Goal: Task Accomplishment & Management: Manage account settings

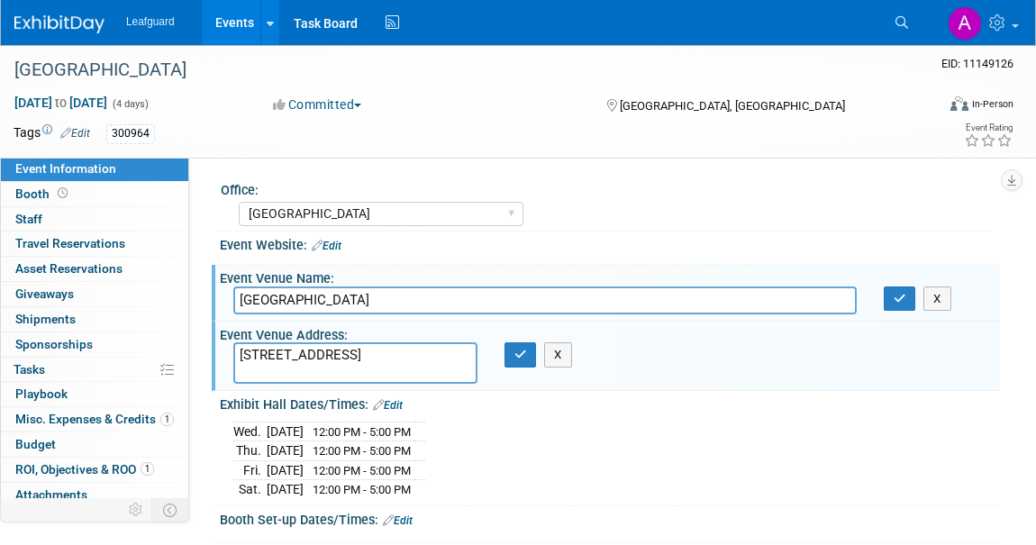
select select "[GEOGRAPHIC_DATA]"
select select "Check"
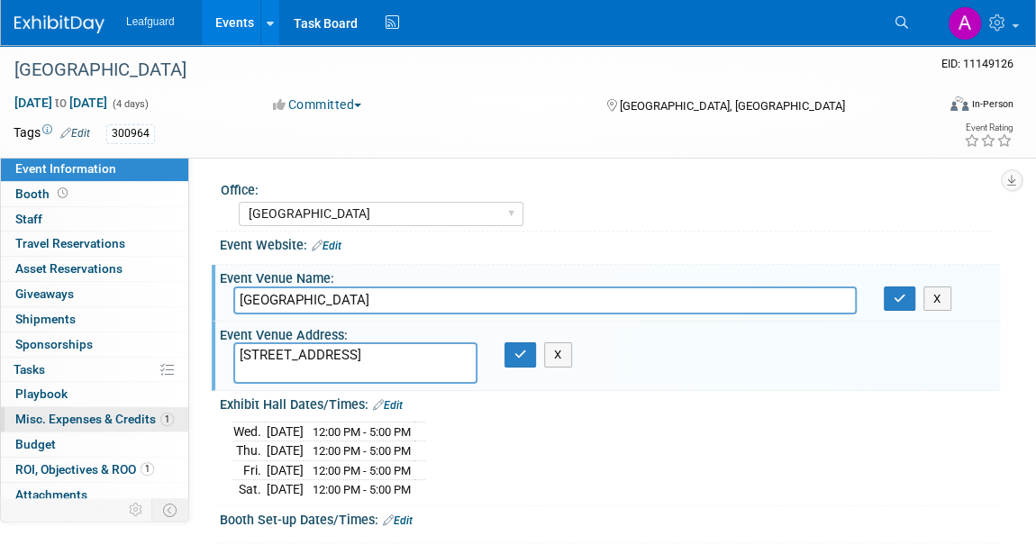
click at [89, 417] on span "Misc. Expenses & Credits 1" at bounding box center [94, 419] width 159 height 14
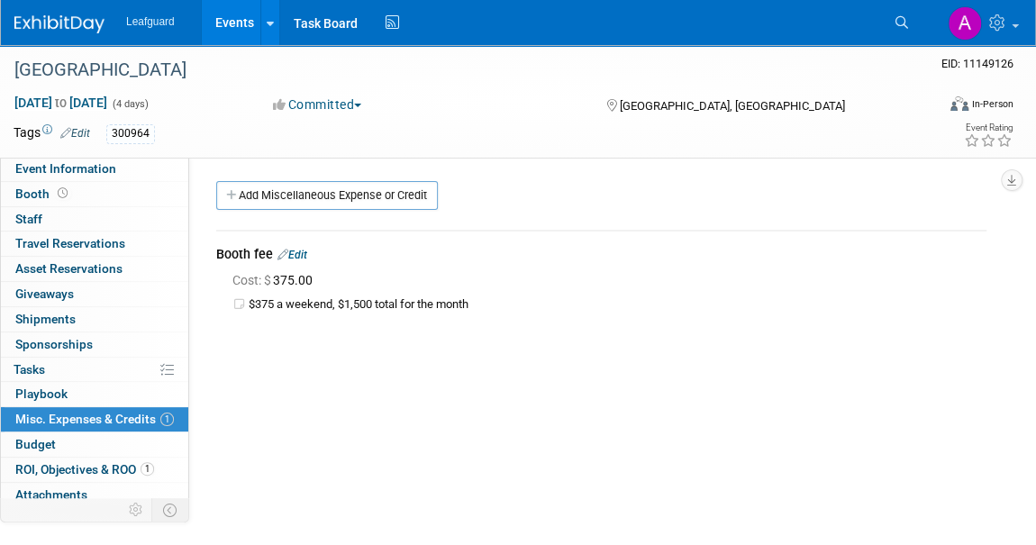
drag, startPoint x: 508, startPoint y: 296, endPoint x: 282, endPoint y: 295, distance: 226.1
click at [282, 297] on td "$375 a weekend, $1,500 total for the month" at bounding box center [618, 304] width 738 height 15
copy div "$375 a weekend, $1,500 total for the month"
click at [256, 197] on link "Add Miscellaneous Expense or Credit" at bounding box center [327, 195] width 222 height 29
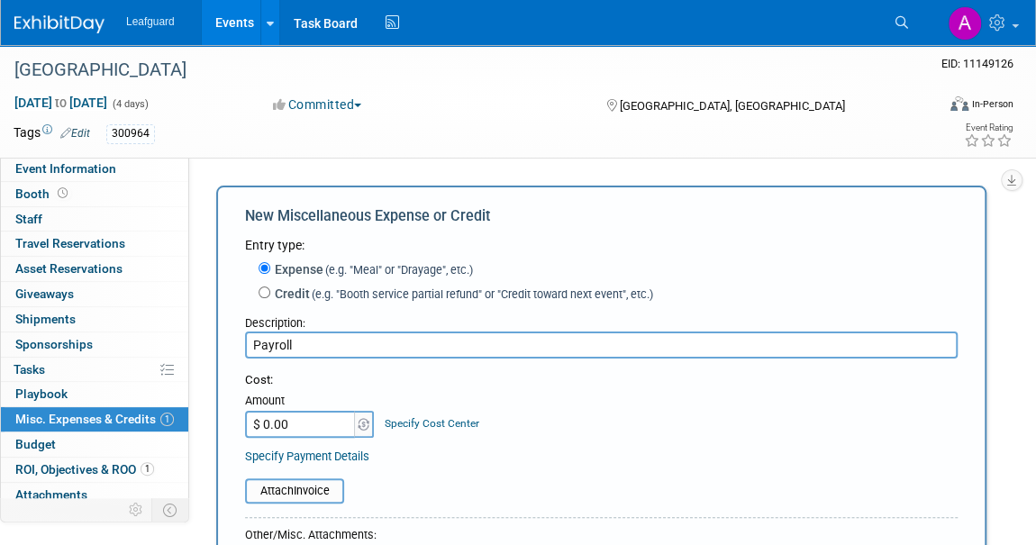
type input "Payroll"
click at [280, 422] on input "$ 0.00" at bounding box center [301, 424] width 113 height 27
type input "$ 301.50"
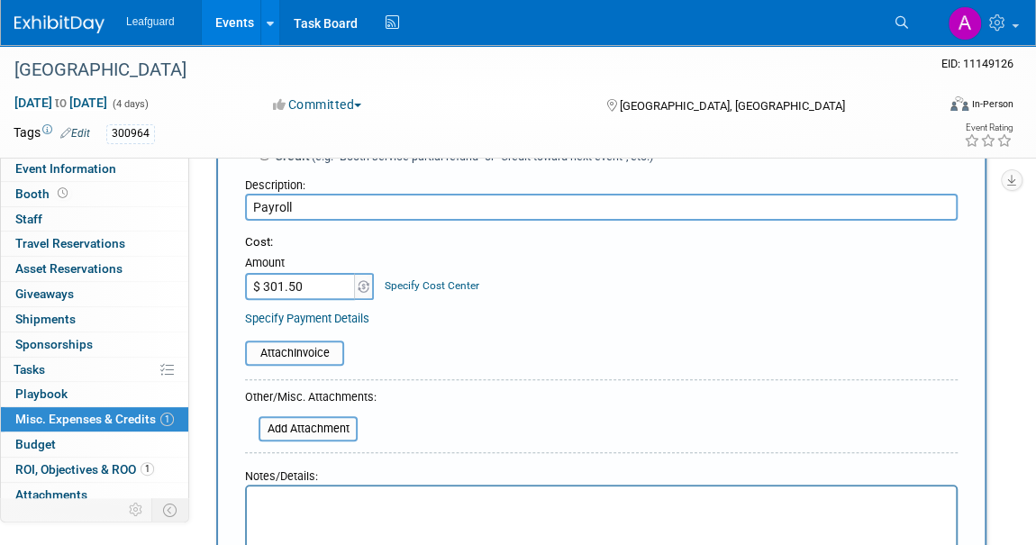
scroll to position [327, 0]
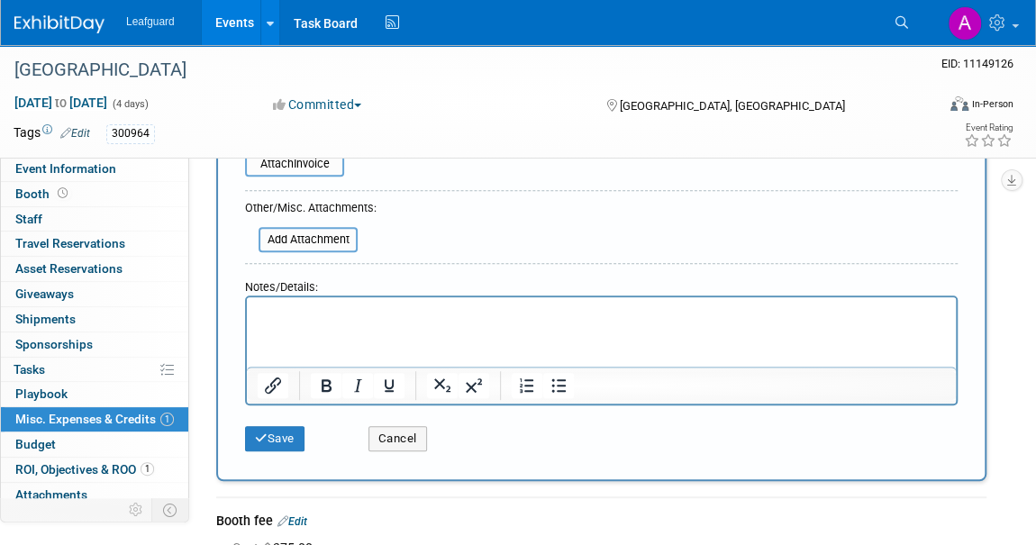
click at [284, 323] on html at bounding box center [601, 309] width 709 height 25
click at [275, 441] on button "Save" at bounding box center [274, 438] width 59 height 25
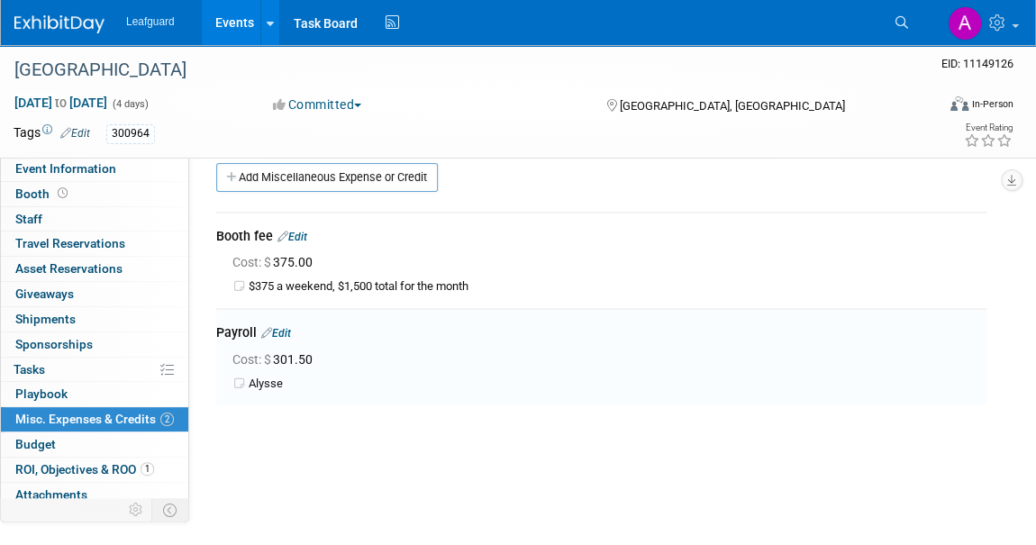
scroll to position [0, 0]
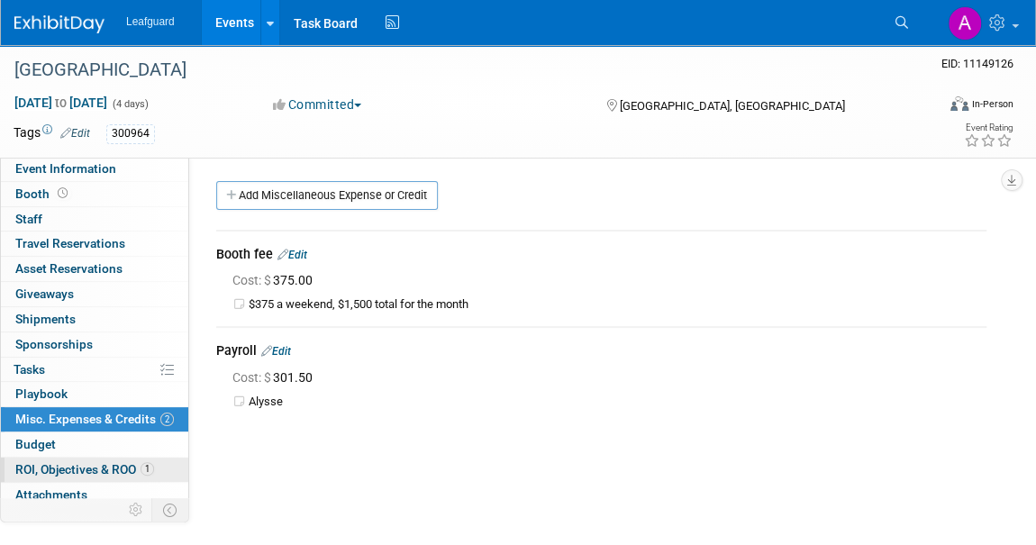
click at [63, 462] on span "ROI, Objectives & ROO 1" at bounding box center [84, 469] width 139 height 14
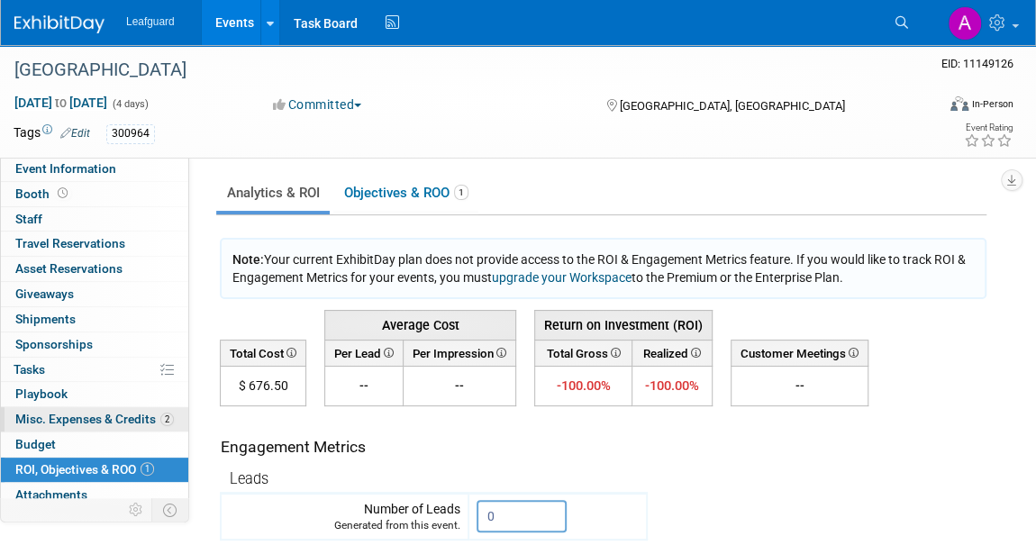
click at [77, 412] on span "Misc. Expenses & Credits 2" at bounding box center [94, 419] width 159 height 14
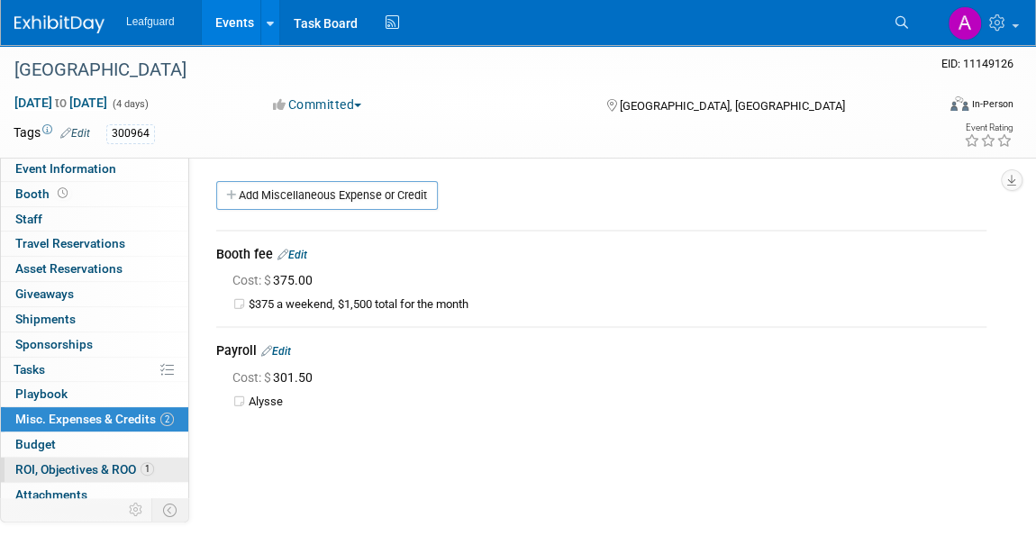
click at [70, 466] on span "ROI, Objectives & ROO 1" at bounding box center [84, 469] width 139 height 14
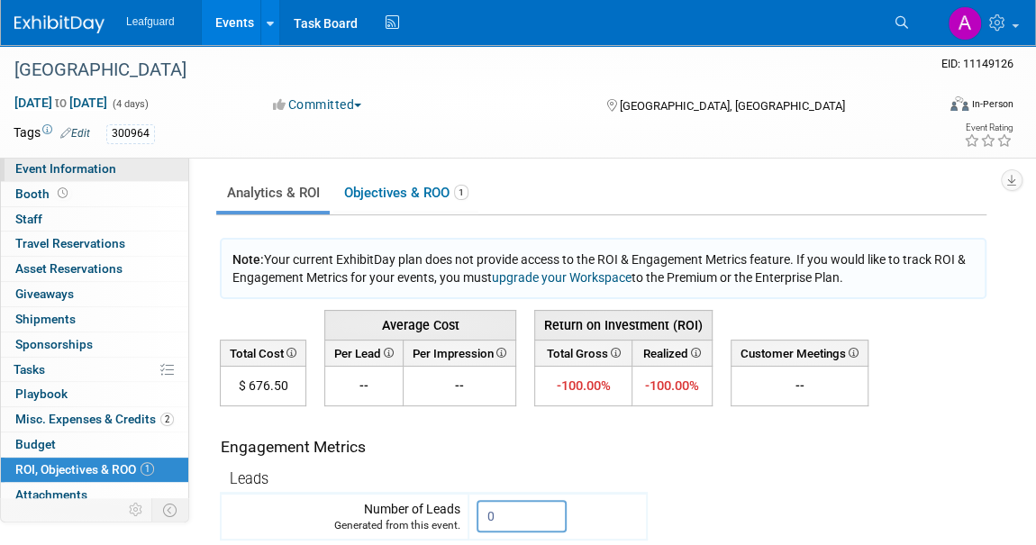
click at [65, 168] on span "Event Information" at bounding box center [65, 168] width 101 height 14
select select "[GEOGRAPHIC_DATA]"
select select "Check"
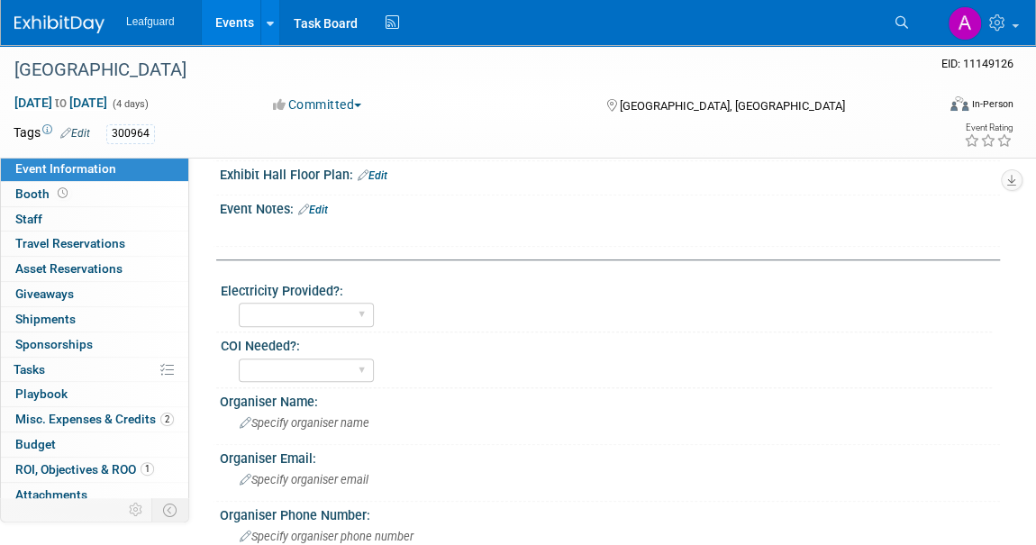
scroll to position [491, 0]
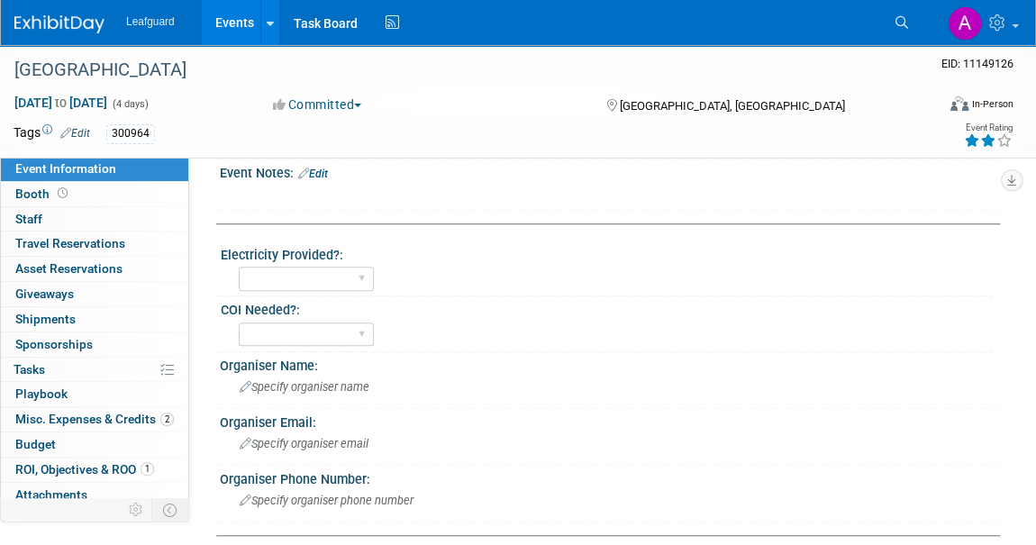
click at [991, 140] on icon at bounding box center [988, 140] width 16 height 13
click at [333, 272] on select "Yes No" at bounding box center [306, 279] width 135 height 24
select select "Yes"
click at [239, 267] on select "Yes No" at bounding box center [306, 279] width 135 height 24
click at [319, 318] on div "Yes No" at bounding box center [306, 334] width 135 height 33
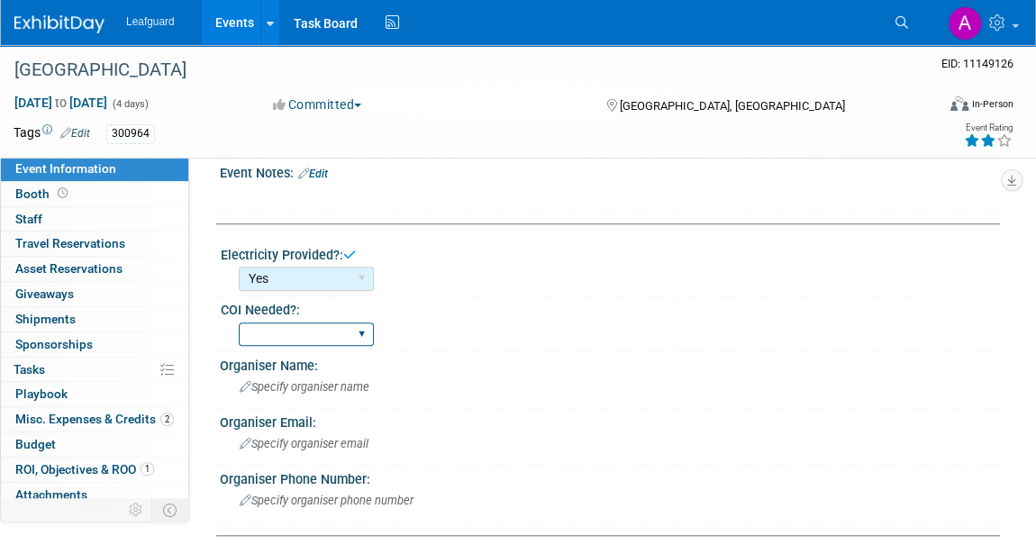
click at [318, 323] on select "Yes No" at bounding box center [306, 335] width 135 height 24
select select "Yes"
click at [239, 323] on select "Yes No" at bounding box center [306, 335] width 135 height 24
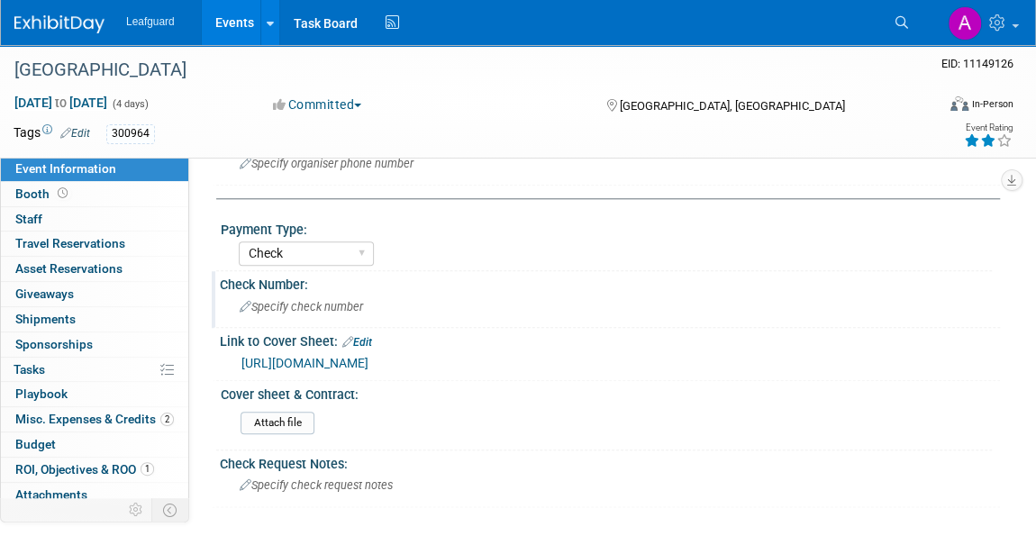
scroll to position [900, 0]
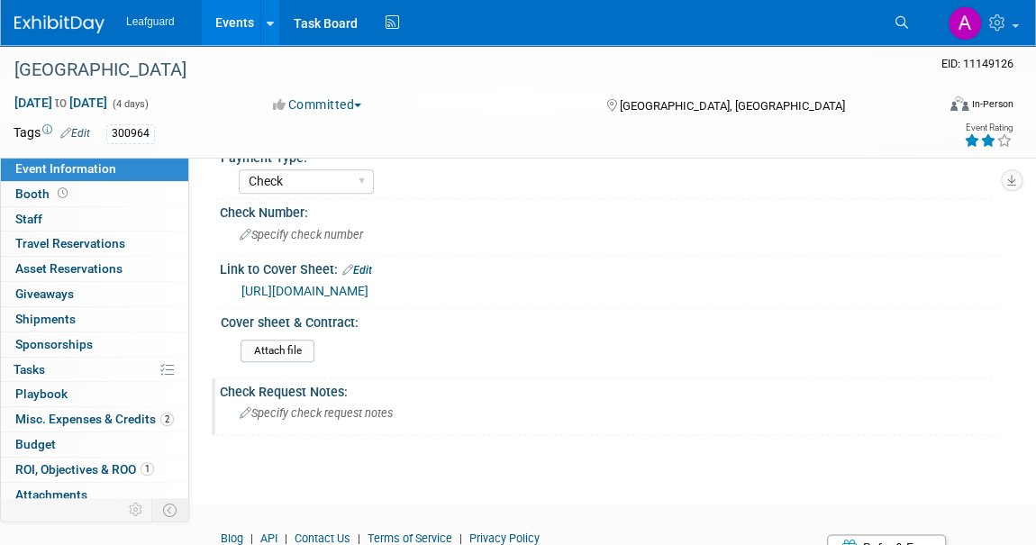
click at [260, 412] on div "Specify check request notes" at bounding box center [609, 413] width 753 height 28
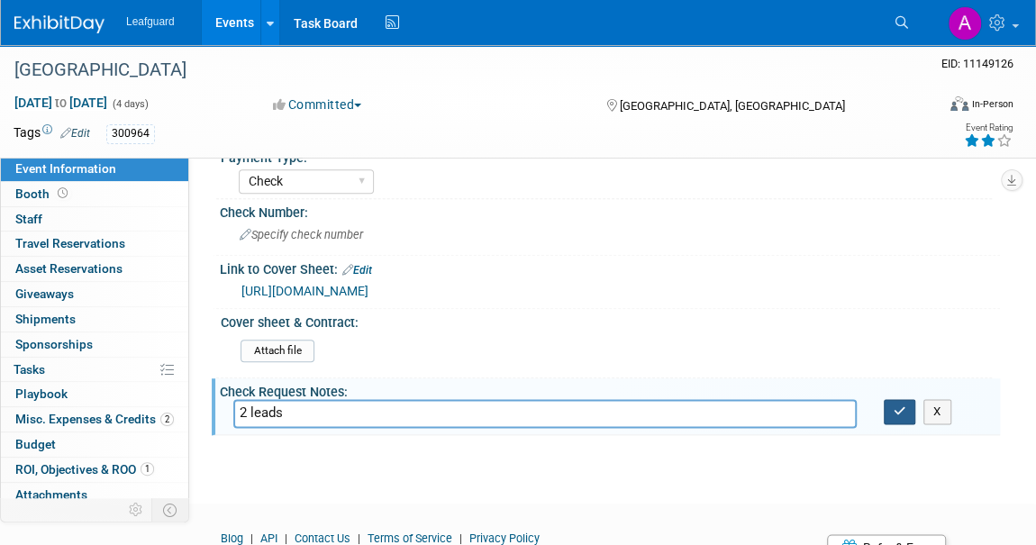
type input "2 leads"
click at [904, 399] on button "button" at bounding box center [900, 411] width 32 height 25
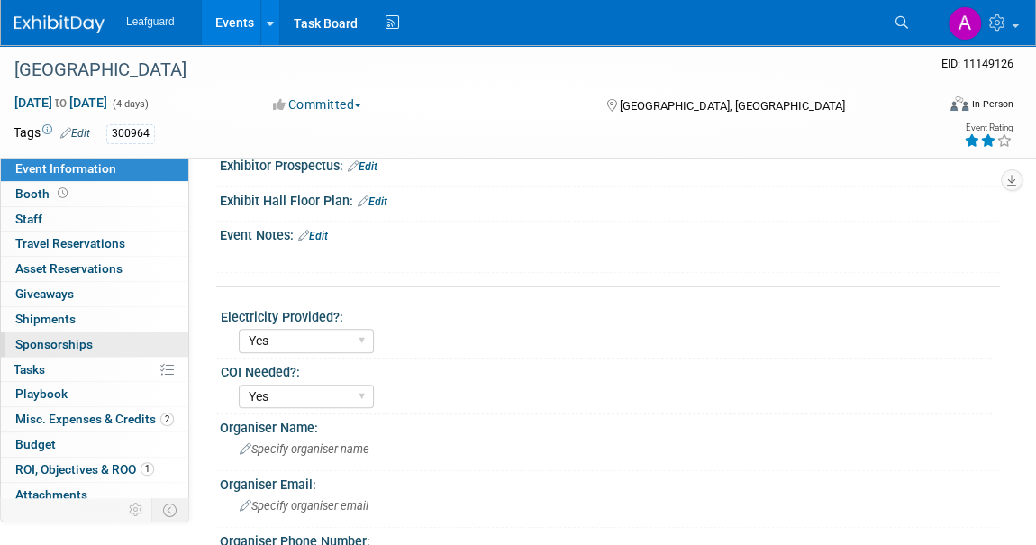
scroll to position [409, 0]
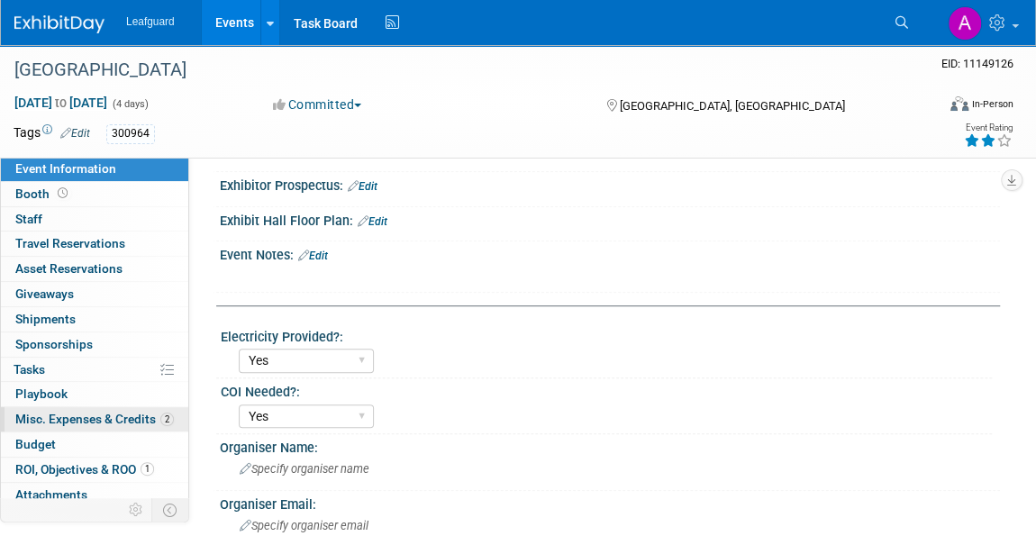
click at [45, 412] on span "Misc. Expenses & Credits 2" at bounding box center [94, 419] width 159 height 14
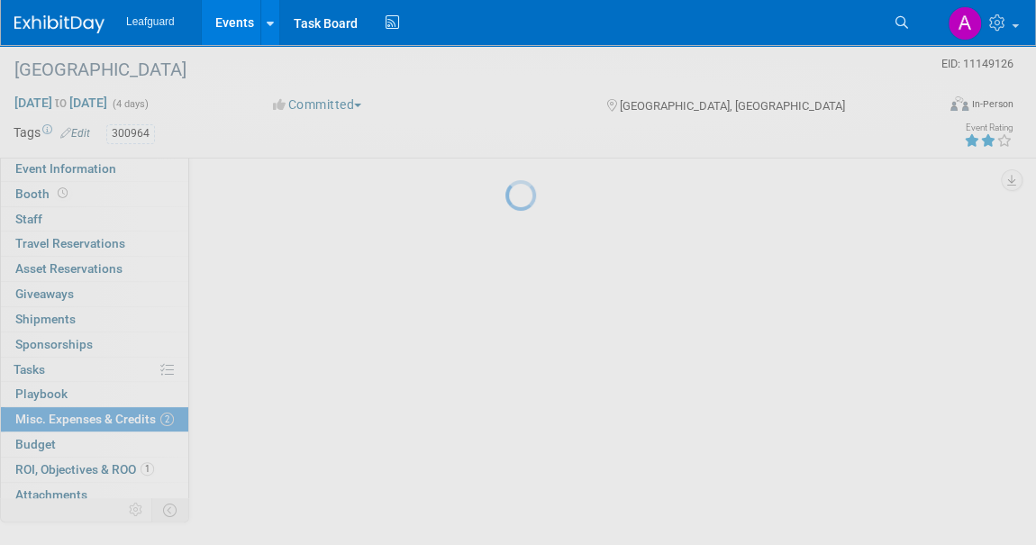
scroll to position [0, 0]
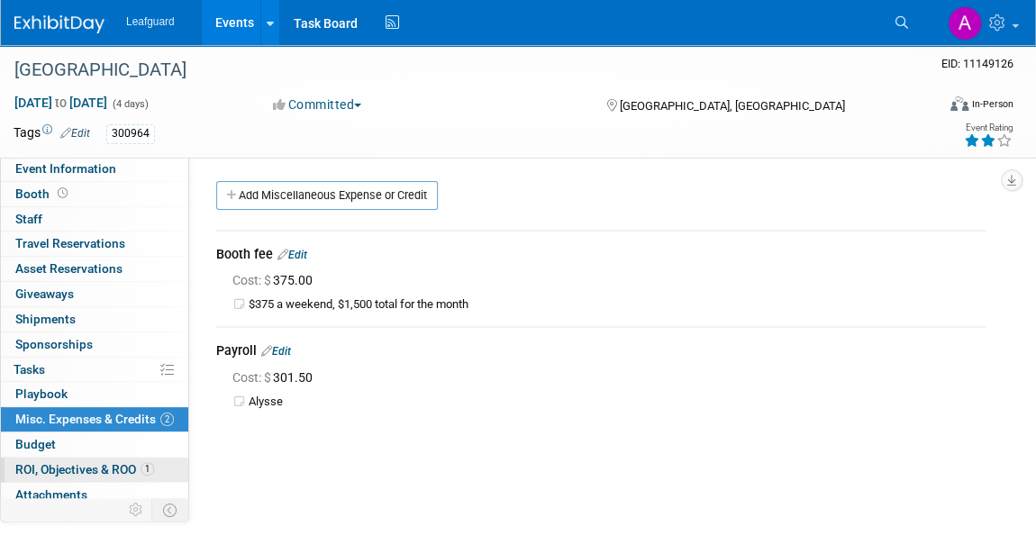
click at [44, 458] on link "1 ROI, Objectives & ROO 1" at bounding box center [94, 470] width 187 height 24
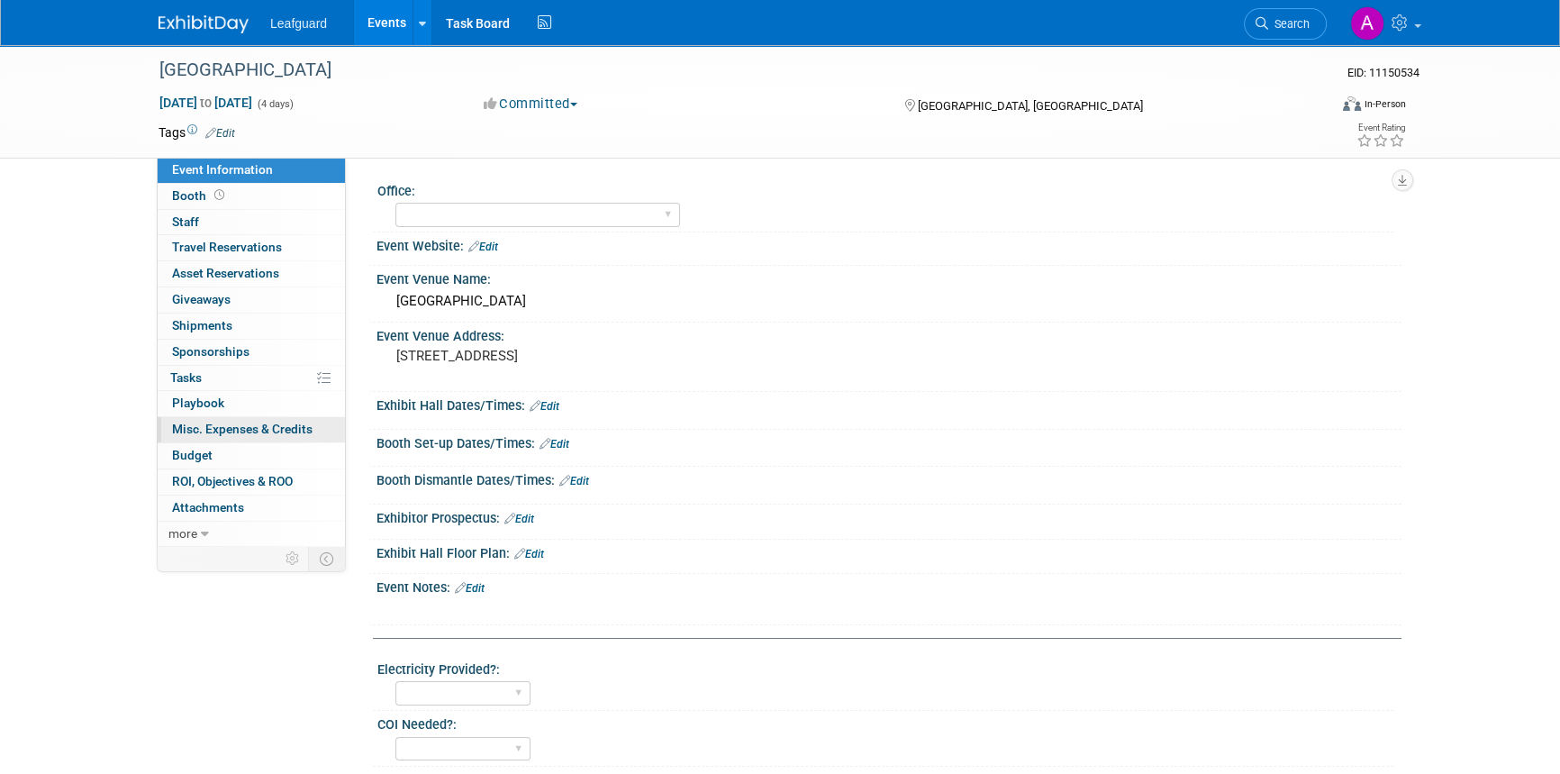
click at [243, 431] on span "Misc. Expenses & Credits 0" at bounding box center [242, 429] width 141 height 14
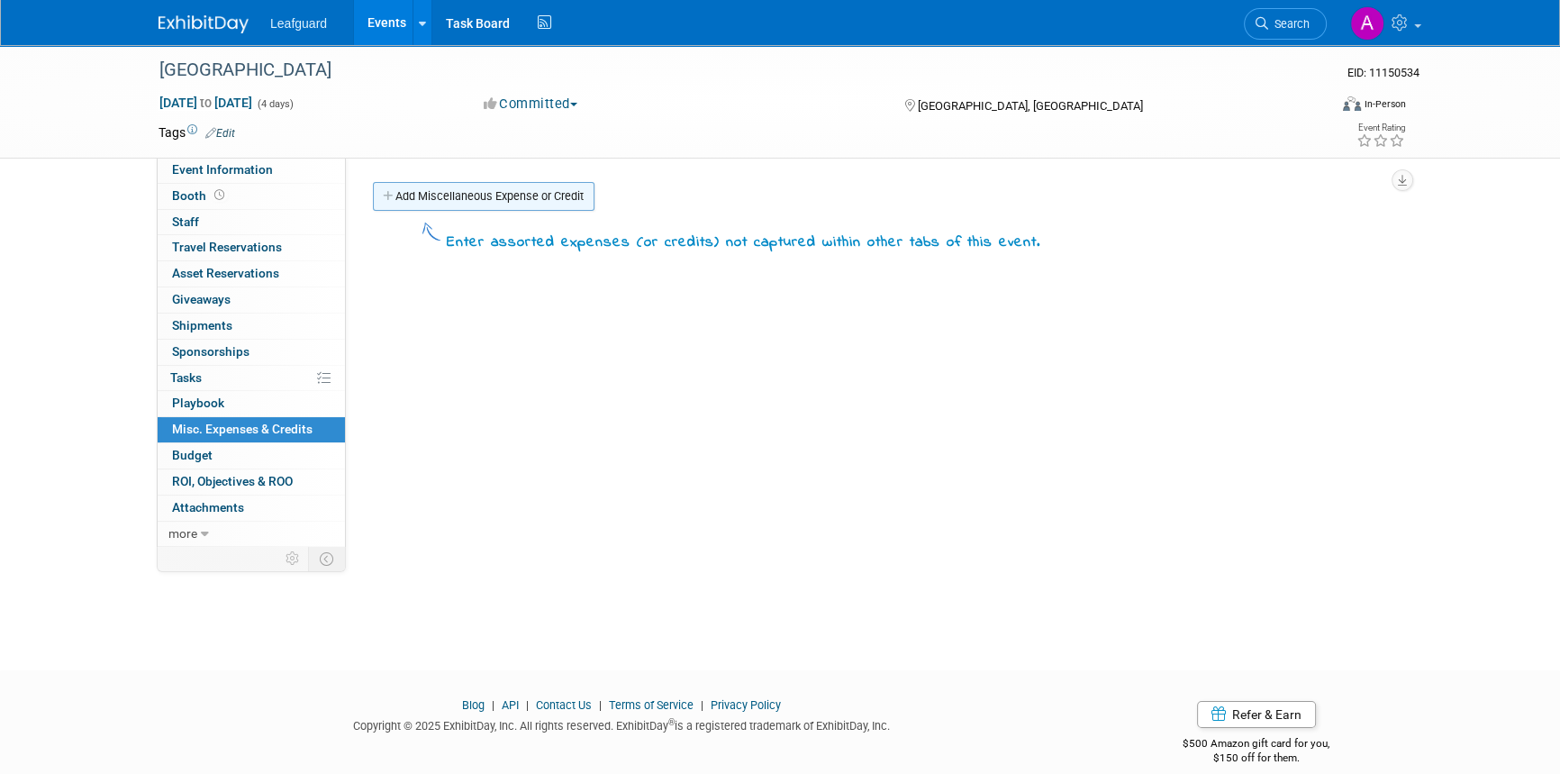
click at [471, 192] on link "Add Miscellaneous Expense or Credit" at bounding box center [484, 196] width 222 height 29
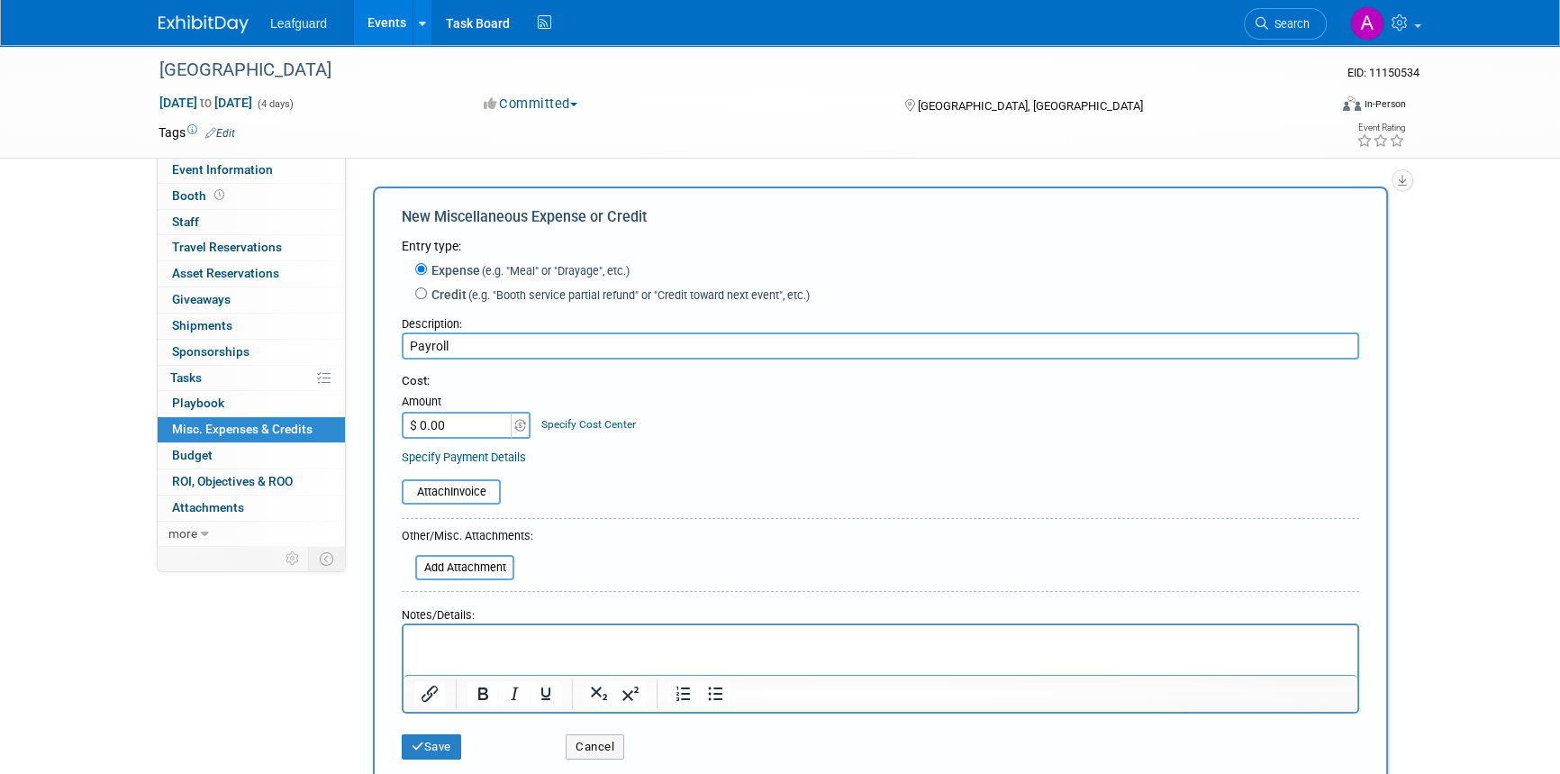
type input "Payroll"
click at [440, 422] on input "$ 0.00" at bounding box center [458, 425] width 113 height 27
type input "$ 454.50"
click at [465, 638] on p "Rich Text Area. Press ALT-0 for help." at bounding box center [880, 641] width 933 height 18
click at [433, 745] on button "Save" at bounding box center [431, 746] width 59 height 25
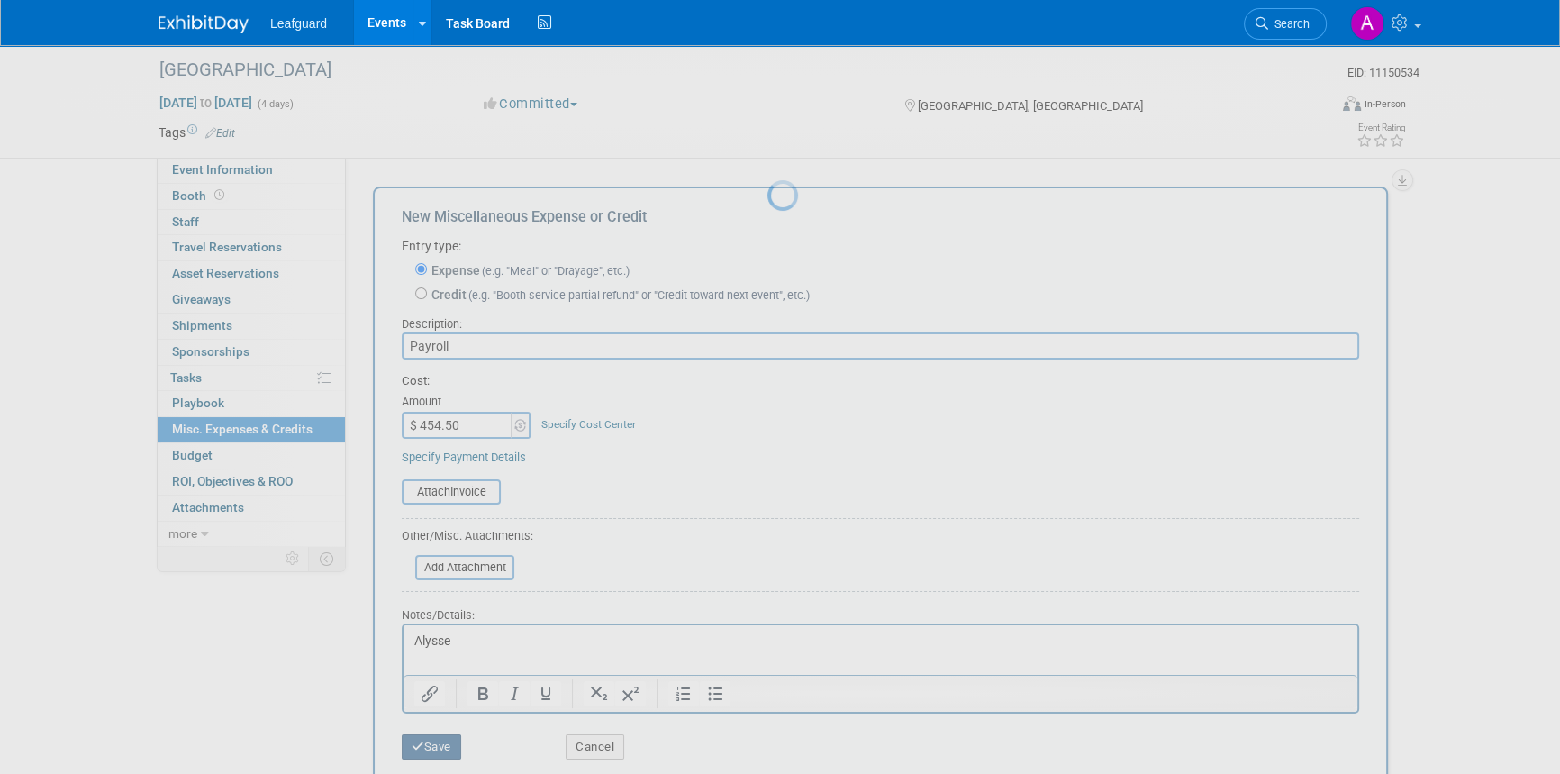
scroll to position [22, 0]
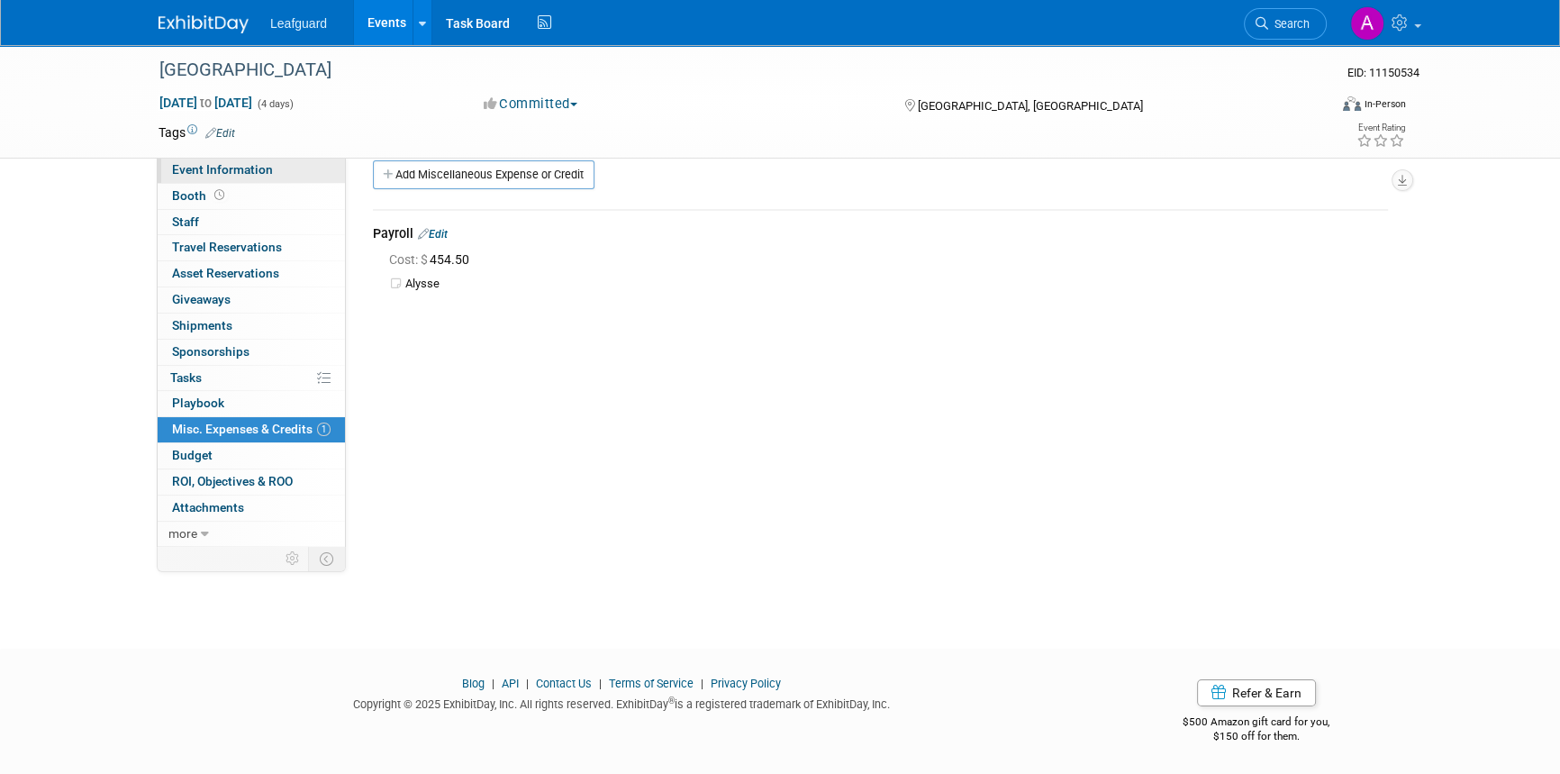
click at [196, 162] on span "Event Information" at bounding box center [222, 169] width 101 height 14
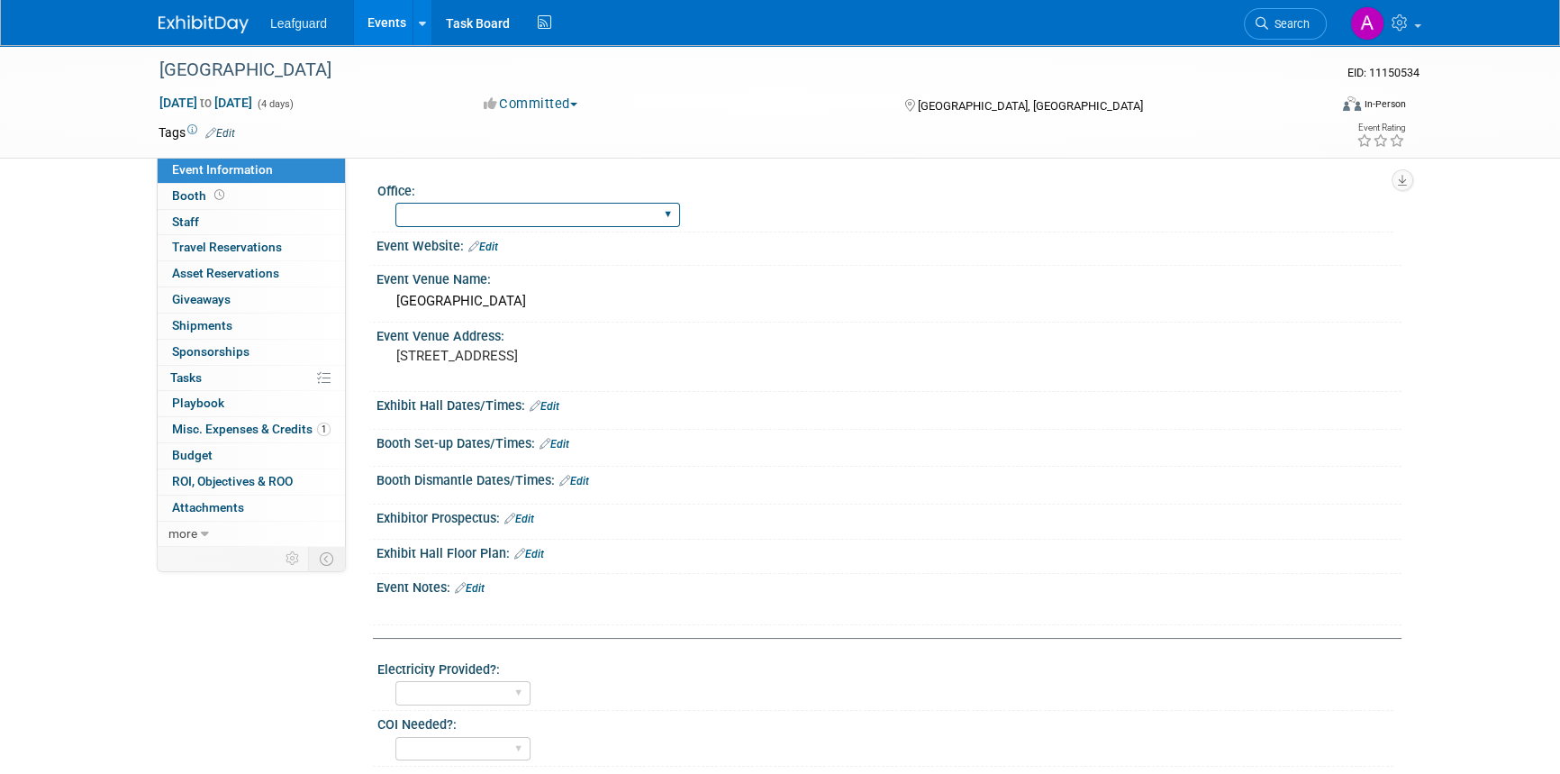
click at [438, 216] on select "Albany Arkansas Austin Birmingham Charlotte Chicago Cleveland Colorado Columbia…" at bounding box center [537, 215] width 285 height 24
select select "Dallas"
click at [395, 203] on select "Albany Arkansas Austin Birmingham Charlotte Chicago Cleveland Colorado Columbia…" at bounding box center [537, 215] width 285 height 24
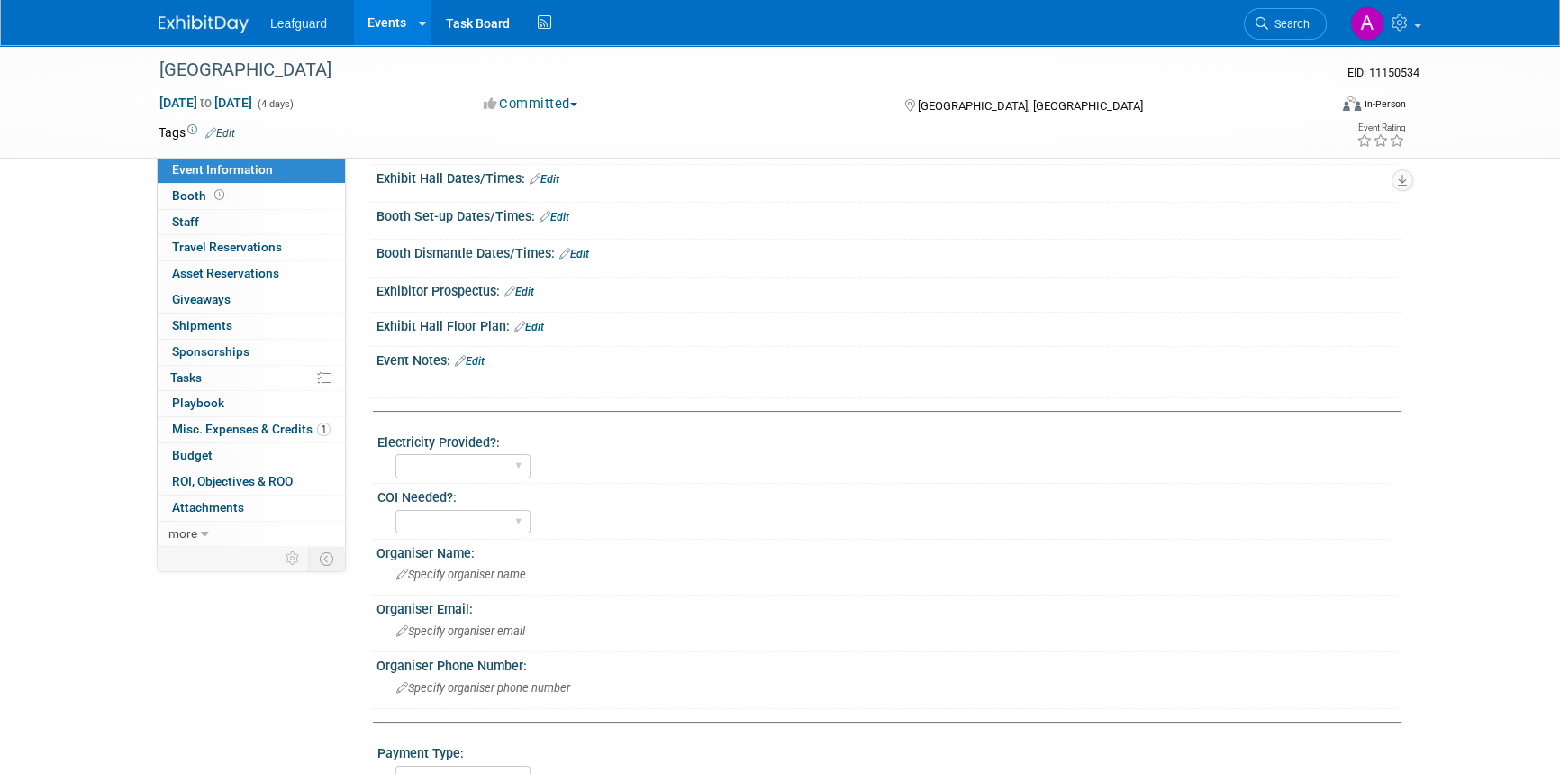
scroll to position [245, 0]
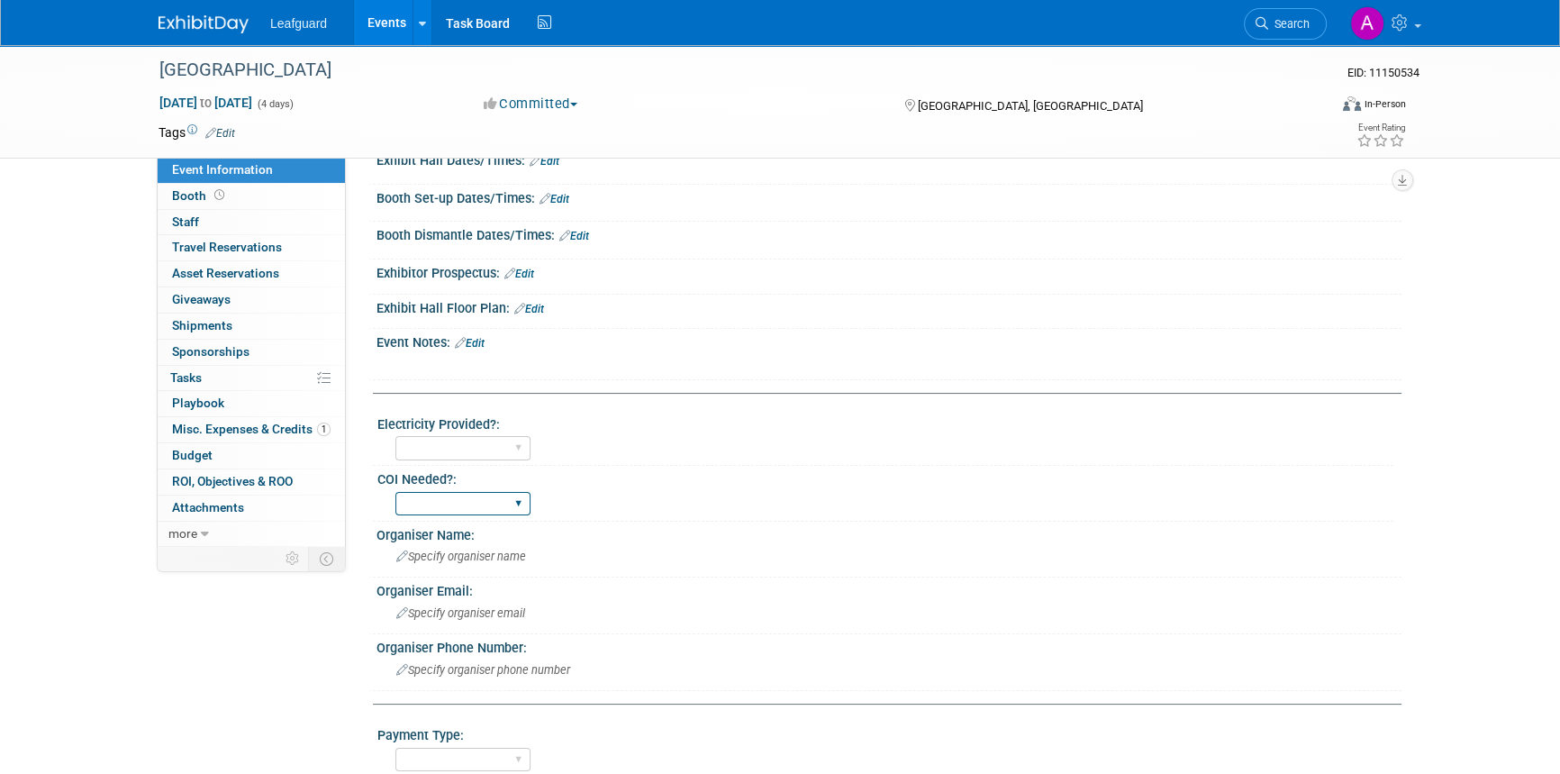
click at [453, 499] on select "Yes No" at bounding box center [462, 504] width 135 height 24
select select "Yes"
click at [395, 492] on select "Yes No" at bounding box center [462, 504] width 135 height 24
click at [477, 442] on select "Yes No" at bounding box center [462, 448] width 135 height 24
click at [395, 436] on select "Yes No" at bounding box center [462, 448] width 135 height 24
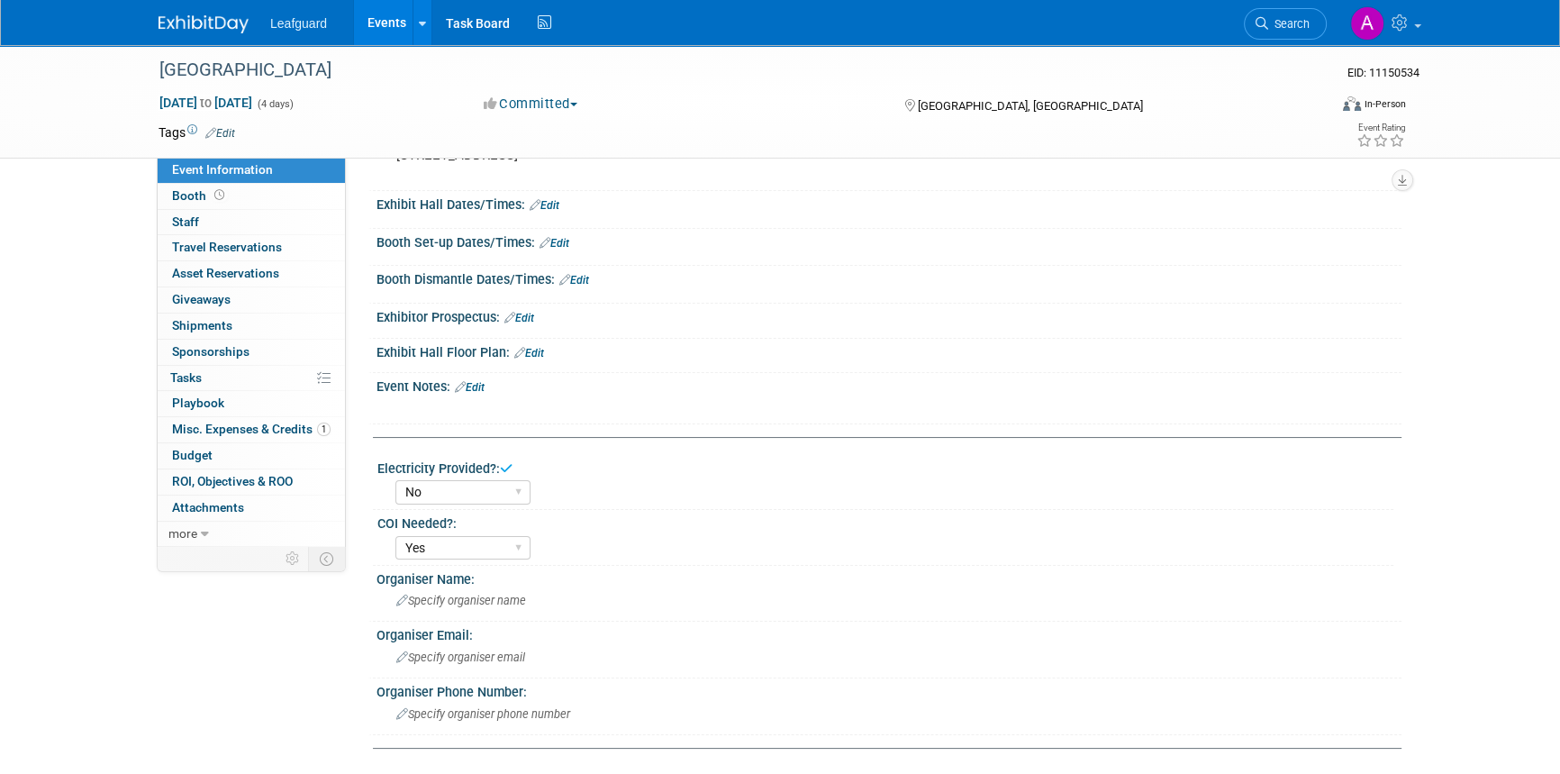
scroll to position [163, 0]
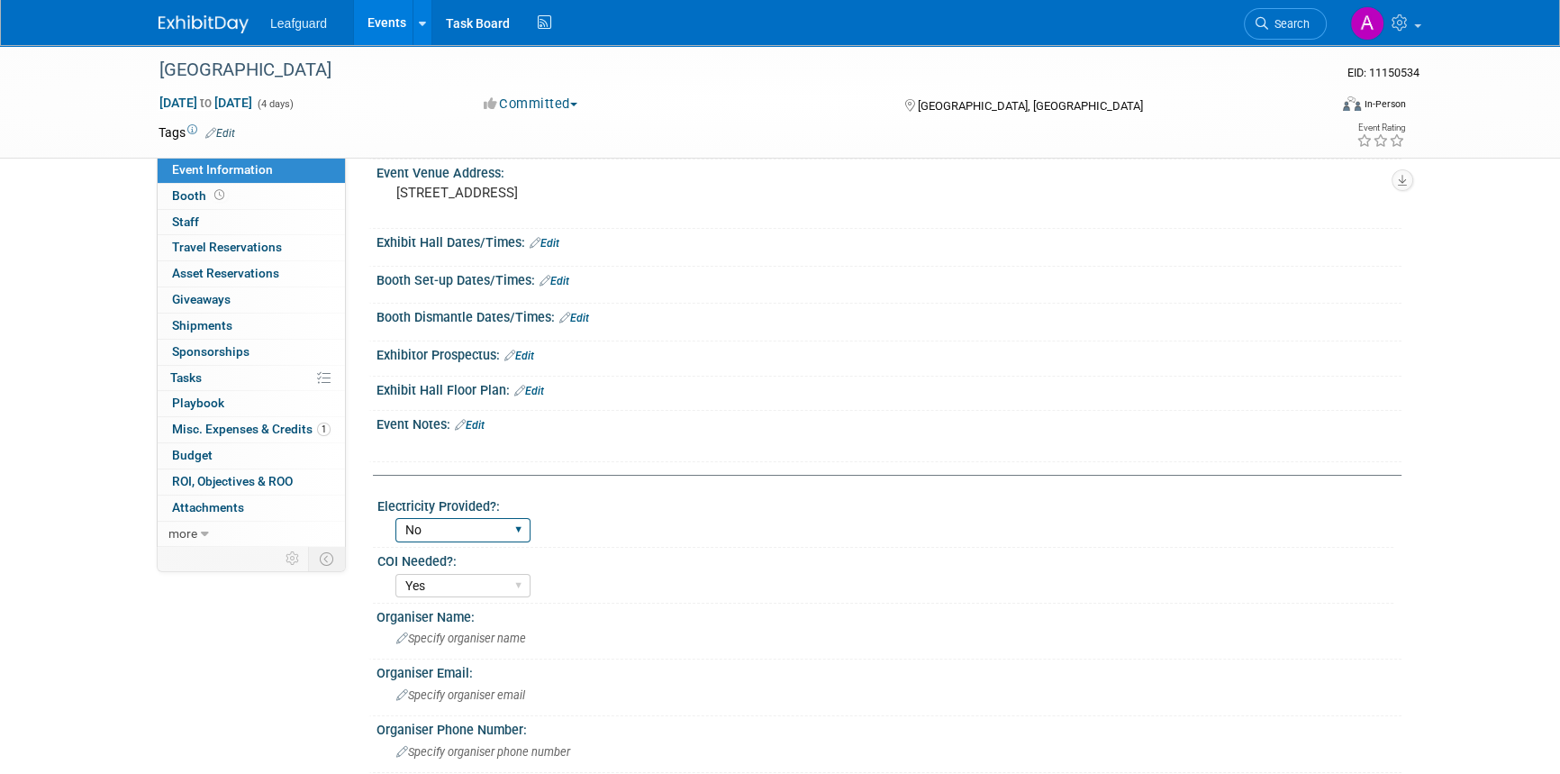
click at [445, 527] on select "Yes No" at bounding box center [462, 530] width 135 height 24
select select "Yes"
click at [395, 518] on select "Yes No" at bounding box center [462, 530] width 135 height 24
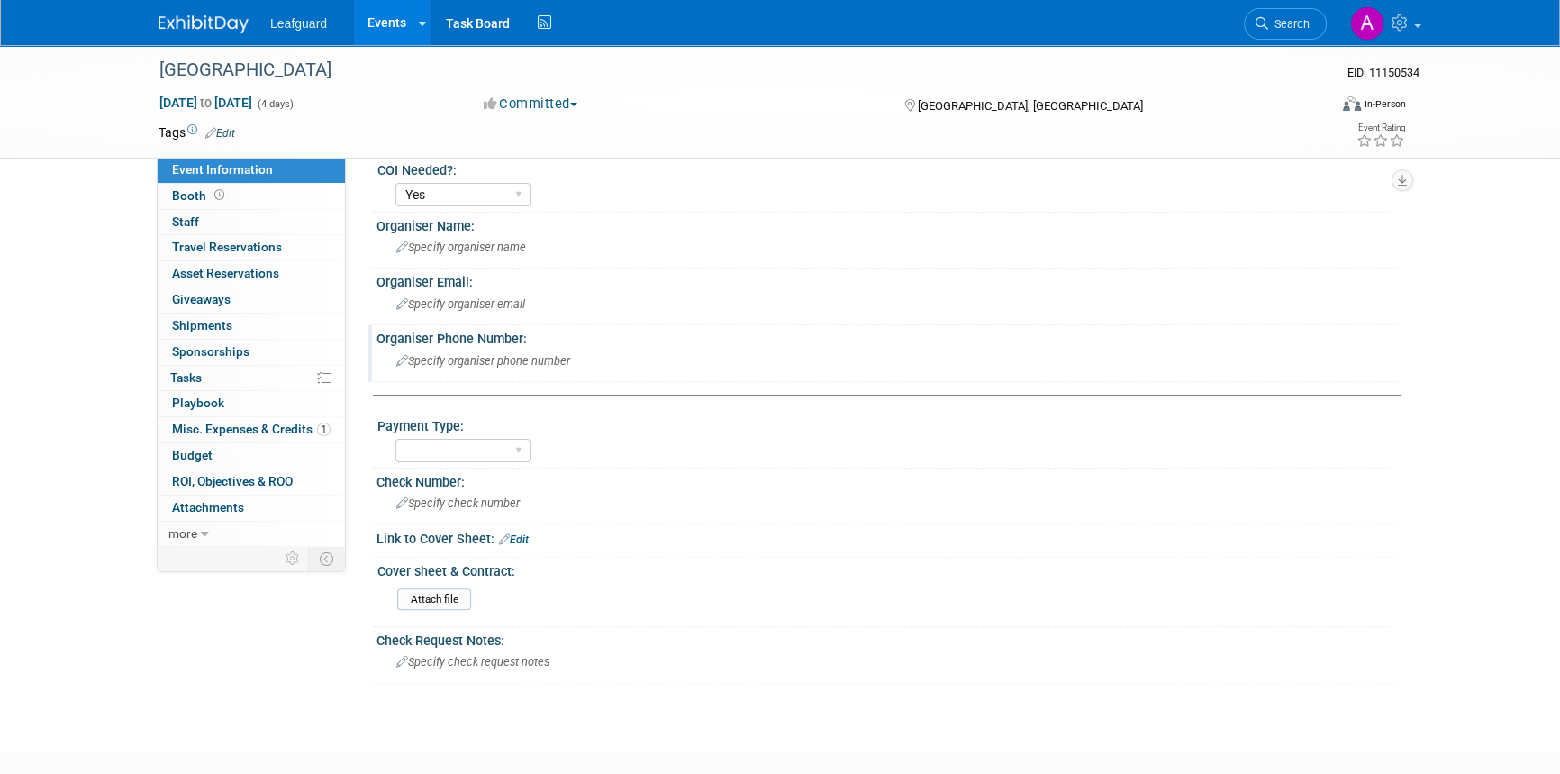
scroll to position [653, 0]
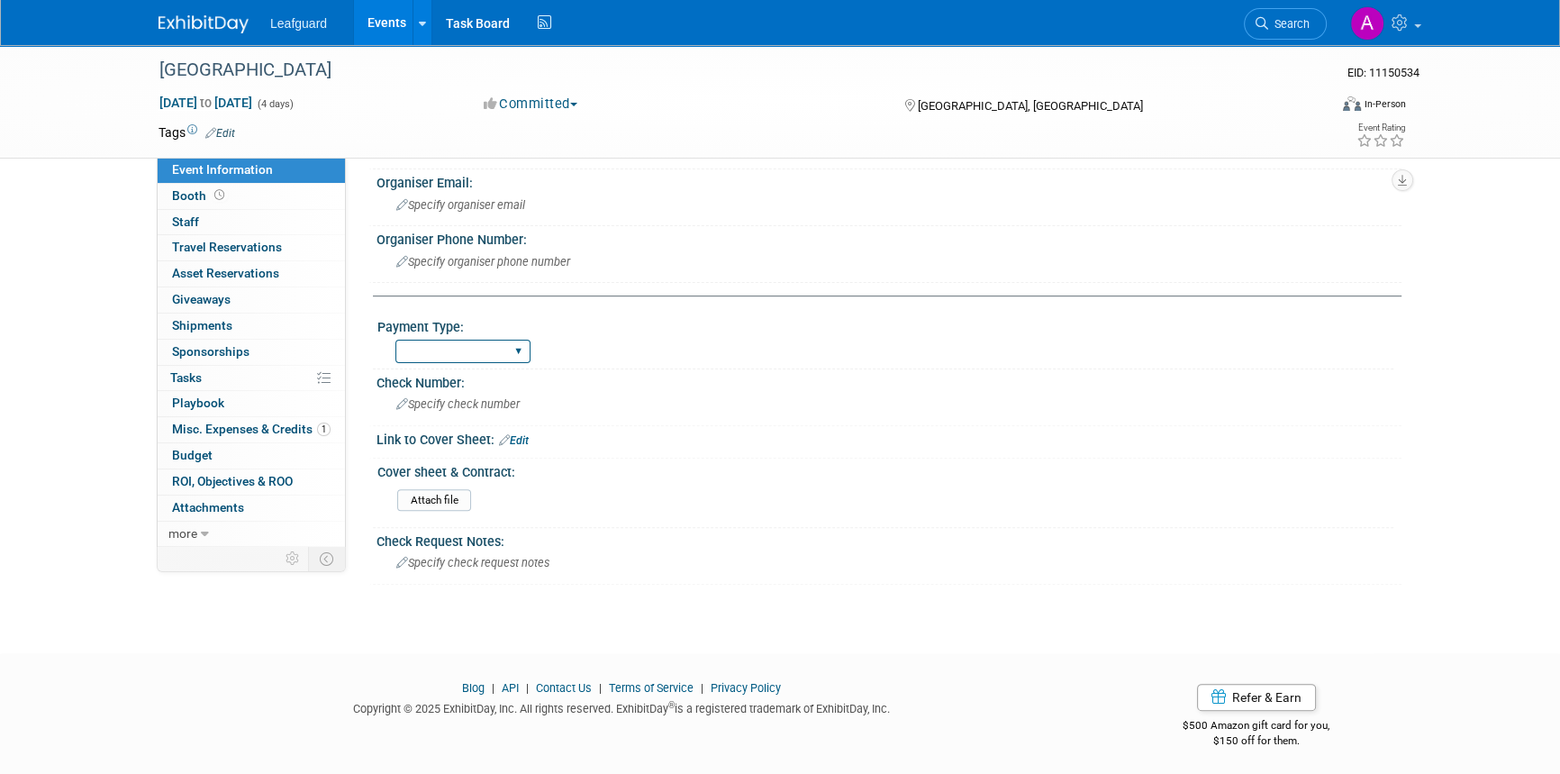
click at [462, 344] on select "Cash/Expense Check Credit Card Free" at bounding box center [462, 352] width 135 height 24
select select "Check"
click at [395, 340] on select "Cash/Expense Check Credit Card Free" at bounding box center [462, 352] width 135 height 24
click at [224, 485] on span "ROI, Objectives & ROO 0" at bounding box center [232, 481] width 121 height 14
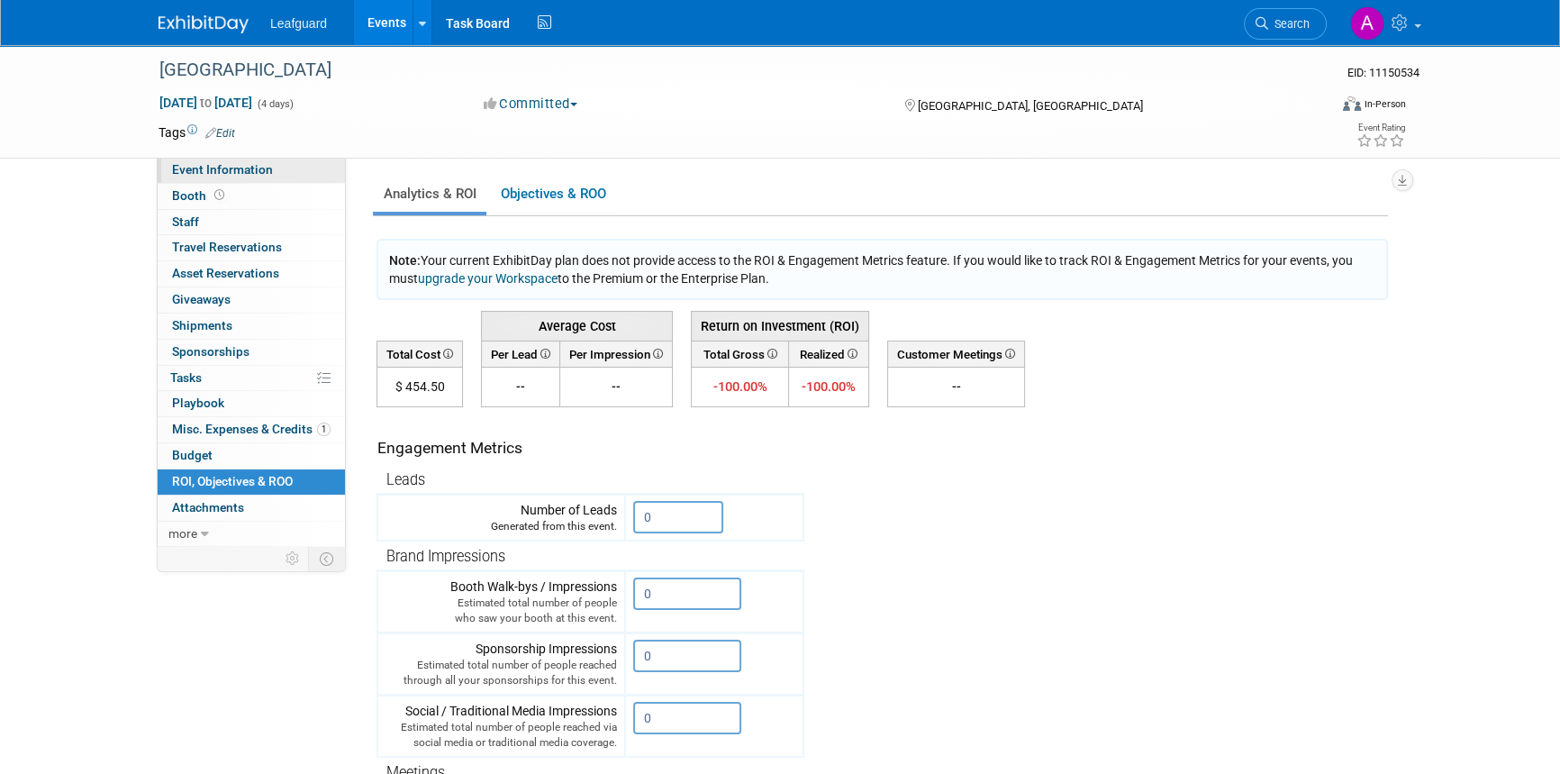
click at [195, 167] on span "Event Information" at bounding box center [222, 169] width 101 height 14
select select "[GEOGRAPHIC_DATA]"
select select "Yes"
select select "Check"
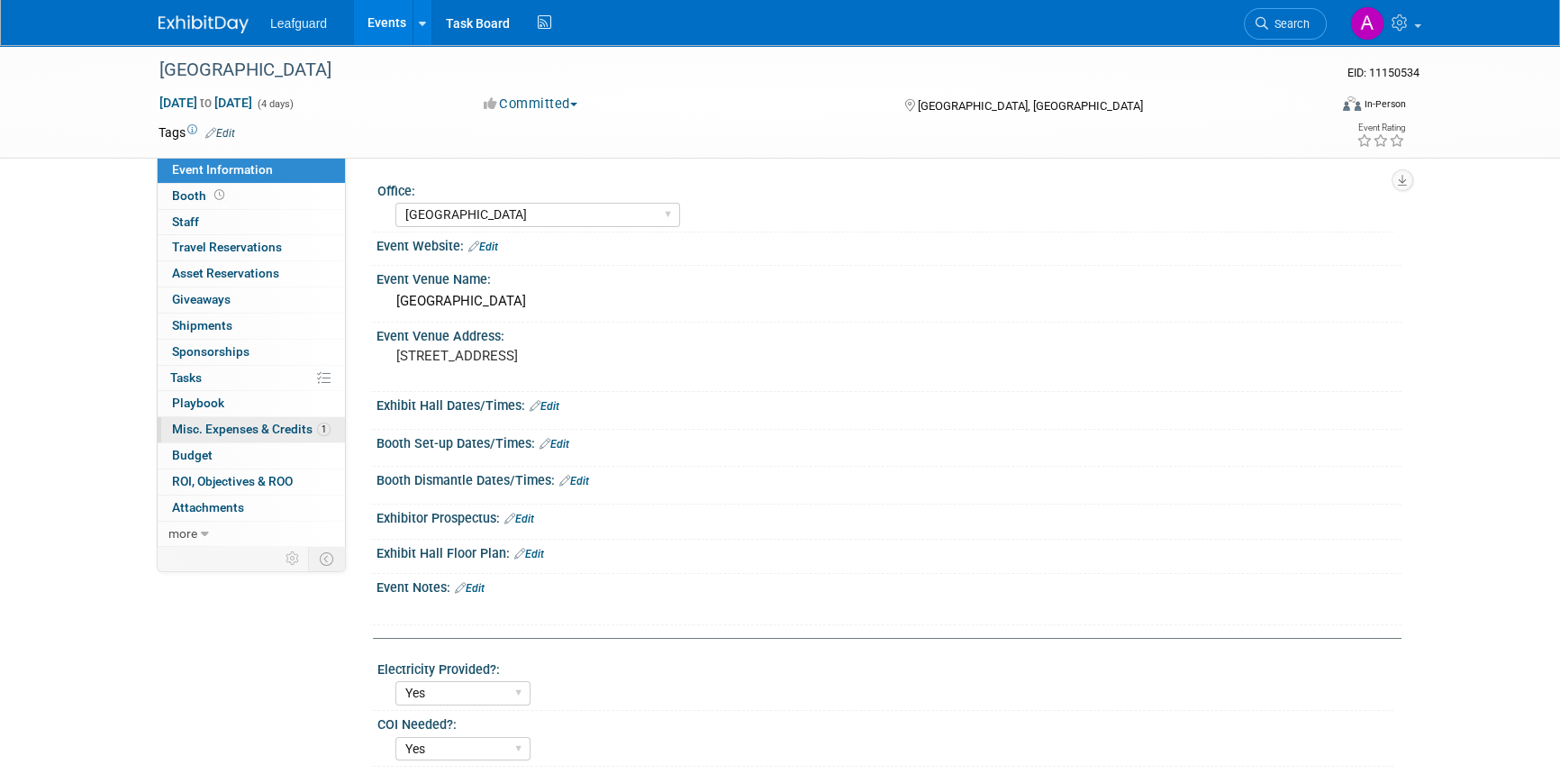
click at [224, 434] on span "Misc. Expenses & Credits 1" at bounding box center [251, 429] width 159 height 14
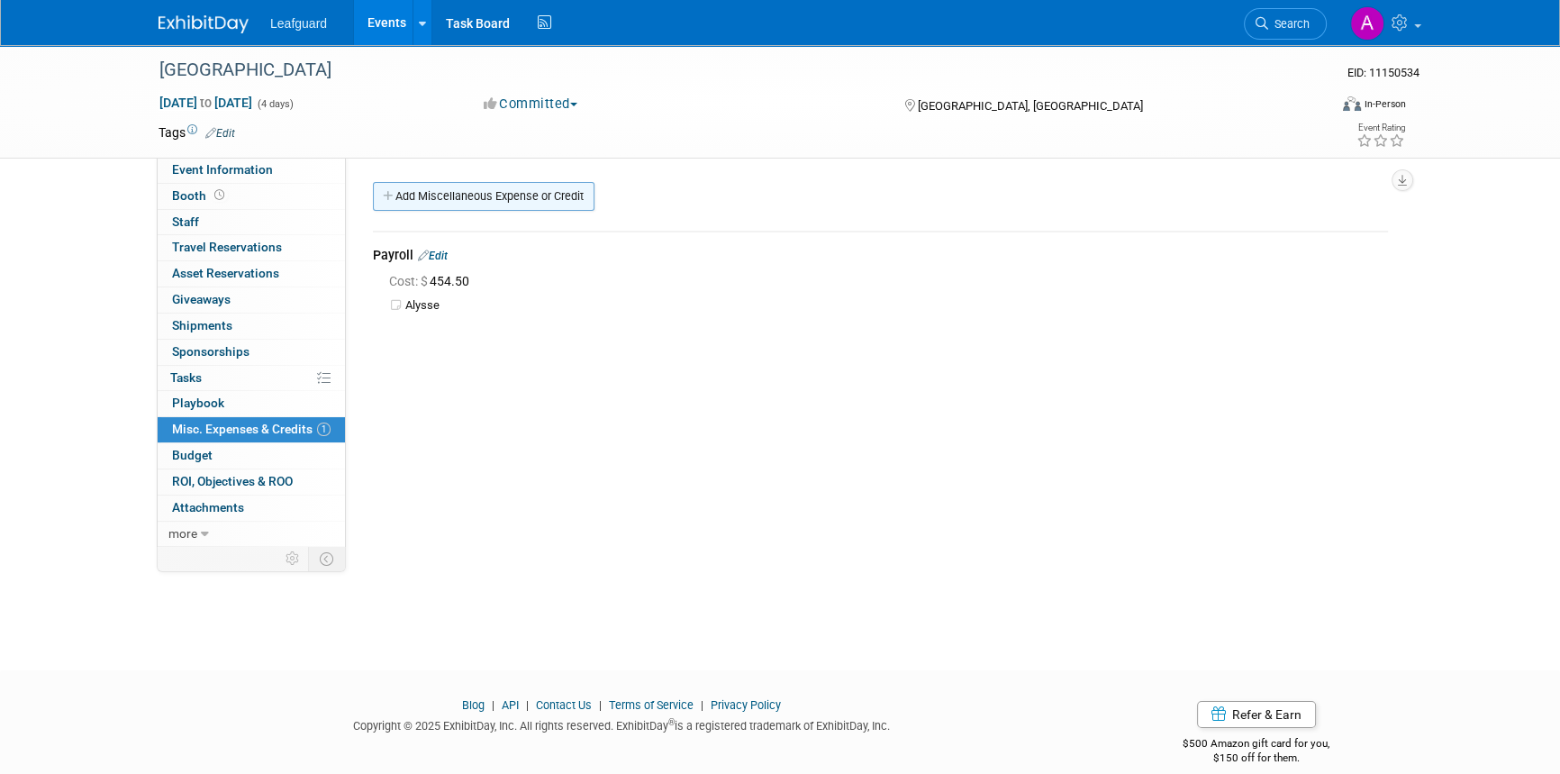
click at [463, 195] on link "Add Miscellaneous Expense or Credit" at bounding box center [484, 196] width 222 height 29
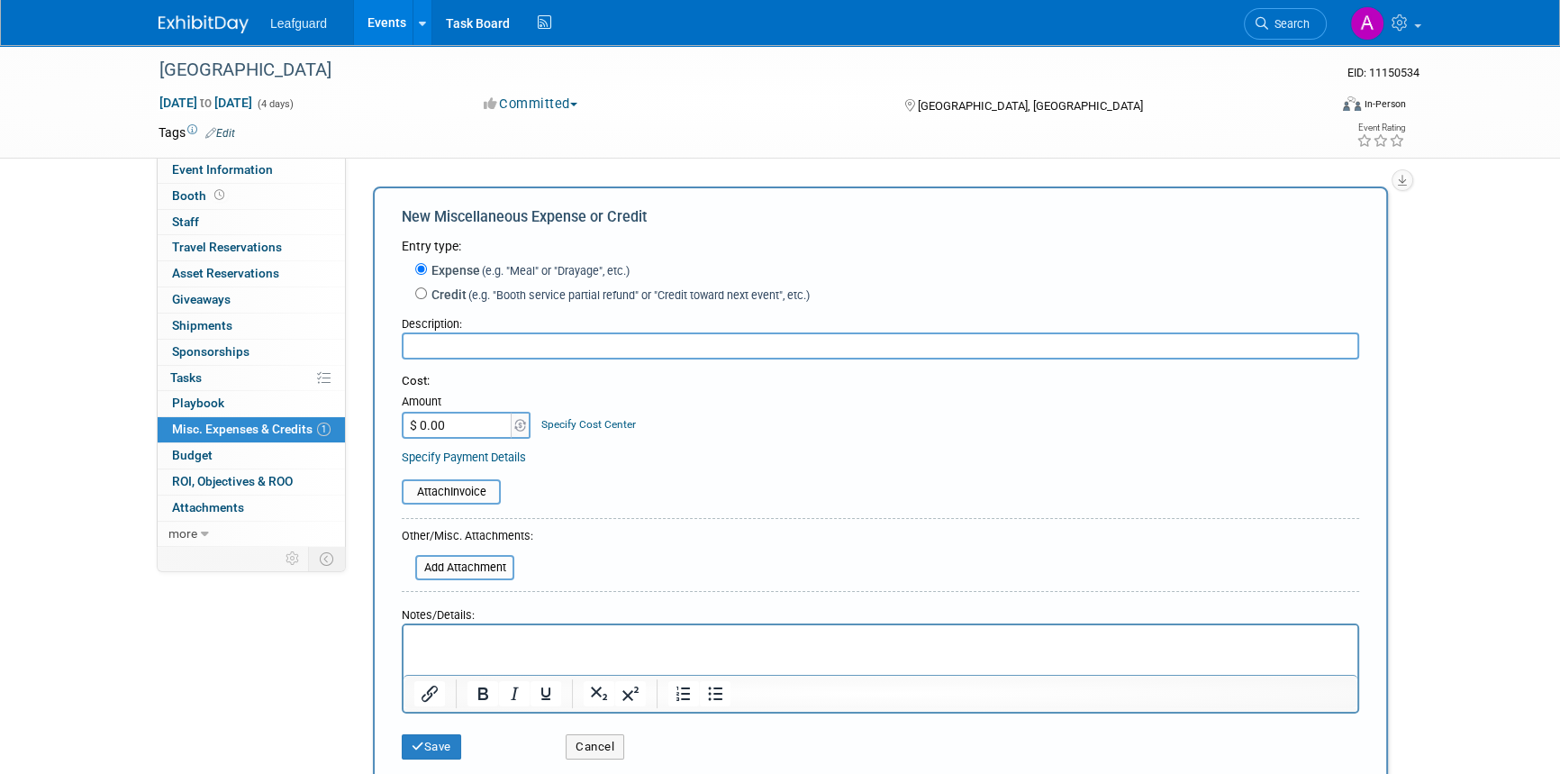
type input "3"
type input "b"
type input "Booth Fee"
click at [477, 433] on input "$ 0.00" at bounding box center [458, 425] width 113 height 27
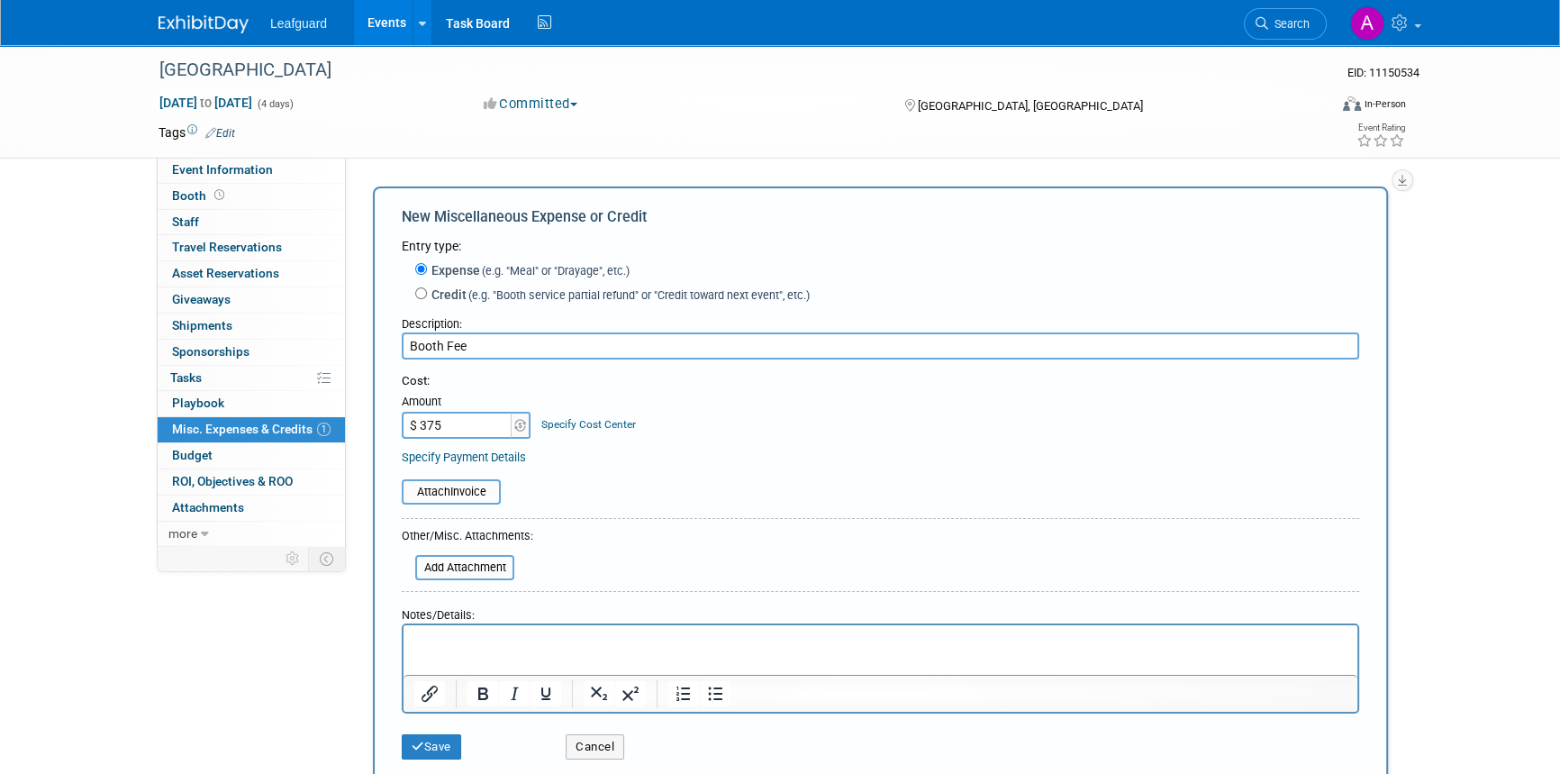
type input "$ 375.00"
click at [458, 650] on html at bounding box center [881, 637] width 954 height 25
paste body "Rich Text Area. Press ALT-0 for help."
click at [456, 640] on p "$375 a weekend, $1,500 total for the month" at bounding box center [880, 641] width 933 height 18
click at [449, 742] on button "Save" at bounding box center [431, 746] width 59 height 25
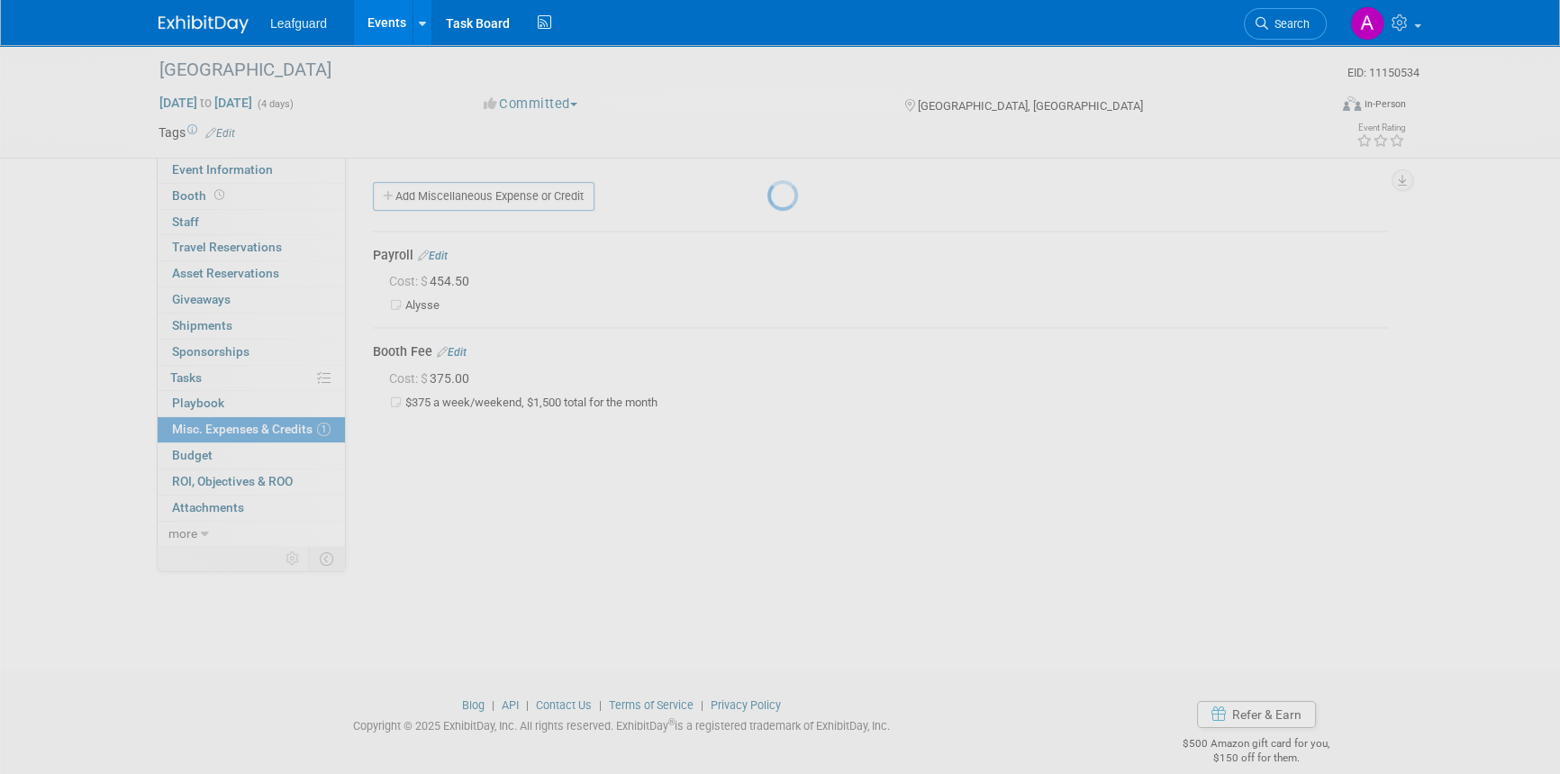
scroll to position [22, 0]
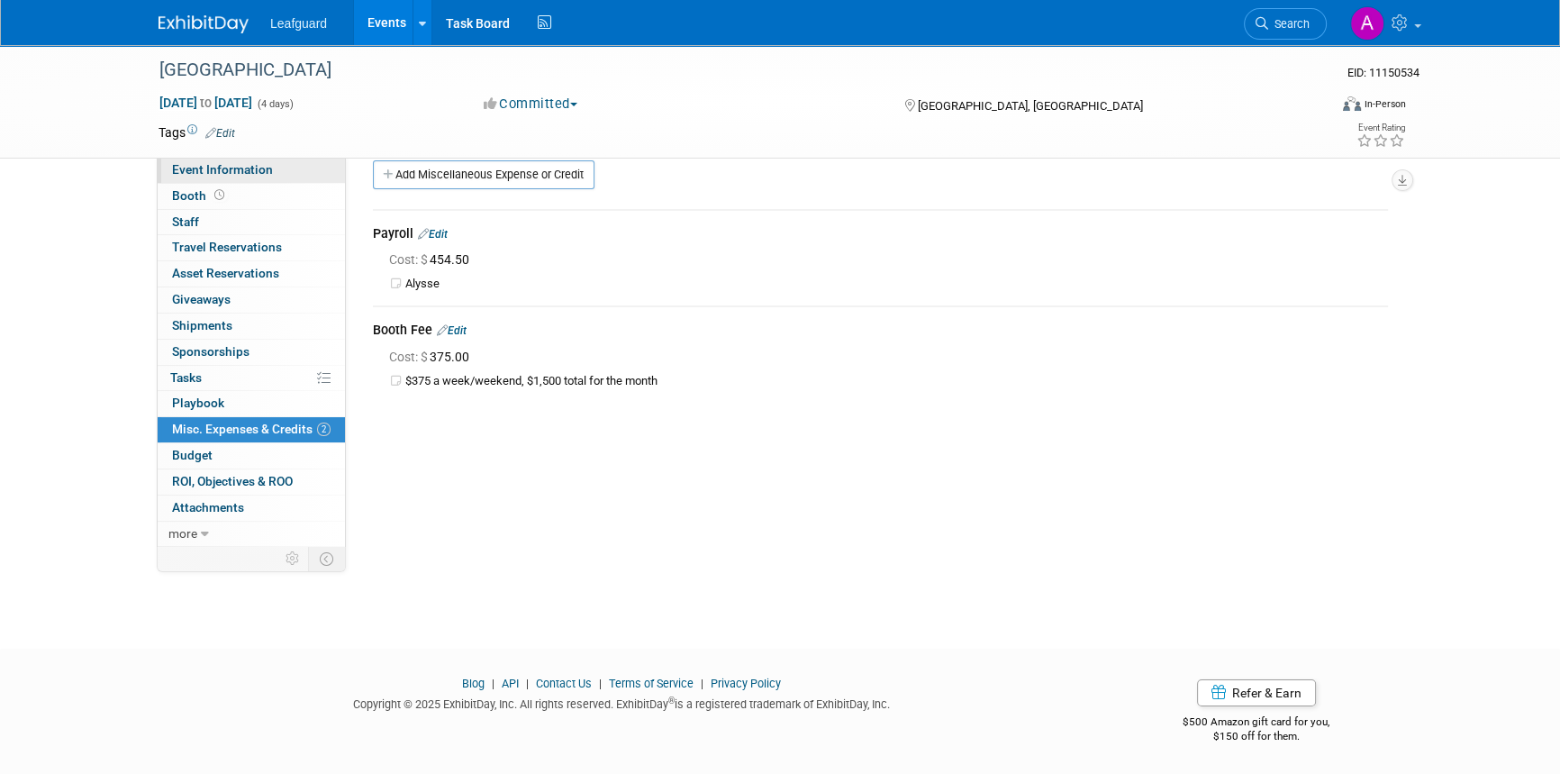
click at [214, 164] on span "Event Information" at bounding box center [222, 169] width 101 height 14
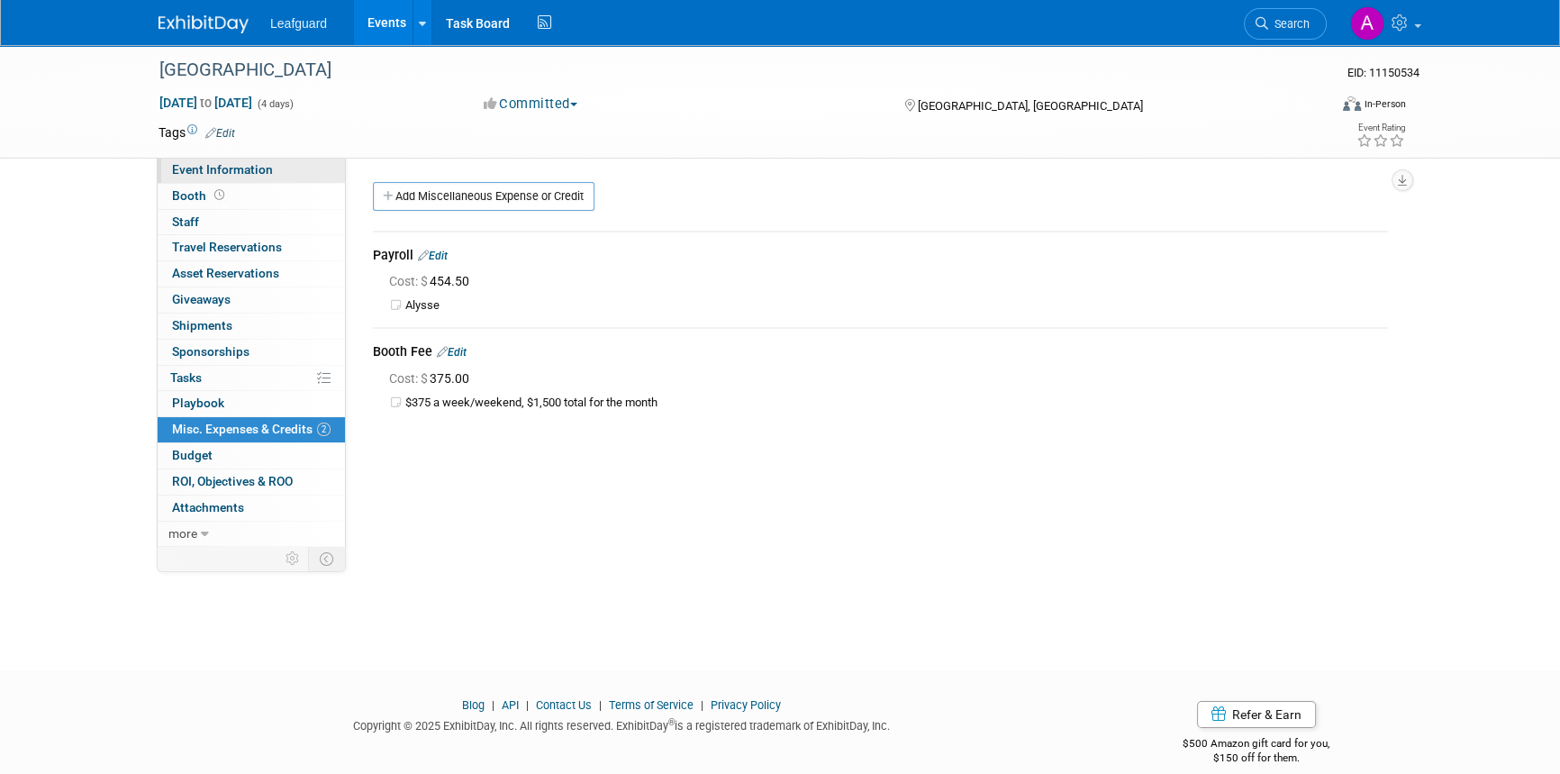
select select "[GEOGRAPHIC_DATA]"
select select "Yes"
select select "Check"
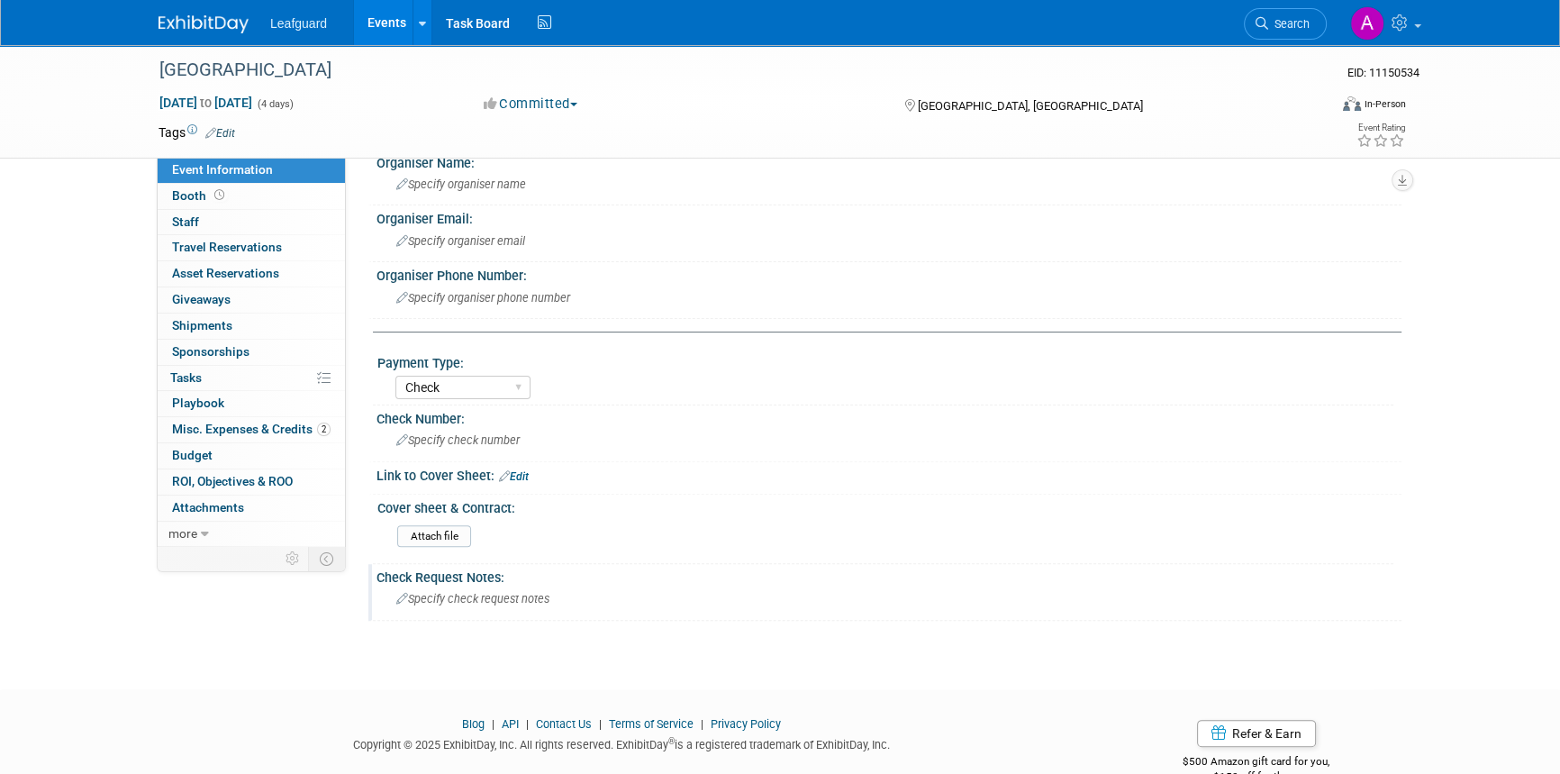
scroll to position [653, 0]
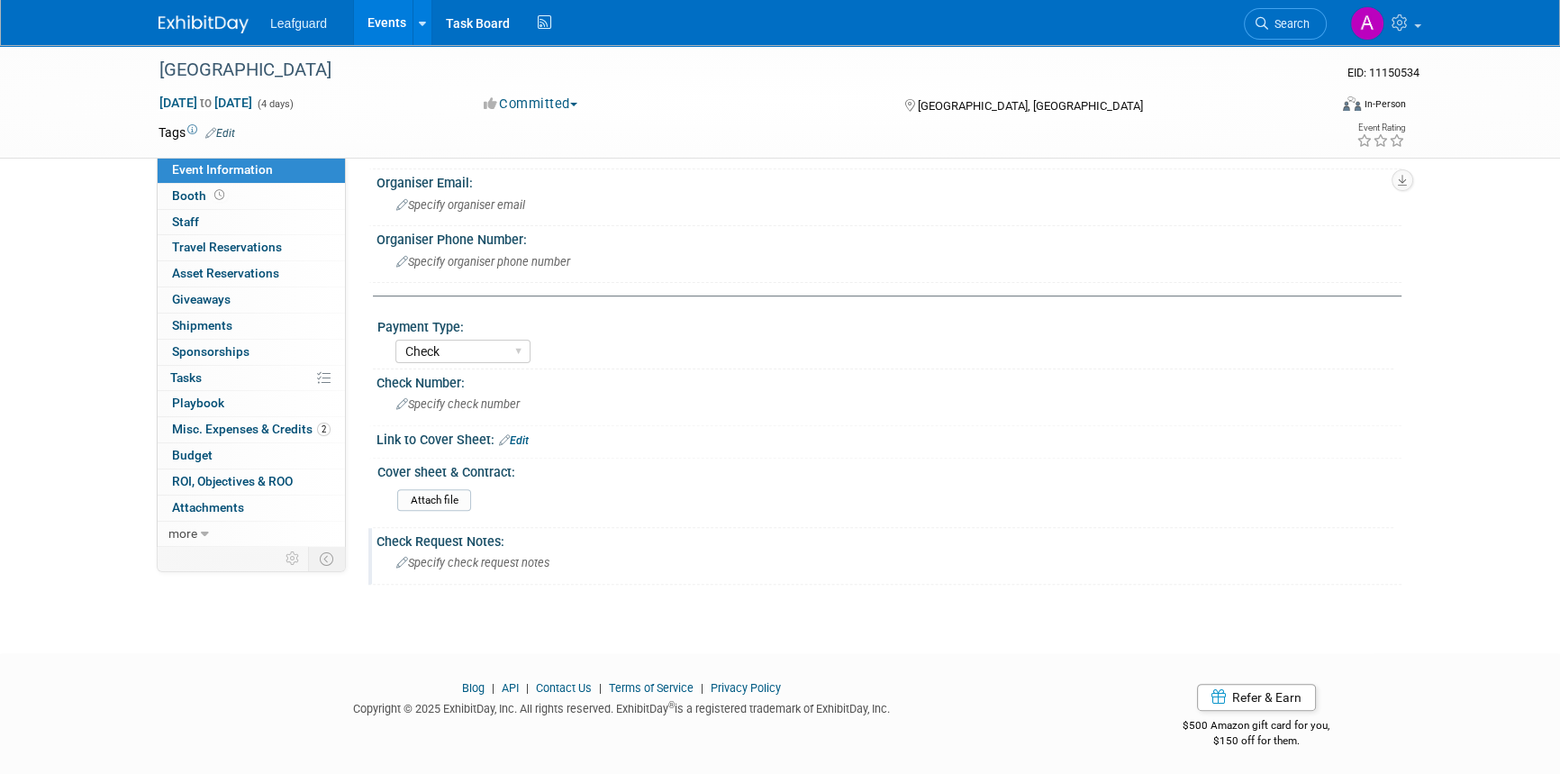
click at [441, 537] on div "Check Request Notes:" at bounding box center [889, 539] width 1025 height 23
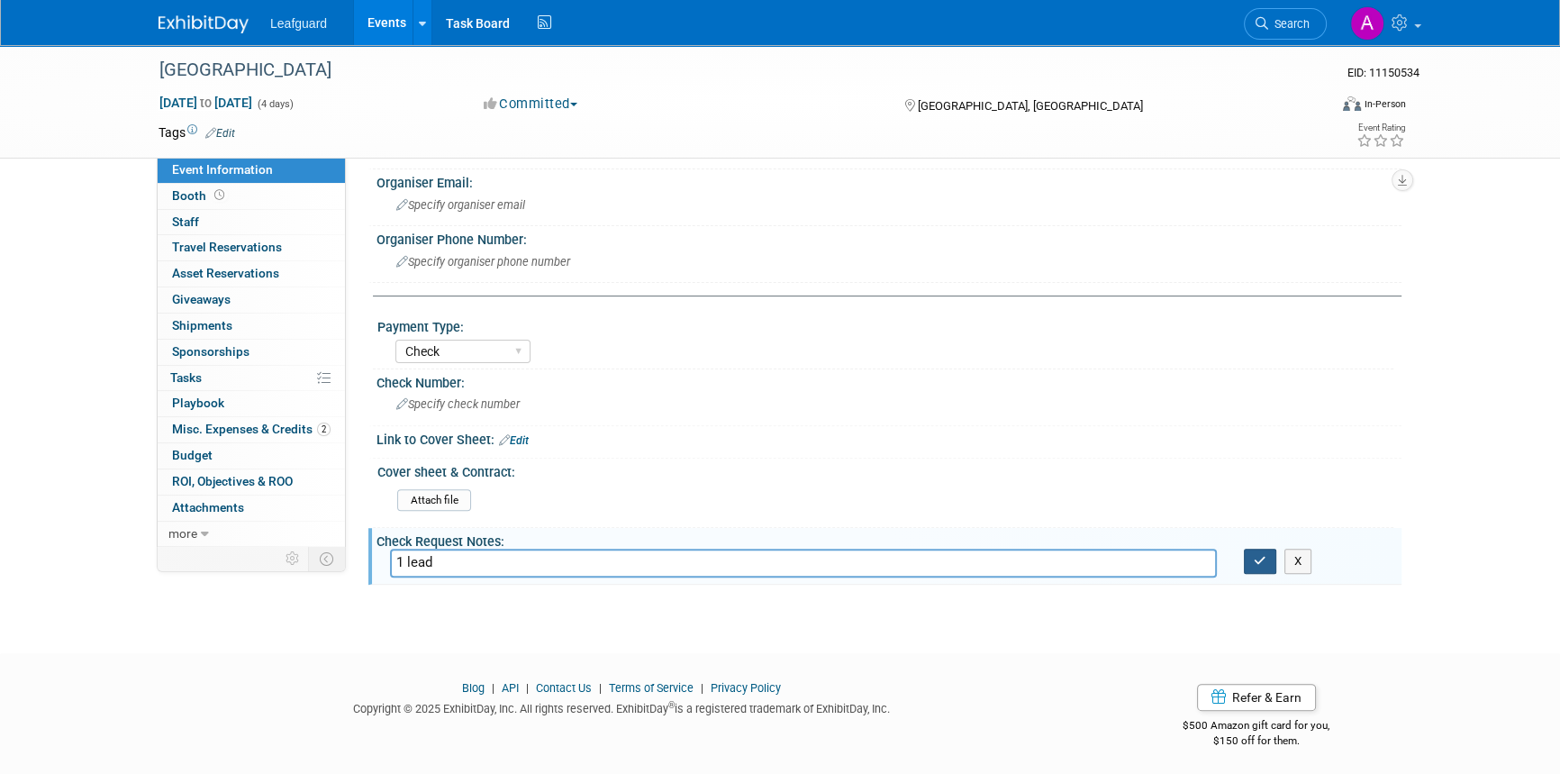
type input "1 lead"
click at [1249, 554] on button "button" at bounding box center [1260, 561] width 32 height 25
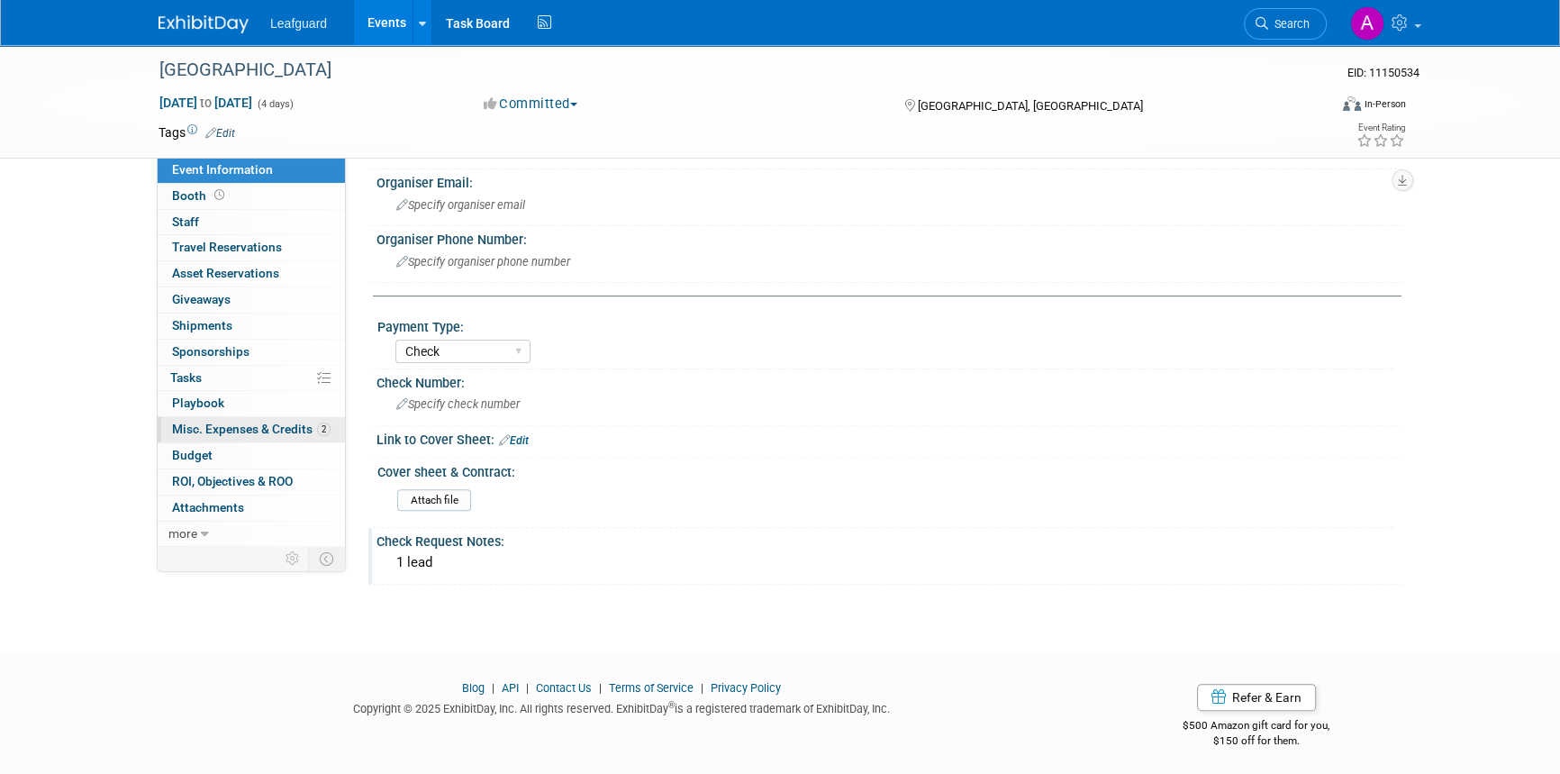
click at [204, 418] on link "2 Misc. Expenses & Credits 2" at bounding box center [251, 429] width 187 height 25
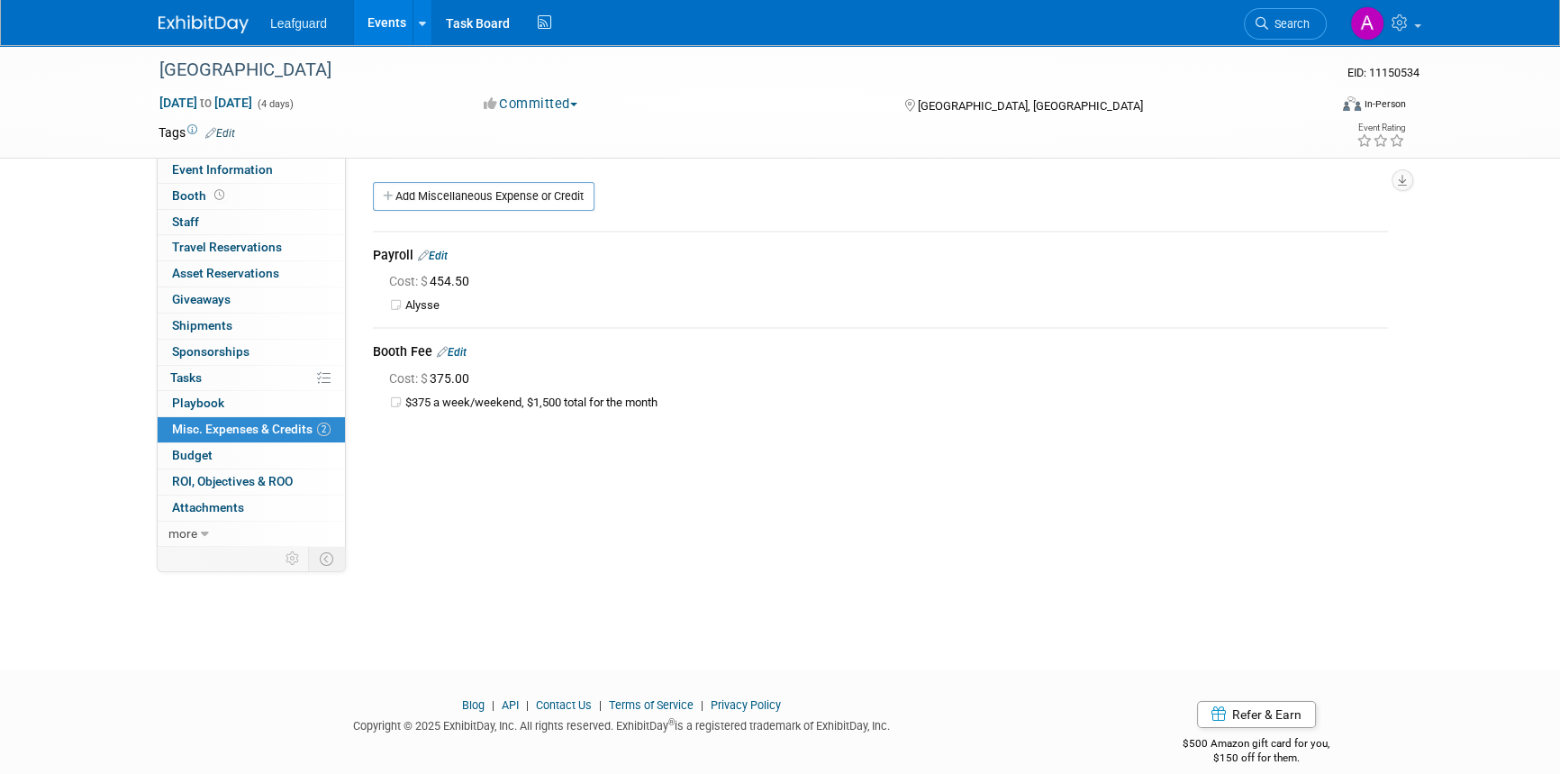
click at [214, 23] on img at bounding box center [204, 24] width 90 height 18
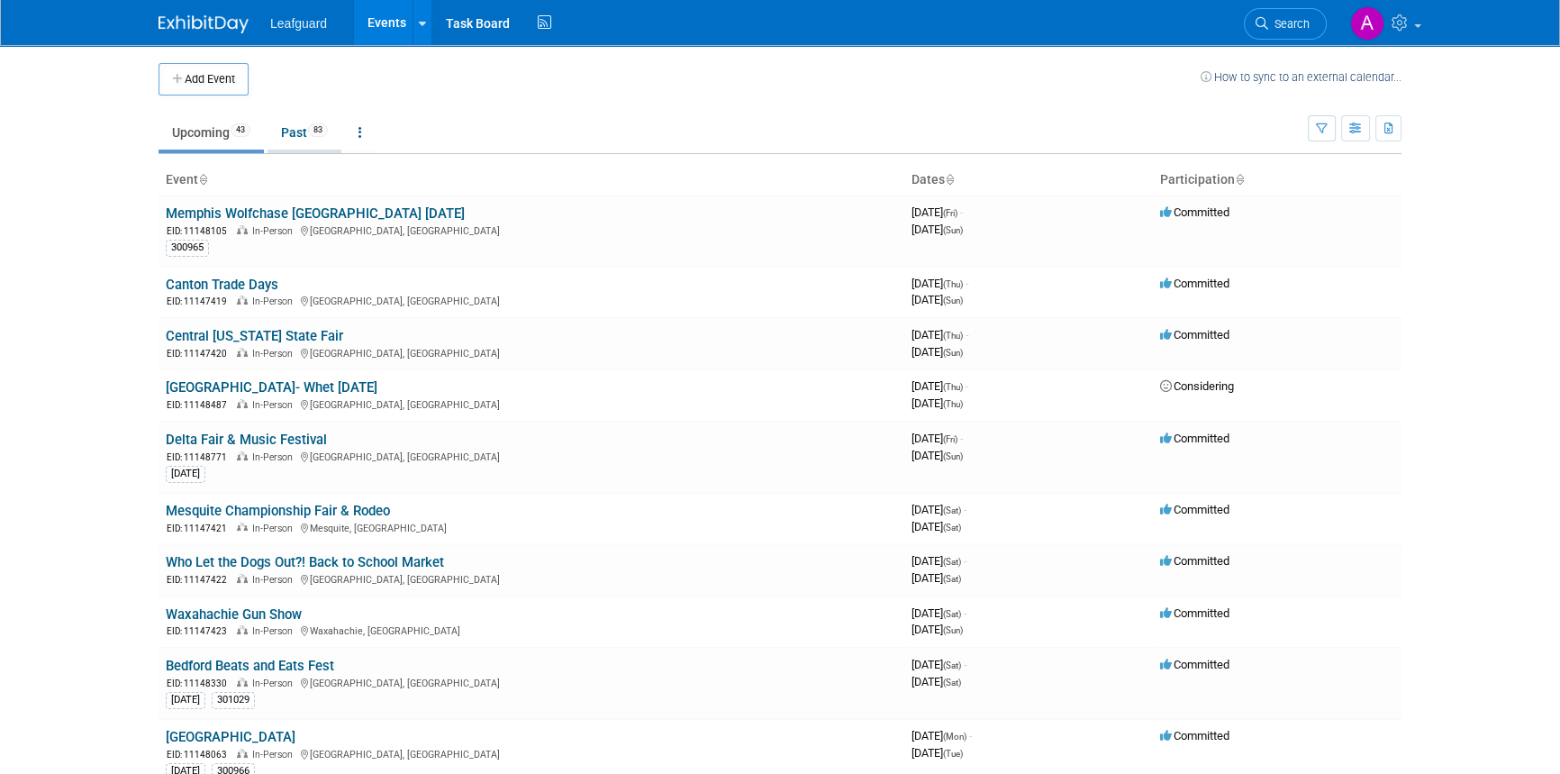
click at [288, 128] on link "Past 83" at bounding box center [305, 132] width 74 height 34
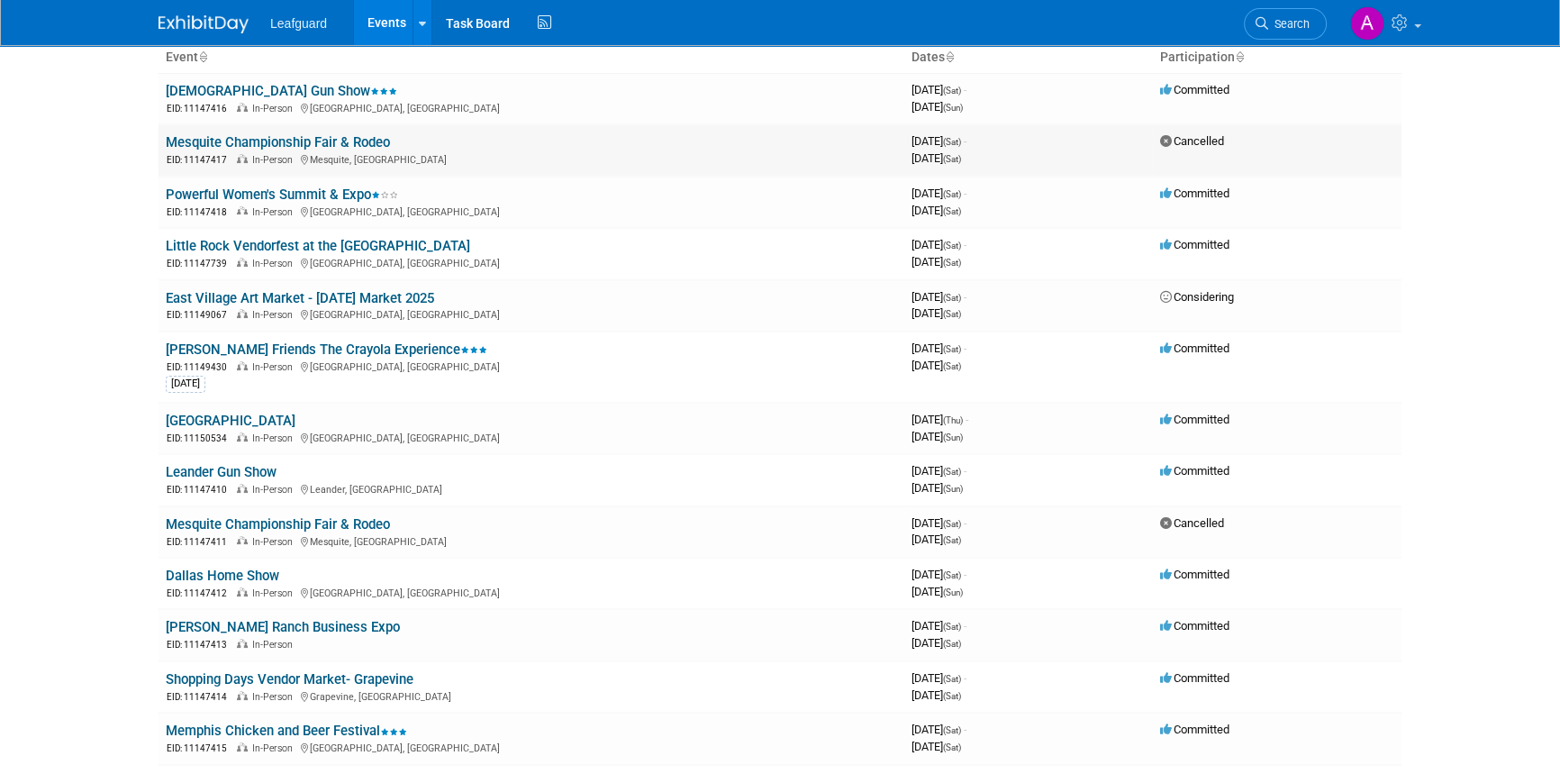
scroll to position [245, 0]
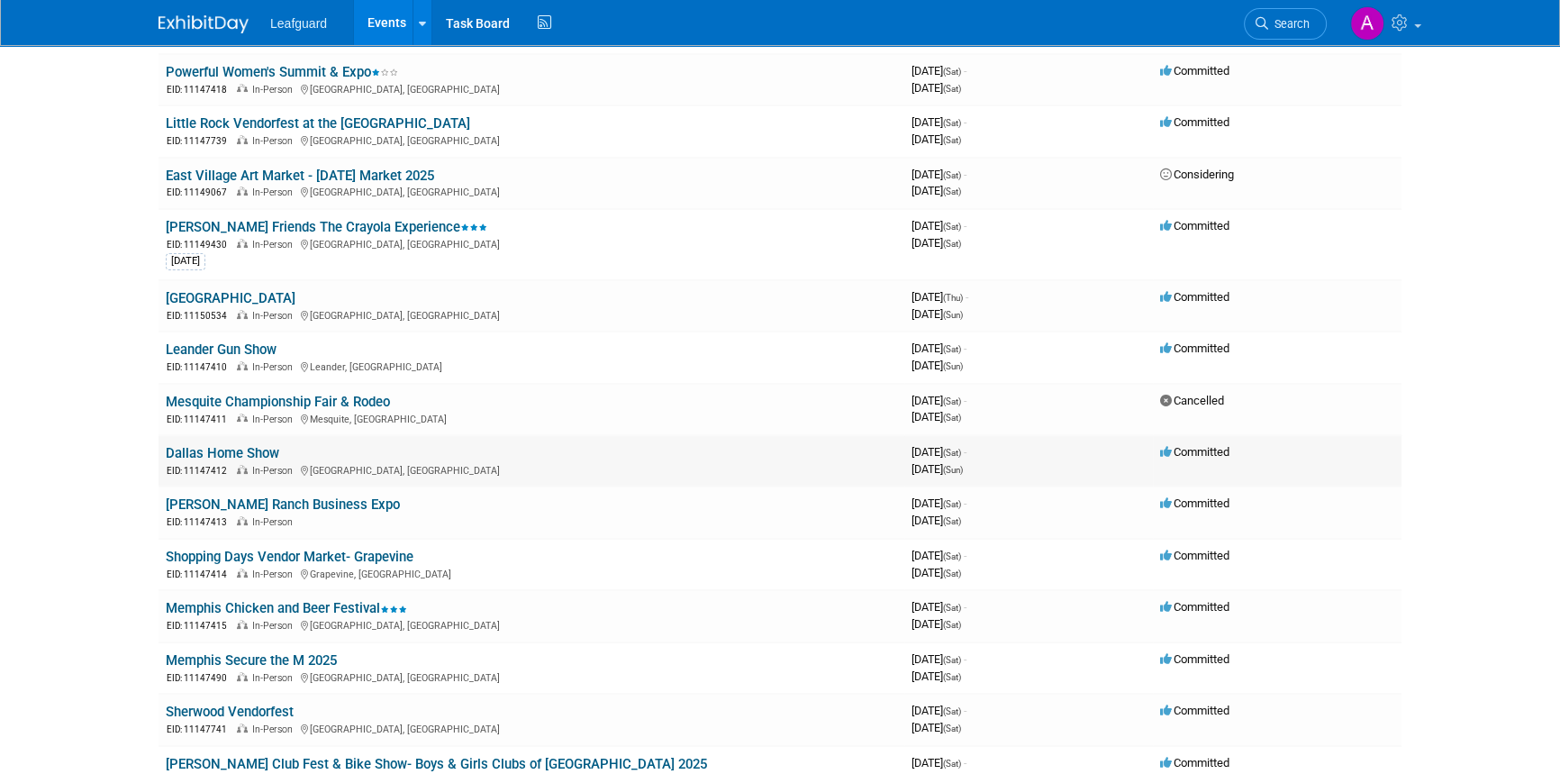
click at [214, 450] on link "Dallas Home Show" at bounding box center [223, 453] width 114 height 16
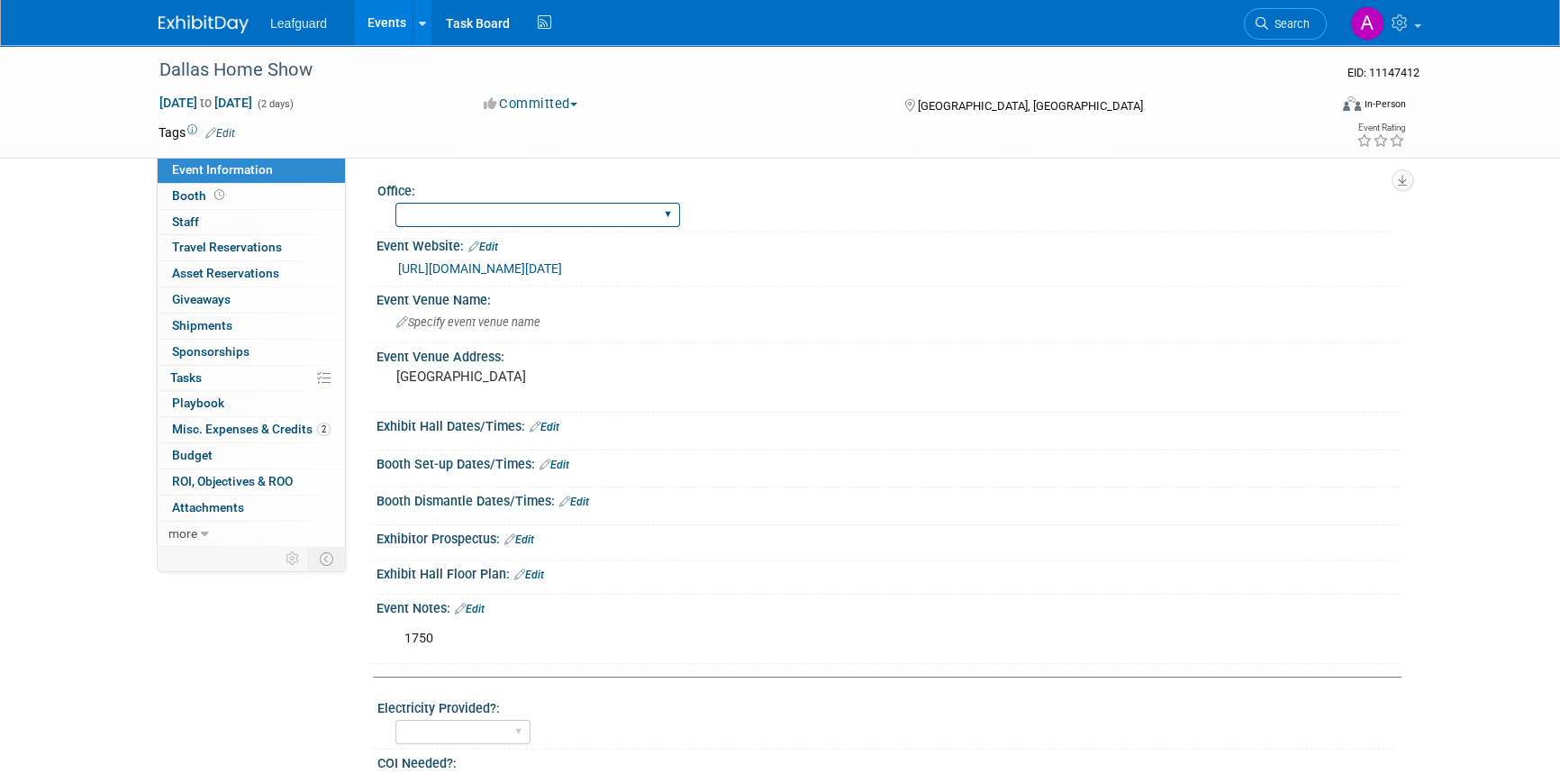
click at [447, 211] on select "Albany Arkansas Austin Birmingham Charlotte Chicago Cleveland Colorado Columbia…" at bounding box center [537, 215] width 285 height 24
select select "Dallas"
click at [395, 203] on select "Albany Arkansas Austin Birmingham Charlotte Chicago Cleveland Colorado Columbia…" at bounding box center [537, 215] width 285 height 24
click at [207, 477] on span "ROI, Objectives & ROO 0" at bounding box center [232, 481] width 121 height 14
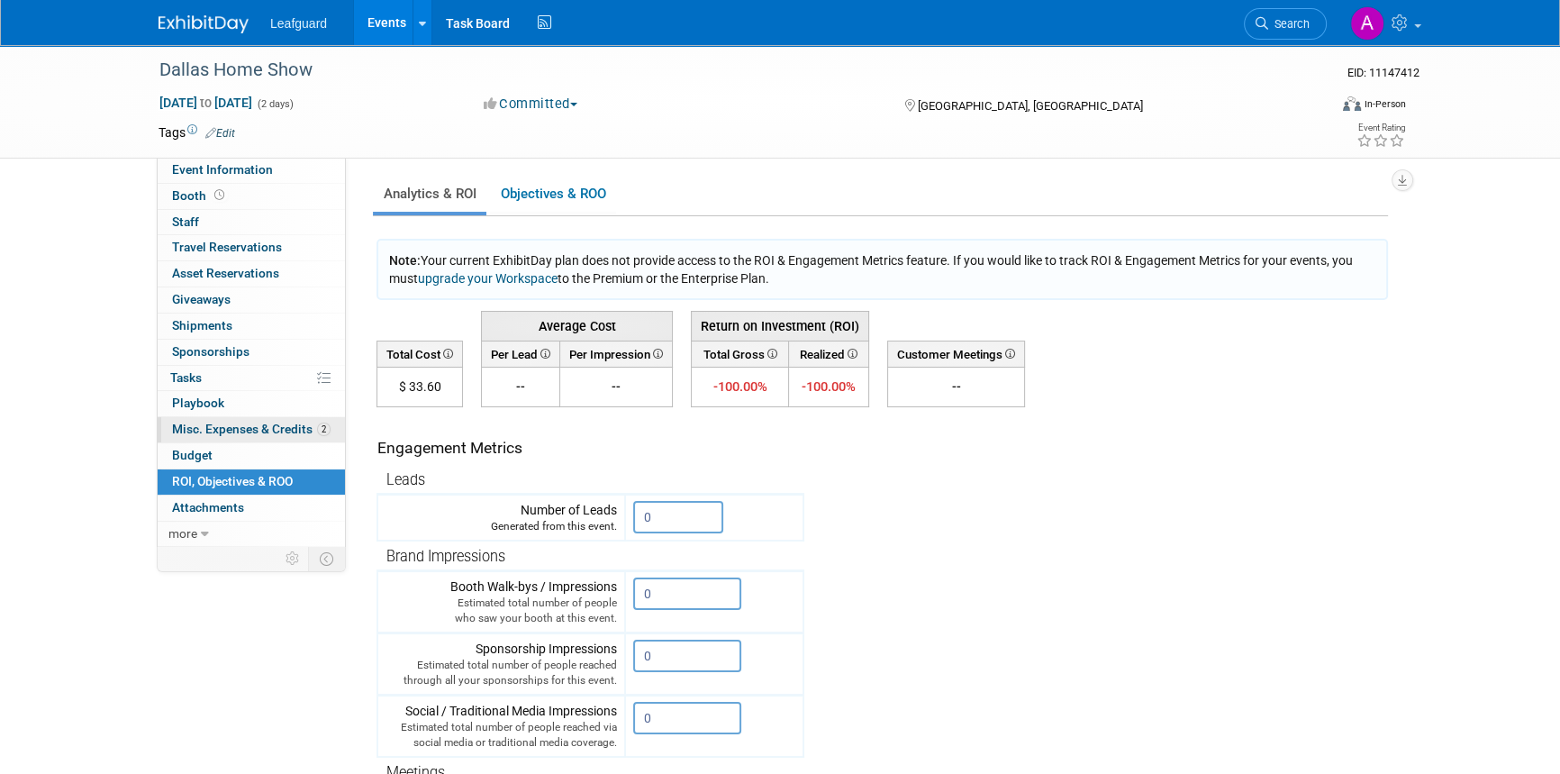
click at [235, 432] on span "Misc. Expenses & Credits 2" at bounding box center [251, 429] width 159 height 14
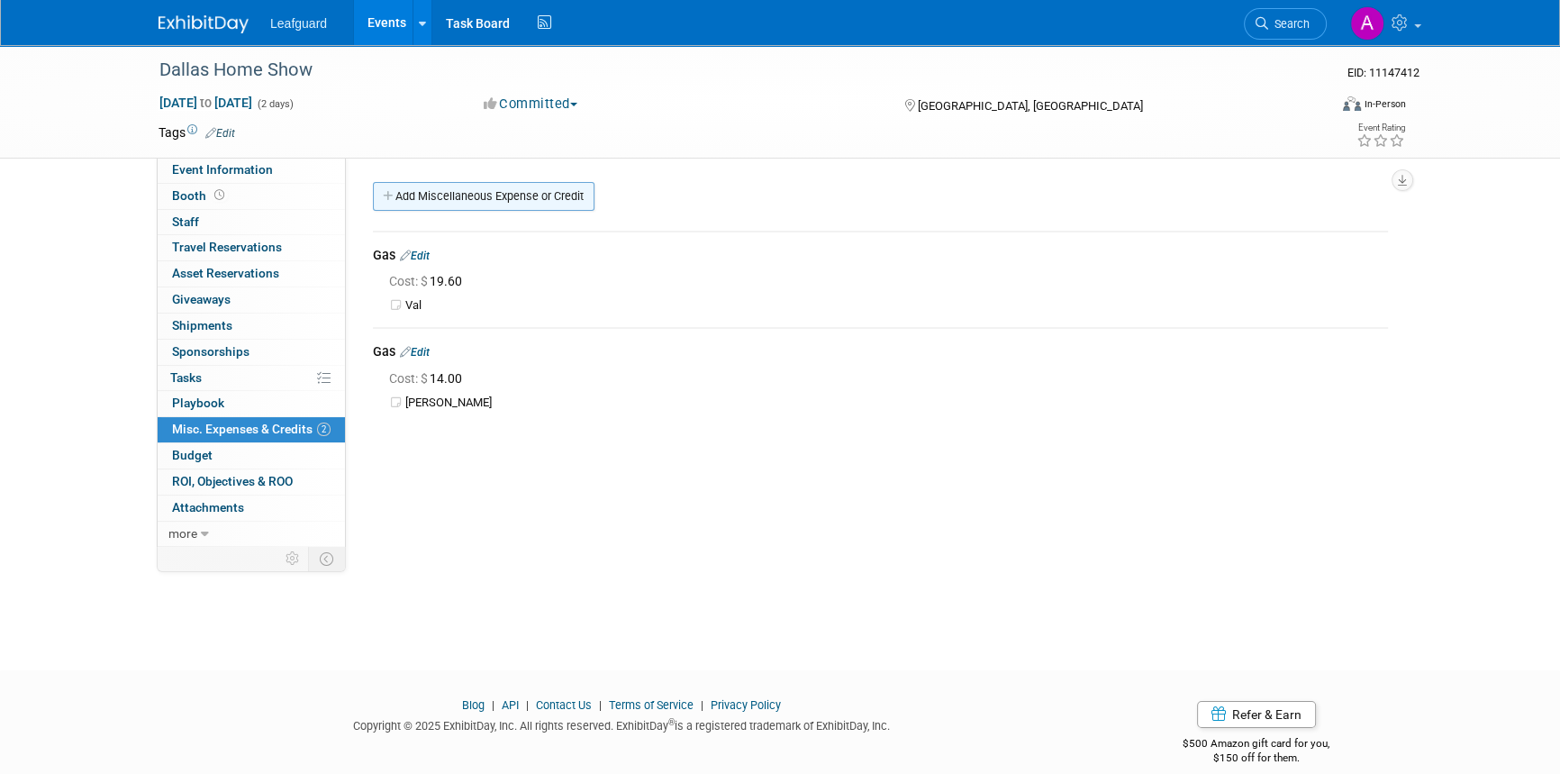
click at [446, 191] on link "Add Miscellaneous Expense or Credit" at bounding box center [484, 196] width 222 height 29
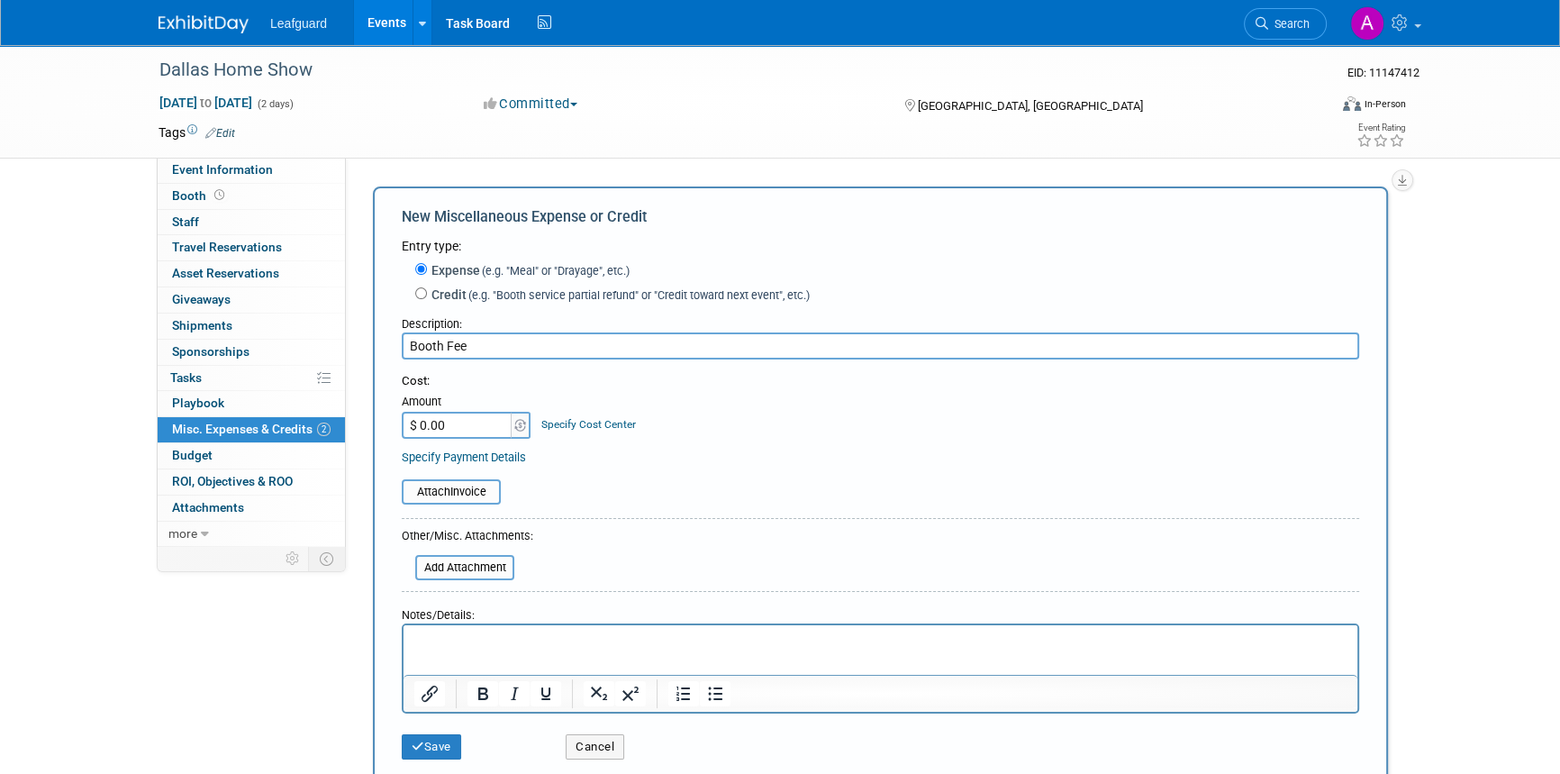
type input "Booth Fee"
click at [422, 425] on input "$ 0.00" at bounding box center [458, 425] width 113 height 27
type input "$ 1,750.00"
click at [422, 736] on button "Save" at bounding box center [431, 746] width 59 height 25
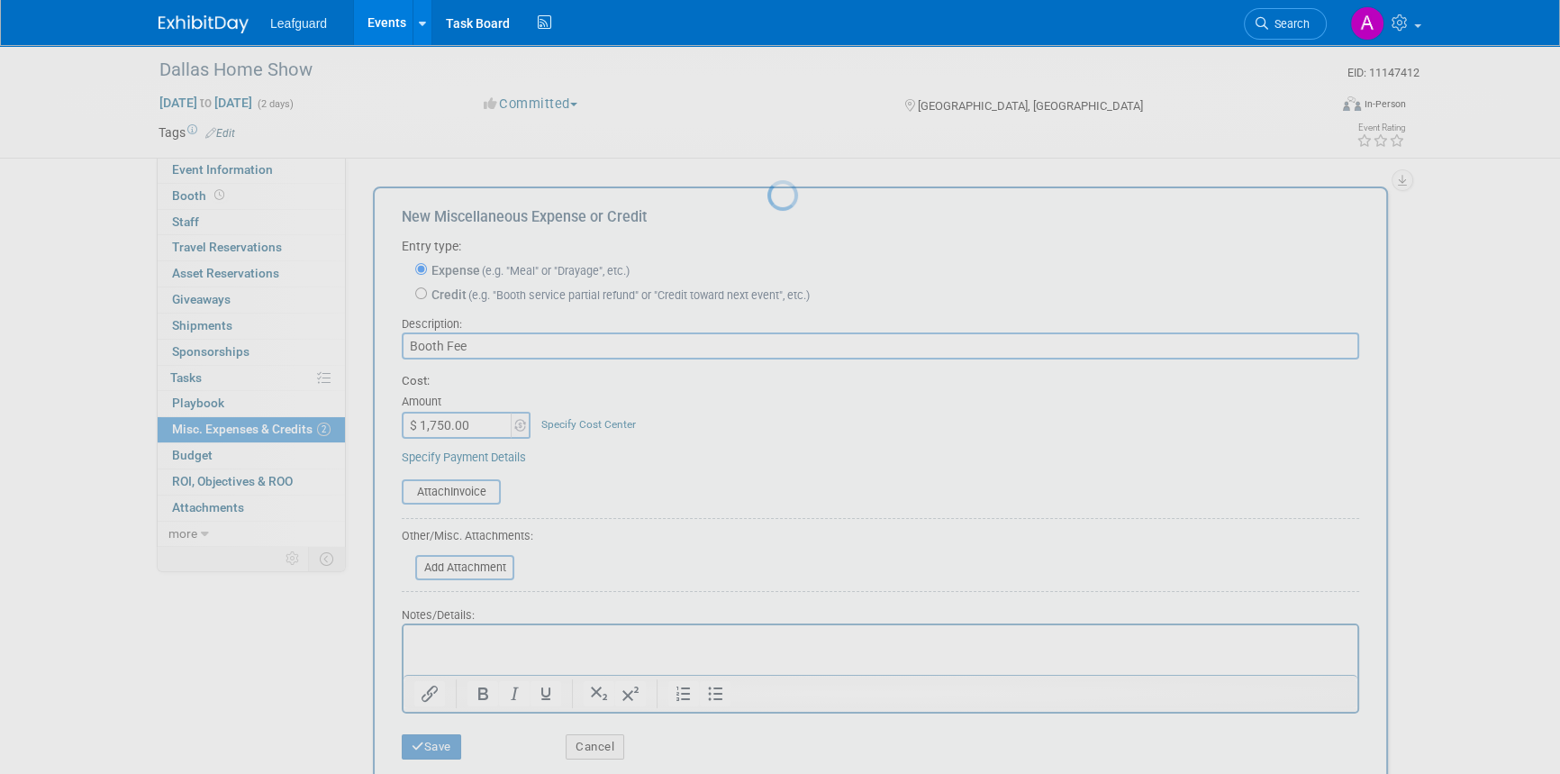
scroll to position [22, 0]
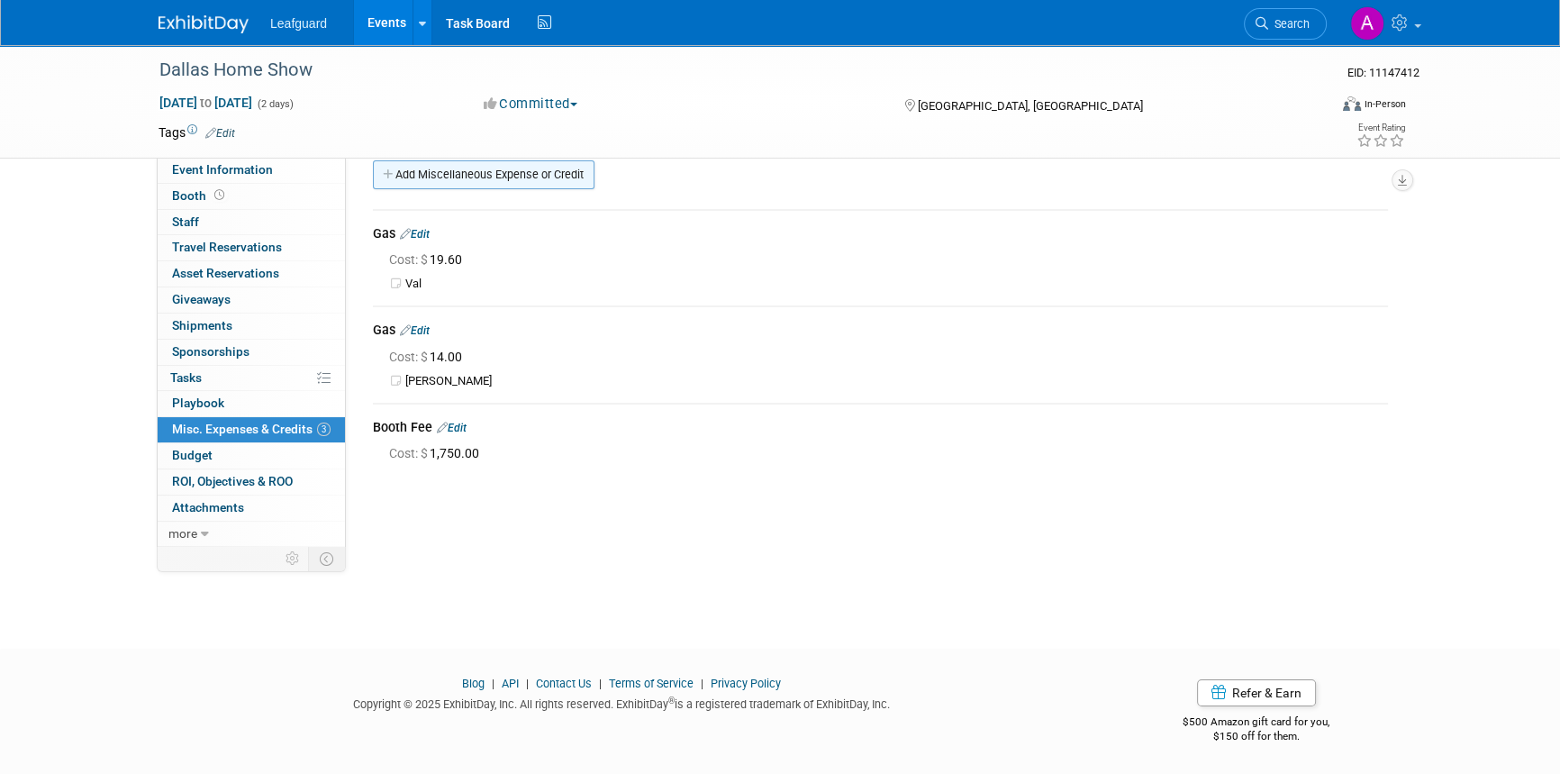
click at [453, 170] on link "Add Miscellaneous Expense or Credit" at bounding box center [484, 174] width 222 height 29
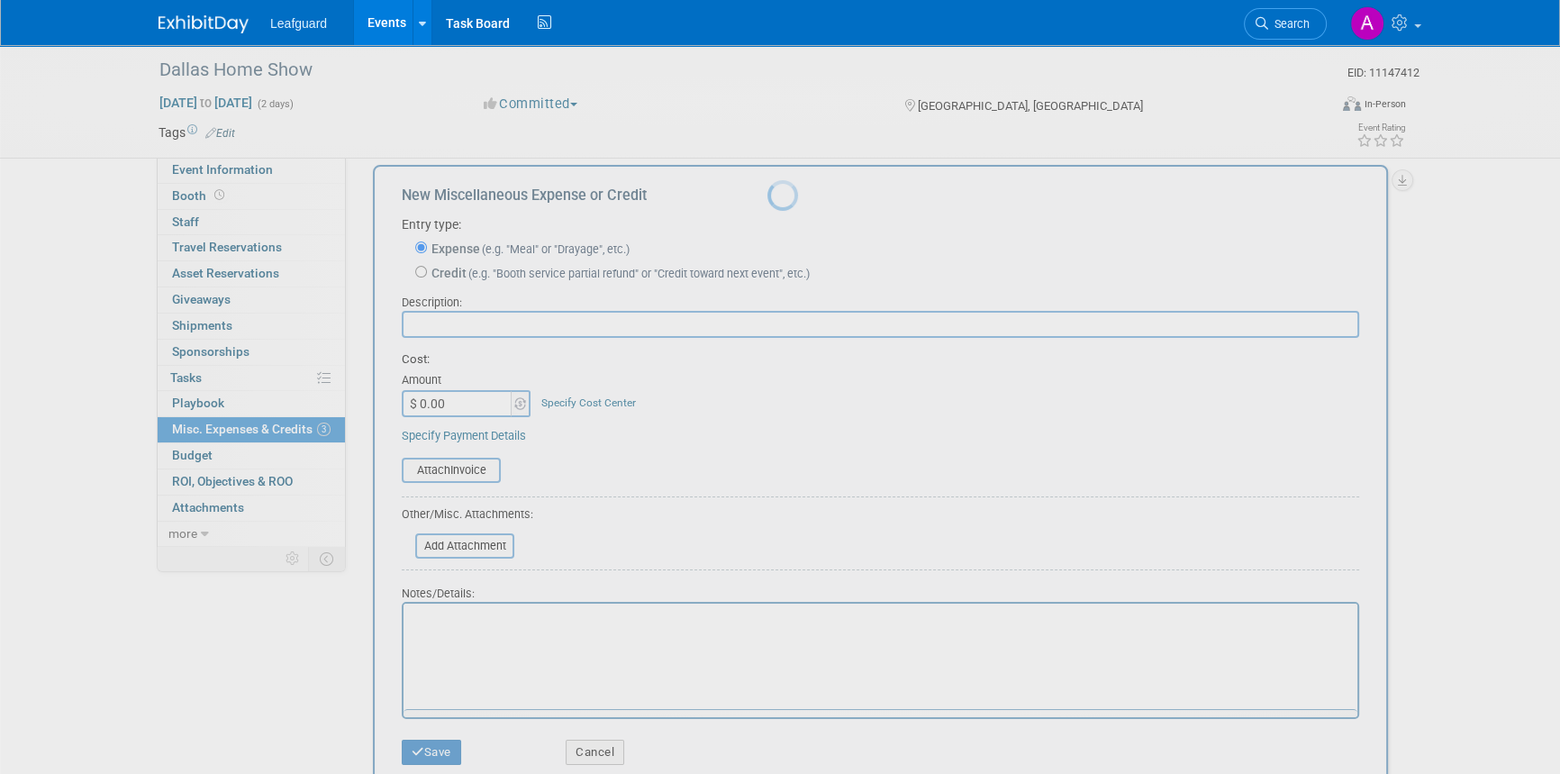
scroll to position [0, 0]
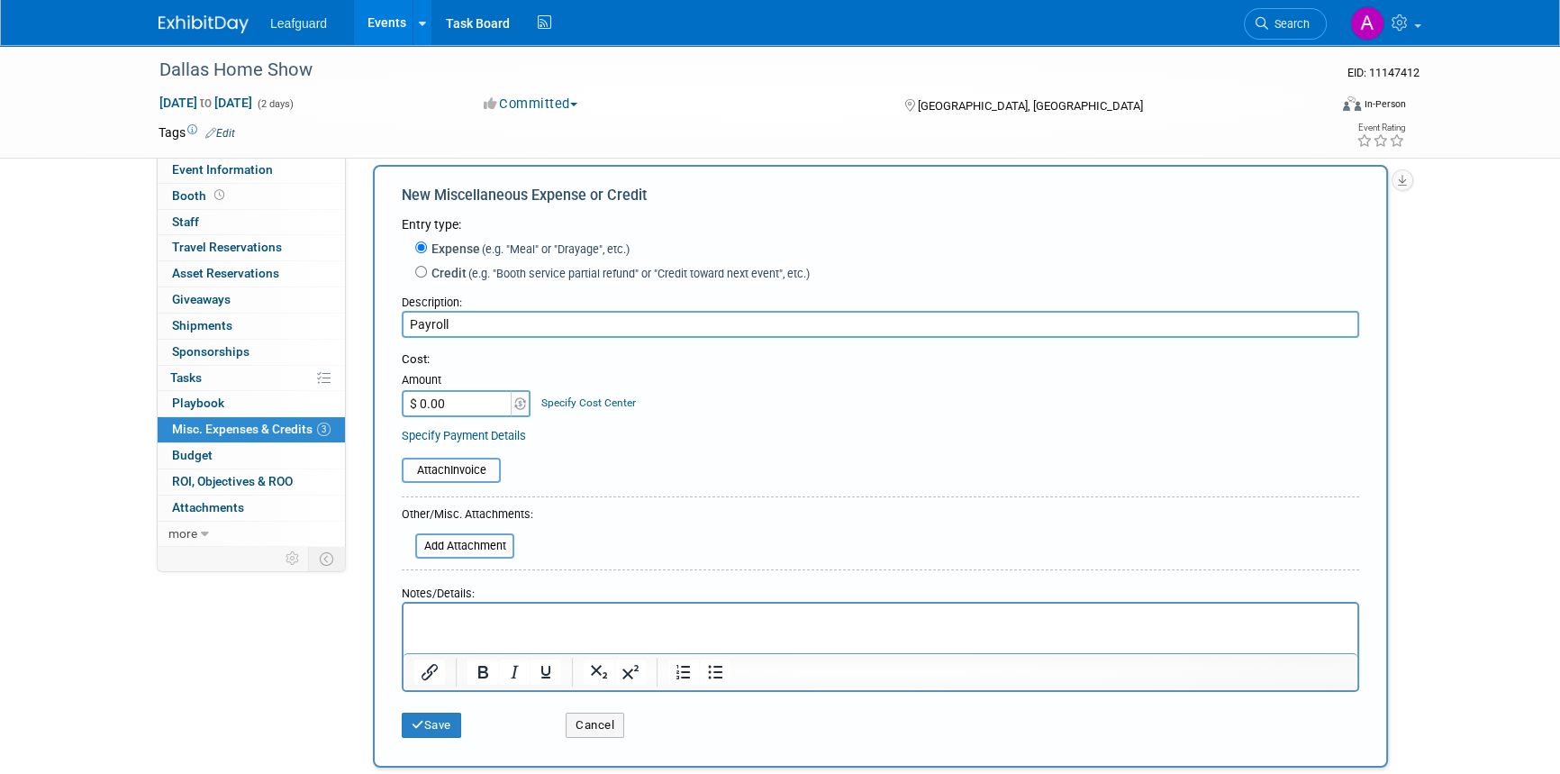
type input "Payroll"
click at [498, 406] on input "$ 0.00" at bounding box center [458, 403] width 113 height 27
type input "$ 270.00"
click at [436, 714] on button "Save" at bounding box center [431, 725] width 59 height 25
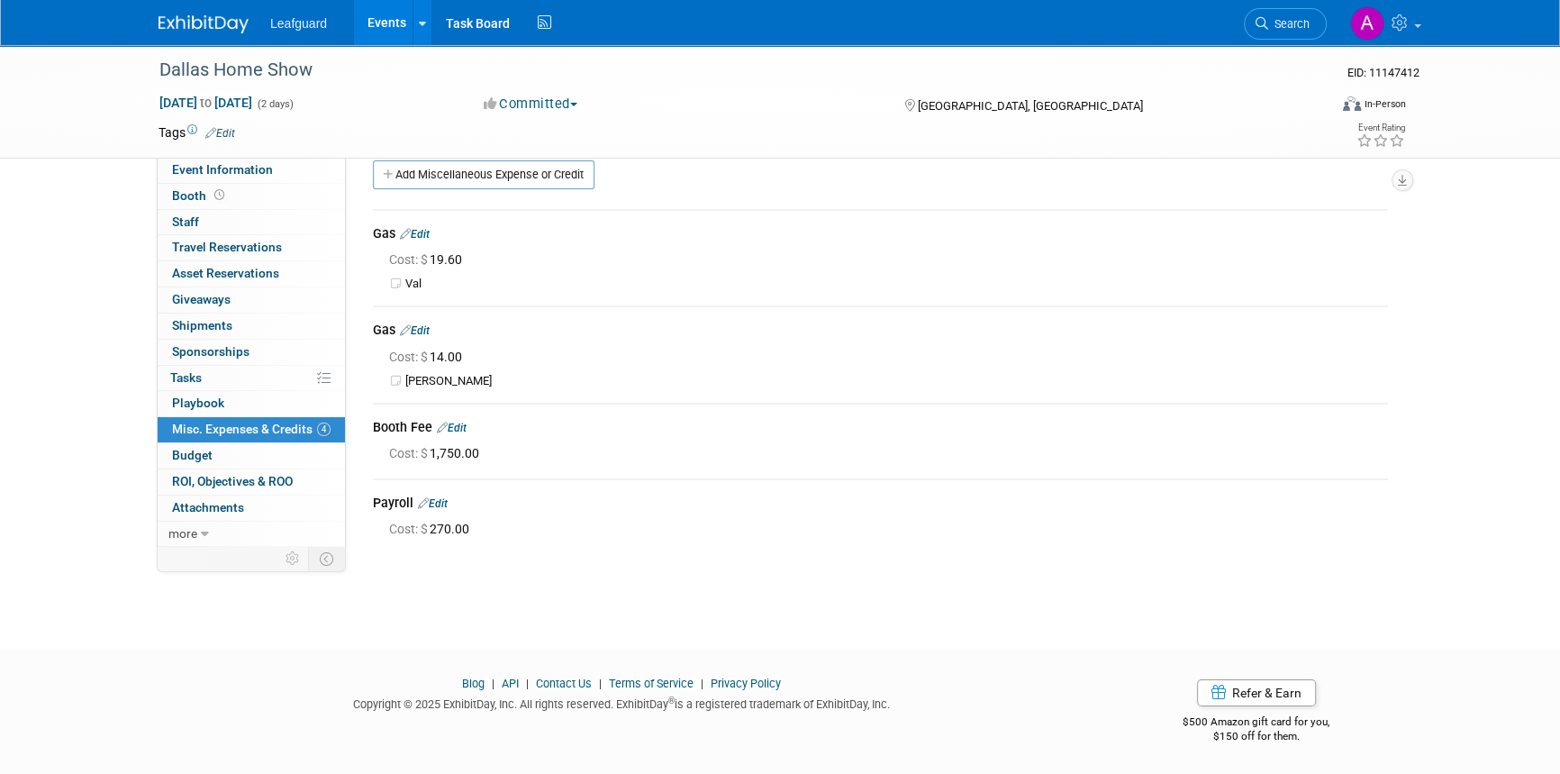
click at [447, 502] on link "Edit" at bounding box center [433, 503] width 30 height 13
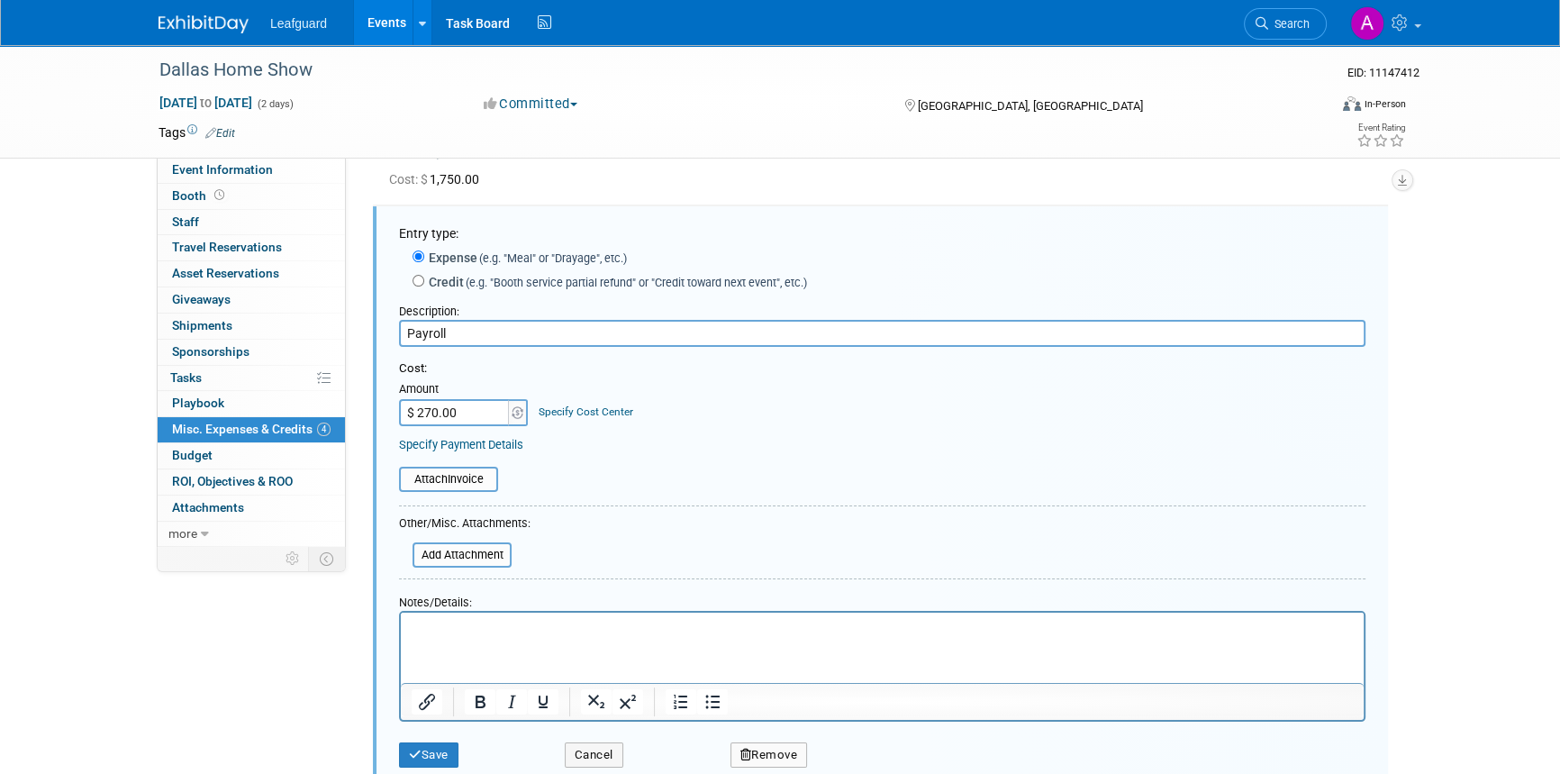
click at [463, 638] on html at bounding box center [882, 625] width 963 height 25
click at [416, 753] on icon "submit" at bounding box center [415, 755] width 13 height 12
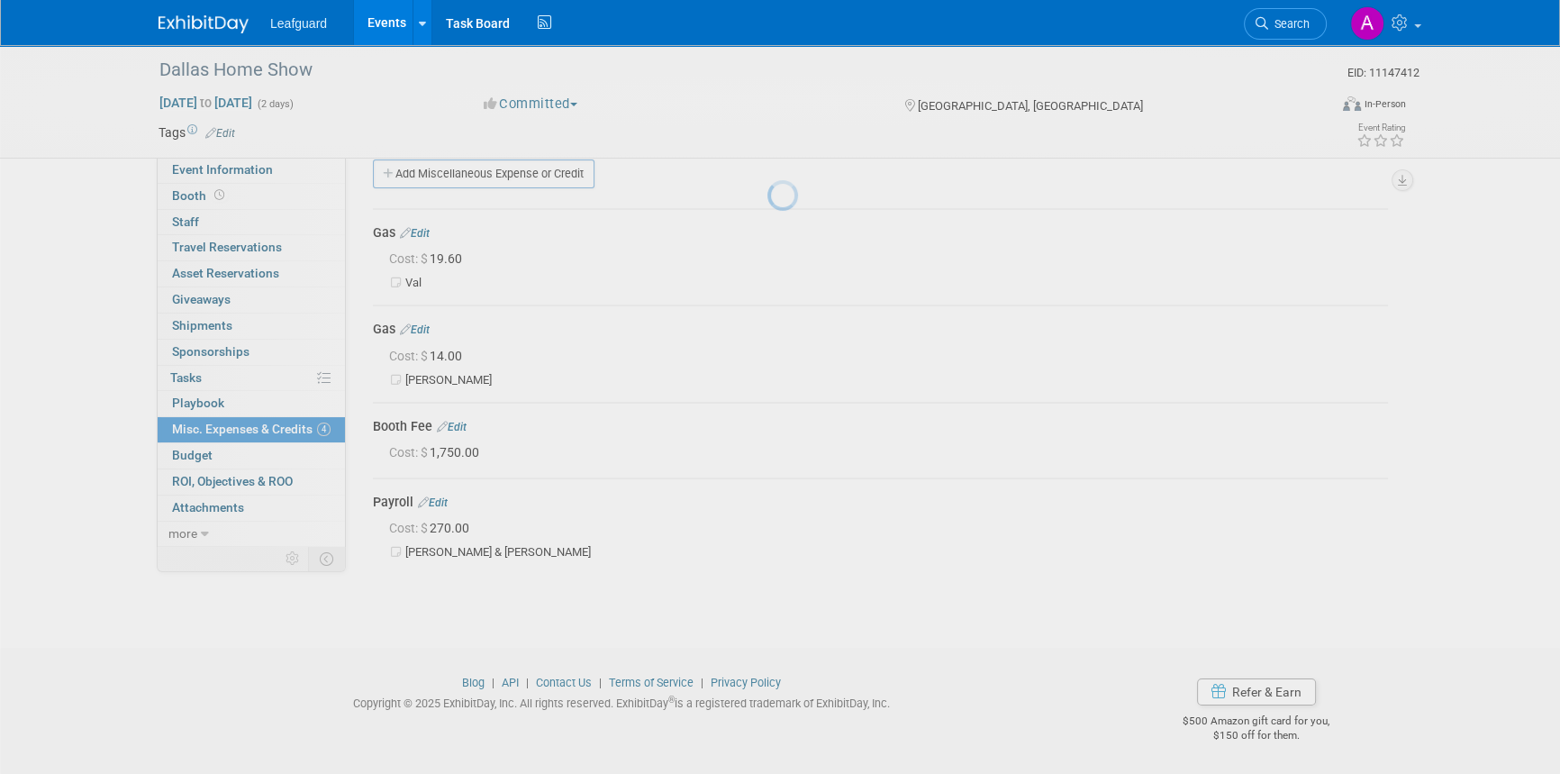
scroll to position [22, 0]
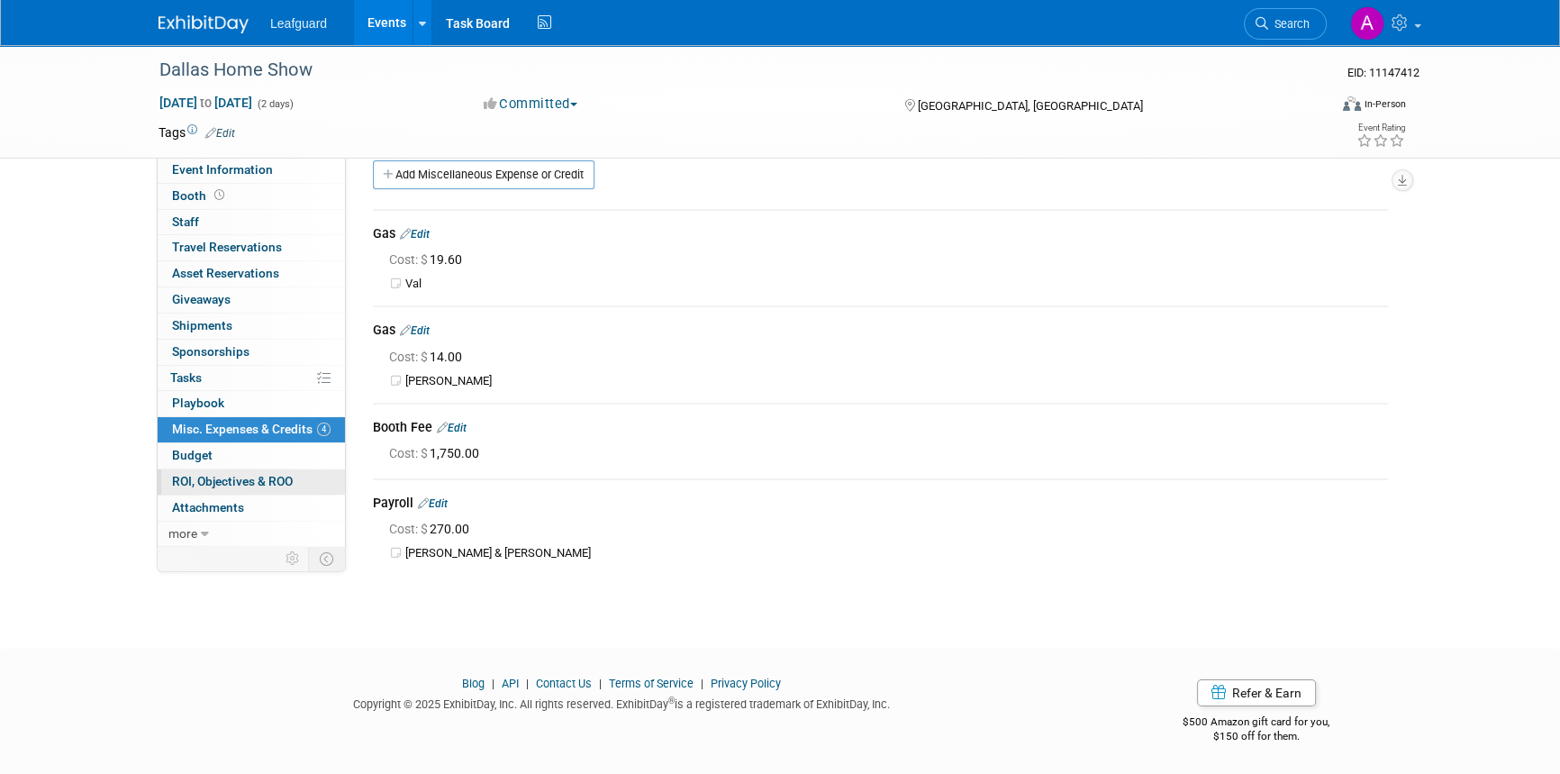
click at [270, 477] on span "ROI, Objectives & ROO 0" at bounding box center [232, 481] width 121 height 14
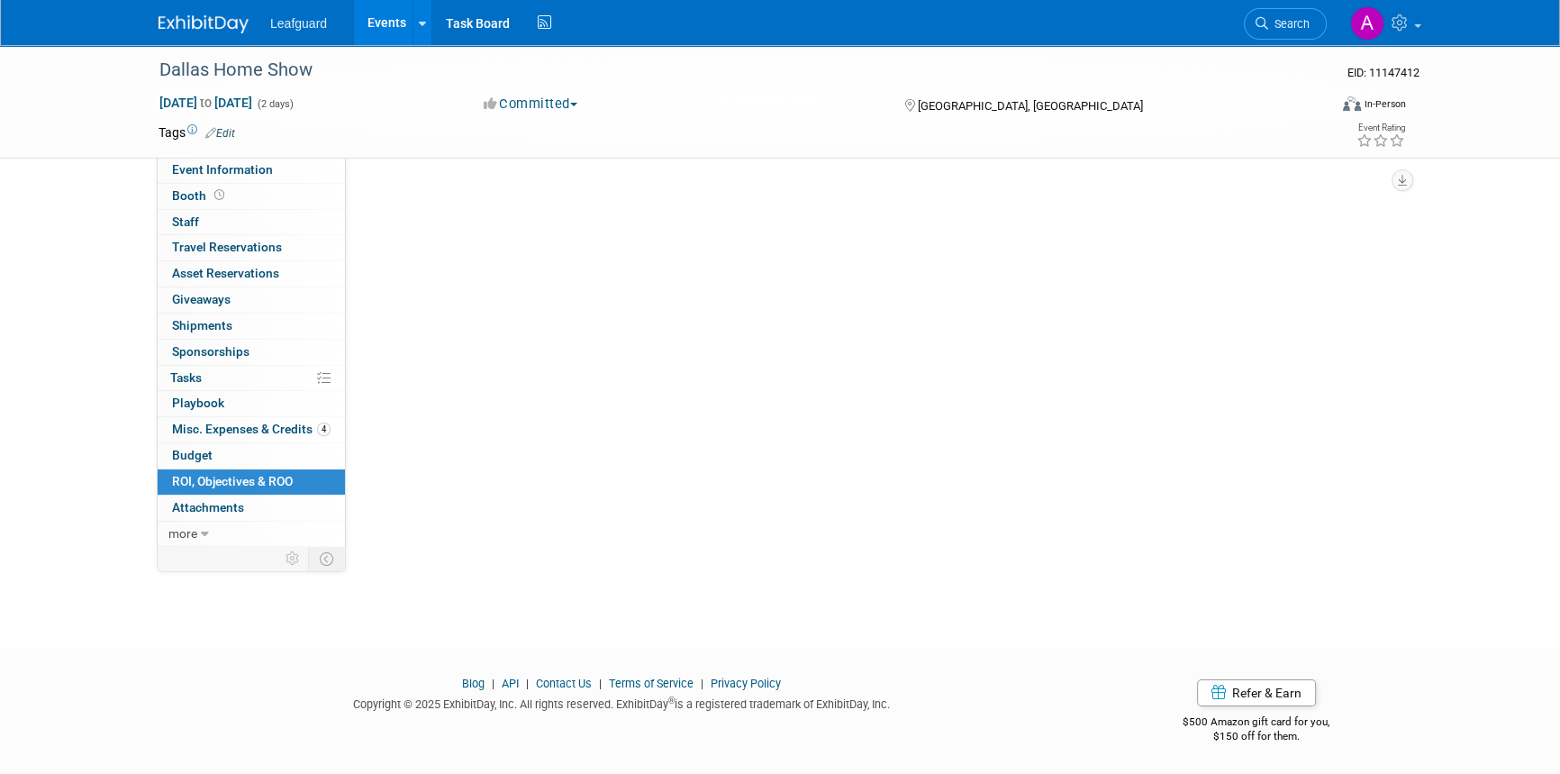
scroll to position [0, 0]
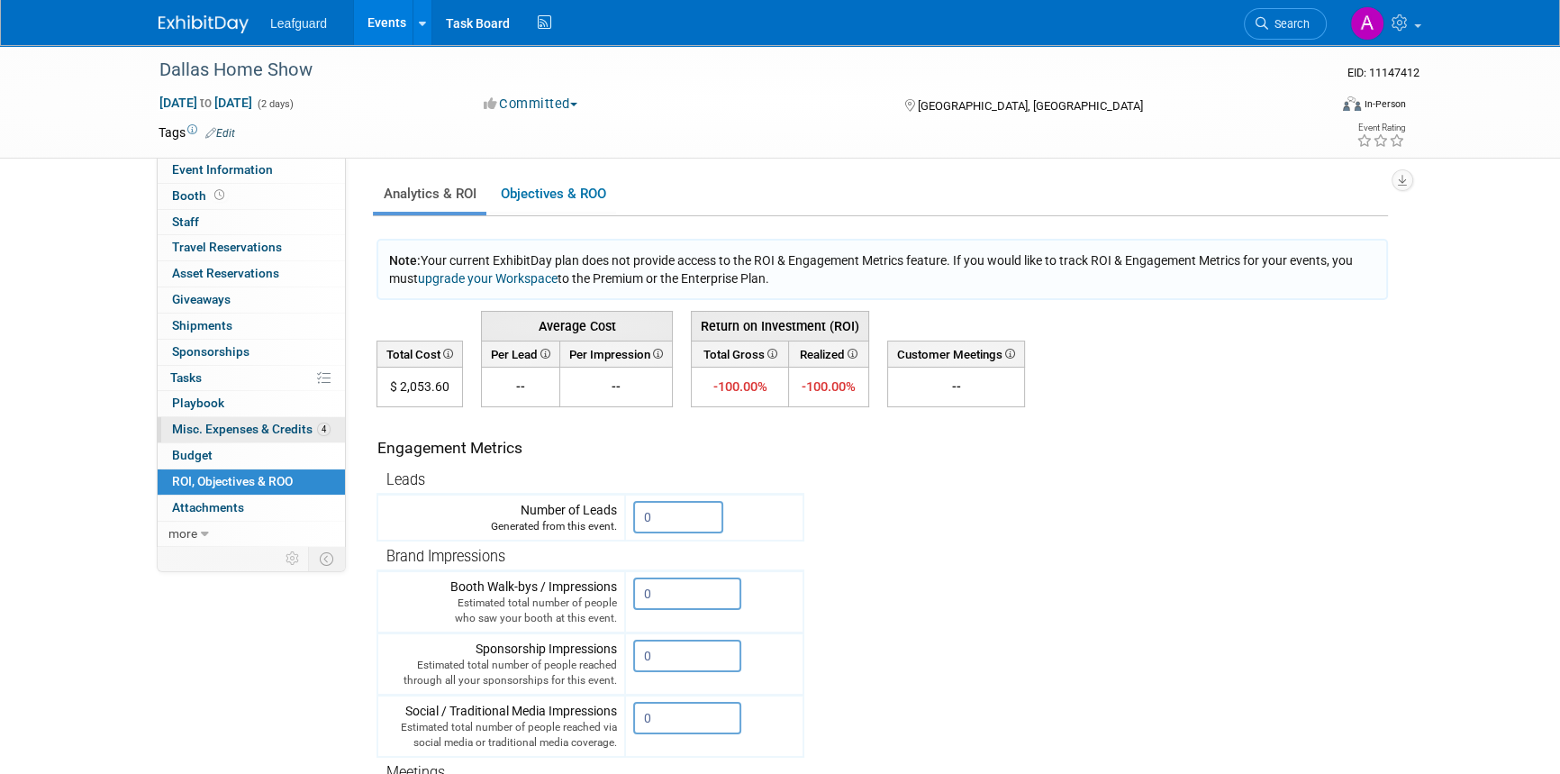
click at [253, 423] on span "Misc. Expenses & Credits 4" at bounding box center [251, 429] width 159 height 14
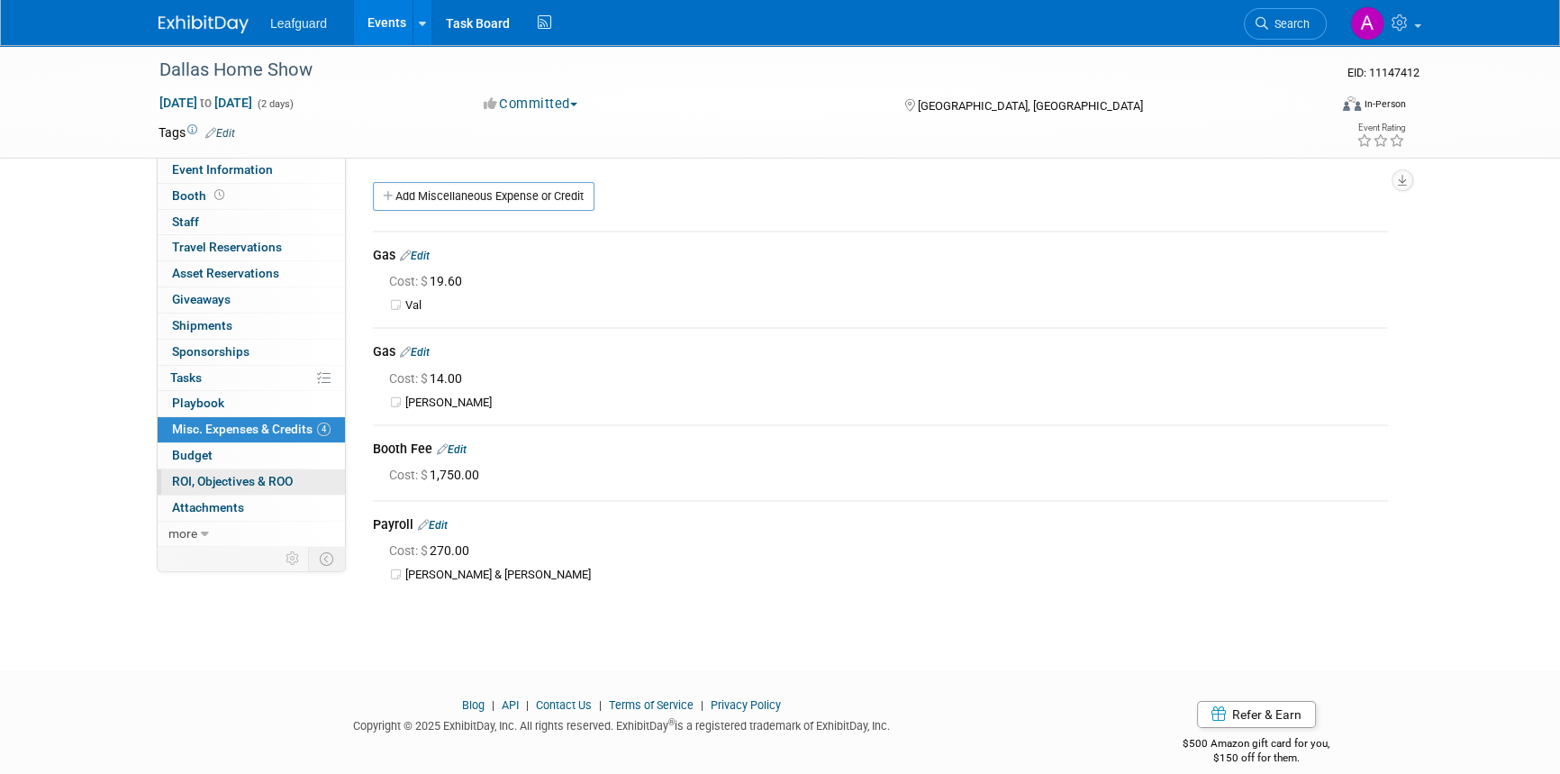
click at [248, 477] on span "ROI, Objectives & ROO 0" at bounding box center [232, 481] width 121 height 14
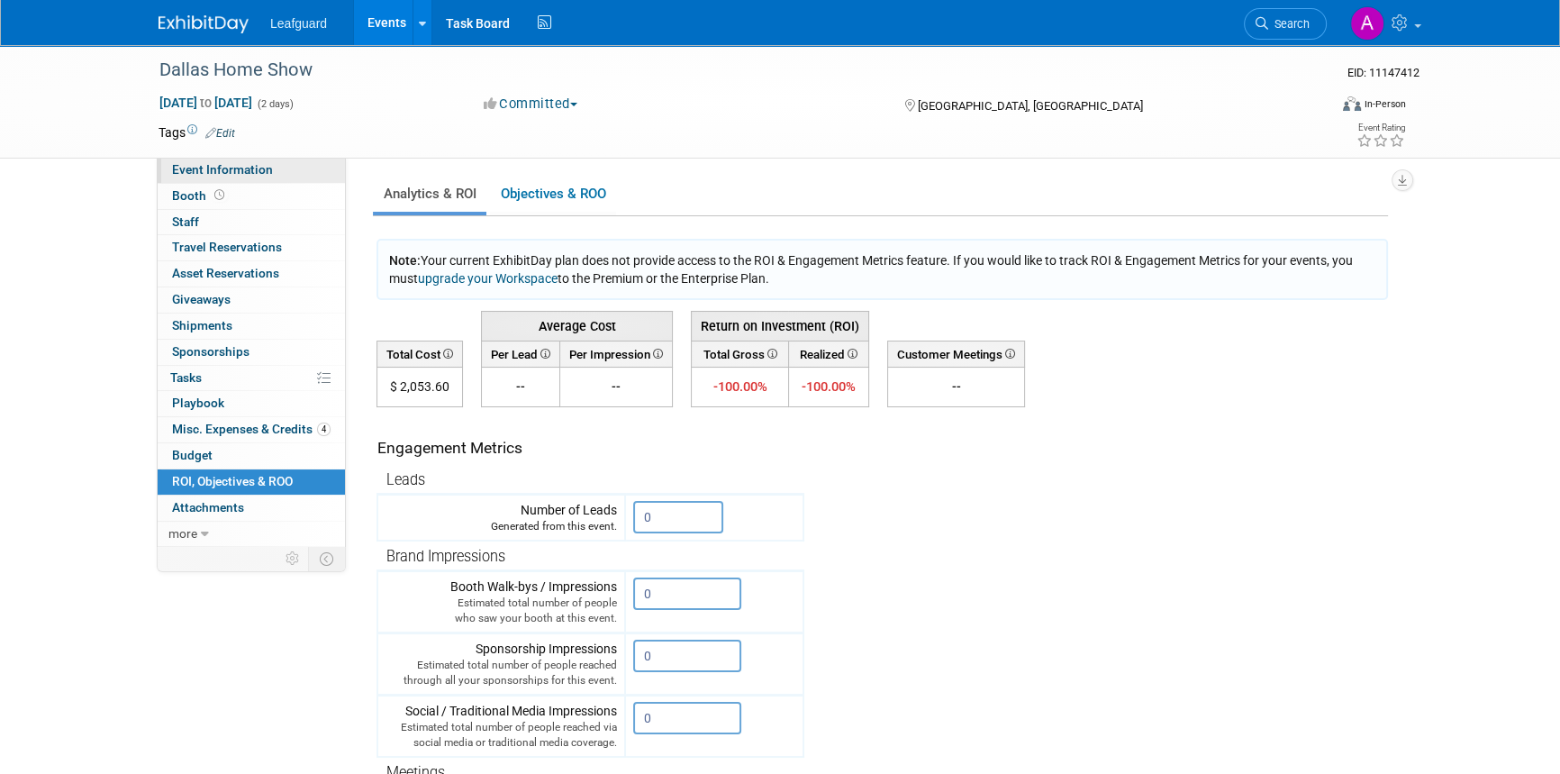
click at [266, 166] on span "Event Information" at bounding box center [222, 169] width 101 height 14
select select "[GEOGRAPHIC_DATA]"
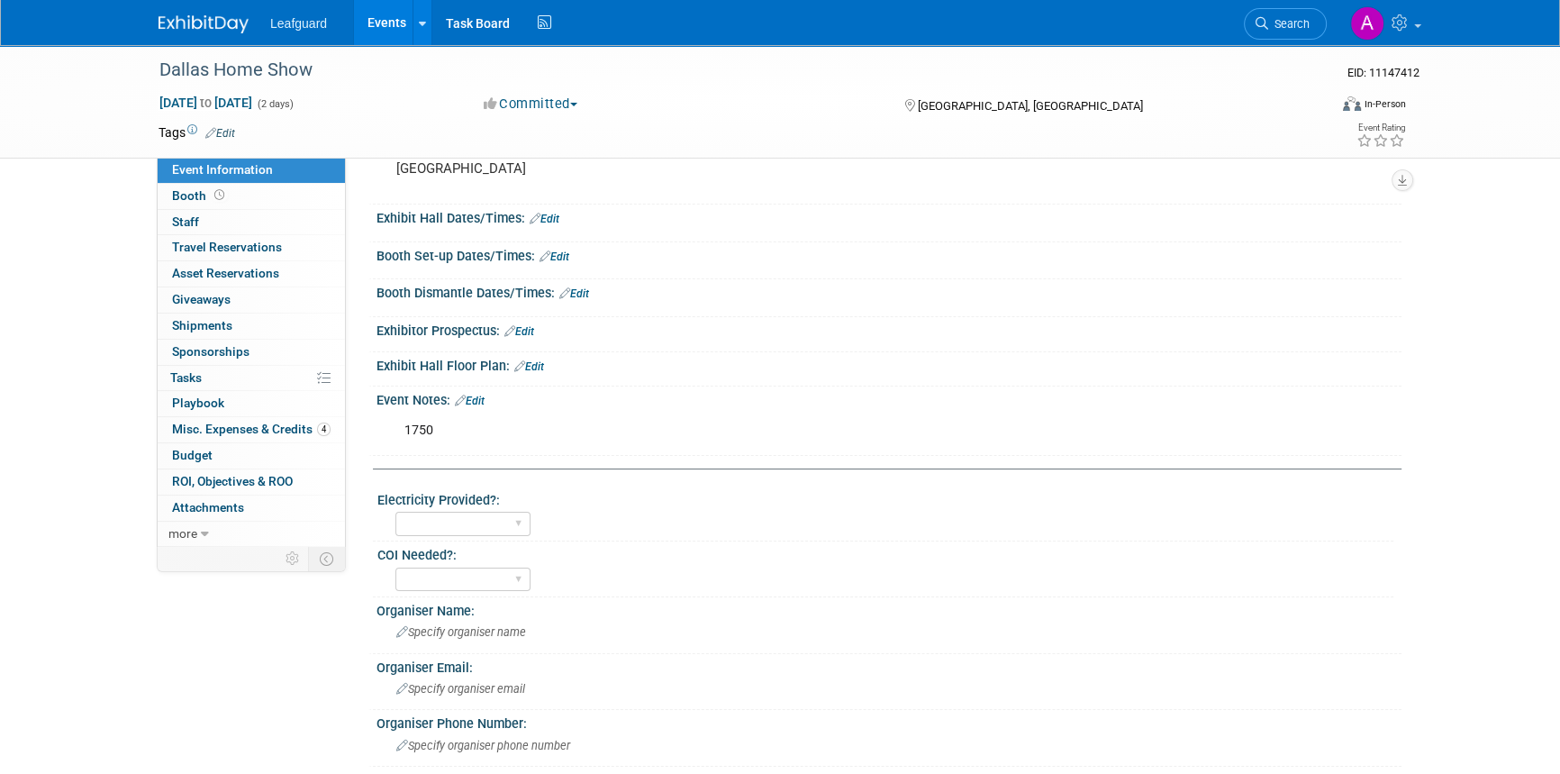
scroll to position [245, 0]
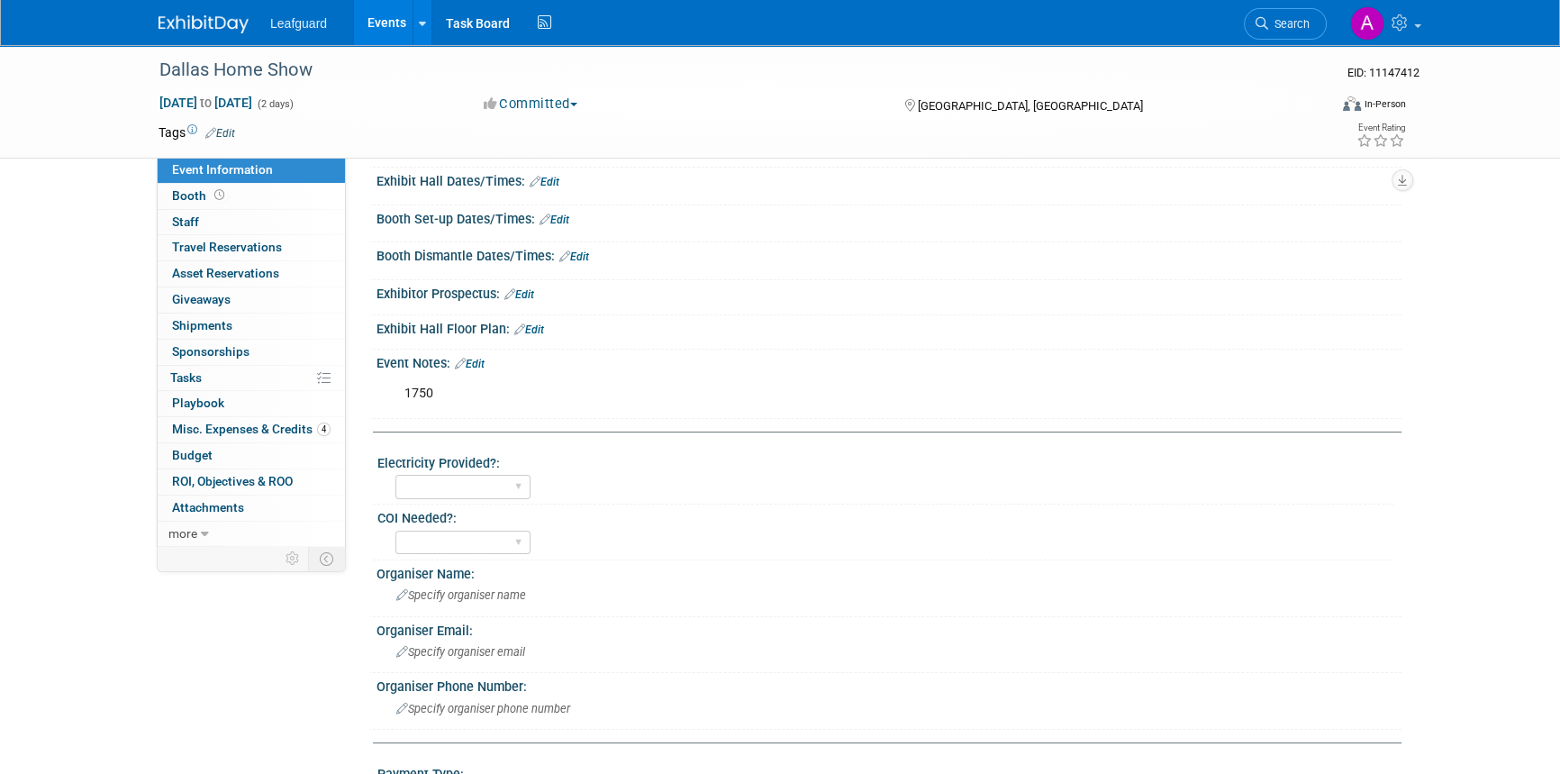
click at [480, 370] on link "Edit" at bounding box center [470, 364] width 30 height 13
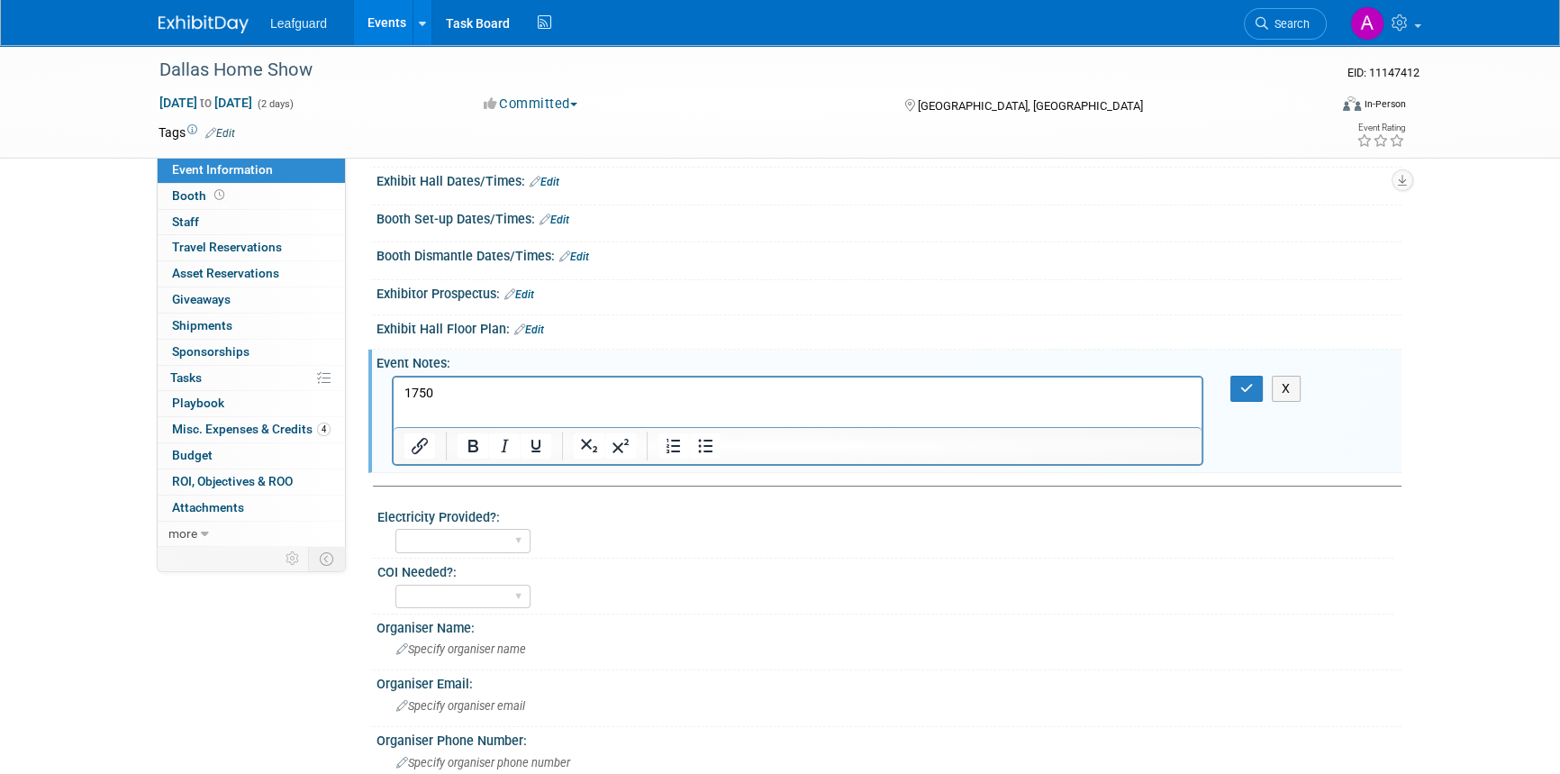
scroll to position [0, 0]
drag, startPoint x: 449, startPoint y: 389, endPoint x: 765, endPoint y: 865, distance: 571.2
click at [394, 391] on html "1750" at bounding box center [798, 389] width 808 height 25
click at [1260, 400] on button "button" at bounding box center [1247, 389] width 33 height 26
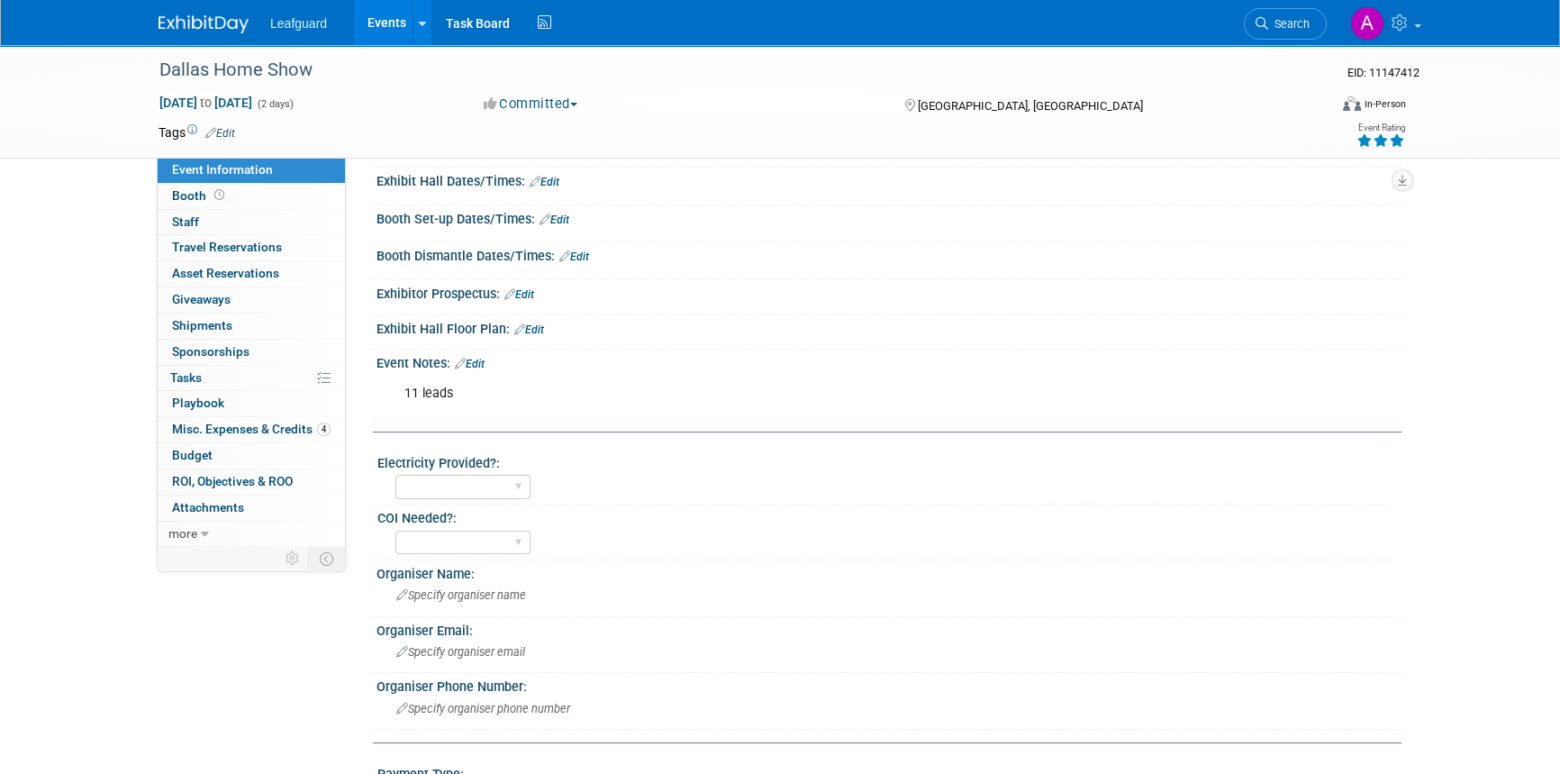
click at [1395, 138] on icon at bounding box center [1397, 140] width 16 height 13
click at [160, 19] on img at bounding box center [204, 24] width 90 height 18
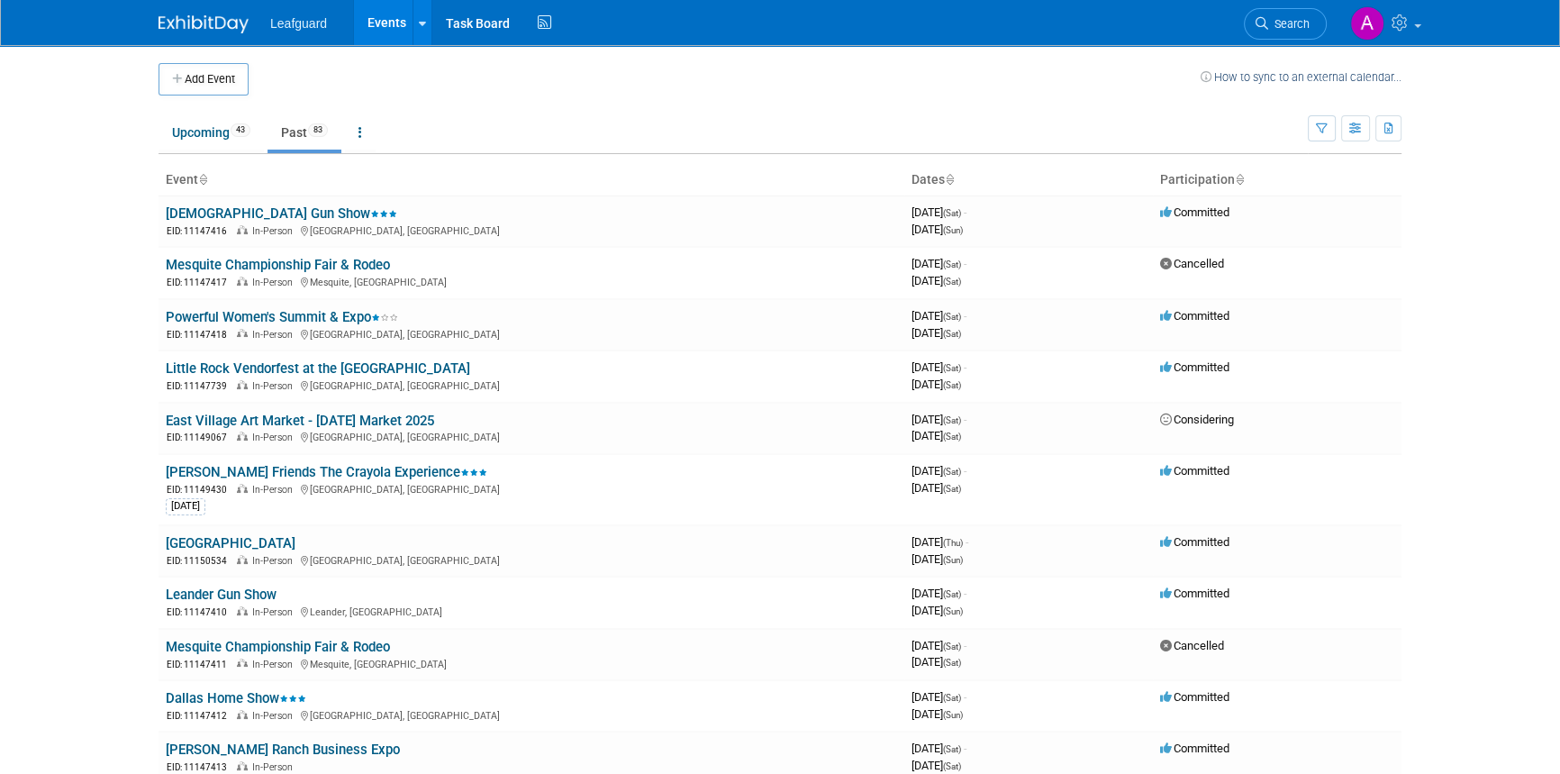
click at [213, 27] on img at bounding box center [204, 24] width 90 height 18
click at [224, 314] on link "Powerful Women's Summit & Expo" at bounding box center [282, 317] width 232 height 16
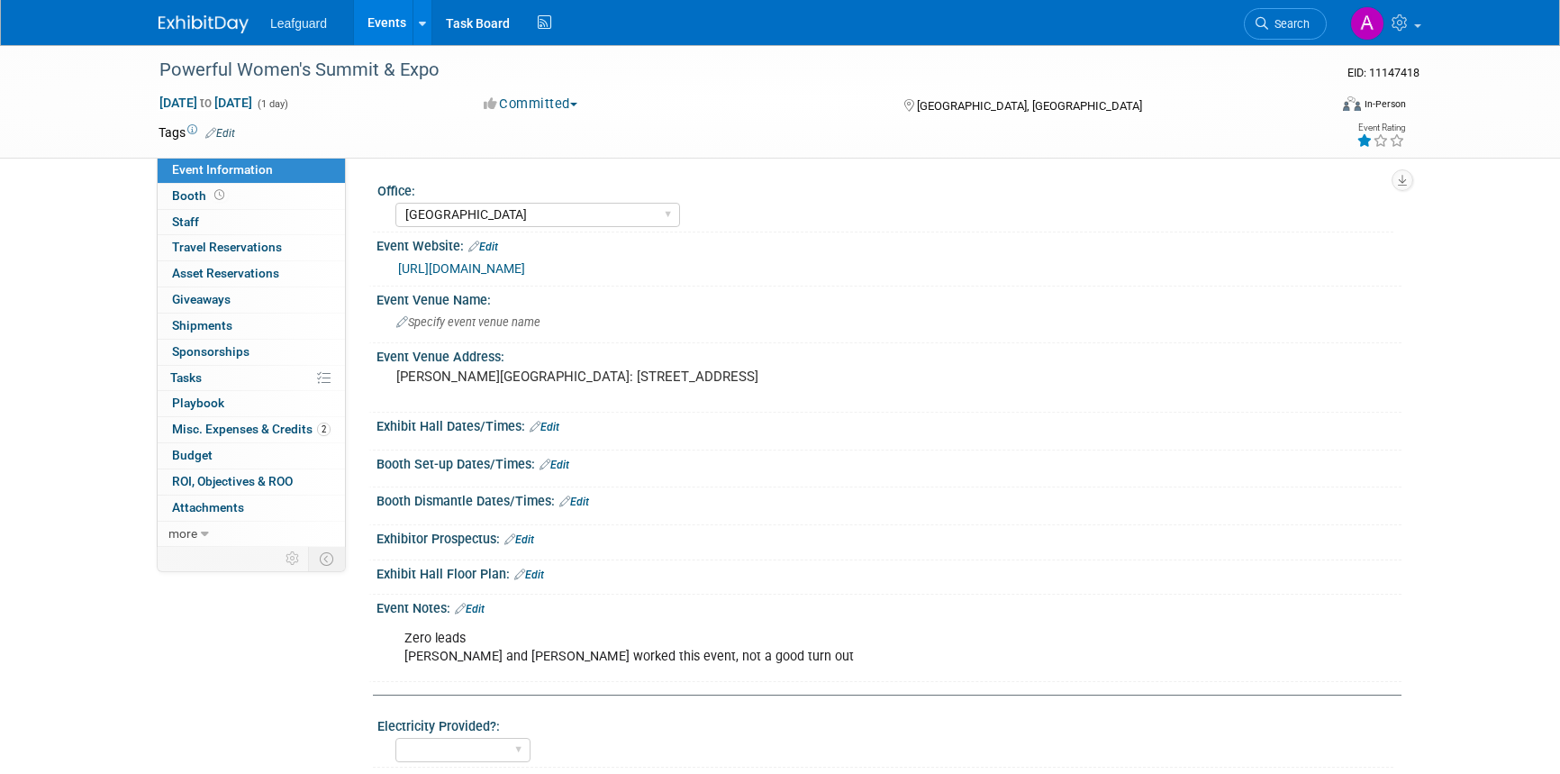
select select "[GEOGRAPHIC_DATA]"
select select "Credit Card"
click at [229, 412] on link "0 Playbook 0" at bounding box center [251, 403] width 187 height 25
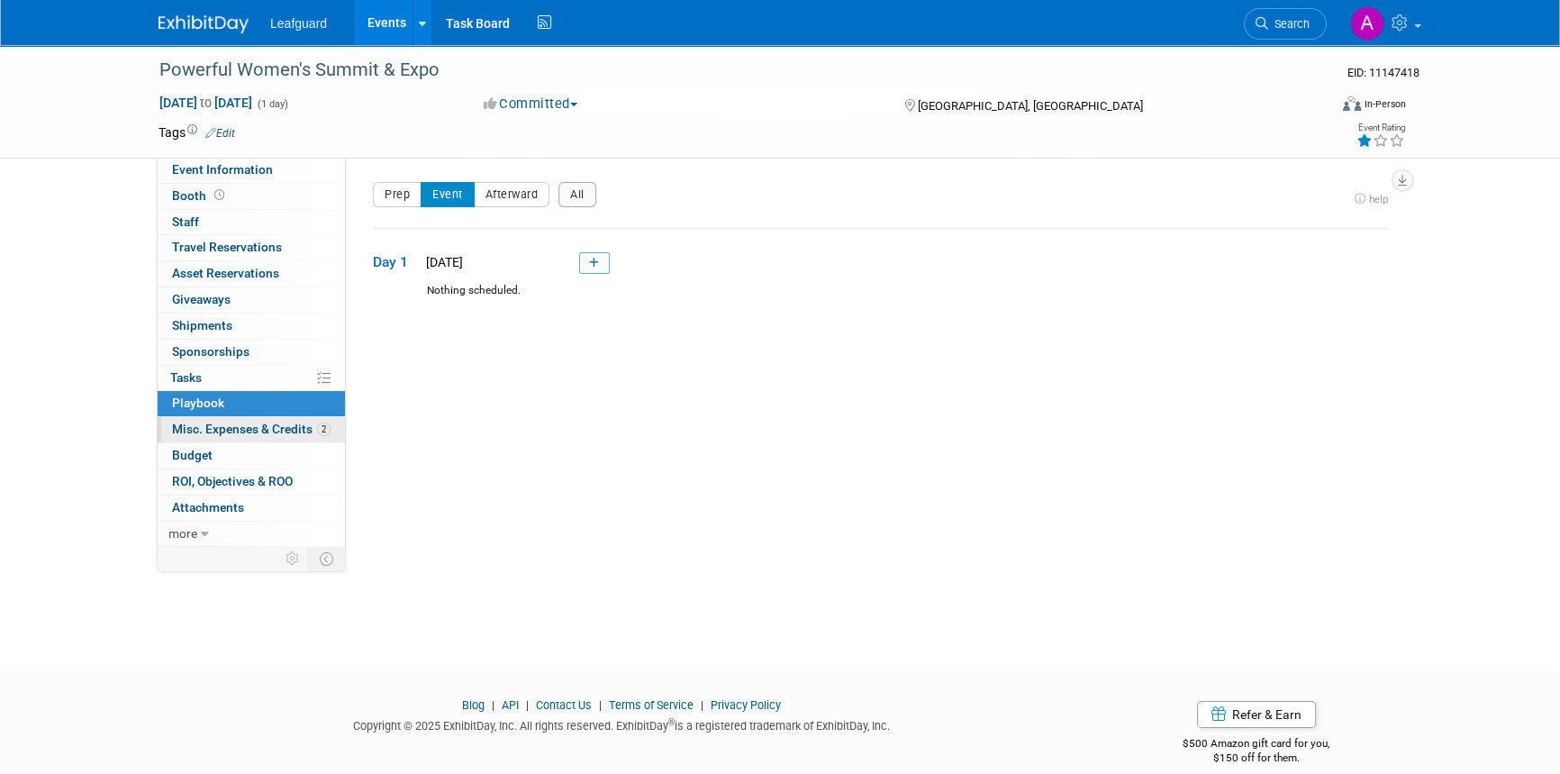
click at [229, 428] on span "Misc. Expenses & Credits 2" at bounding box center [251, 429] width 159 height 14
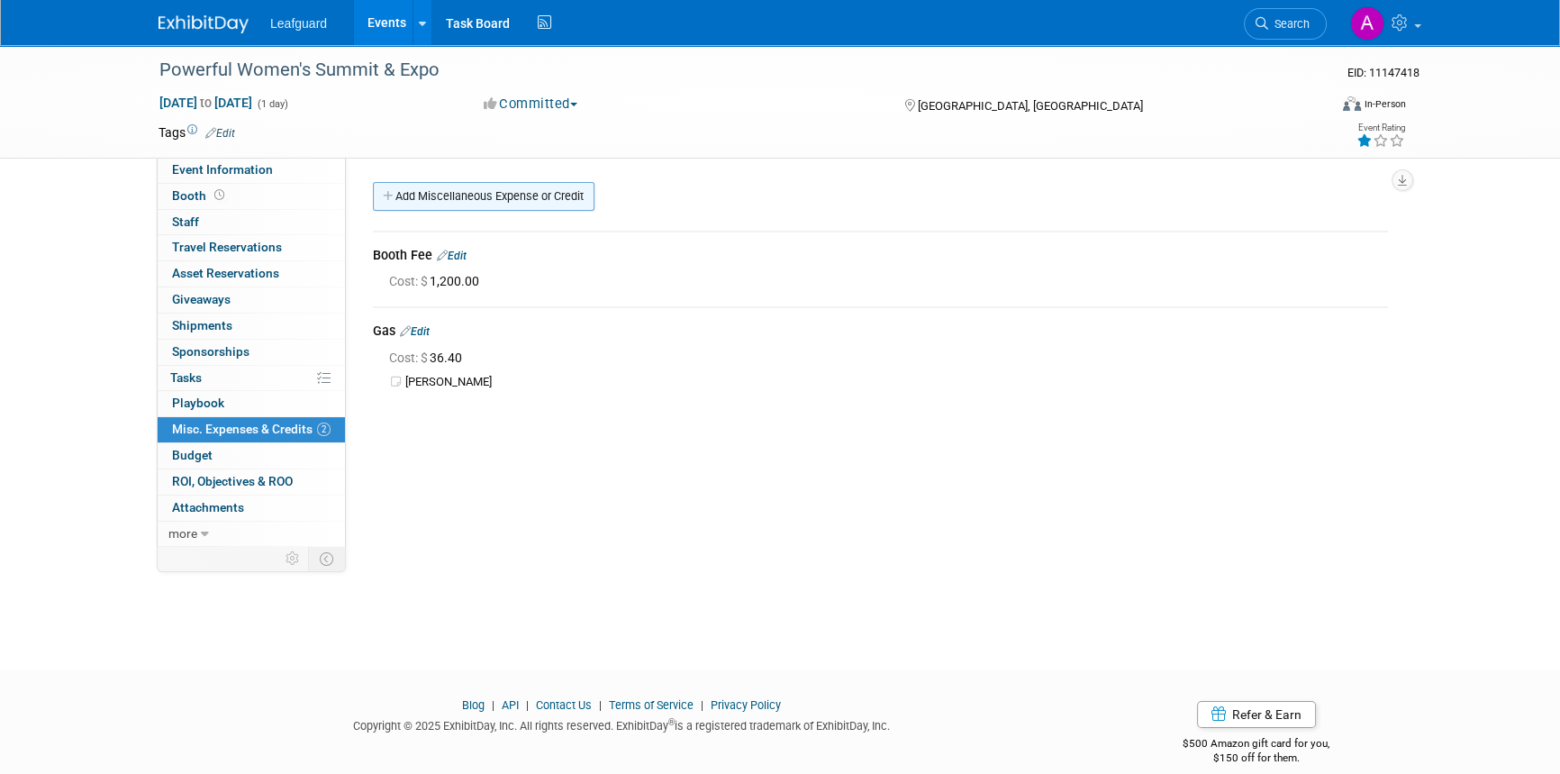
click at [445, 194] on link "Add Miscellaneous Expense or Credit" at bounding box center [484, 196] width 222 height 29
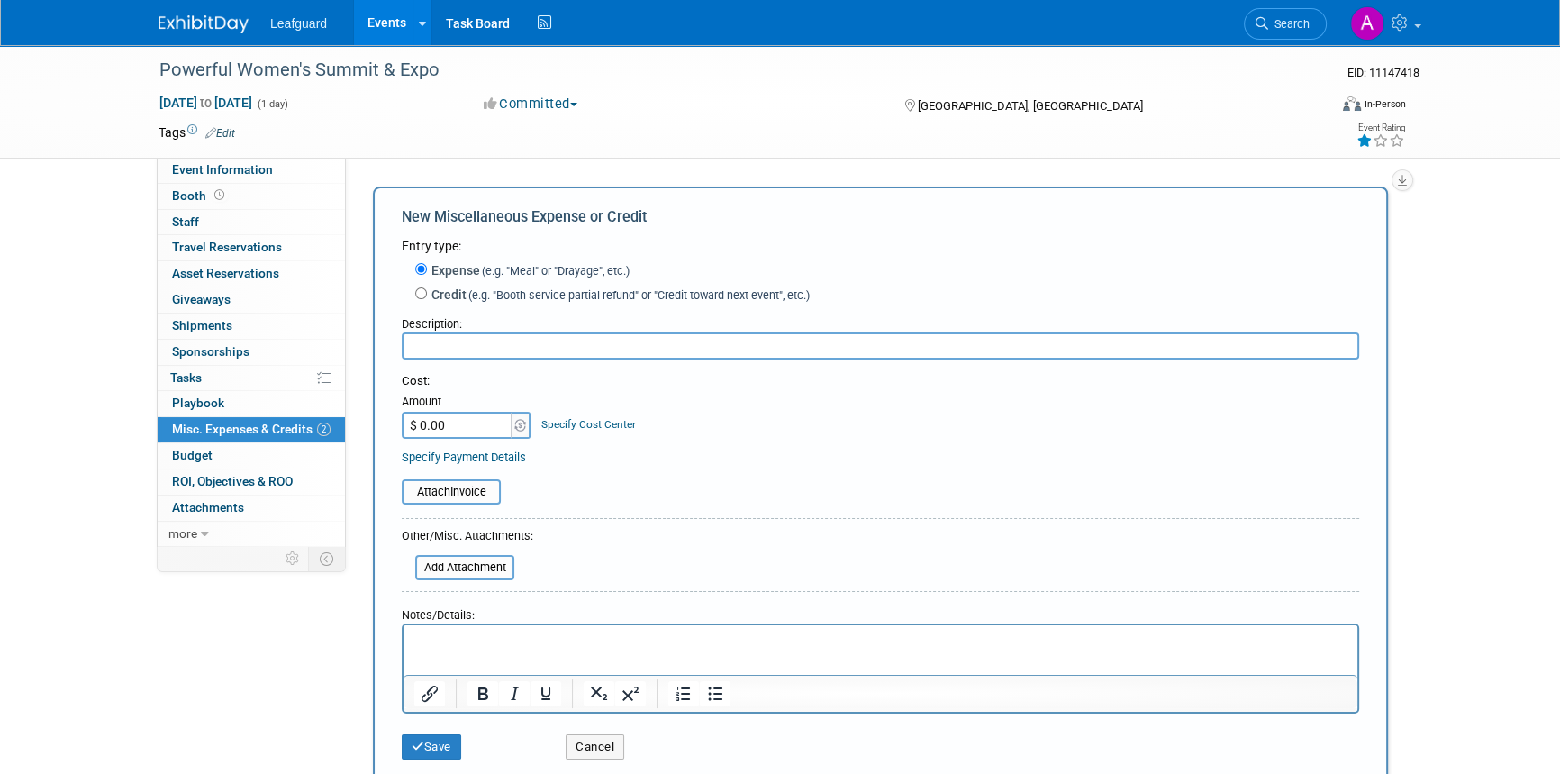
click at [478, 339] on input "text" at bounding box center [881, 345] width 958 height 27
type input "Payroll"
type input "$ 162.00"
click at [512, 641] on p "Rich Text Area. Press ALT-0 for help." at bounding box center [880, 641] width 933 height 18
click at [423, 739] on button "Save" at bounding box center [431, 746] width 59 height 25
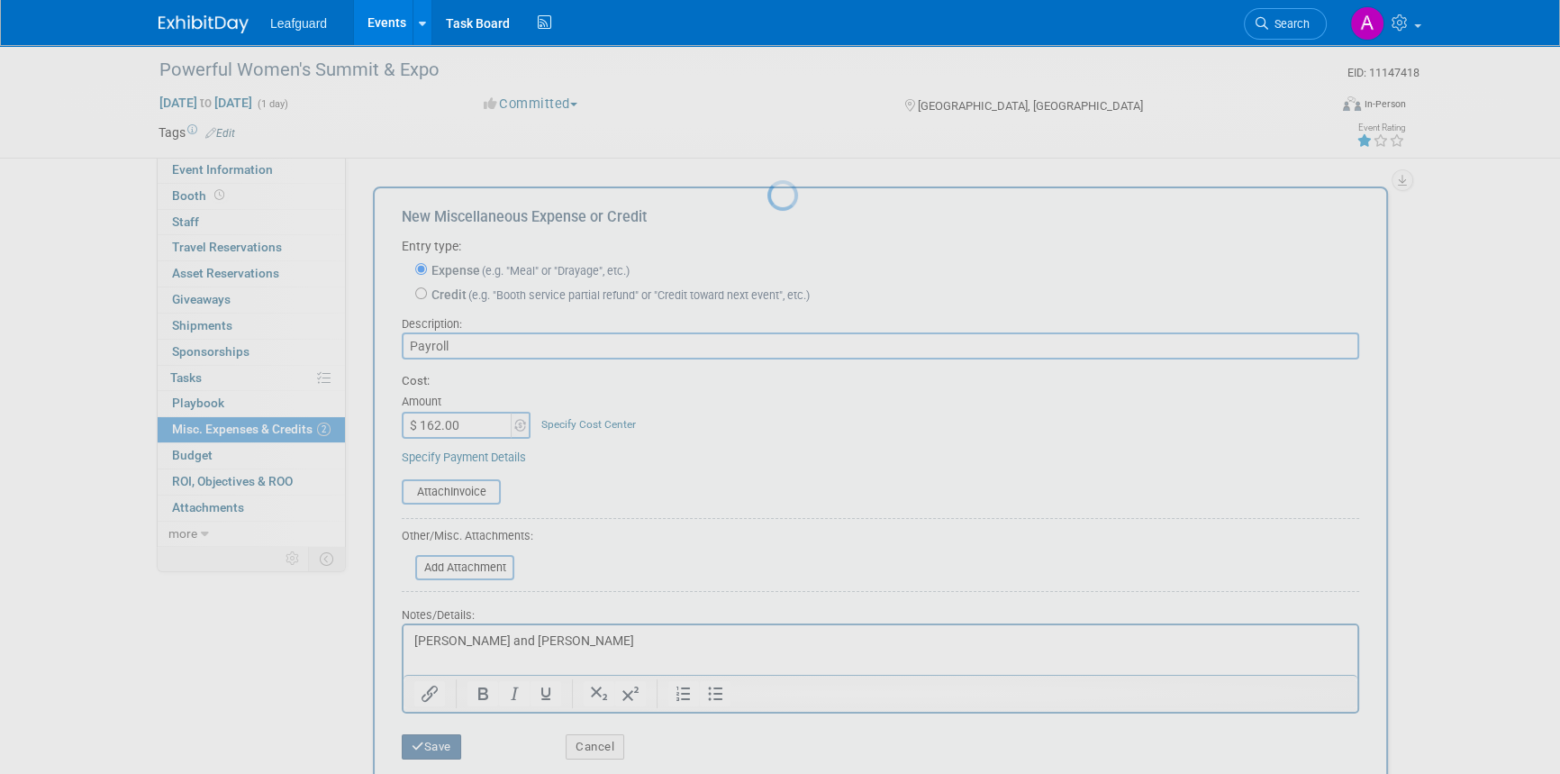
scroll to position [22, 0]
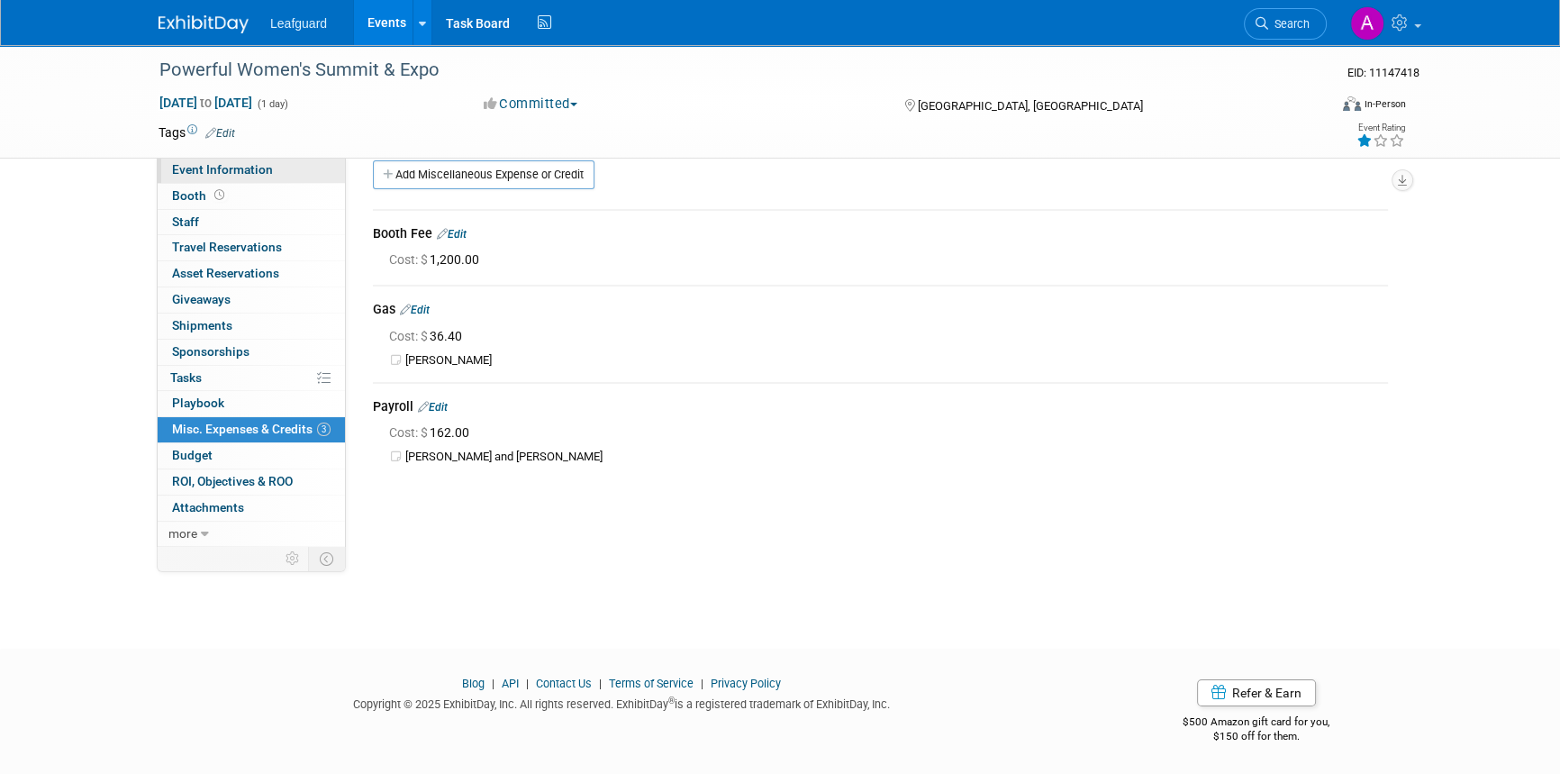
click at [215, 162] on span "Event Information" at bounding box center [222, 169] width 101 height 14
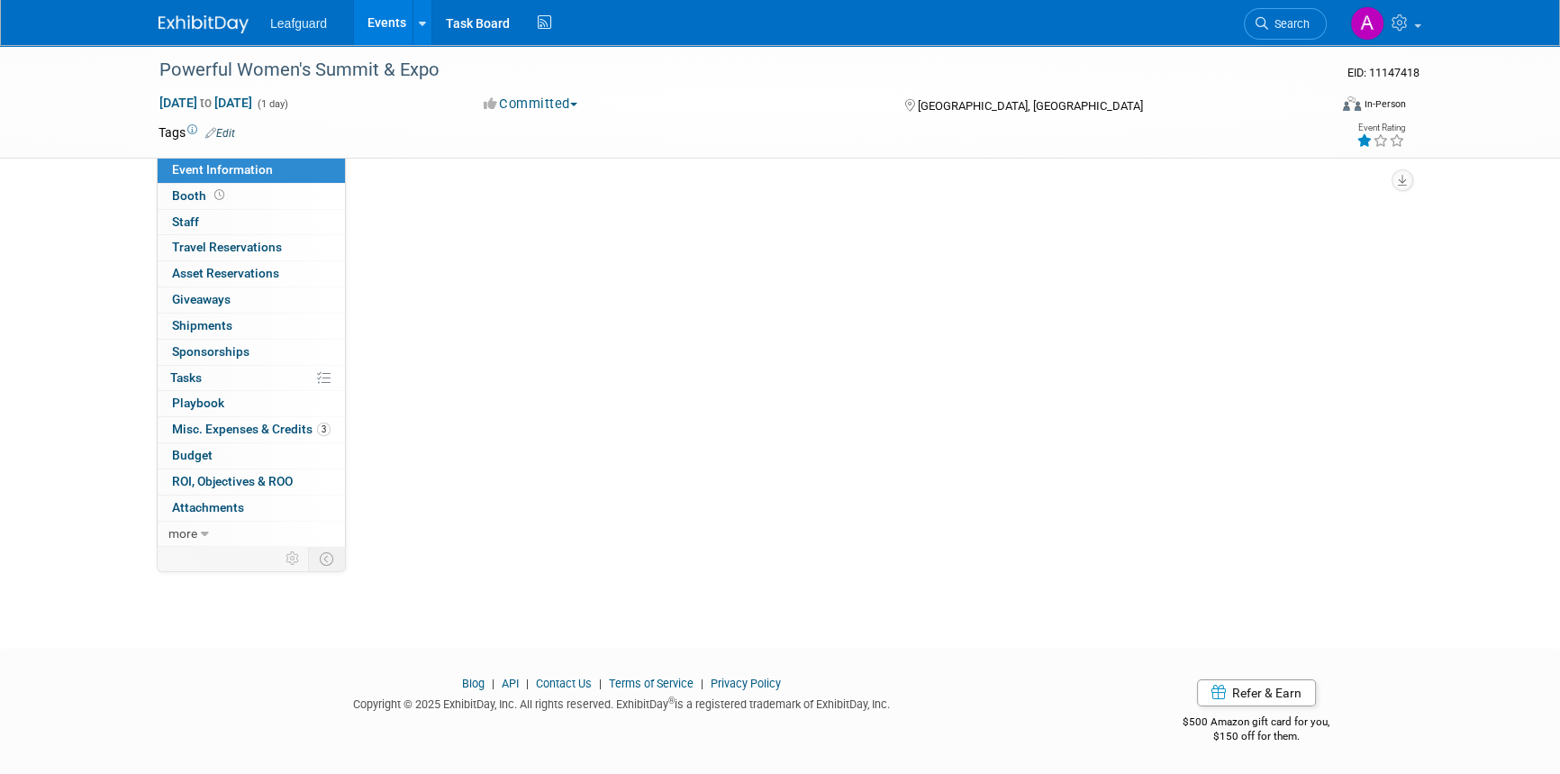
scroll to position [0, 0]
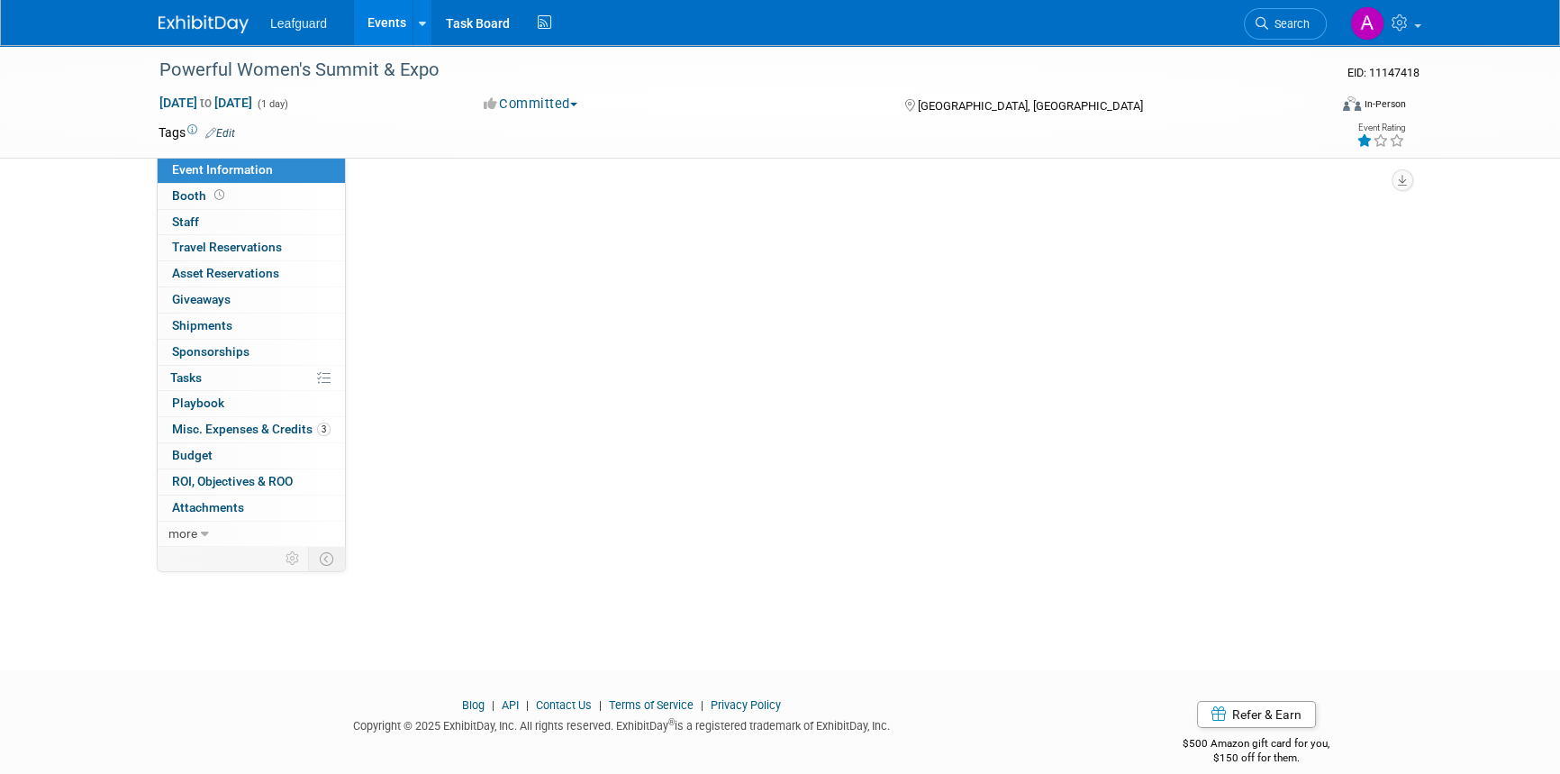
select select "[GEOGRAPHIC_DATA]"
select select "Credit Card"
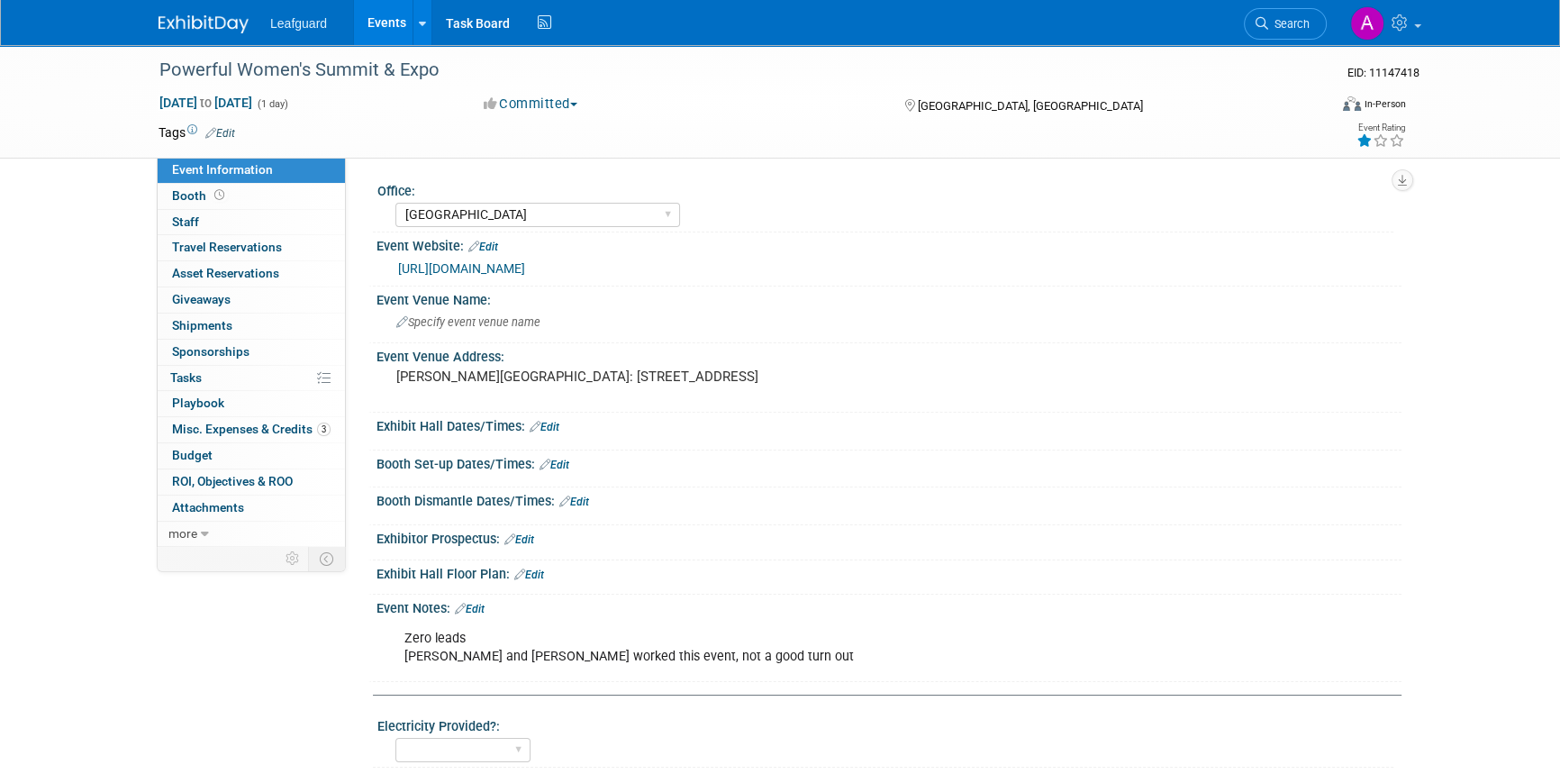
click at [202, 32] on img at bounding box center [204, 24] width 90 height 18
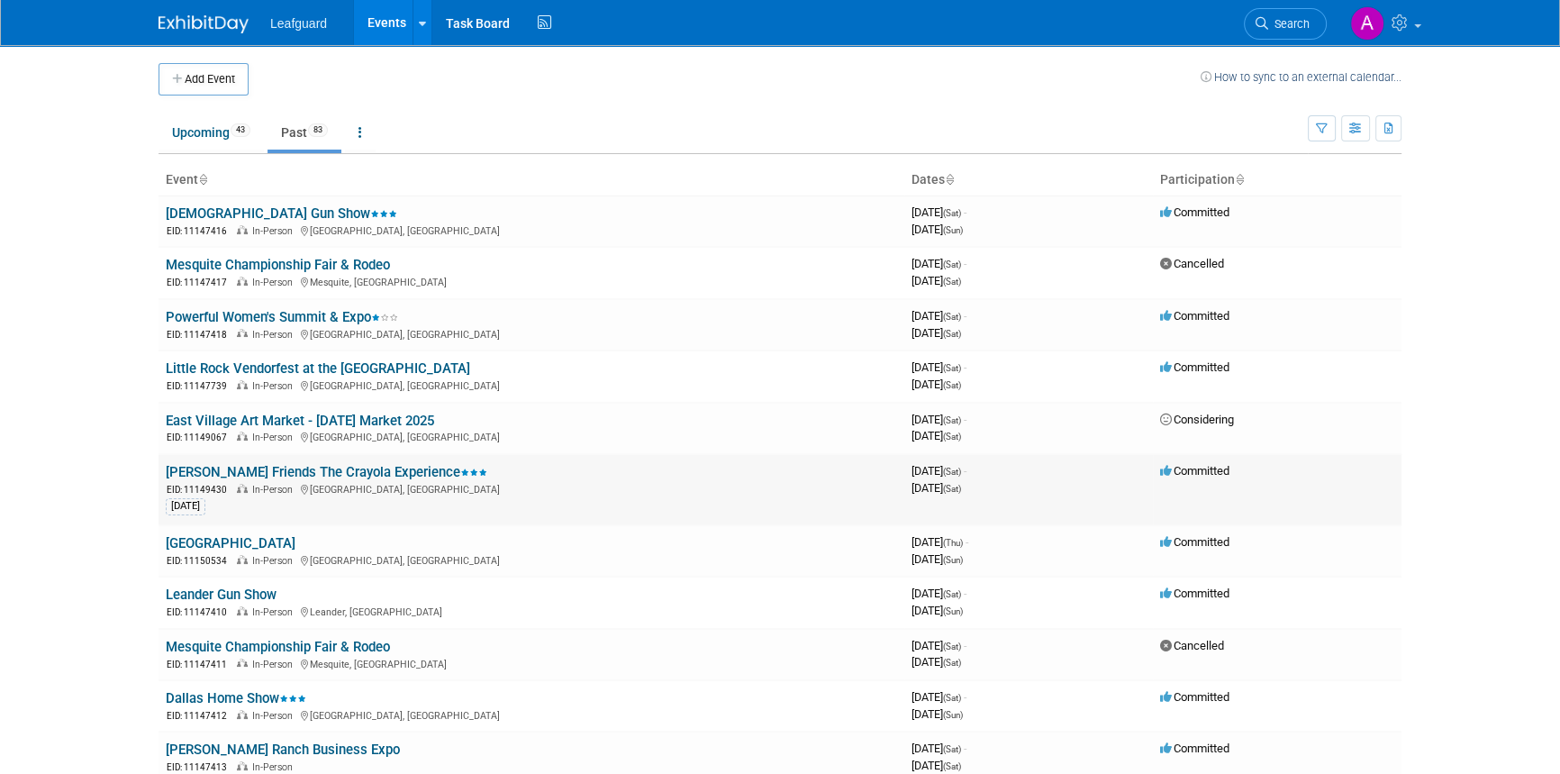
click at [249, 468] on link "[PERSON_NAME] Friends The Crayola Experience" at bounding box center [327, 472] width 322 height 16
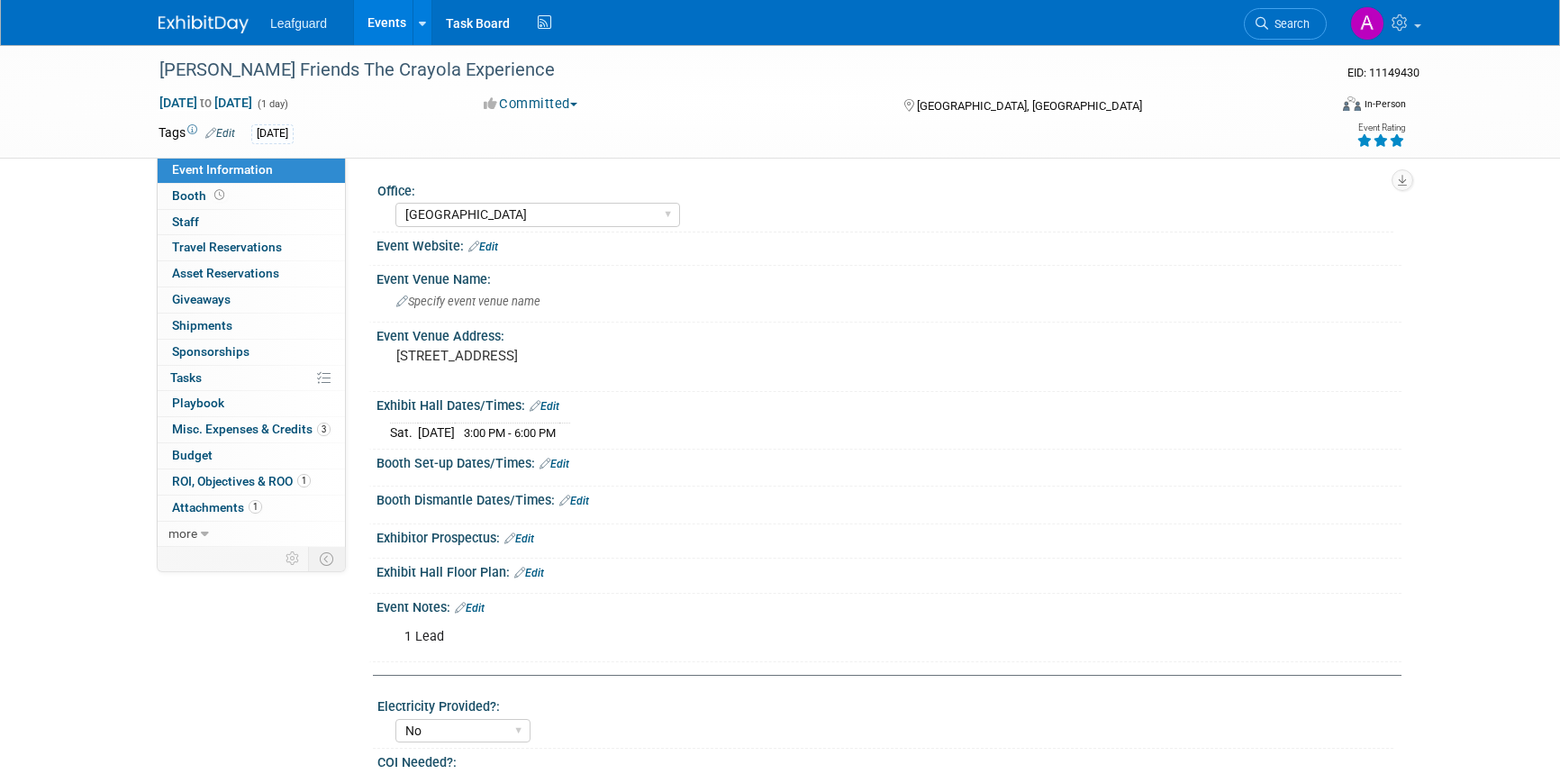
select select "[GEOGRAPHIC_DATA]"
select select "No"
select select "Check"
click at [226, 432] on span "Misc. Expenses & Credits 3" at bounding box center [251, 429] width 159 height 14
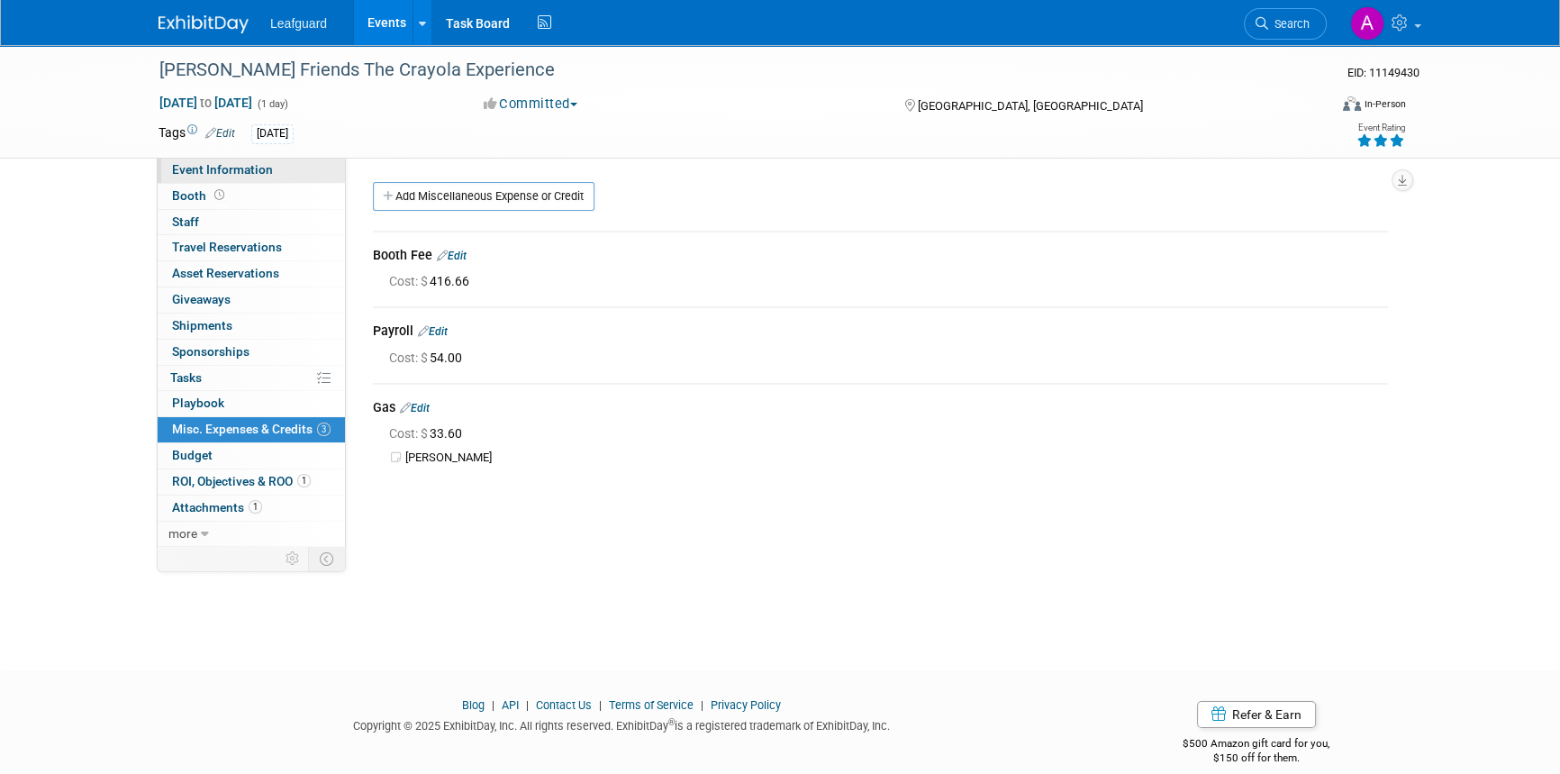
click at [245, 167] on span "Event Information" at bounding box center [222, 169] width 101 height 14
select select "Dallas"
select select "No"
select select "Check"
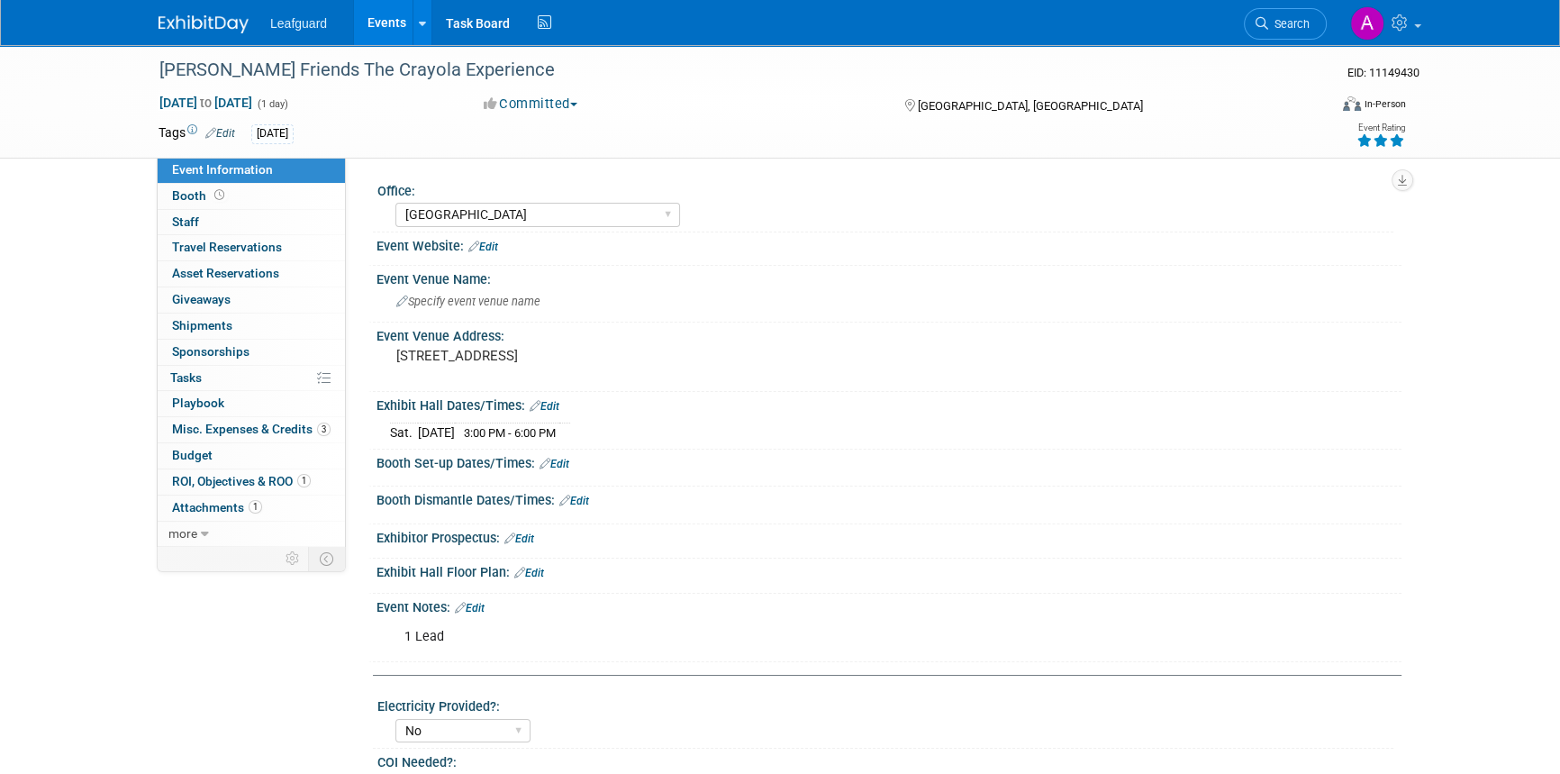
click at [222, 15] on img at bounding box center [204, 24] width 90 height 18
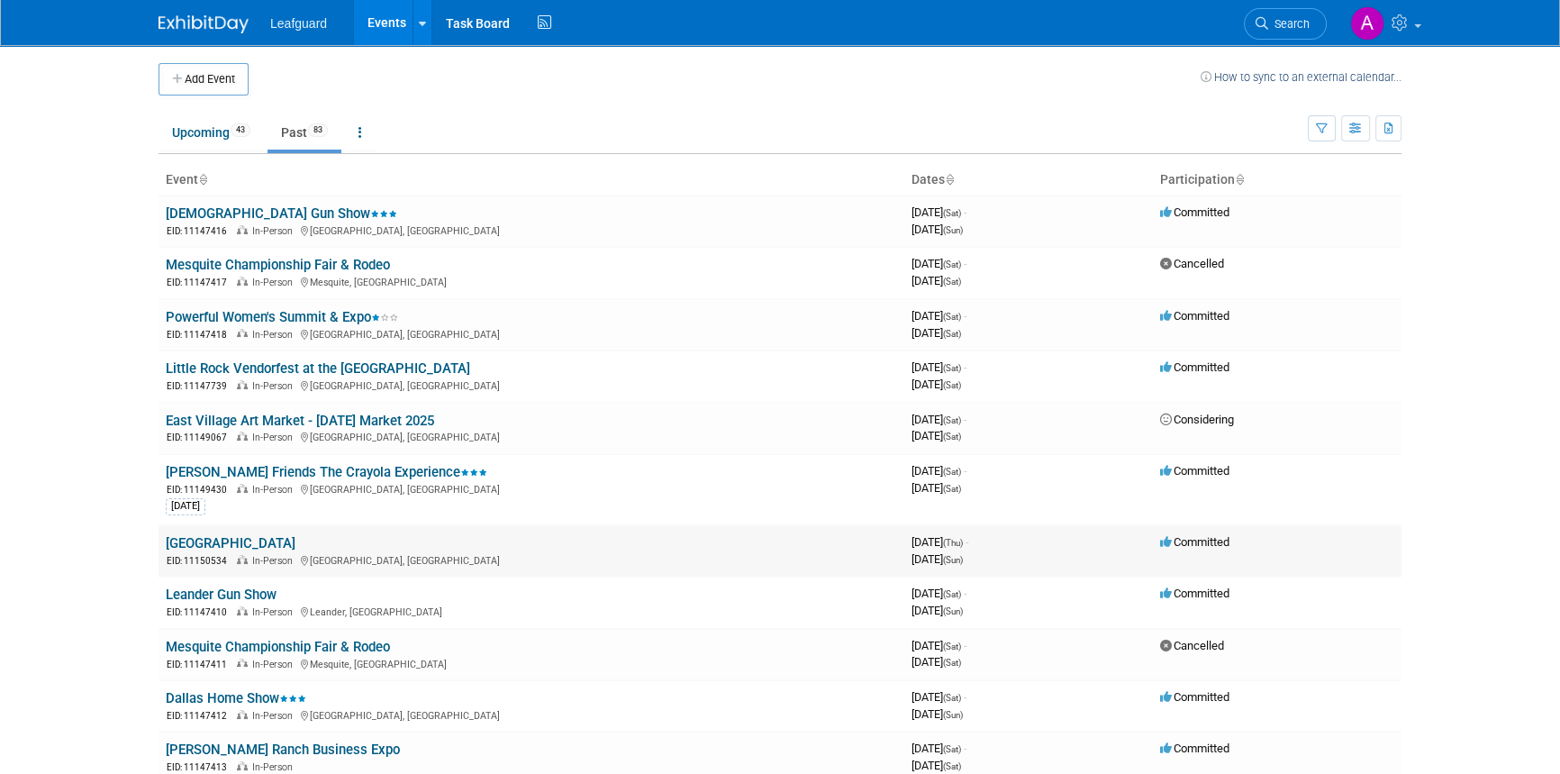
click at [243, 540] on link "[GEOGRAPHIC_DATA]" at bounding box center [231, 543] width 130 height 16
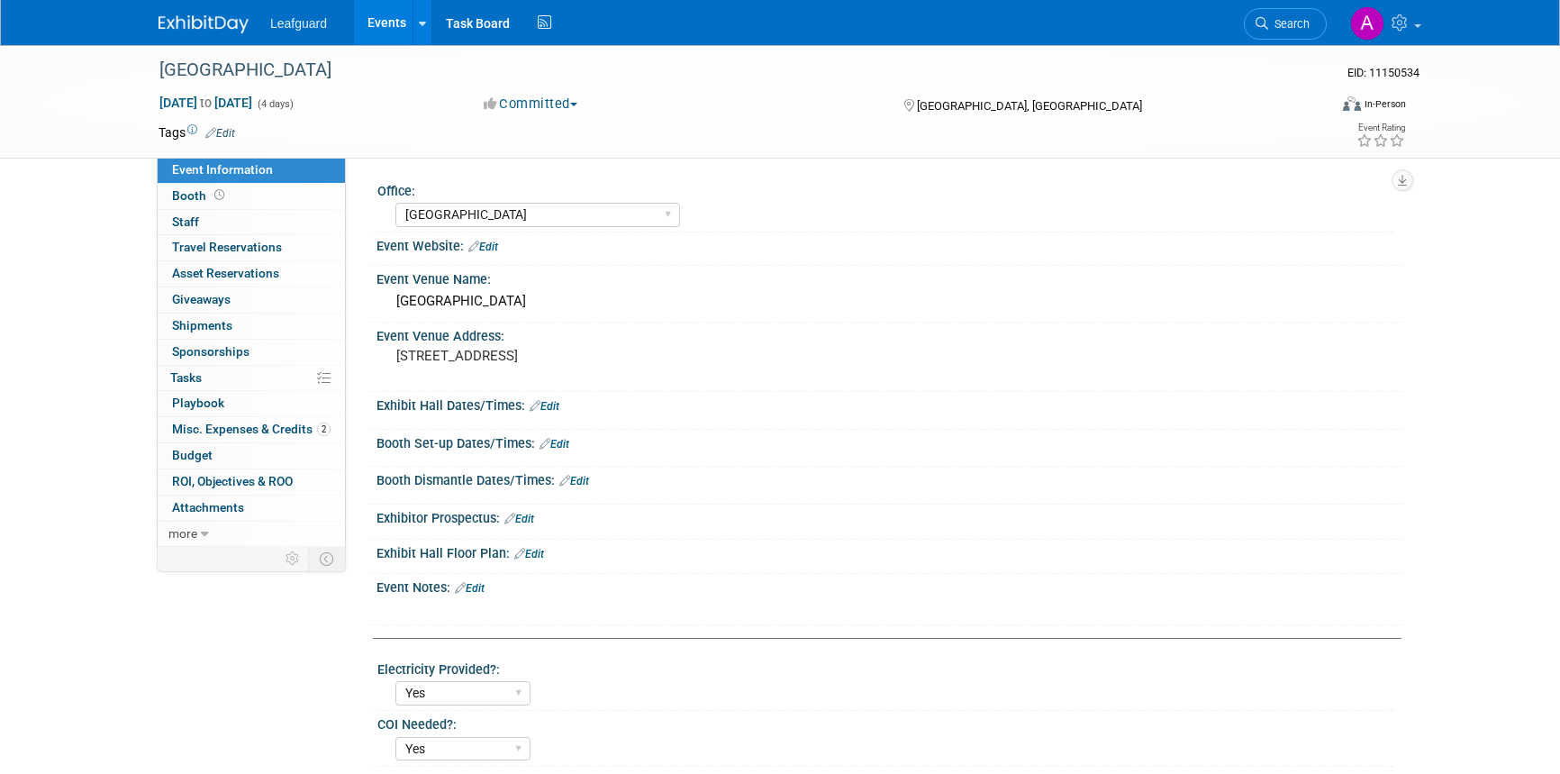
select select "Dallas"
select select "Yes"
select select "Check"
click at [1367, 135] on icon at bounding box center [1365, 140] width 16 height 13
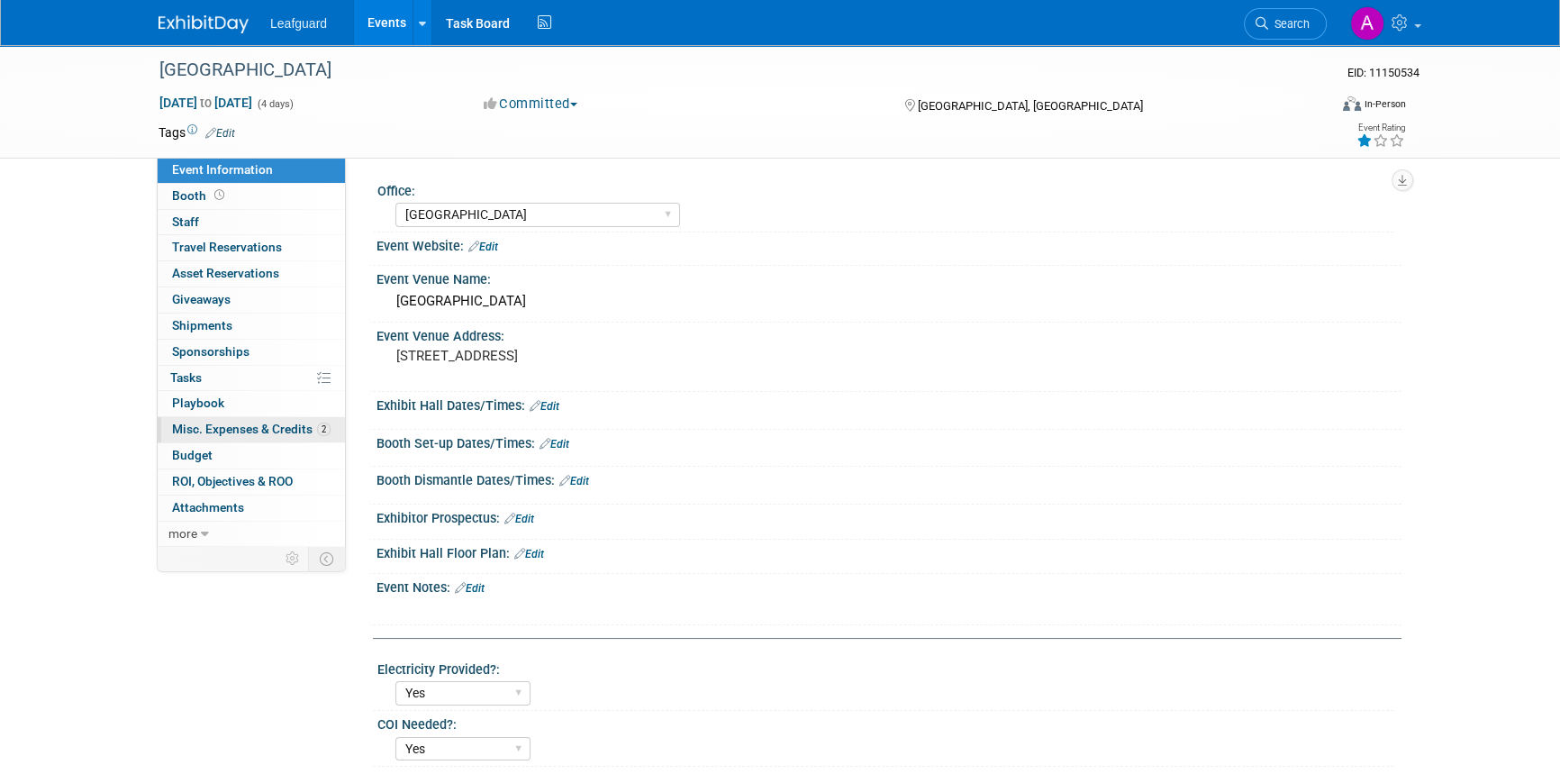
click at [242, 432] on span "Misc. Expenses & Credits 2" at bounding box center [251, 429] width 159 height 14
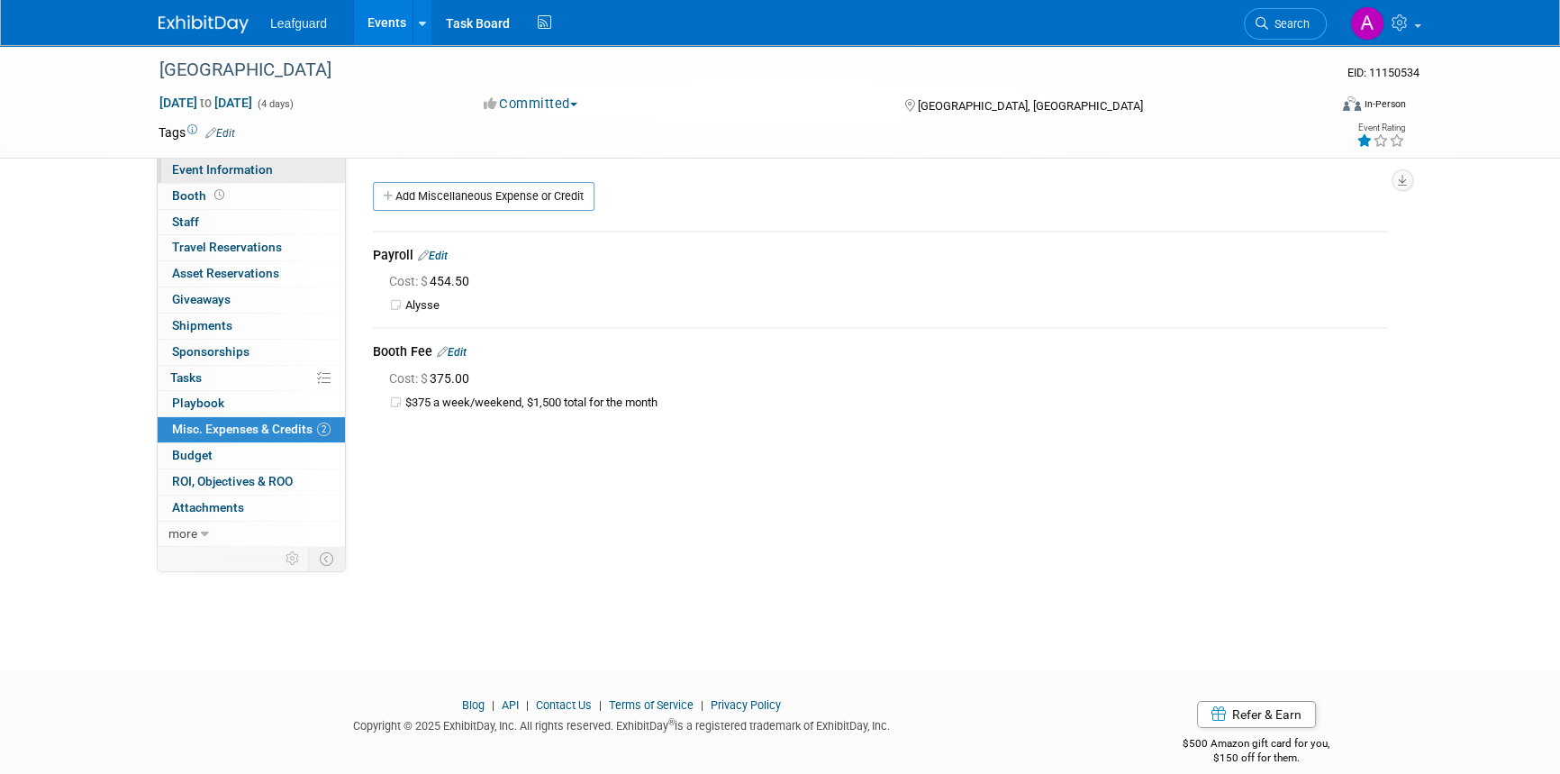
click at [263, 167] on span "Event Information" at bounding box center [222, 169] width 101 height 14
select select "Dallas"
select select "Yes"
select select "Check"
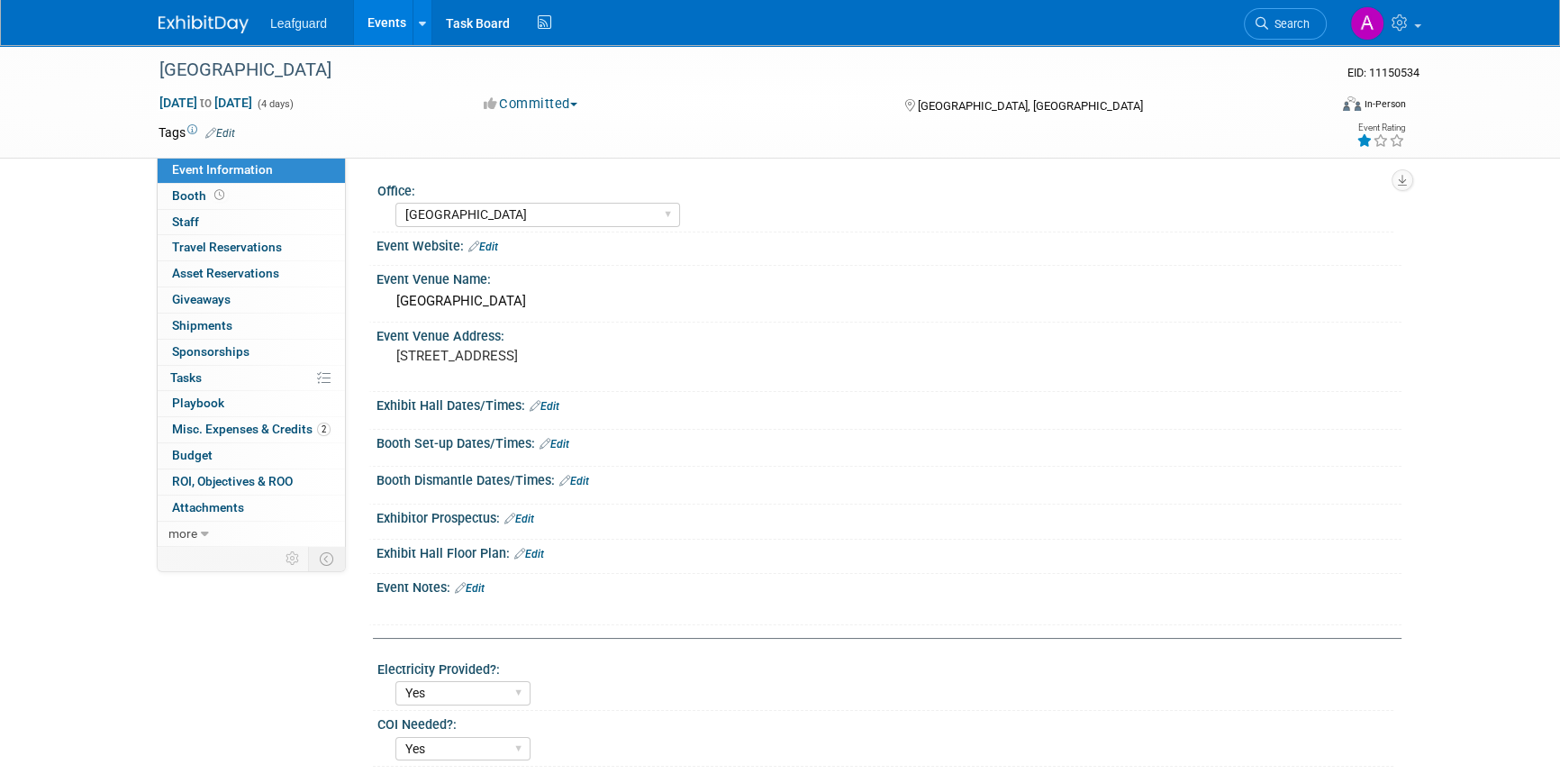
click at [485, 588] on link "Edit" at bounding box center [470, 588] width 30 height 13
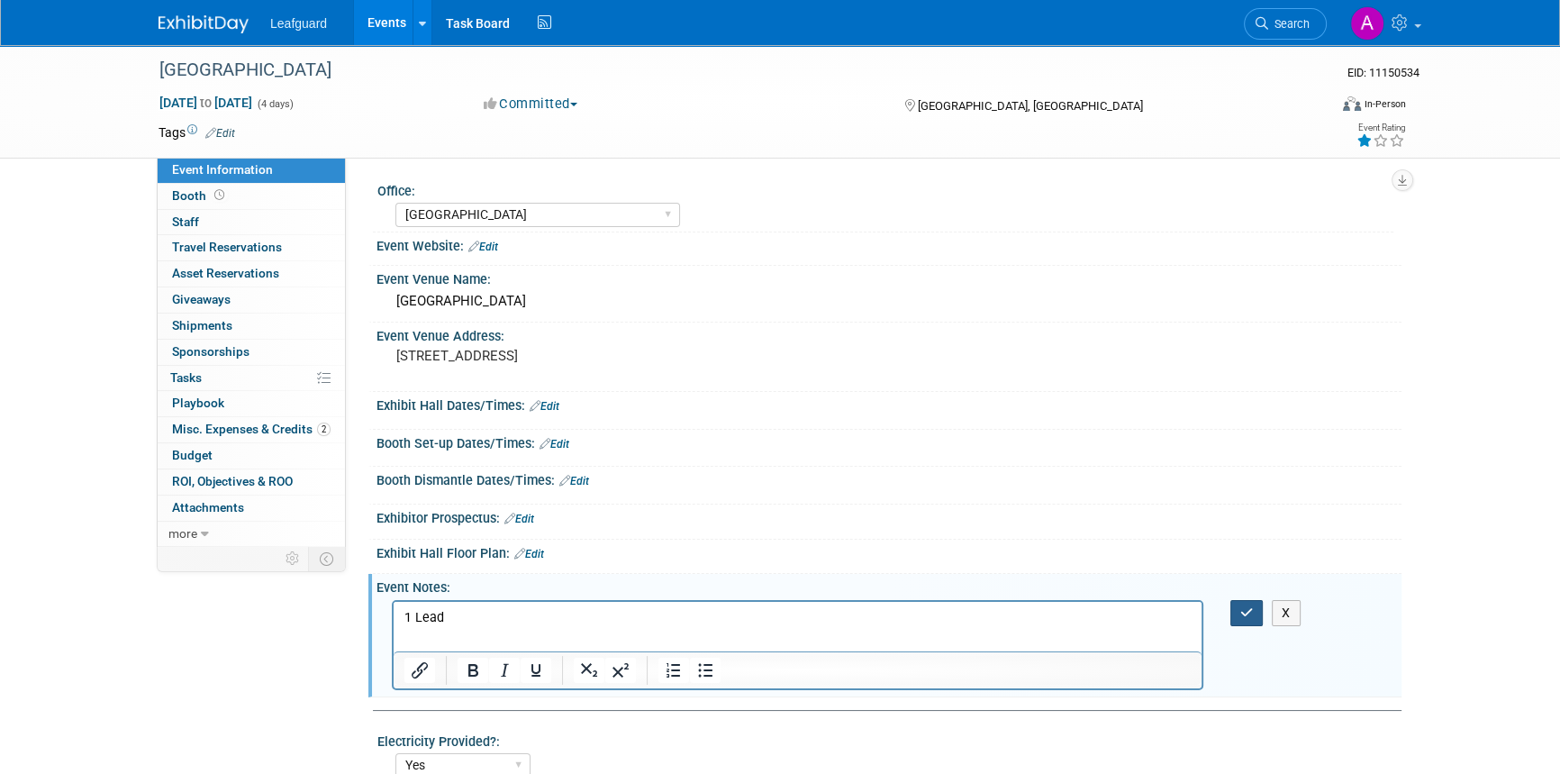
click at [1240, 606] on icon "button" at bounding box center [1247, 612] width 14 height 13
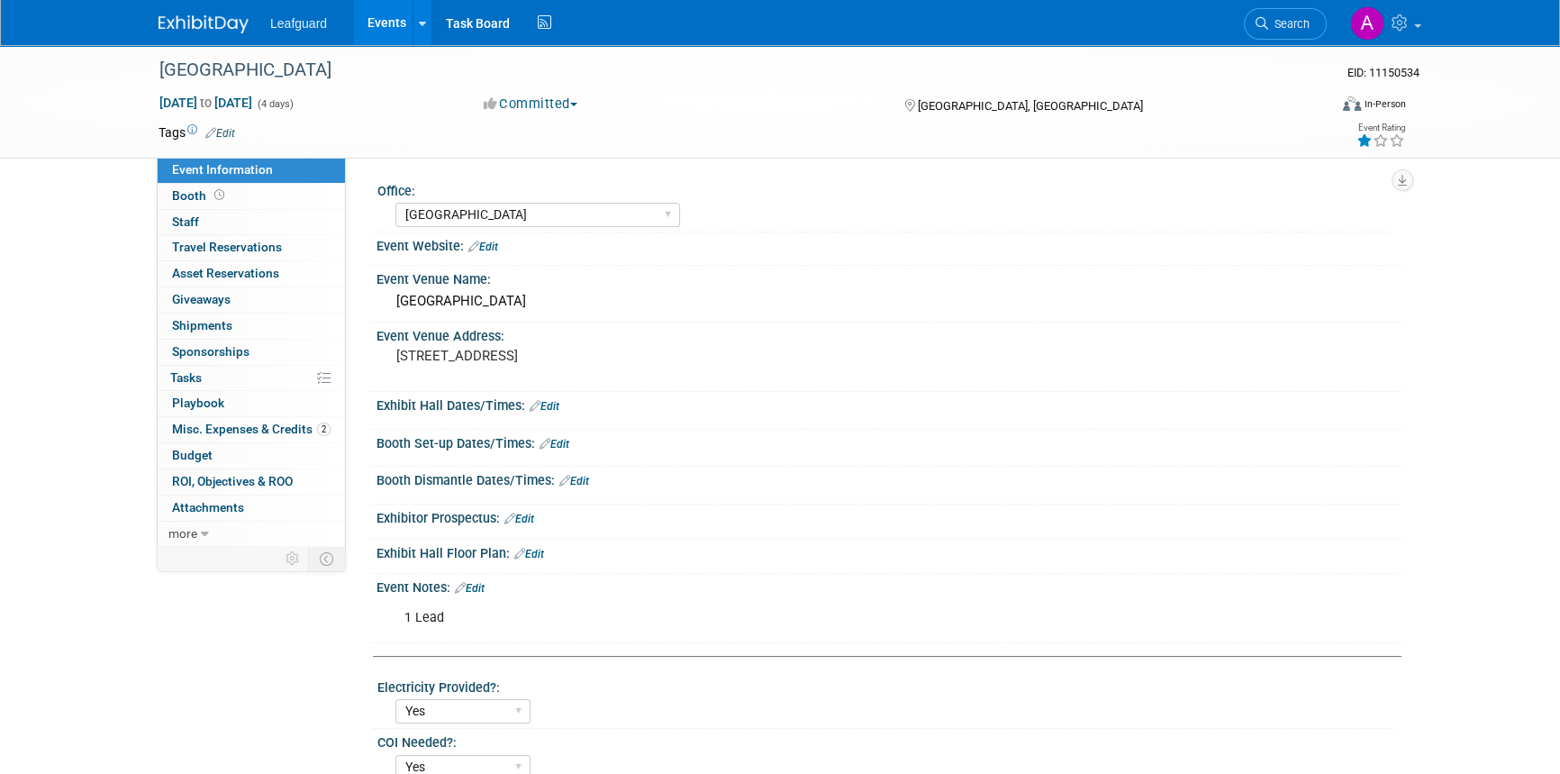
click at [159, 17] on img at bounding box center [204, 24] width 90 height 18
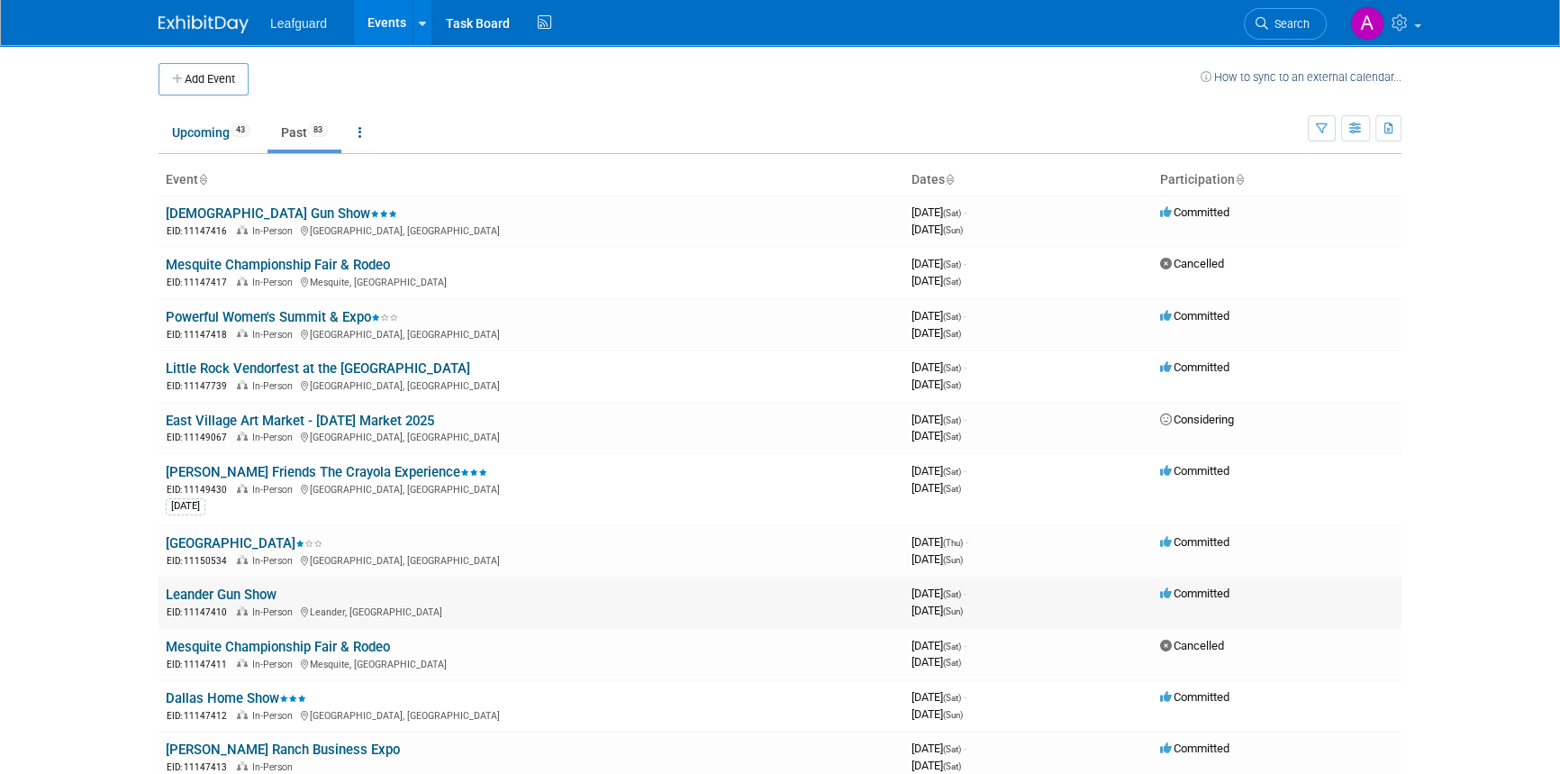
click at [250, 587] on link "Leander Gun Show" at bounding box center [221, 594] width 111 height 16
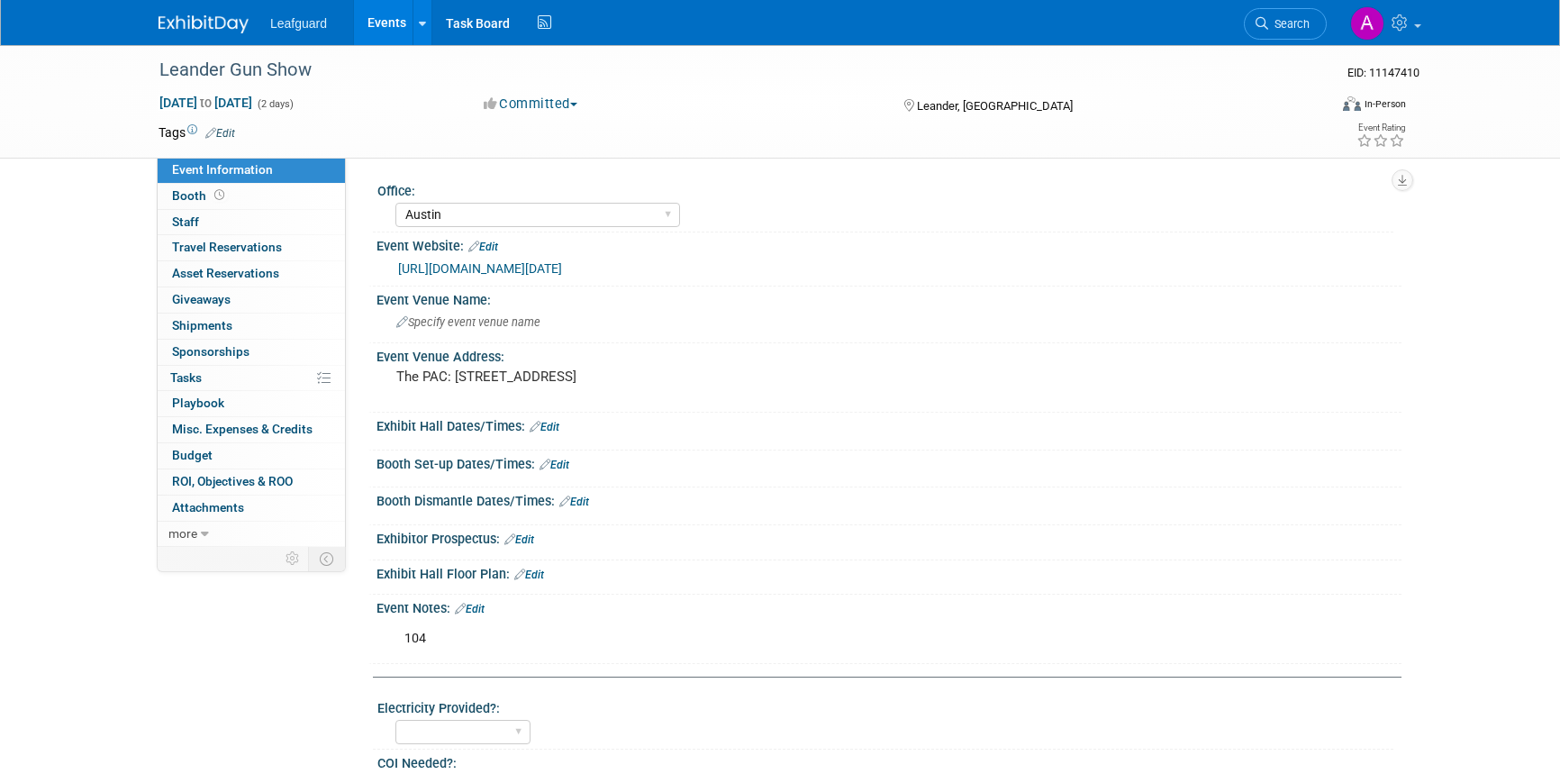
select select "Austin"
click at [193, 474] on span "ROI, Objectives & ROO 0" at bounding box center [232, 481] width 121 height 14
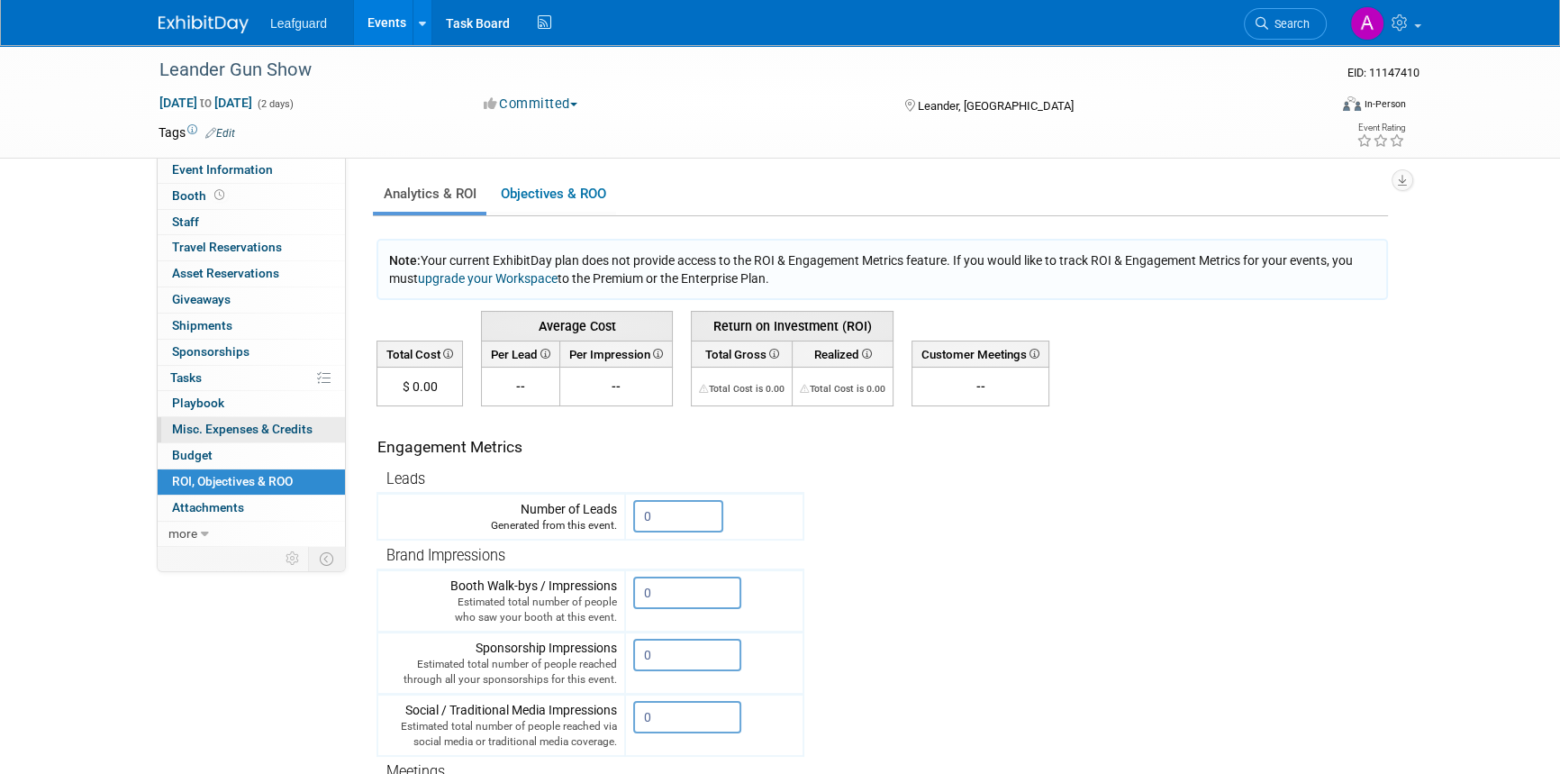
click at [223, 430] on span "Misc. Expenses & Credits 0" at bounding box center [242, 429] width 141 height 14
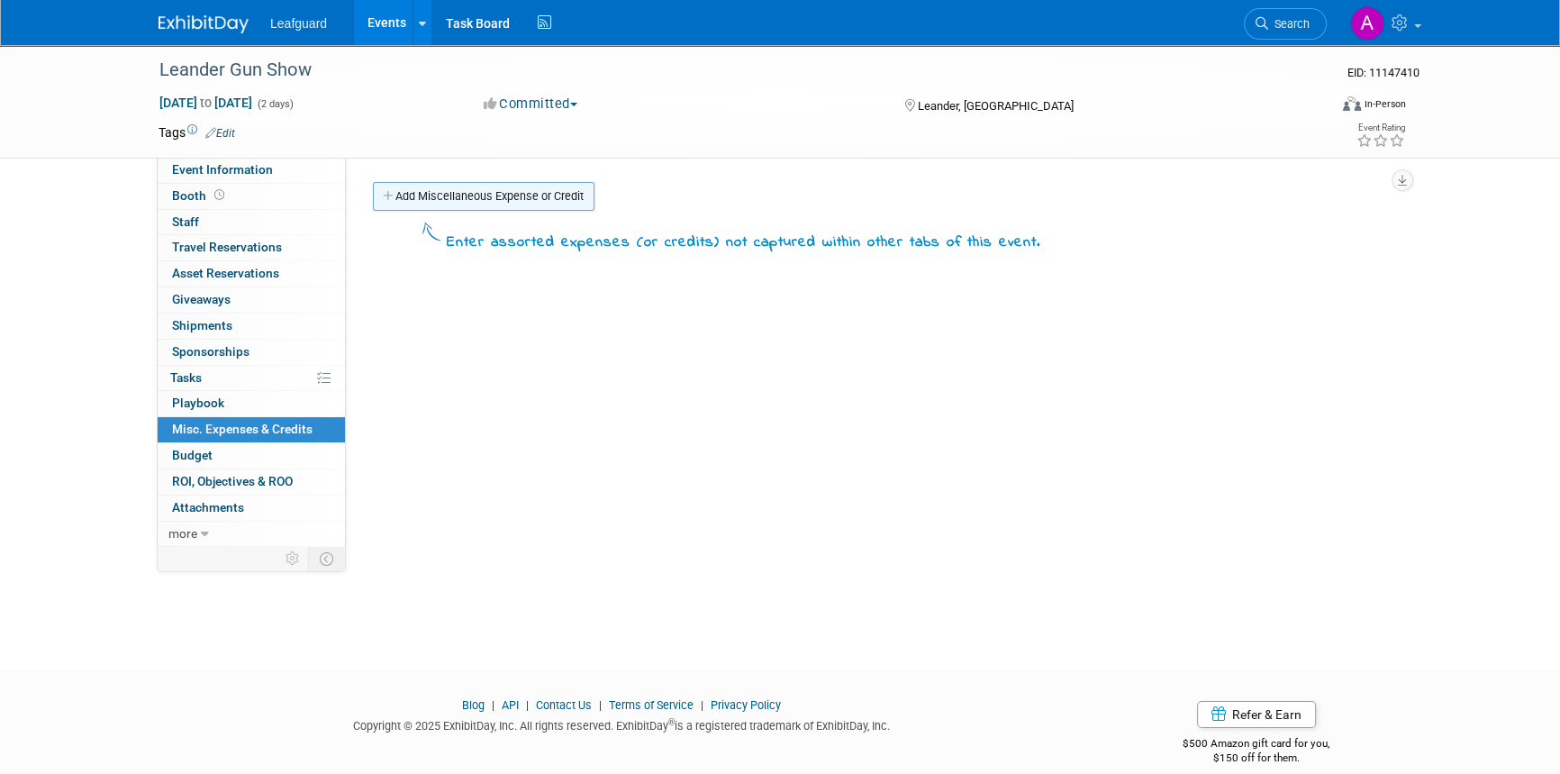
click at [454, 193] on link "Add Miscellaneous Expense or Credit" at bounding box center [484, 196] width 222 height 29
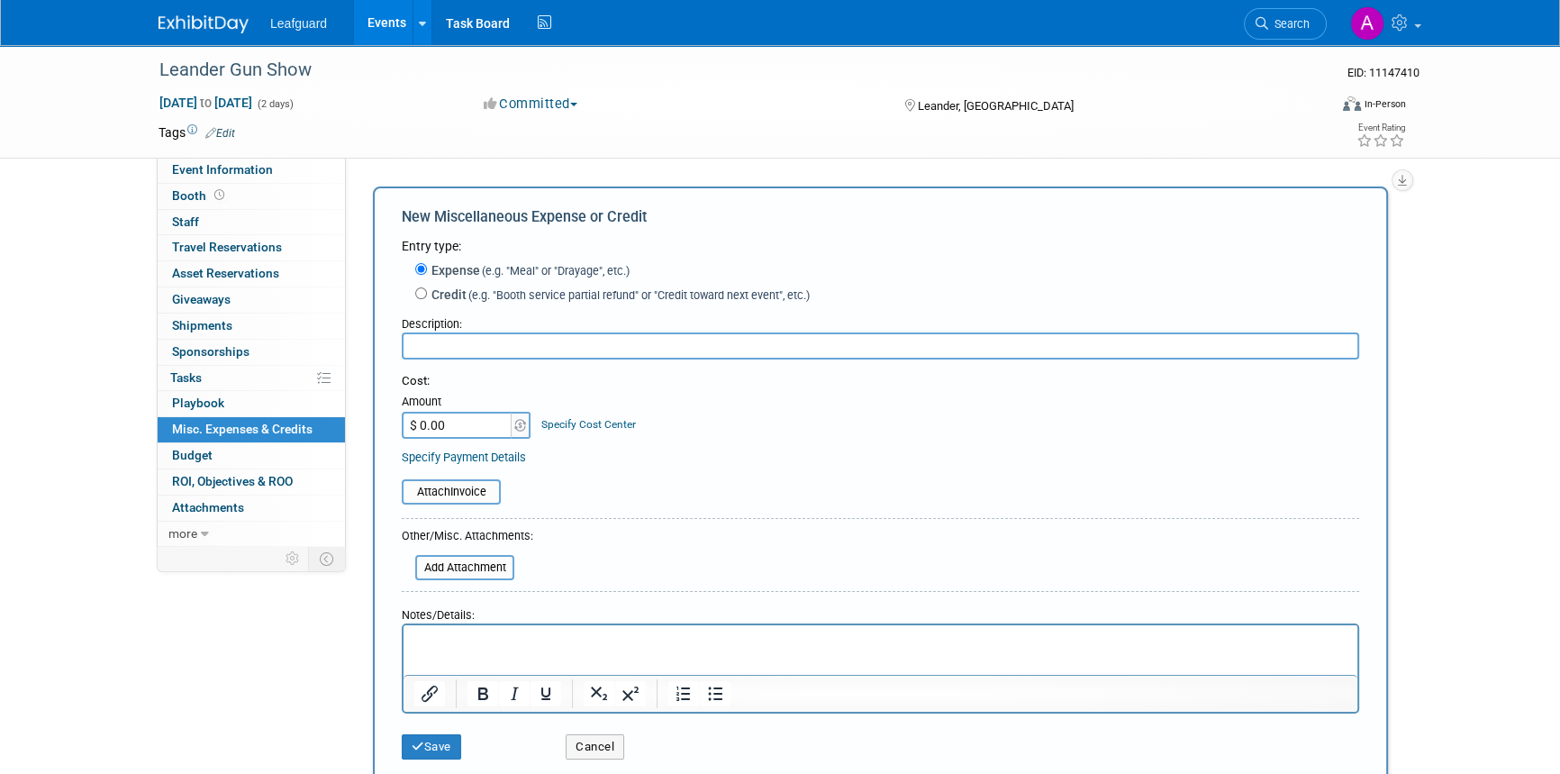
click at [450, 351] on input "text" at bounding box center [881, 345] width 958 height 27
type input "100"
type input "$ 100.00"
drag, startPoint x: 453, startPoint y: 348, endPoint x: 351, endPoint y: 340, distance: 102.1
click at [351, 340] on div "Office: [GEOGRAPHIC_DATA] [US_STATE] [GEOGRAPHIC_DATA] [GEOGRAPHIC_DATA] [GEOGR…" at bounding box center [874, 352] width 1056 height 388
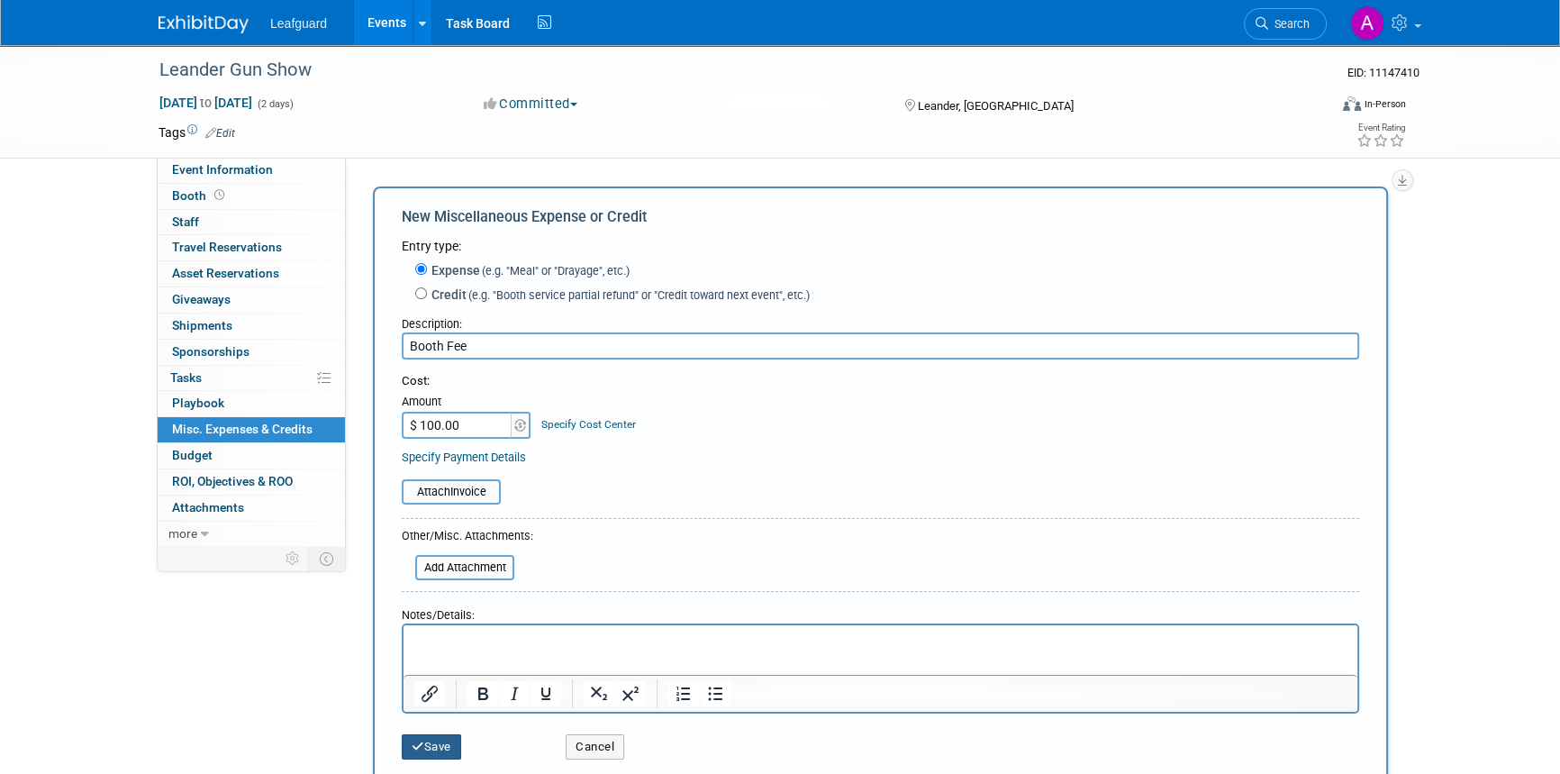
type input "Booth Fee"
click at [425, 747] on button "Save" at bounding box center [431, 746] width 59 height 25
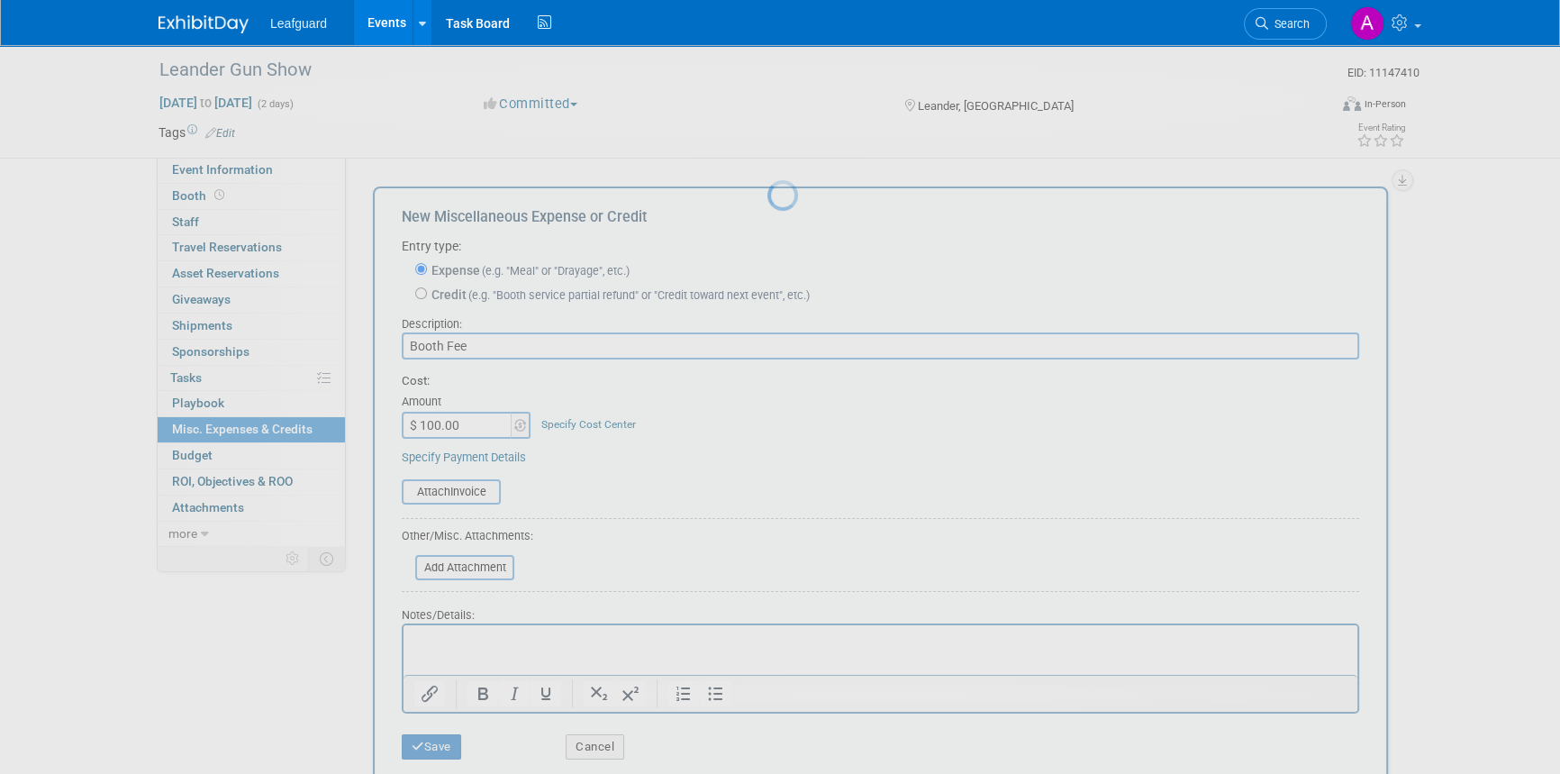
scroll to position [22, 0]
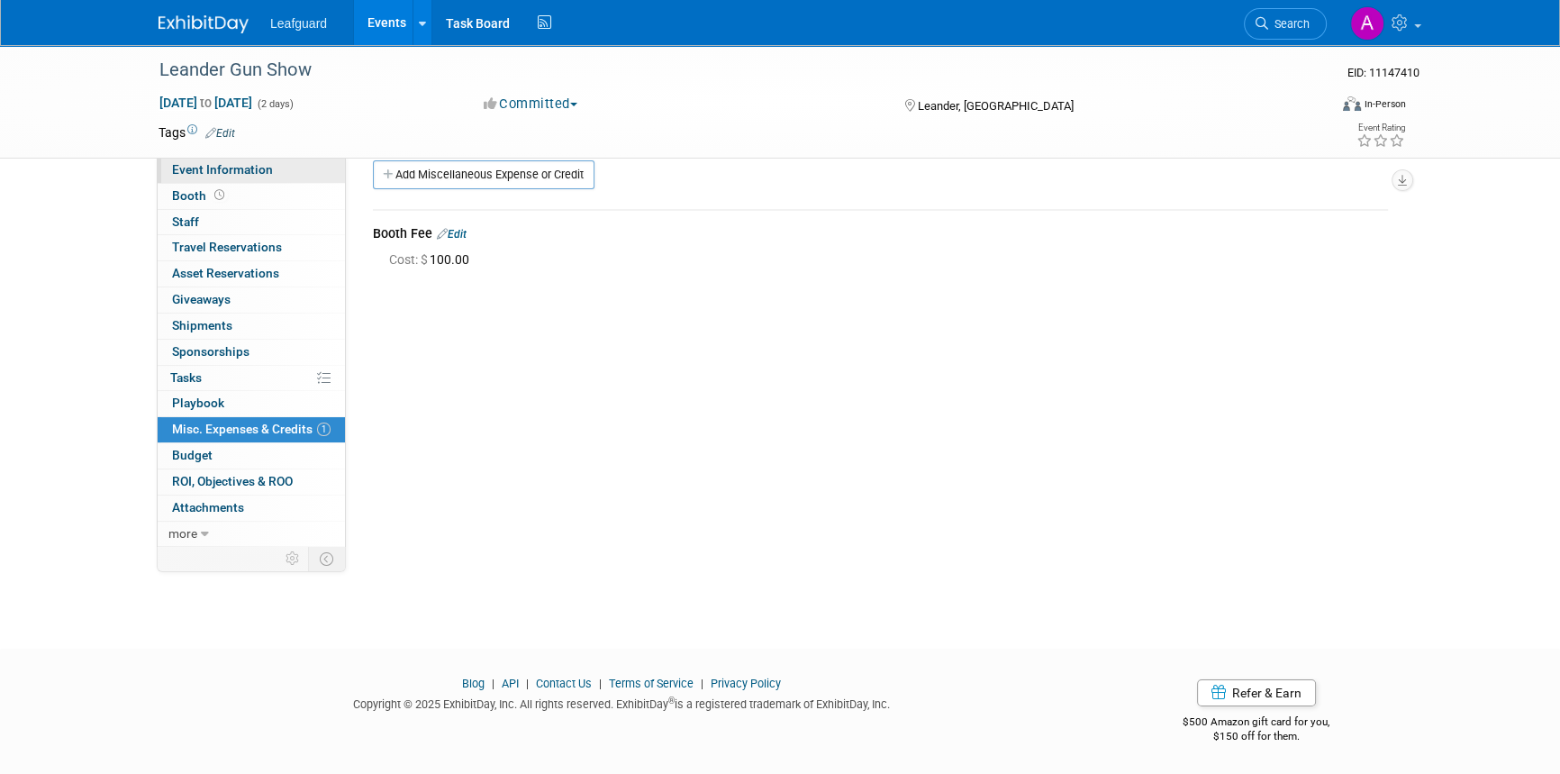
click at [195, 162] on span "Event Information" at bounding box center [222, 169] width 101 height 14
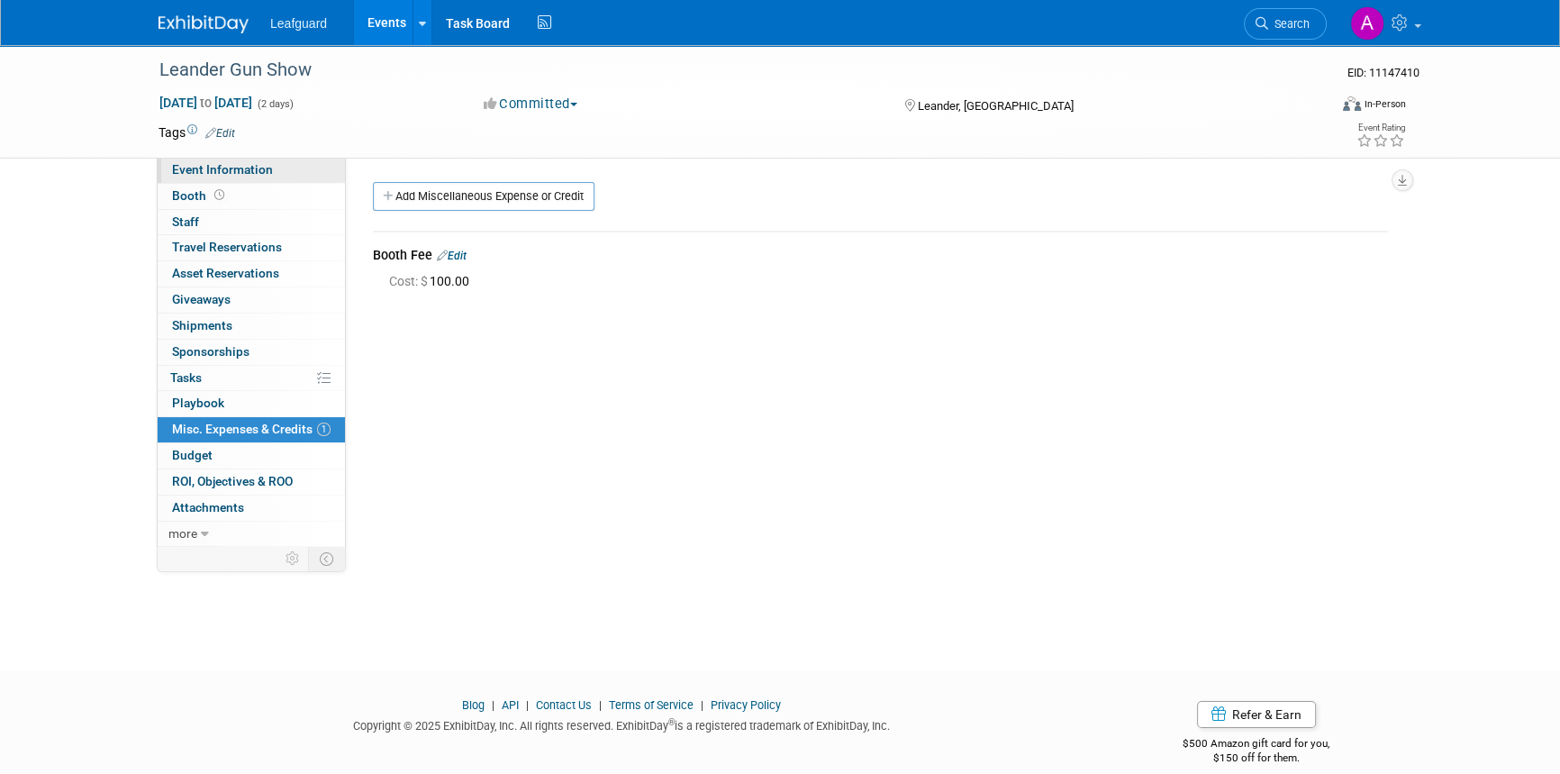
select select "Austin"
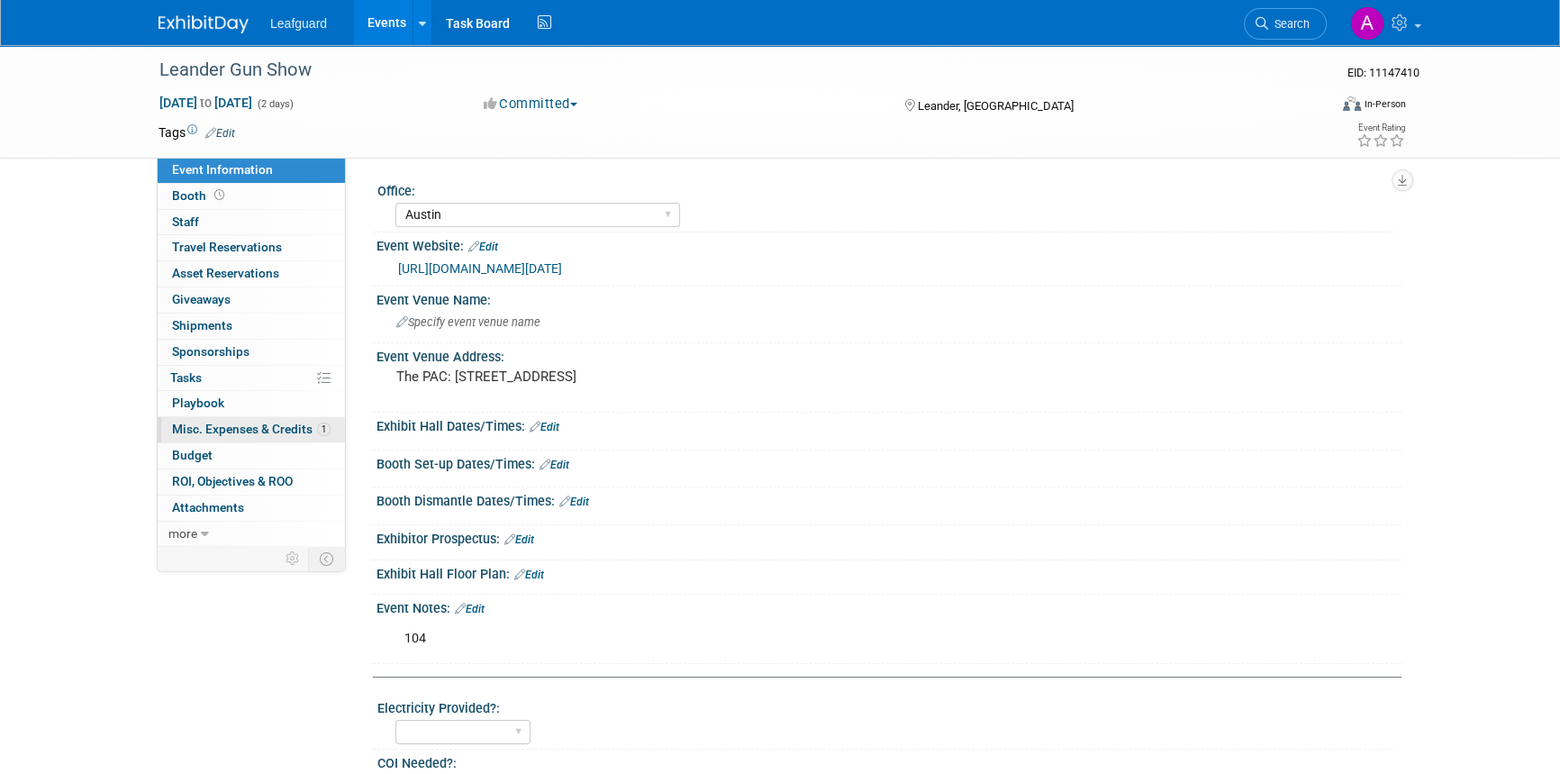
click at [213, 432] on span "Misc. Expenses & Credits 1" at bounding box center [251, 429] width 159 height 14
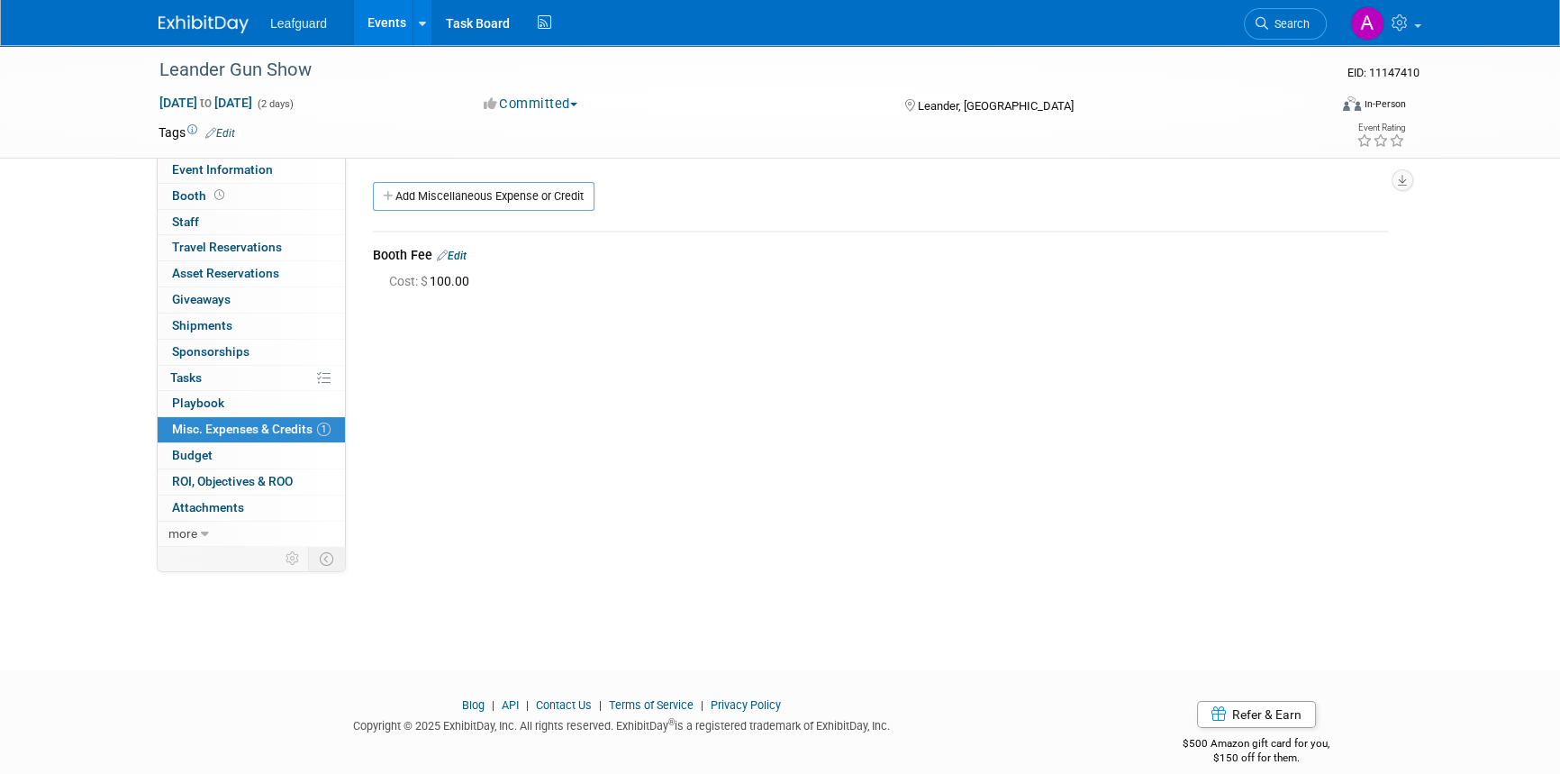
click at [451, 251] on link "Edit" at bounding box center [452, 256] width 30 height 13
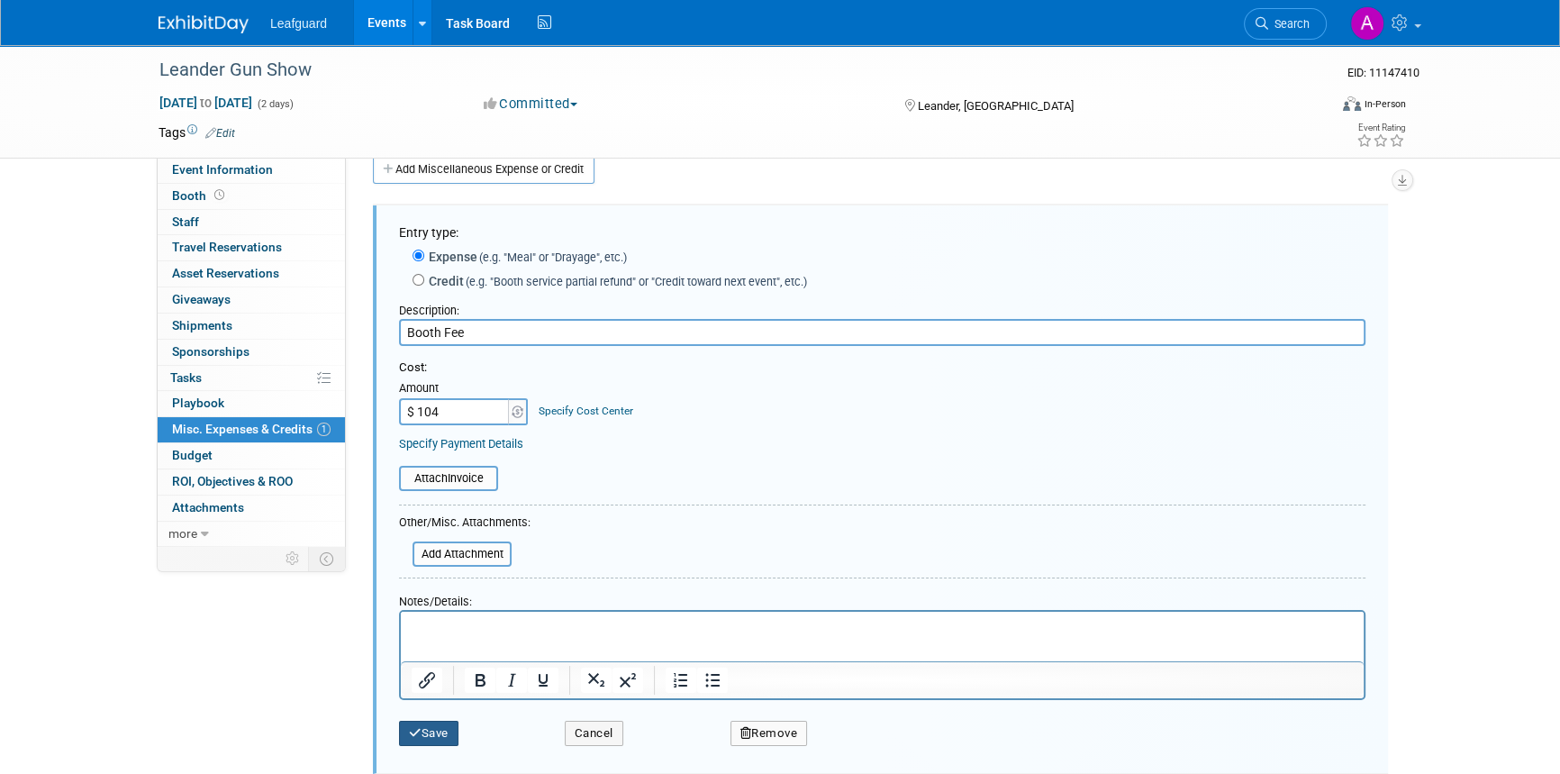
type input "$ 104.00"
click at [427, 731] on button "Save" at bounding box center [428, 733] width 59 height 25
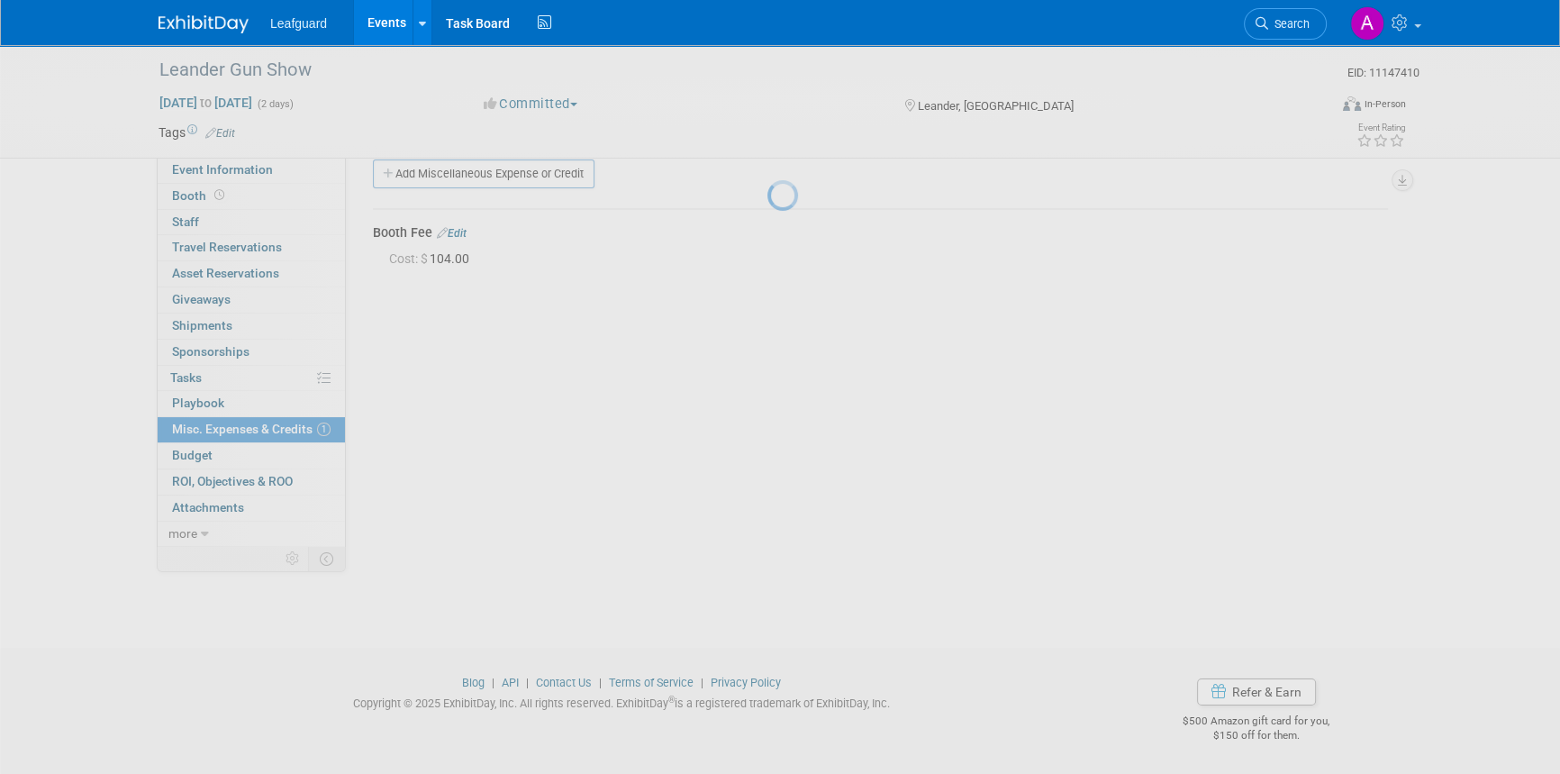
scroll to position [22, 0]
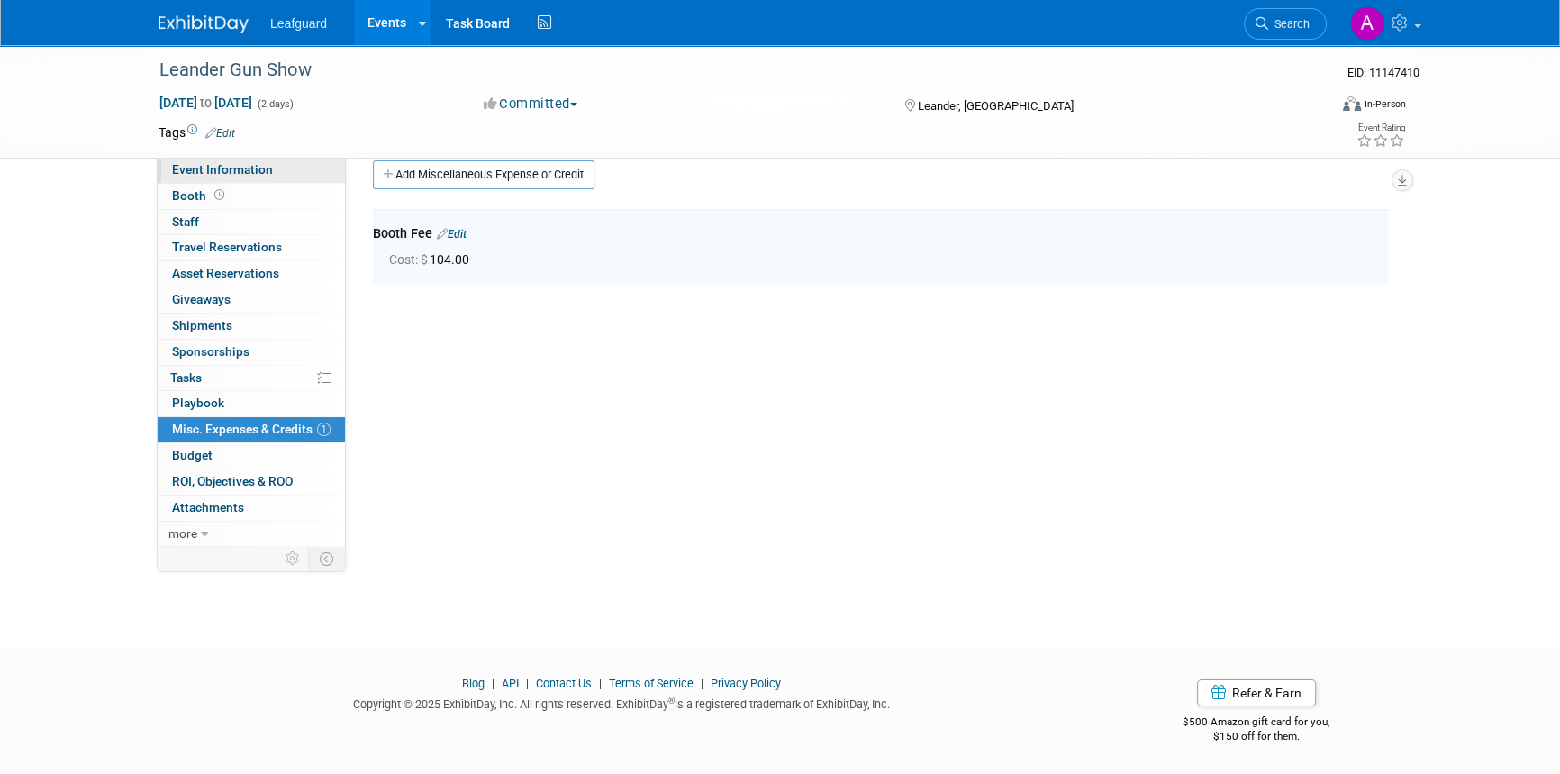
click at [194, 160] on link "Event Information" at bounding box center [251, 170] width 187 height 25
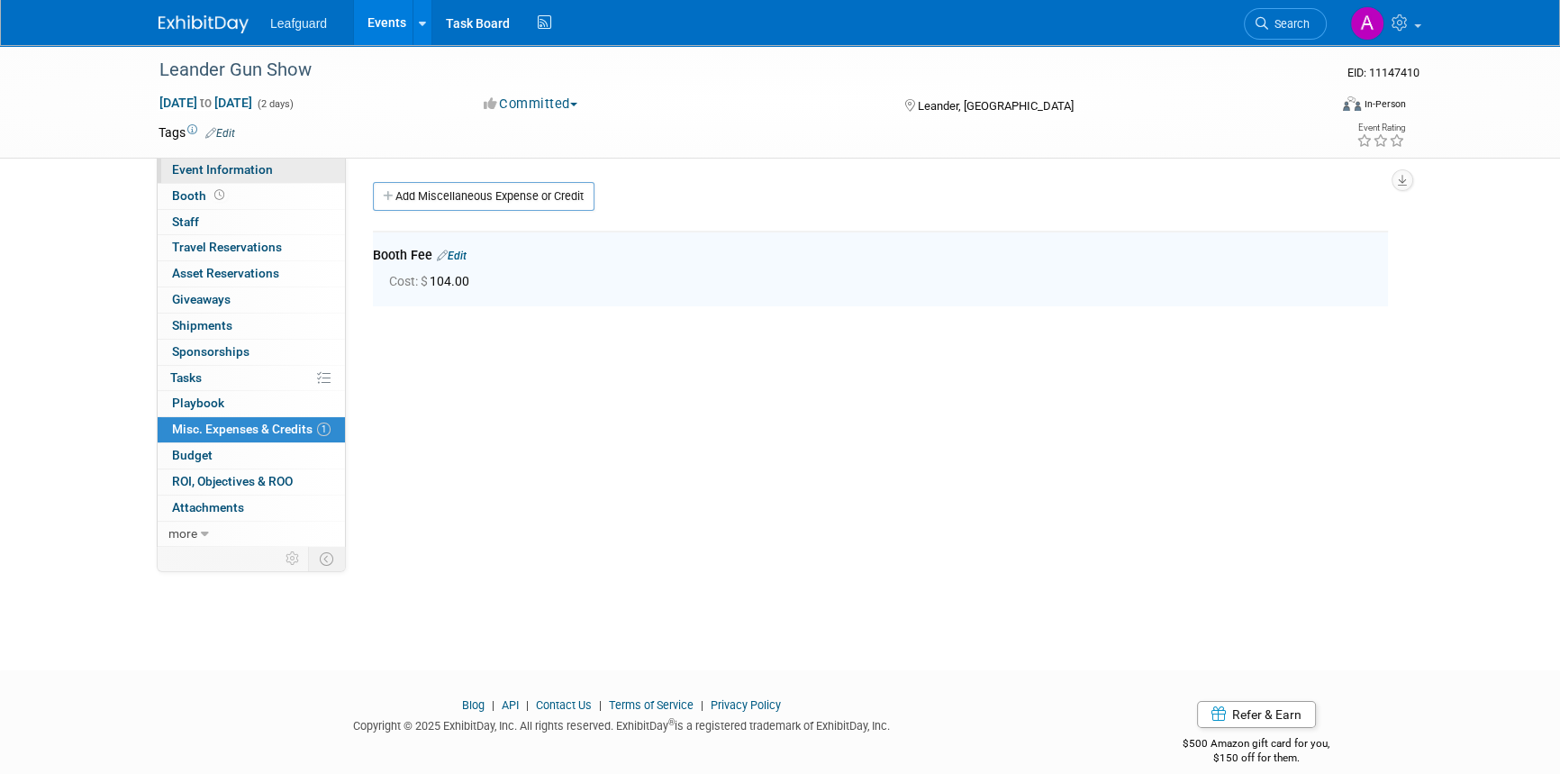
select select "Austin"
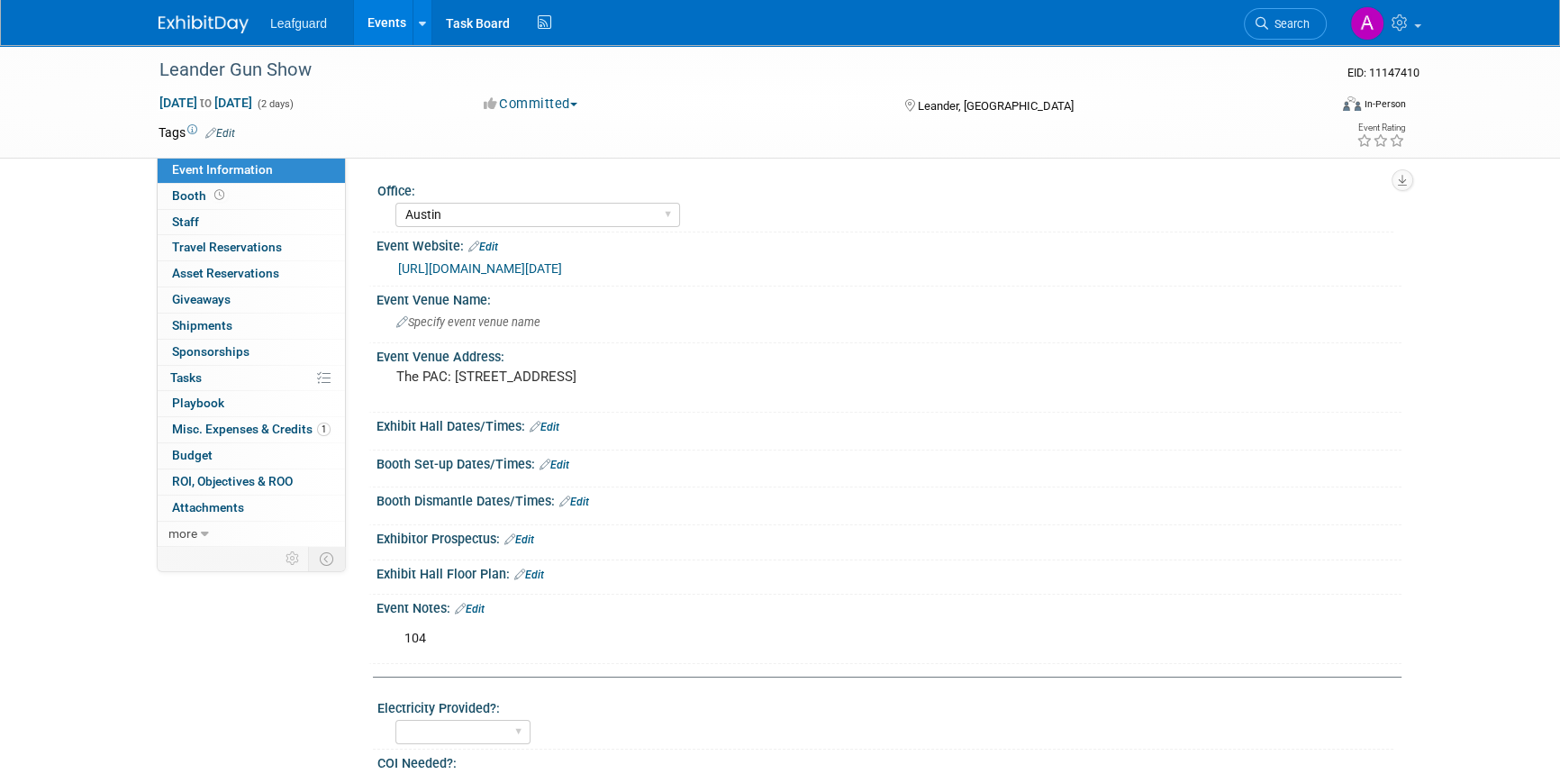
click at [437, 651] on div "104" at bounding box center [798, 639] width 812 height 36
drag, startPoint x: 450, startPoint y: 633, endPoint x: 459, endPoint y: 628, distance: 10.5
click at [459, 629] on div "Event Notes: Edit 104 X" at bounding box center [884, 629] width 1033 height 69
click at [461, 614] on icon at bounding box center [460, 609] width 11 height 12
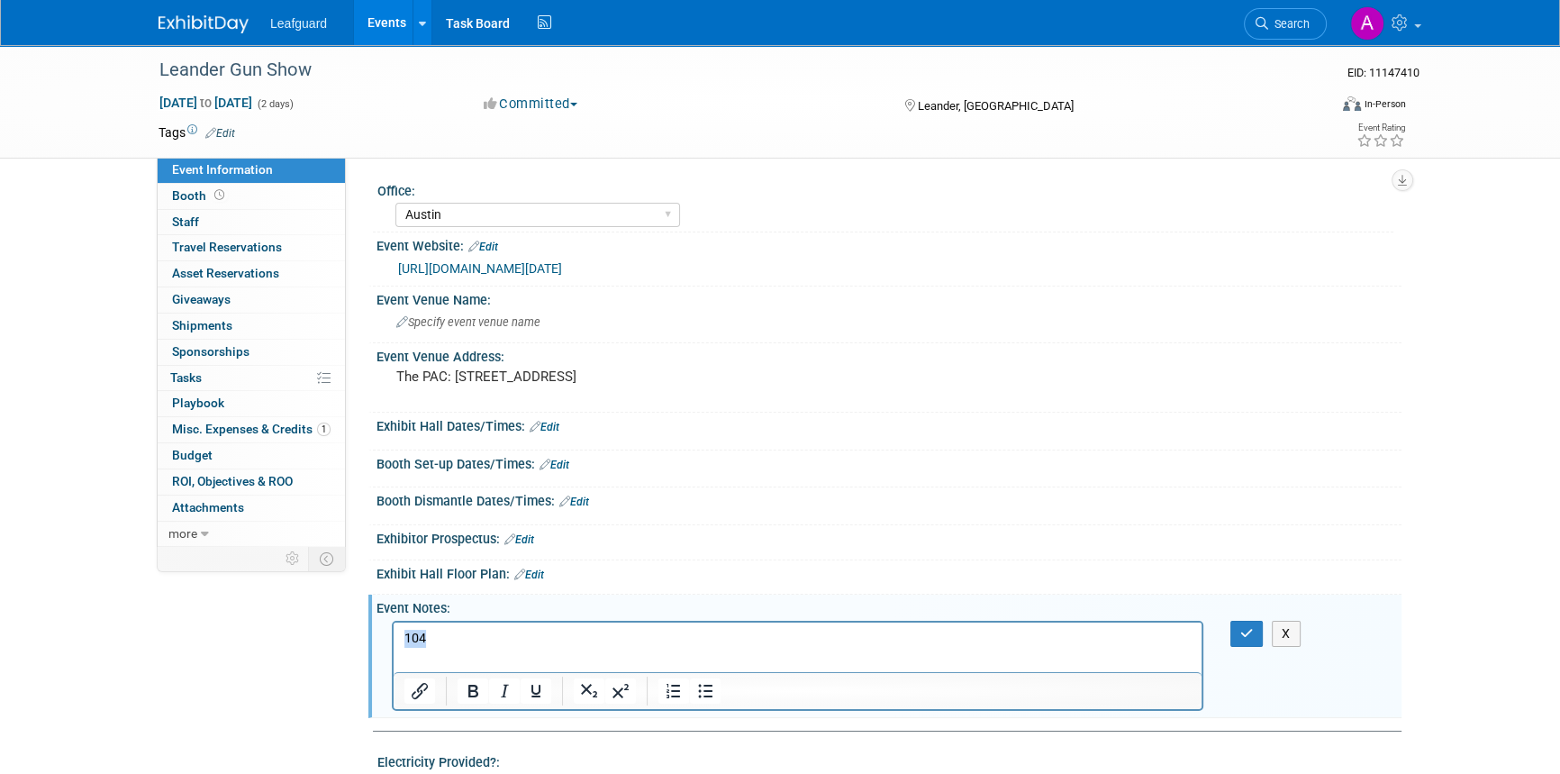
drag, startPoint x: 450, startPoint y: 636, endPoint x: 400, endPoint y: 639, distance: 49.6
click at [400, 639] on html "104" at bounding box center [798, 634] width 808 height 25
click at [1240, 640] on icon "button" at bounding box center [1247, 633] width 14 height 13
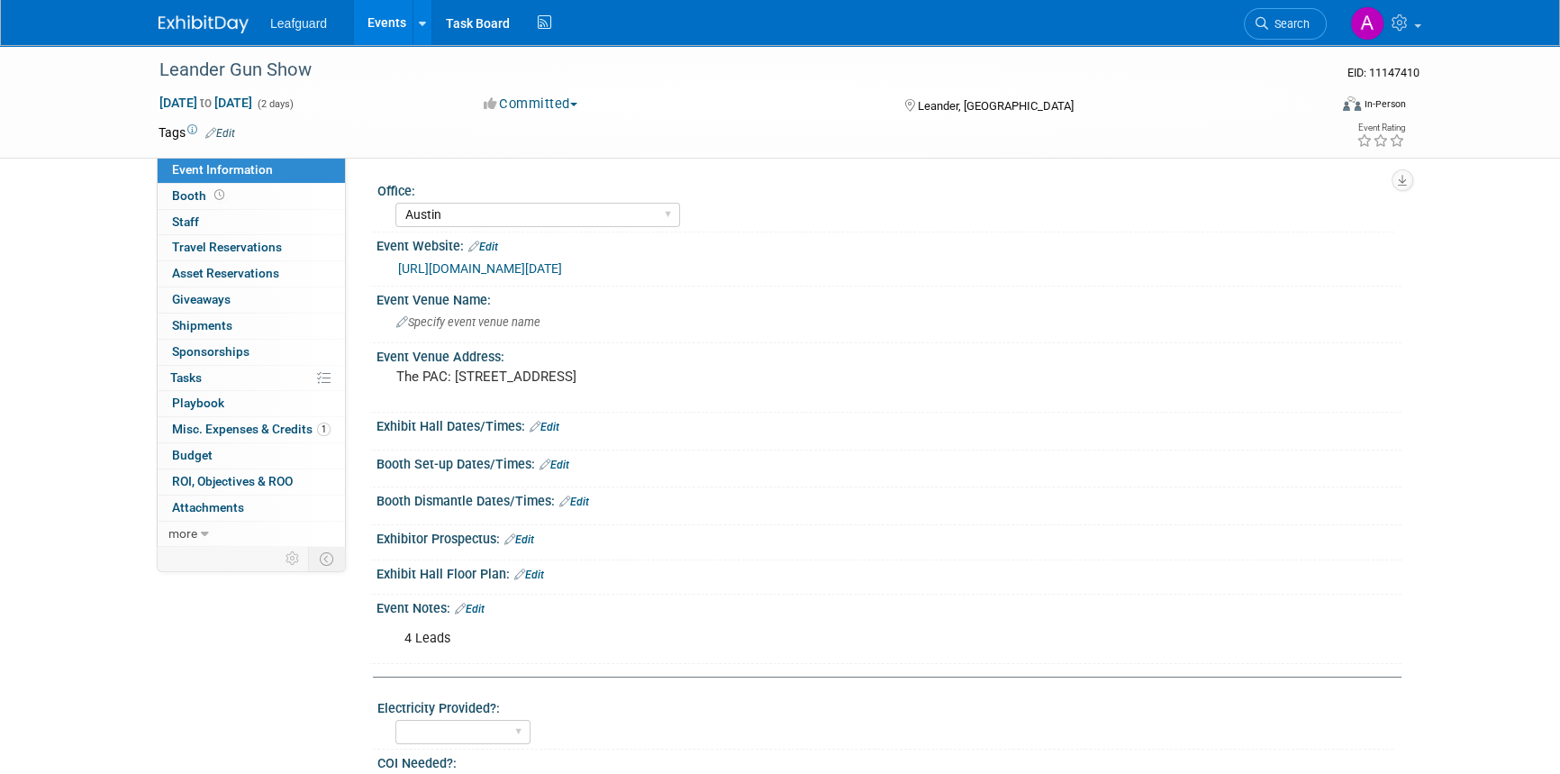
click at [554, 436] on div "Exhibit Hall Dates/Times: Edit" at bounding box center [889, 424] width 1025 height 23
click at [552, 433] on link "Edit" at bounding box center [545, 427] width 30 height 13
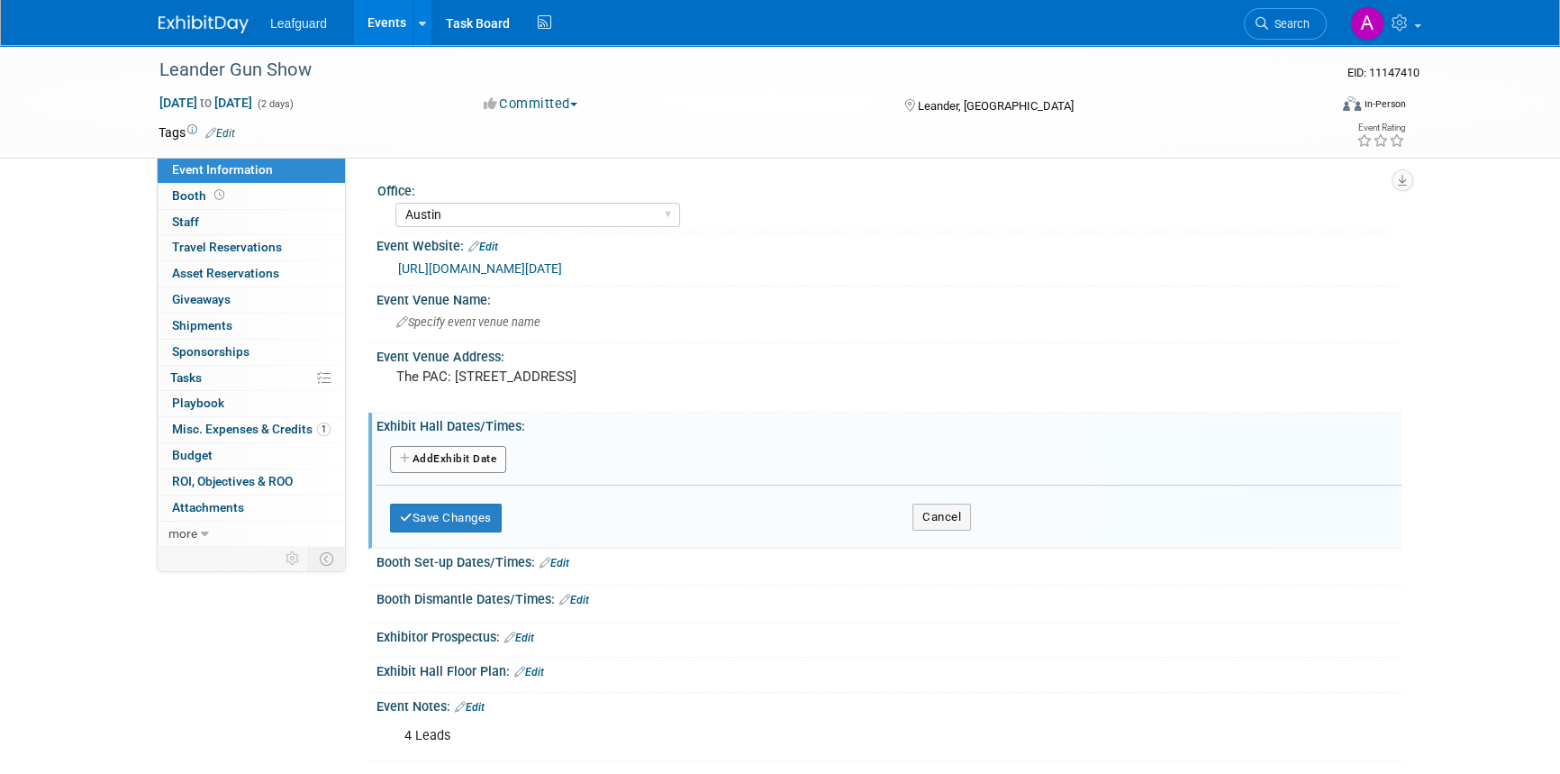
click at [438, 469] on button "Add Another Exhibit Date" at bounding box center [448, 459] width 116 height 27
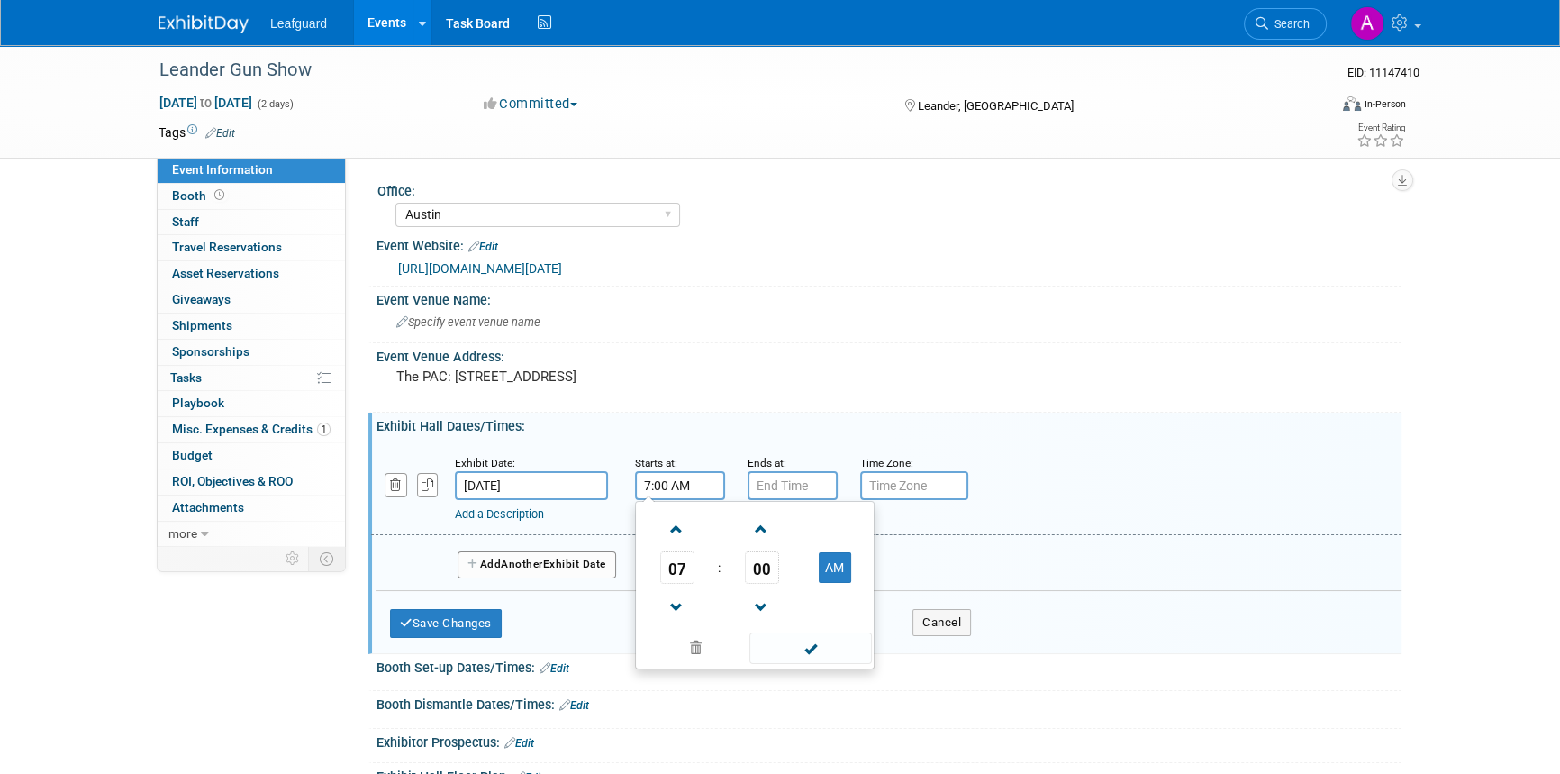
click at [664, 497] on input "7:00 AM" at bounding box center [680, 485] width 90 height 29
click at [667, 545] on span at bounding box center [677, 529] width 32 height 32
type input "9:00 AM"
click at [828, 664] on span at bounding box center [811, 648] width 122 height 32
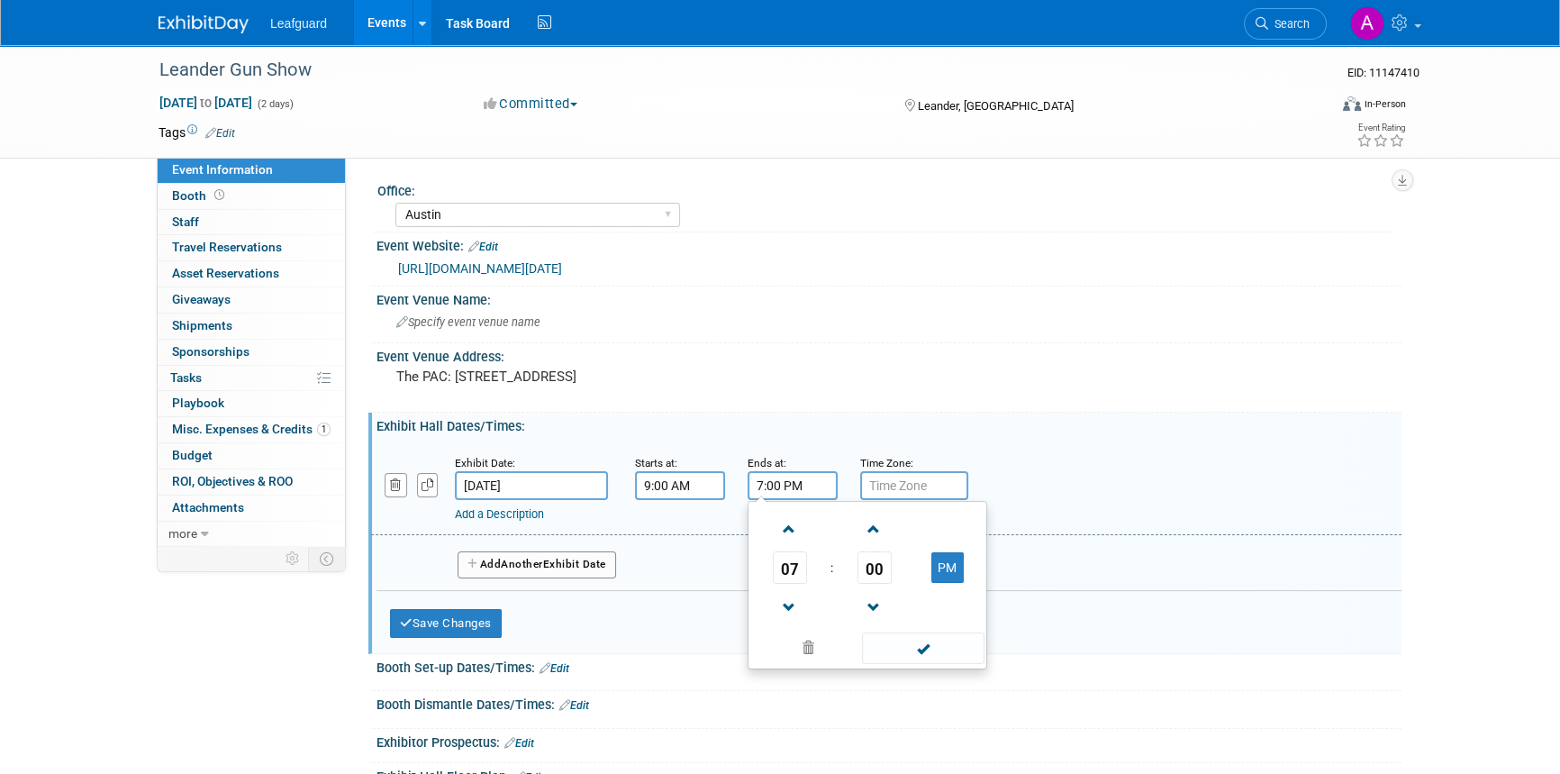
click at [819, 500] on input "7:00 PM" at bounding box center [793, 485] width 90 height 29
click at [784, 622] on span at bounding box center [790, 608] width 32 height 32
type input "5:00 PM"
click at [907, 659] on span at bounding box center [923, 648] width 122 height 32
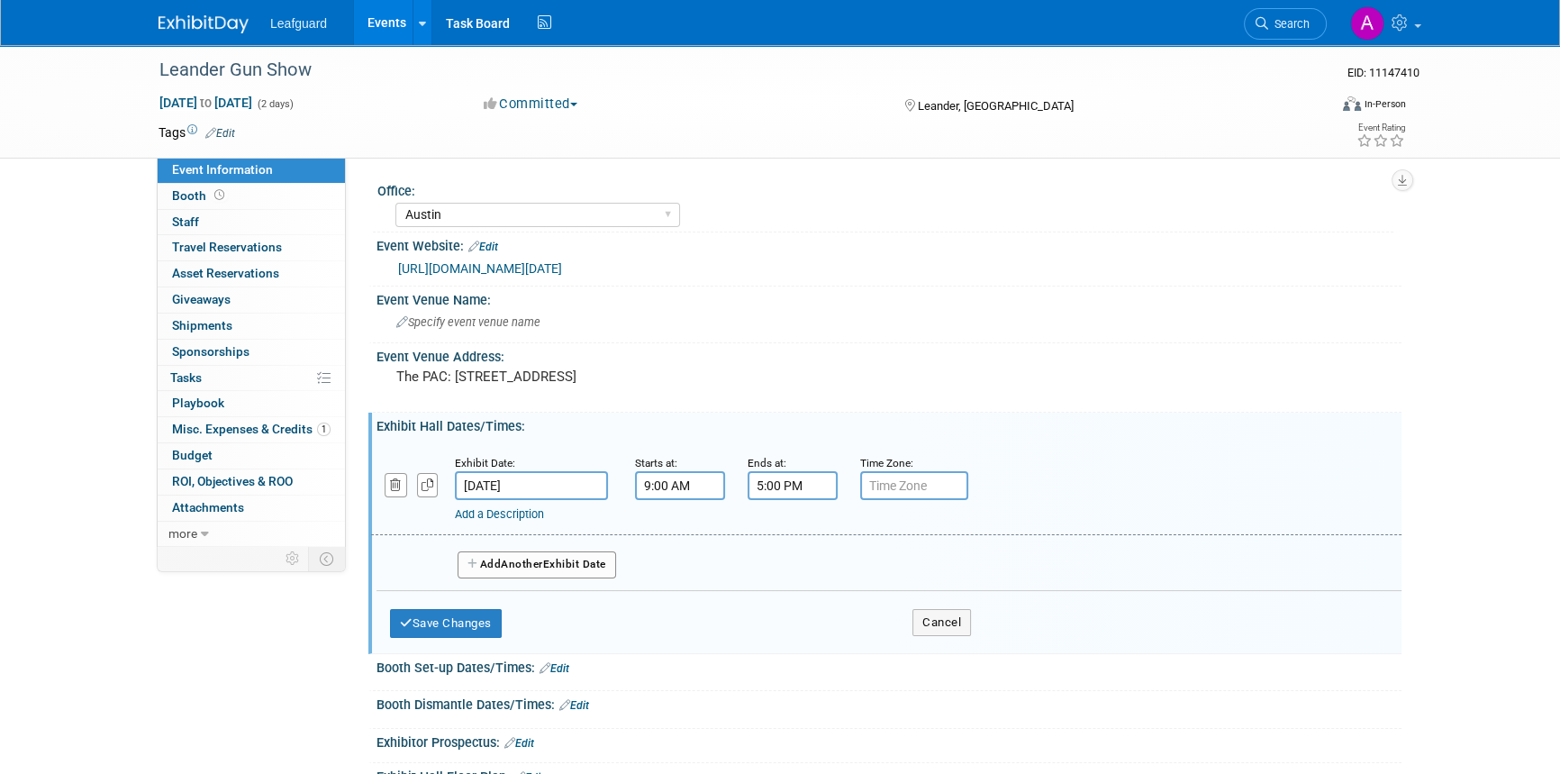
click at [570, 567] on div "Add Another Exhibit Date" at bounding box center [889, 559] width 1025 height 48
click at [568, 578] on button "Add Another Exhibit Date" at bounding box center [537, 564] width 159 height 27
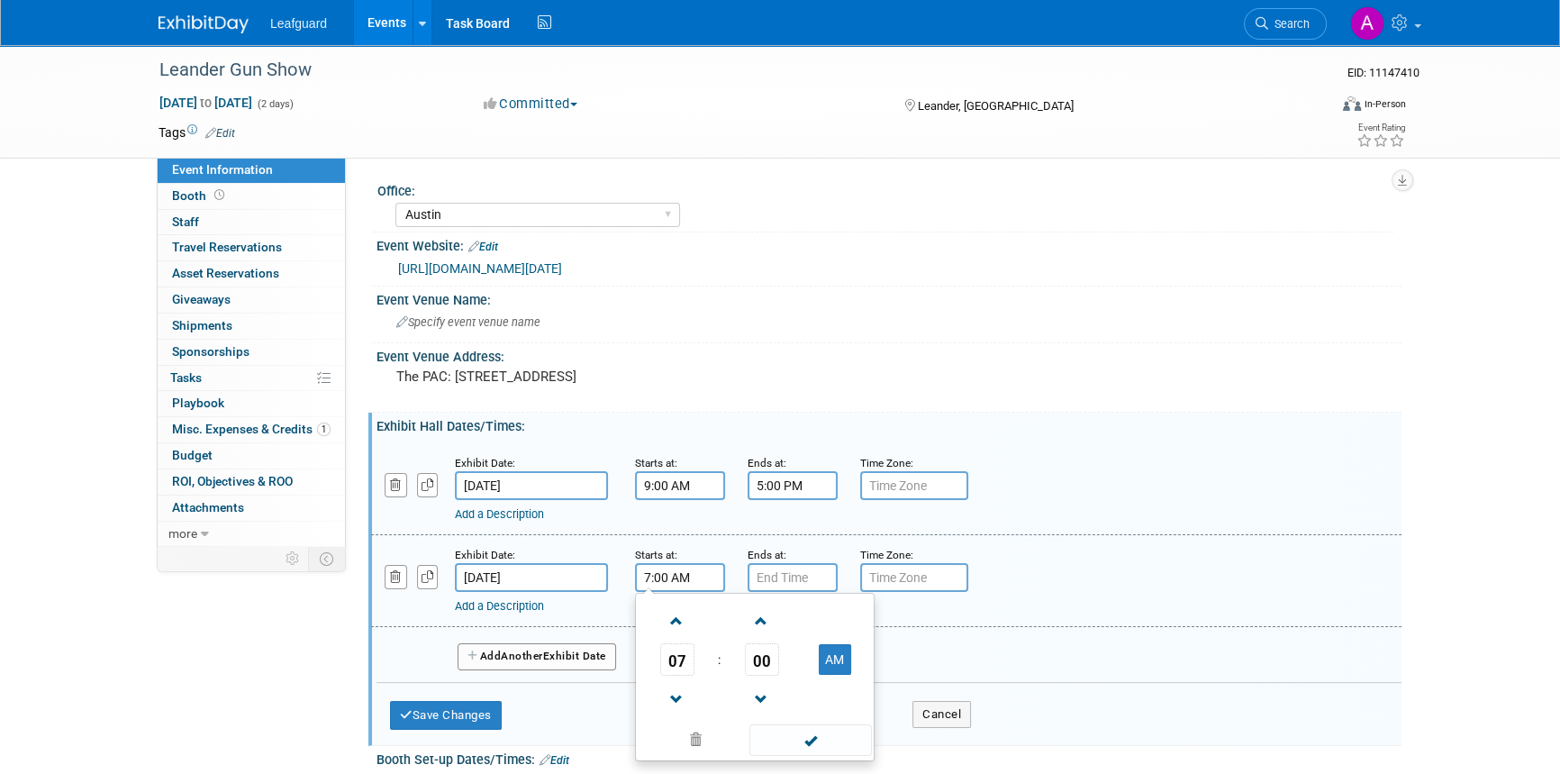
click at [703, 592] on input "7:00 AM" at bounding box center [680, 577] width 90 height 29
click at [676, 637] on span at bounding box center [677, 621] width 32 height 32
type input "10:00 AM"
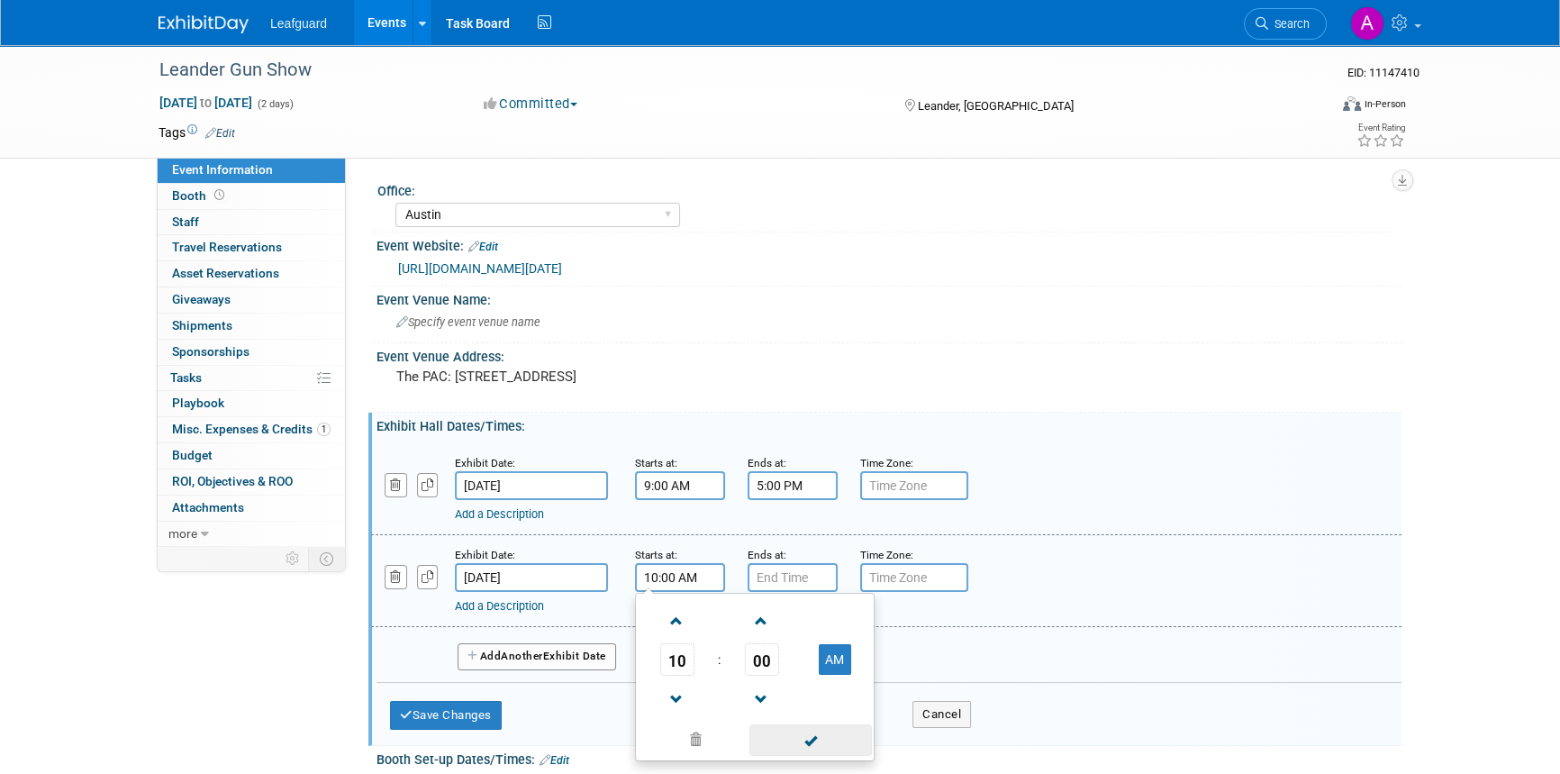
click at [822, 752] on span at bounding box center [811, 740] width 122 height 32
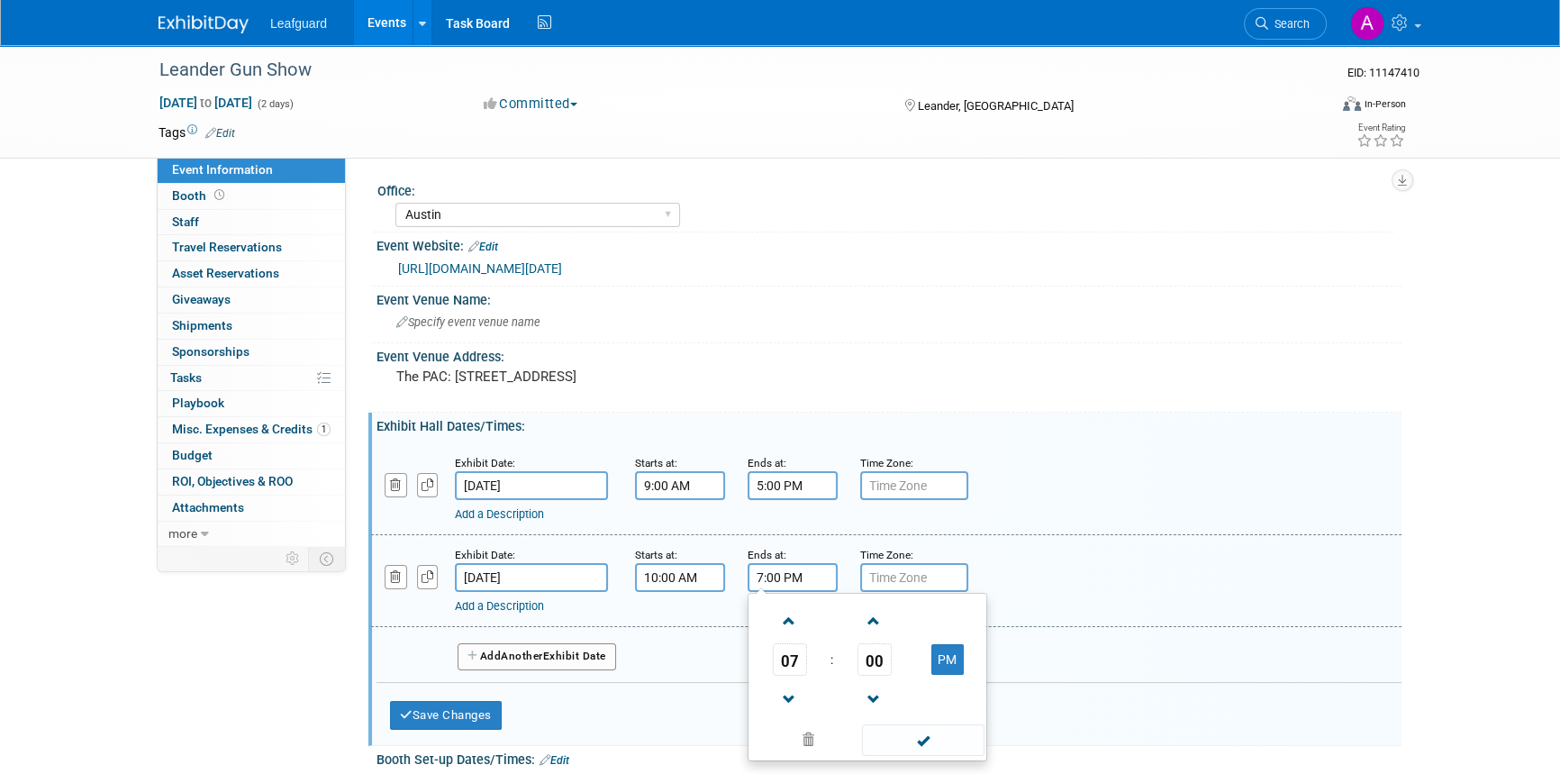
click at [774, 592] on input "7:00 PM" at bounding box center [793, 577] width 90 height 29
click at [794, 714] on span at bounding box center [790, 700] width 32 height 32
type input "4:00 PM"
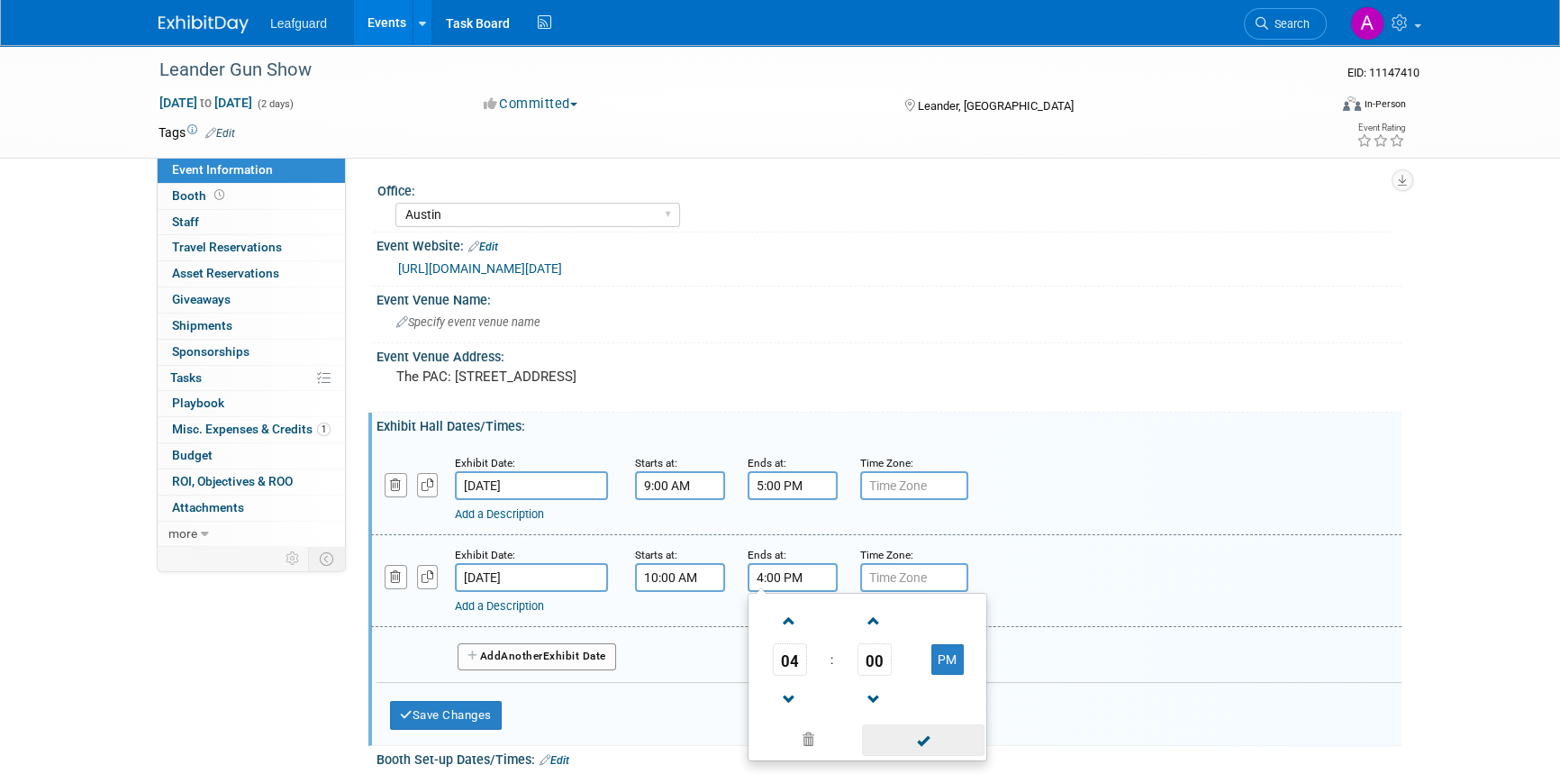
click at [902, 752] on span at bounding box center [923, 740] width 122 height 32
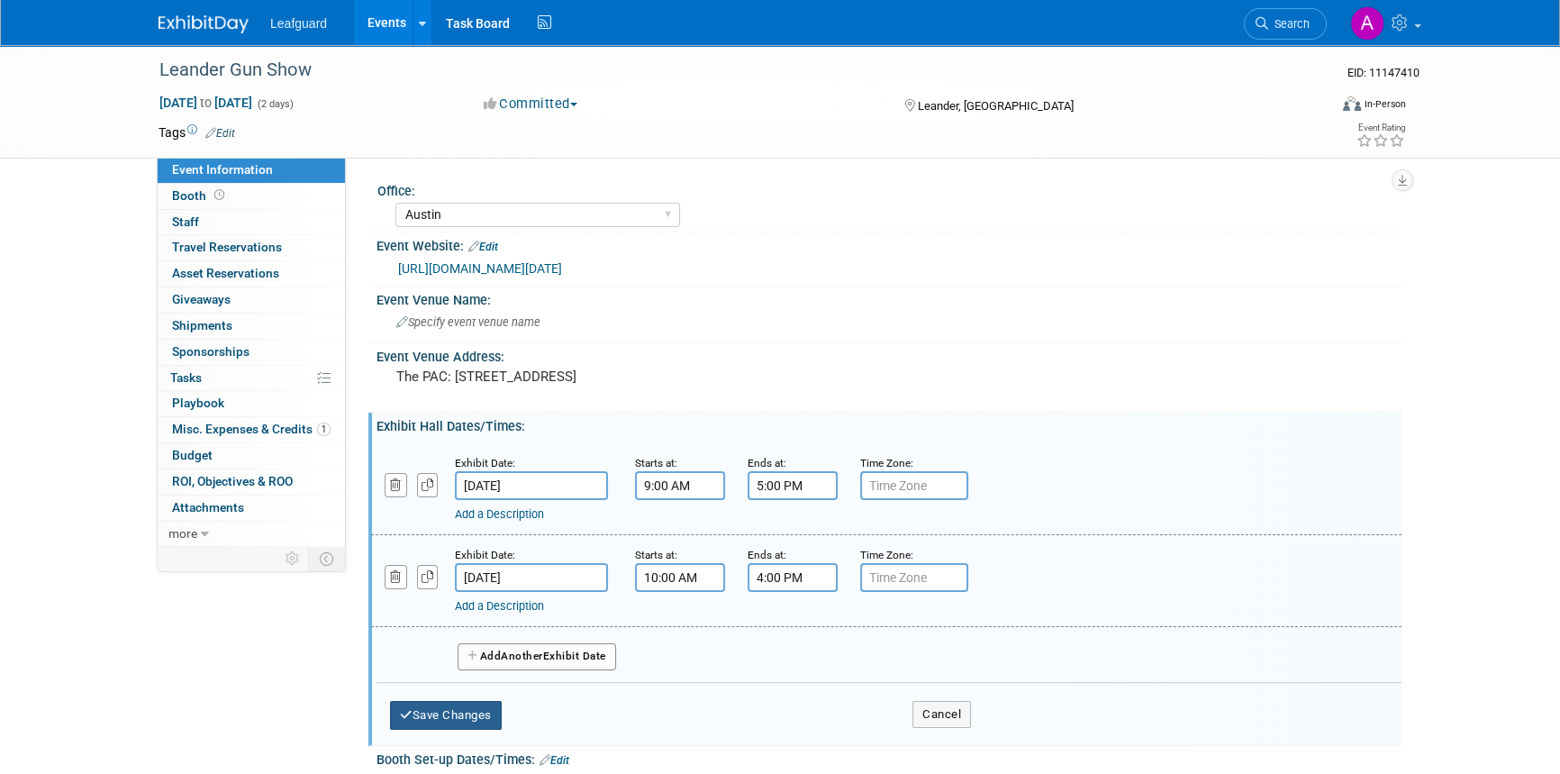
click at [450, 718] on button "Save Changes" at bounding box center [446, 715] width 112 height 29
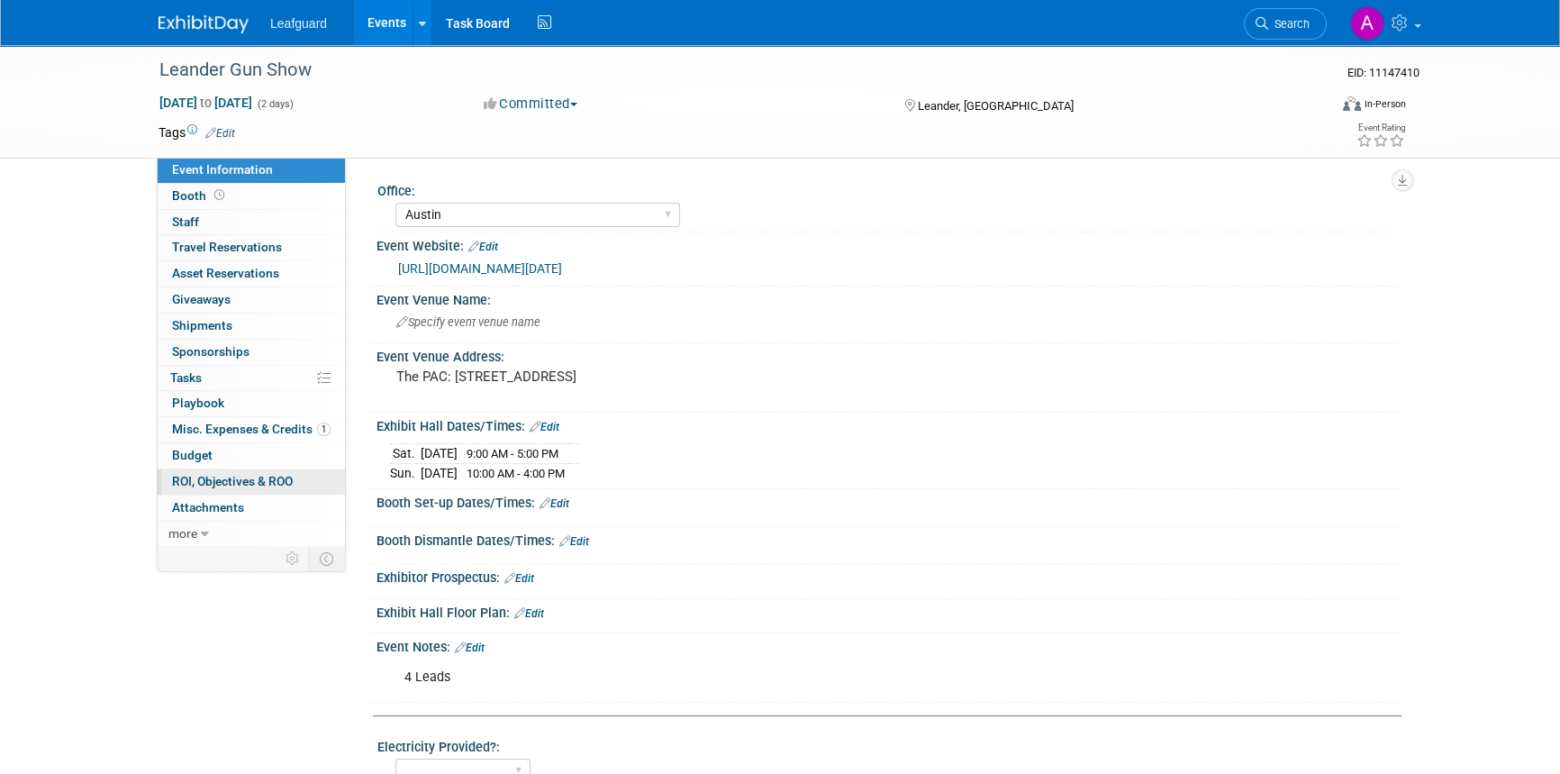
click at [242, 474] on span "ROI, Objectives & ROO 0" at bounding box center [232, 481] width 121 height 14
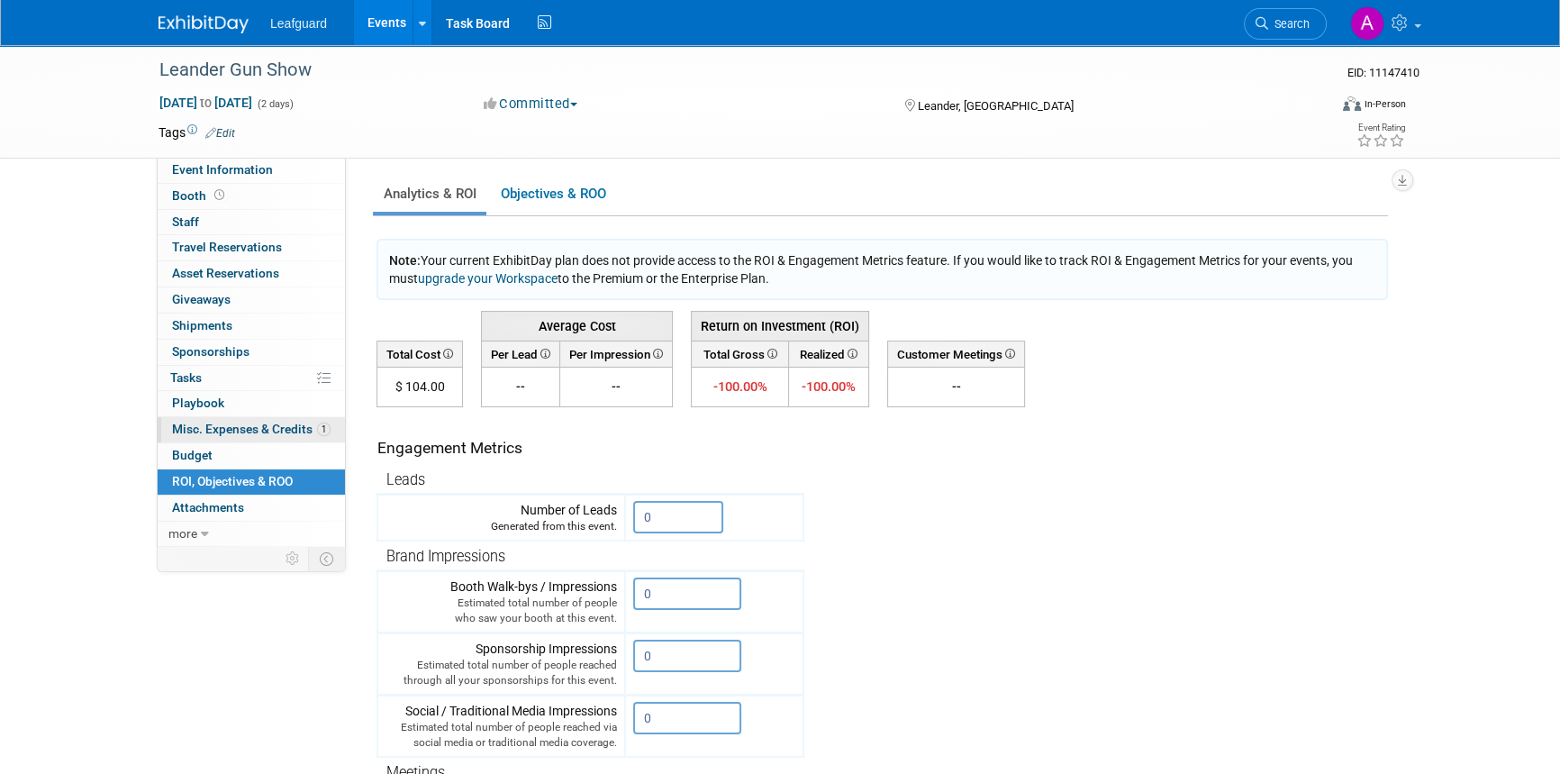
click at [241, 427] on span "Misc. Expenses & Credits 1" at bounding box center [251, 429] width 159 height 14
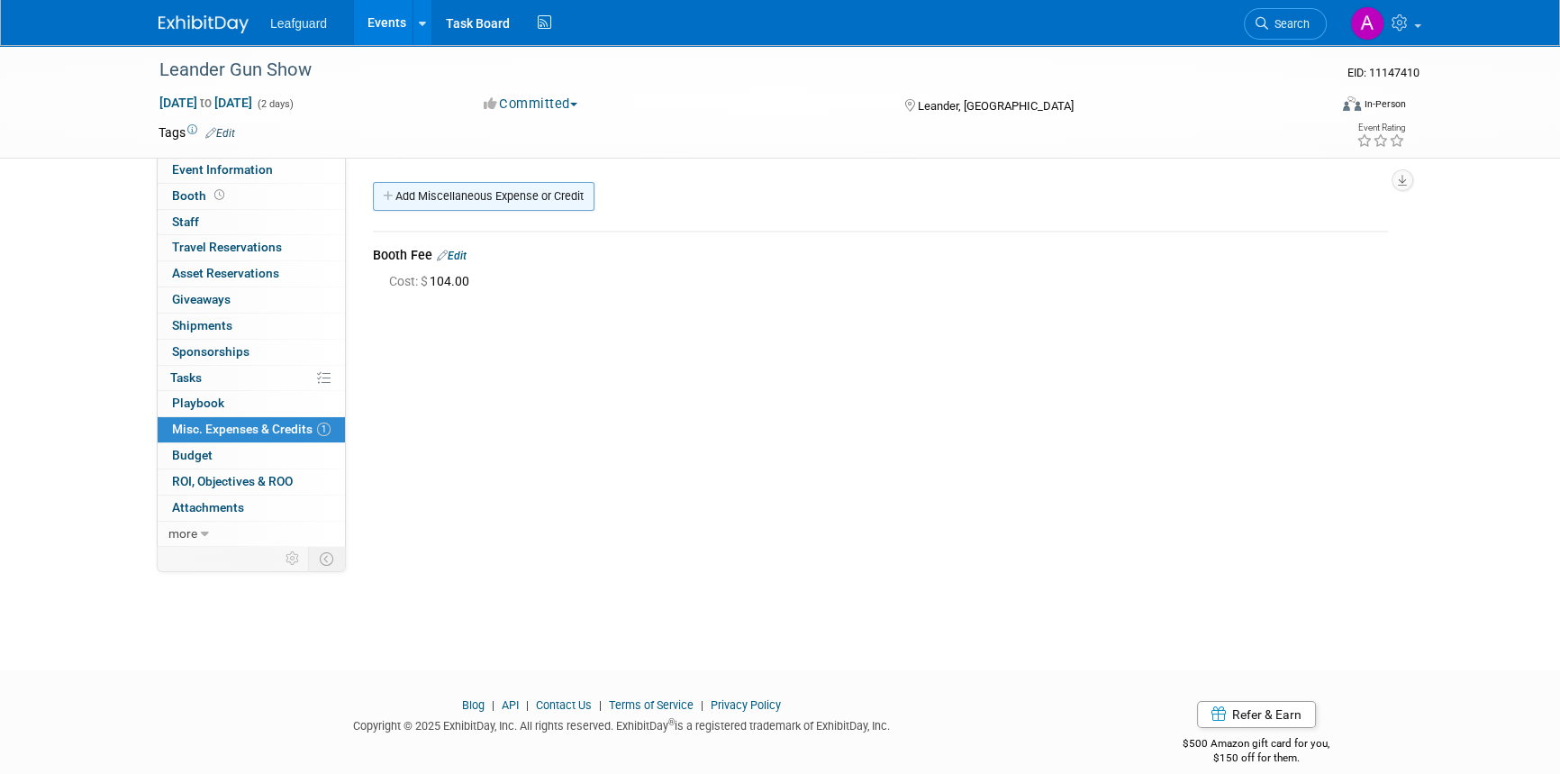
click at [477, 189] on link "Add Miscellaneous Expense or Credit" at bounding box center [484, 196] width 222 height 29
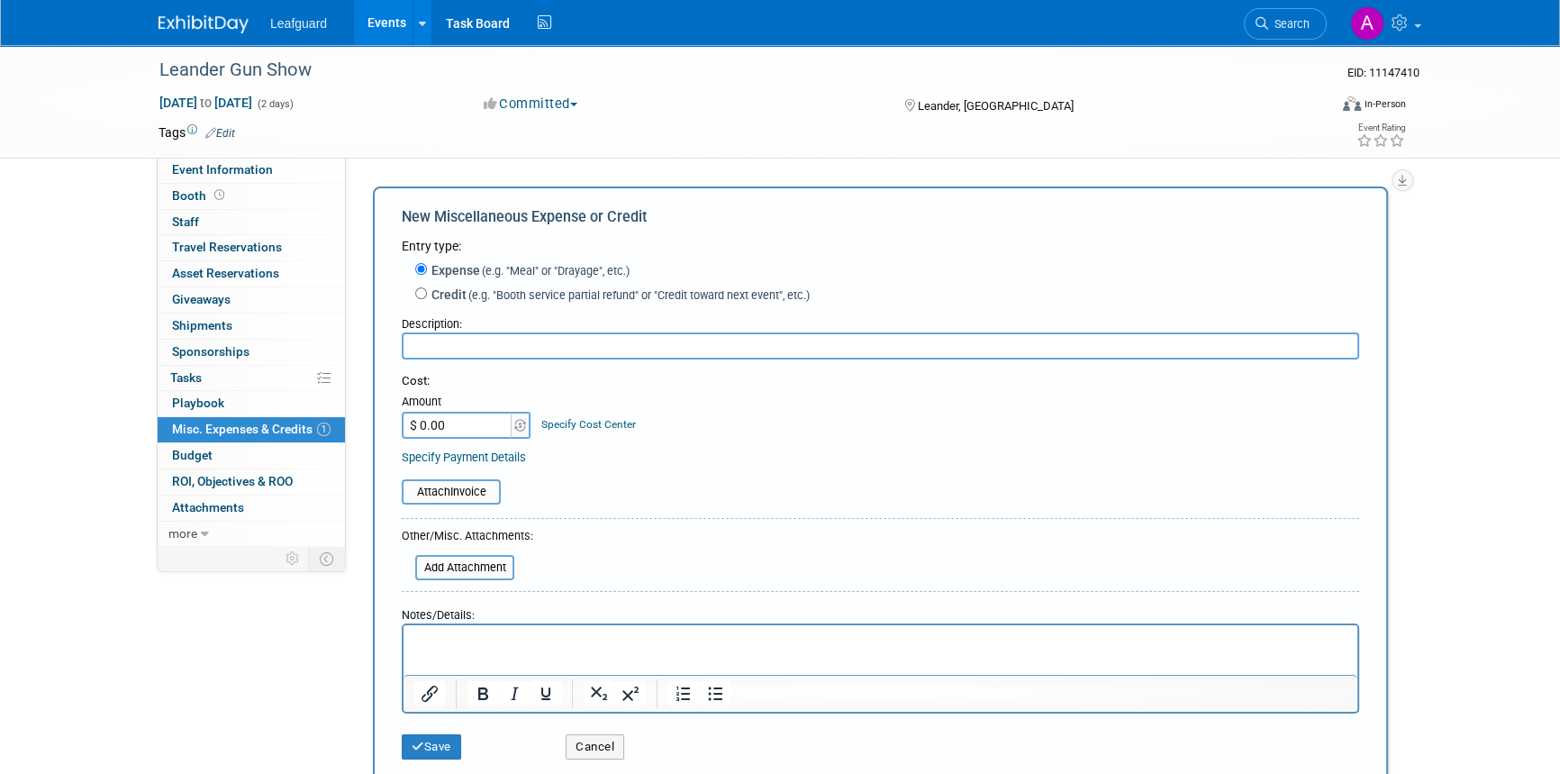
click at [442, 350] on input "text" at bounding box center [881, 345] width 958 height 27
type input "Payroll"
click at [439, 422] on input "$ 0.00" at bounding box center [458, 425] width 113 height 27
type input "$ 306.00"
click at [472, 646] on p "Rich Text Area. Press ALT-0 for help." at bounding box center [880, 641] width 933 height 18
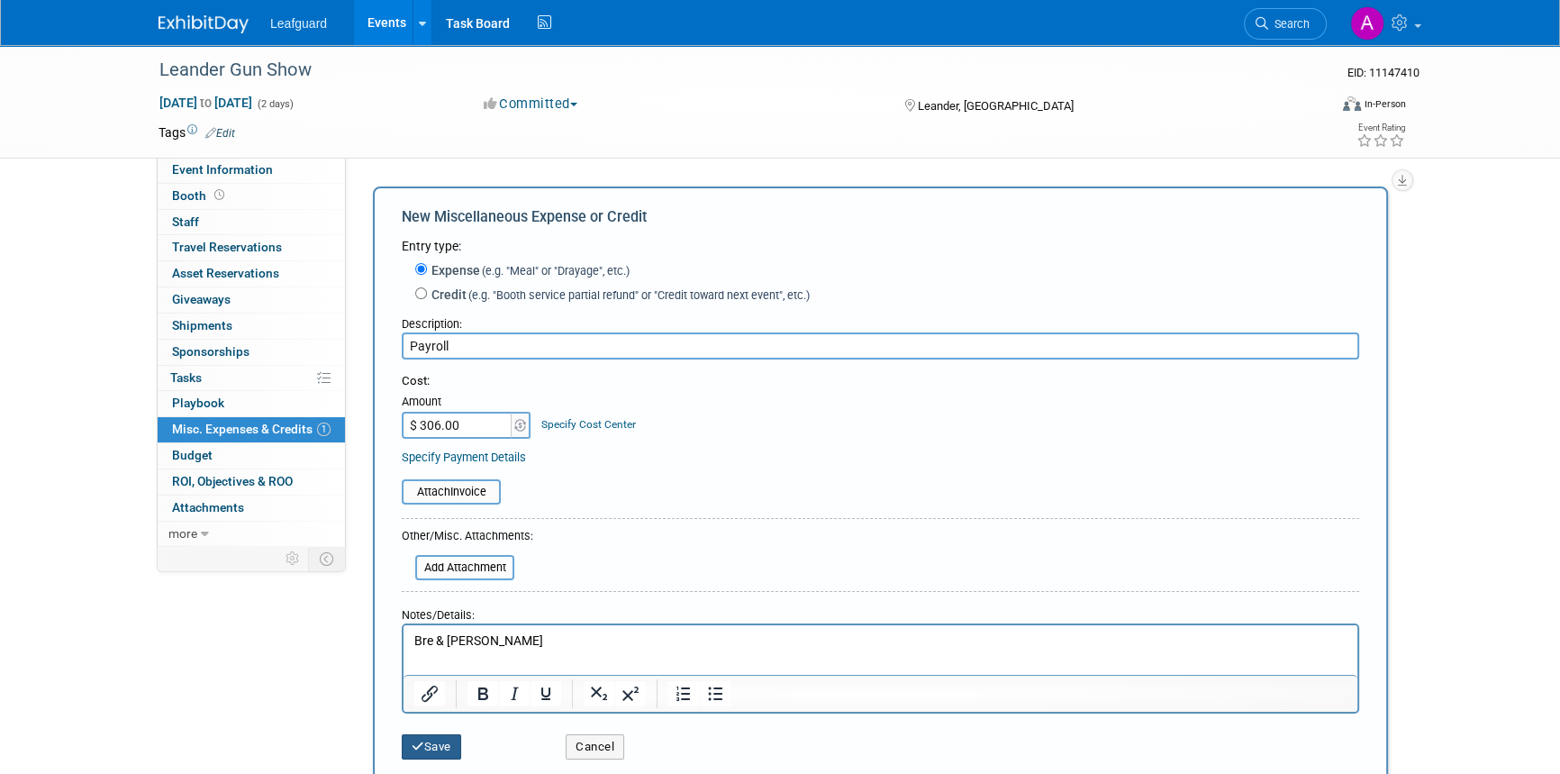
click at [424, 741] on button "Save" at bounding box center [431, 746] width 59 height 25
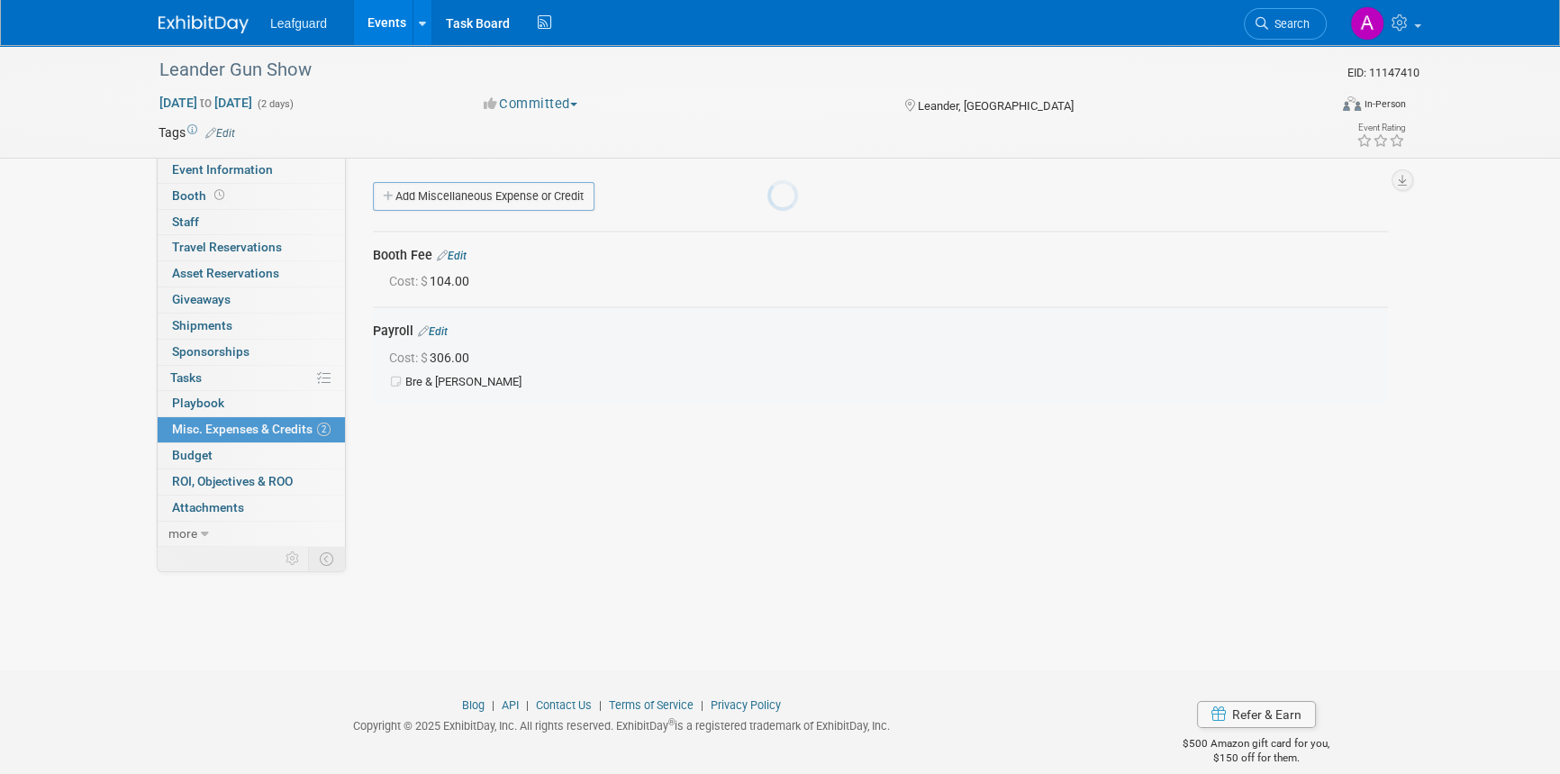
scroll to position [22, 0]
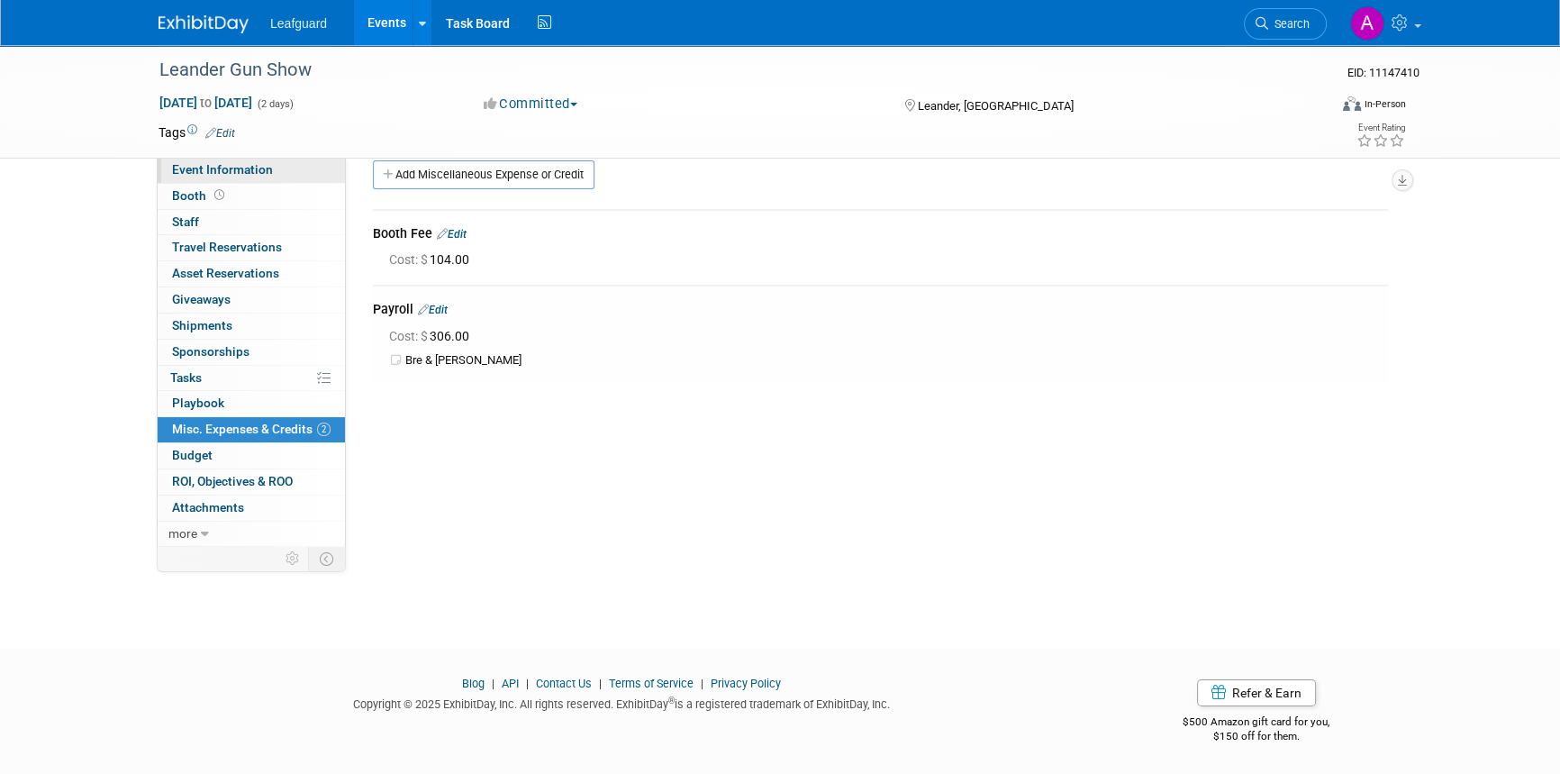
click at [246, 167] on span "Event Information" at bounding box center [222, 169] width 101 height 14
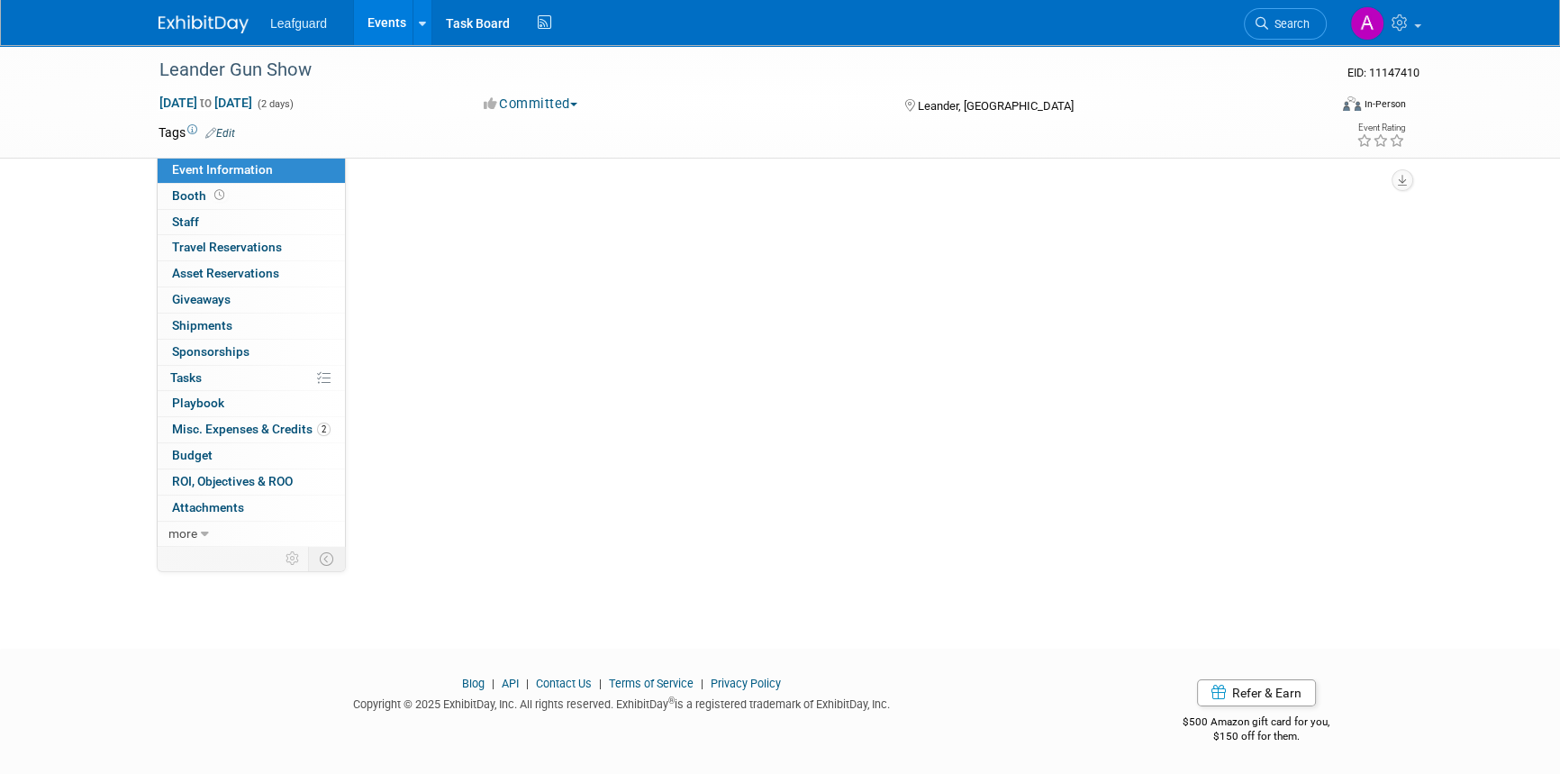
scroll to position [0, 0]
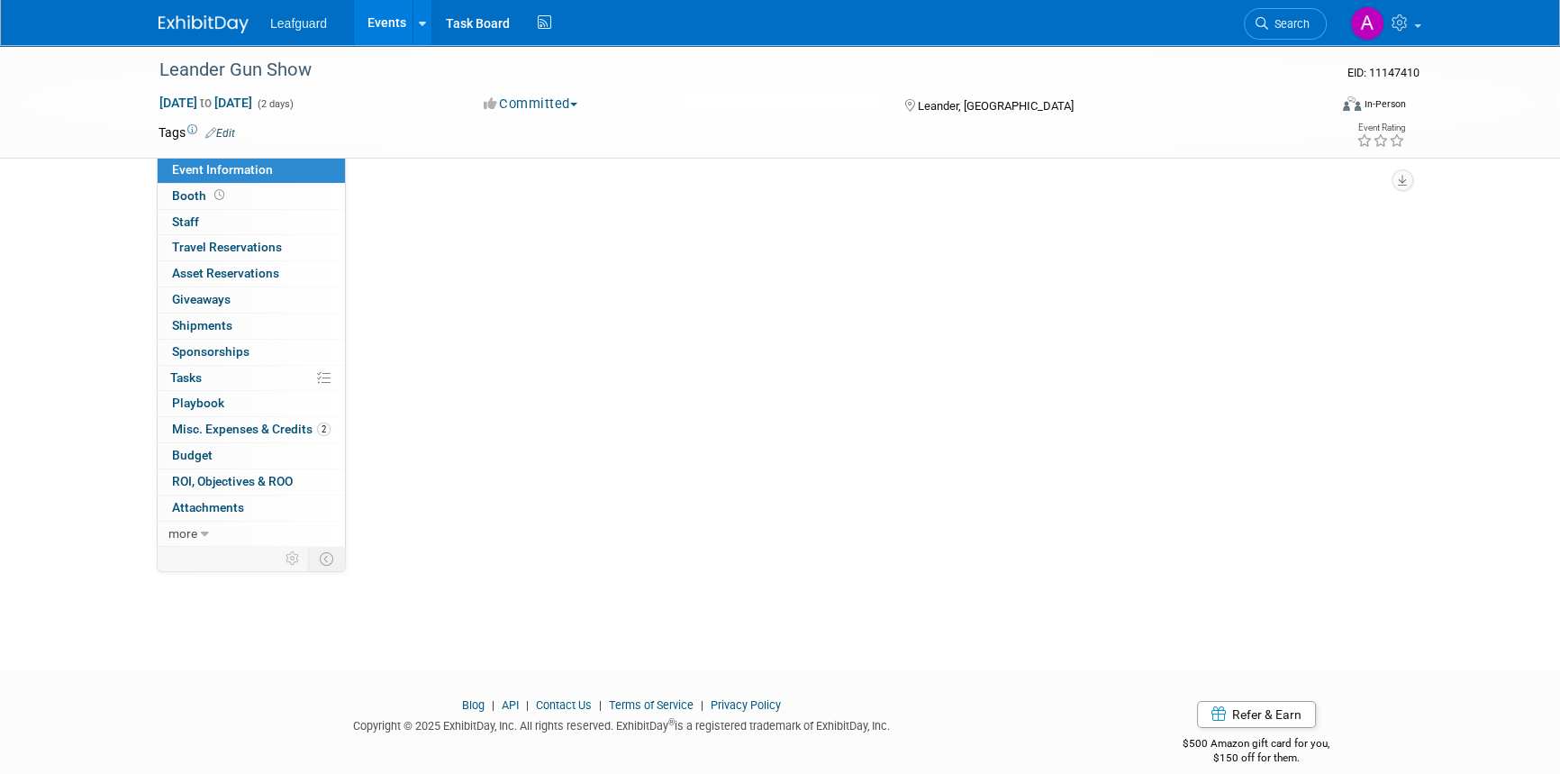
select select "Austin"
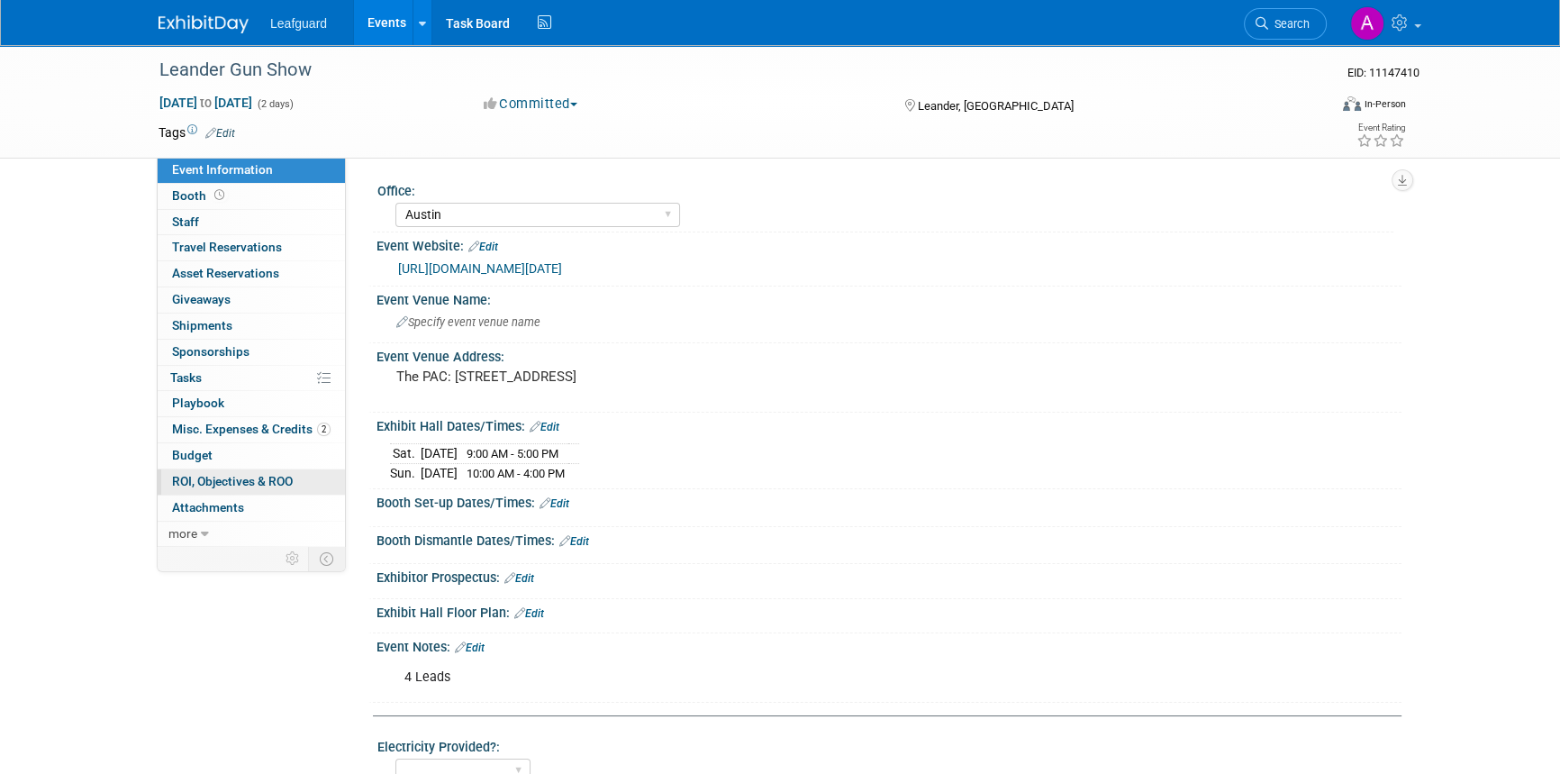
click at [275, 477] on span "ROI, Objectives & ROO 0" at bounding box center [232, 481] width 121 height 14
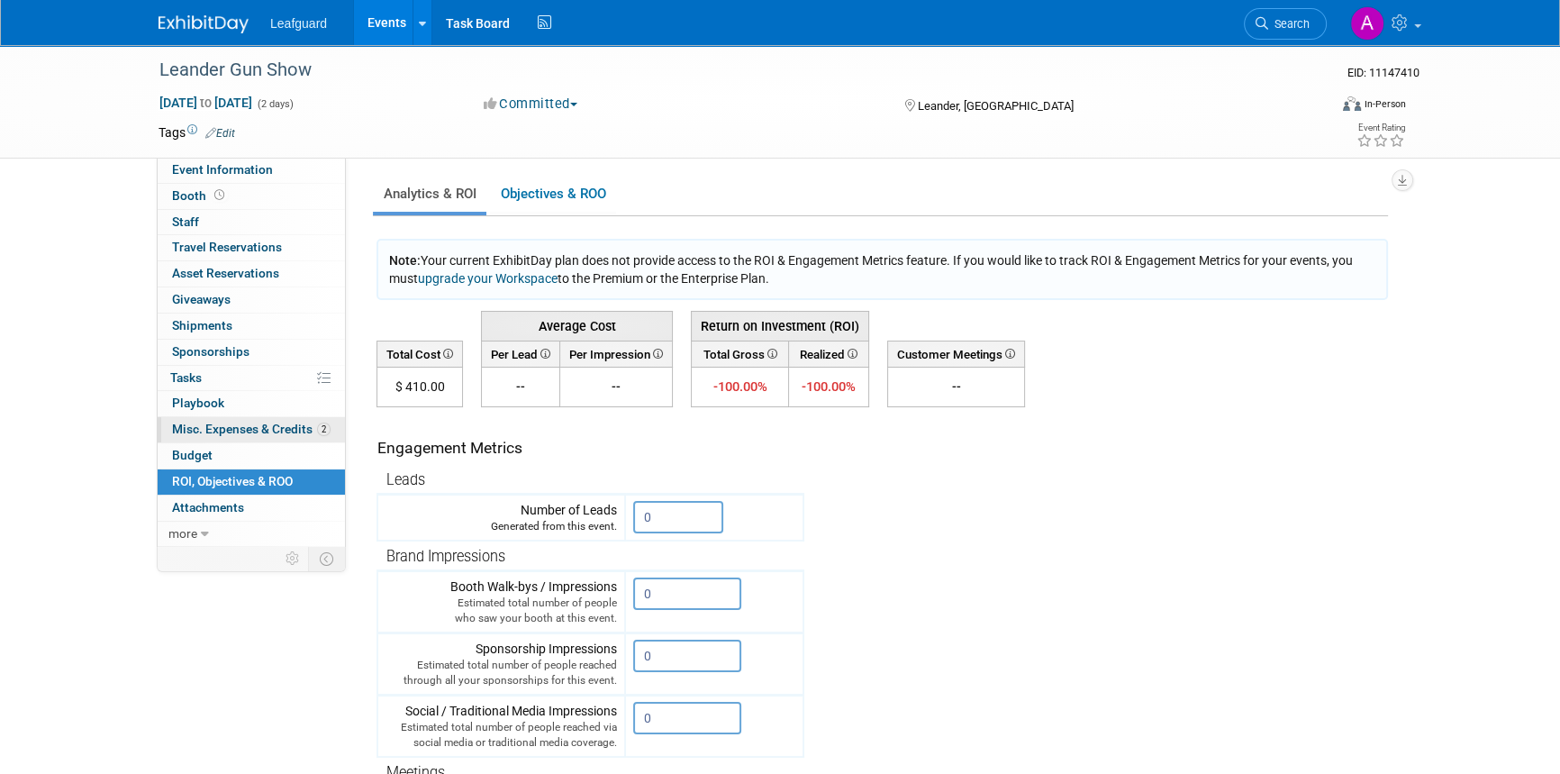
click at [237, 432] on span "Misc. Expenses & Credits 2" at bounding box center [251, 429] width 159 height 14
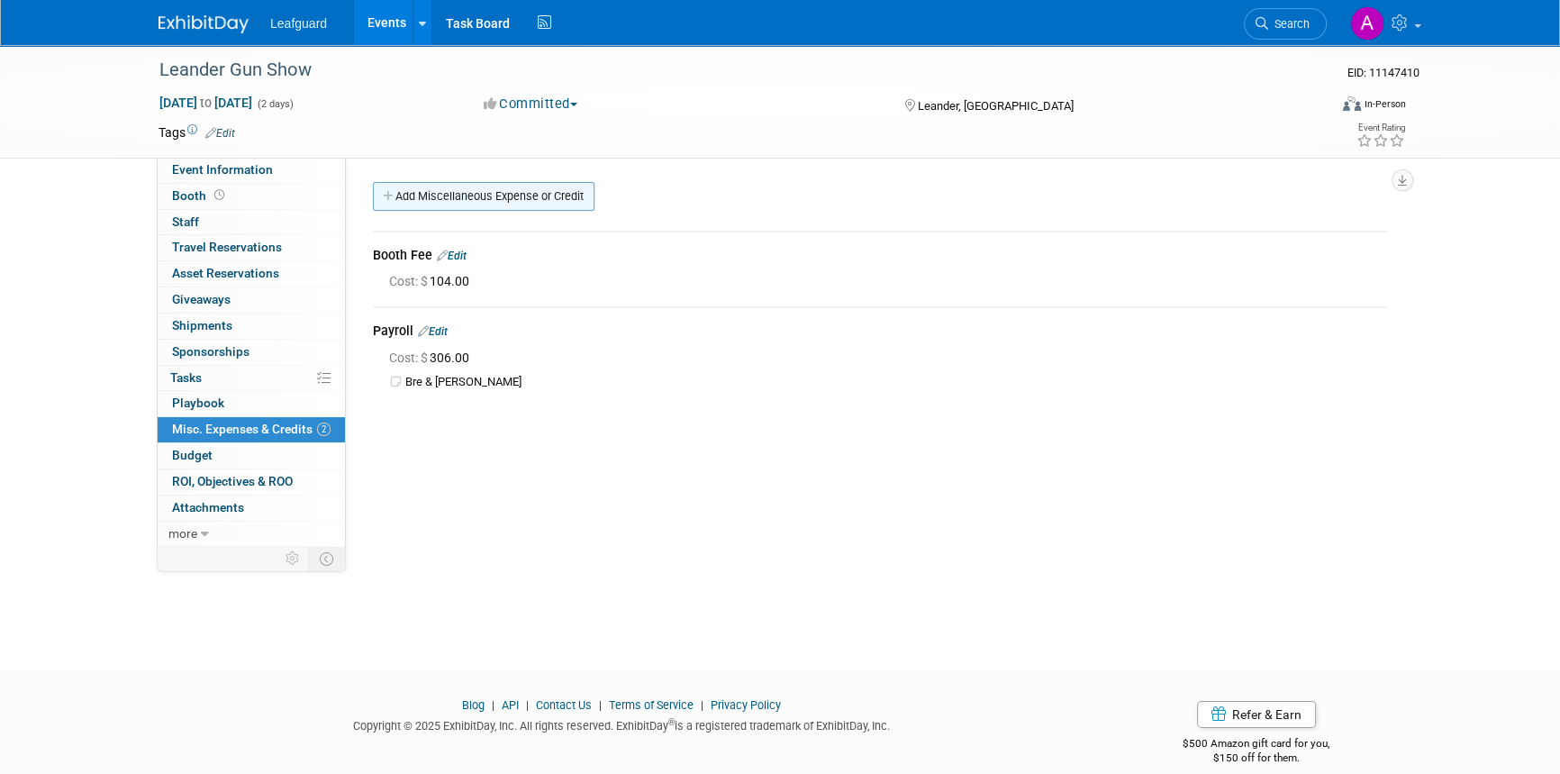
click at [433, 189] on link "Add Miscellaneous Expense or Credit" at bounding box center [484, 196] width 222 height 29
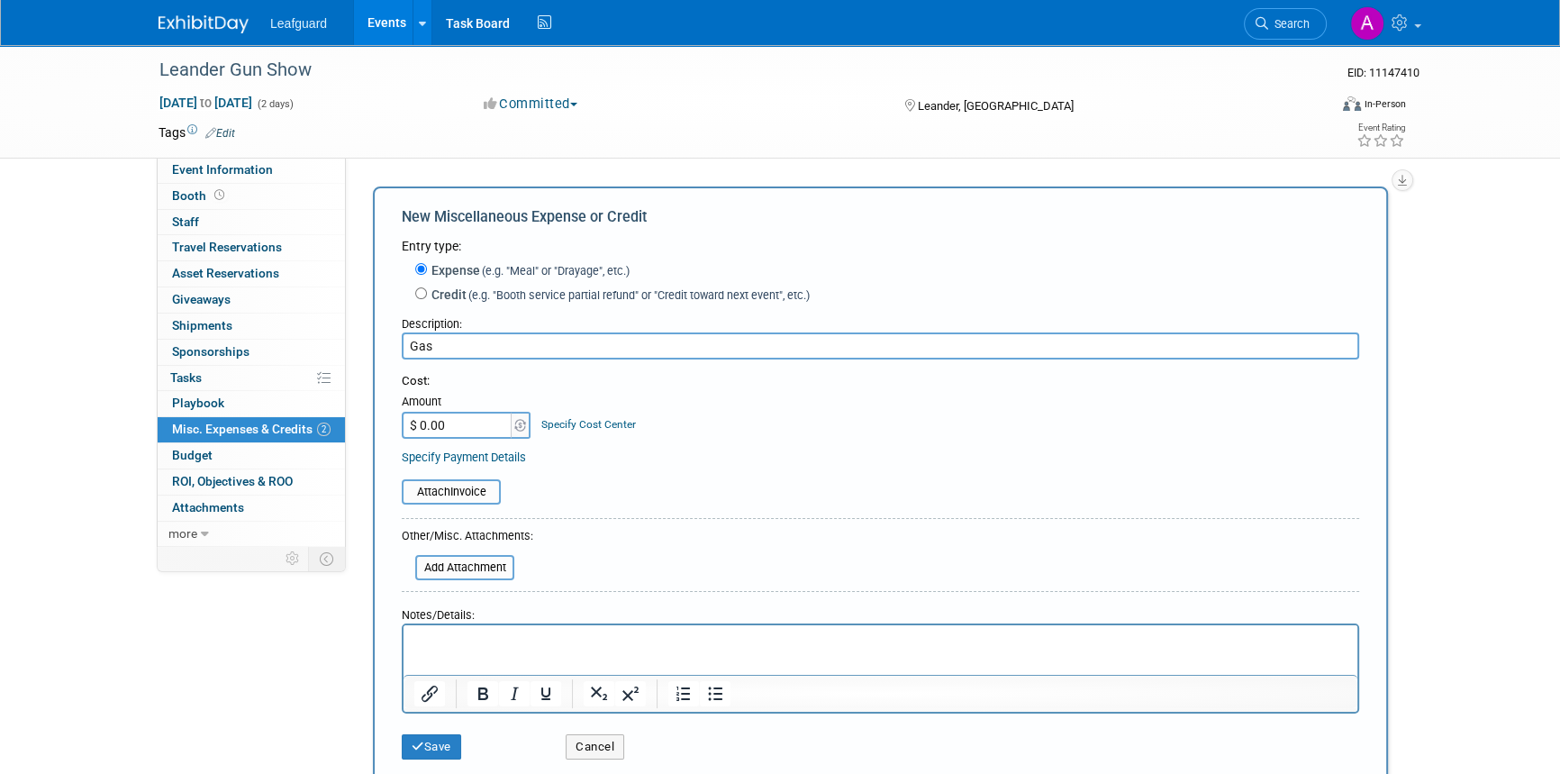
type input "Gas"
type input "$ 80.00"
click at [431, 749] on button "Save" at bounding box center [431, 746] width 59 height 25
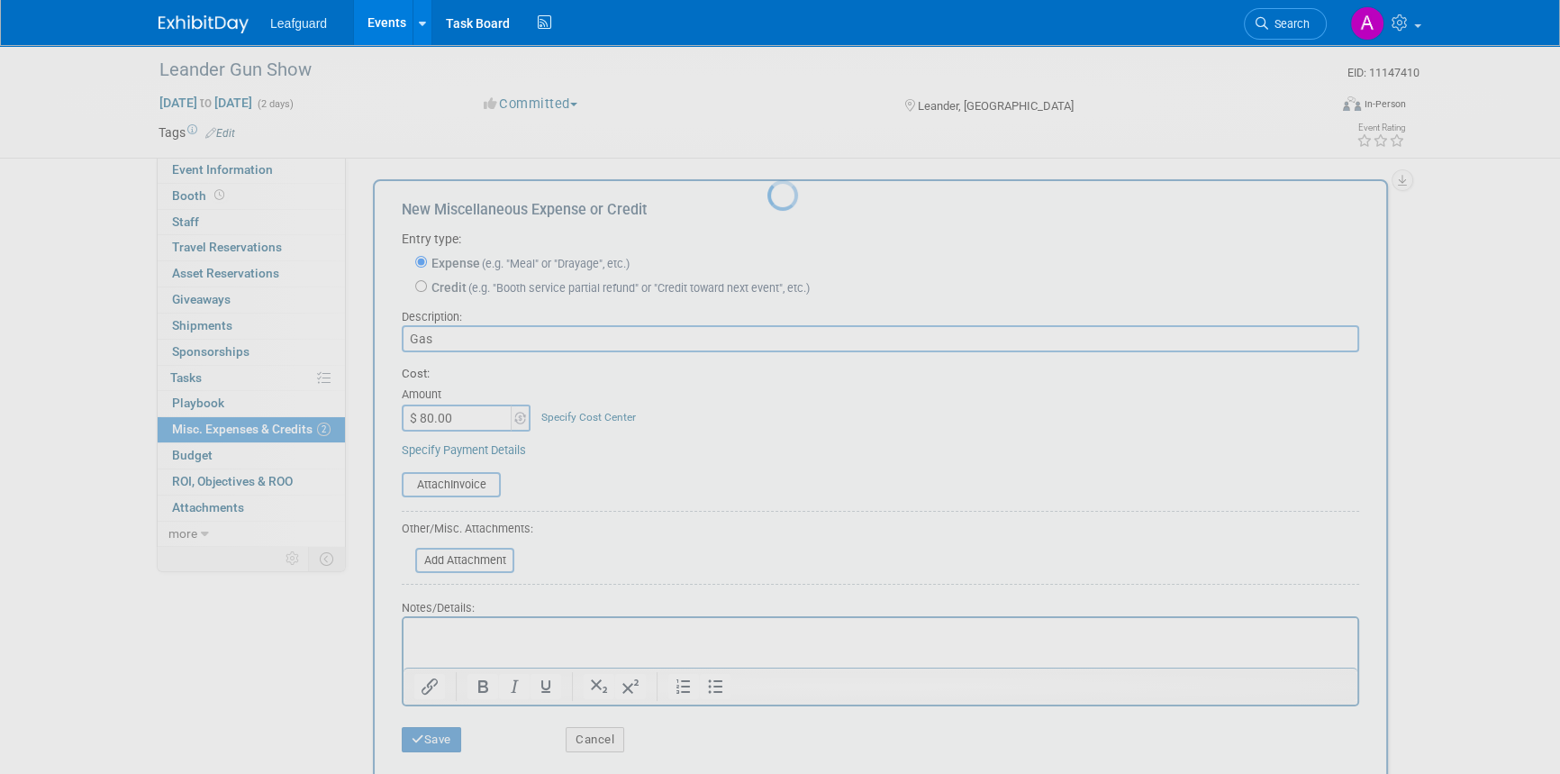
scroll to position [22, 0]
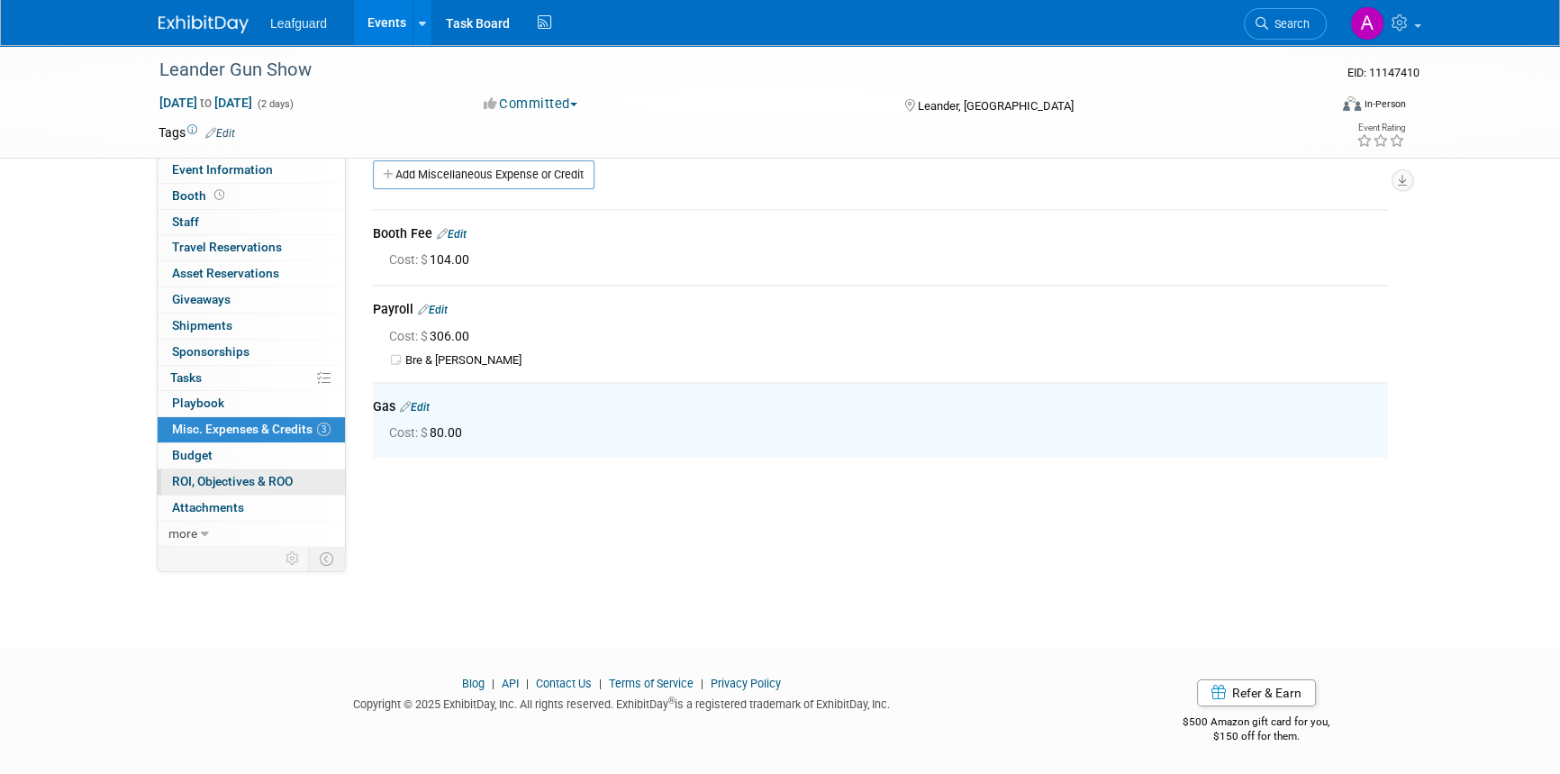
click at [261, 477] on span "ROI, Objectives & ROO 0" at bounding box center [232, 481] width 121 height 14
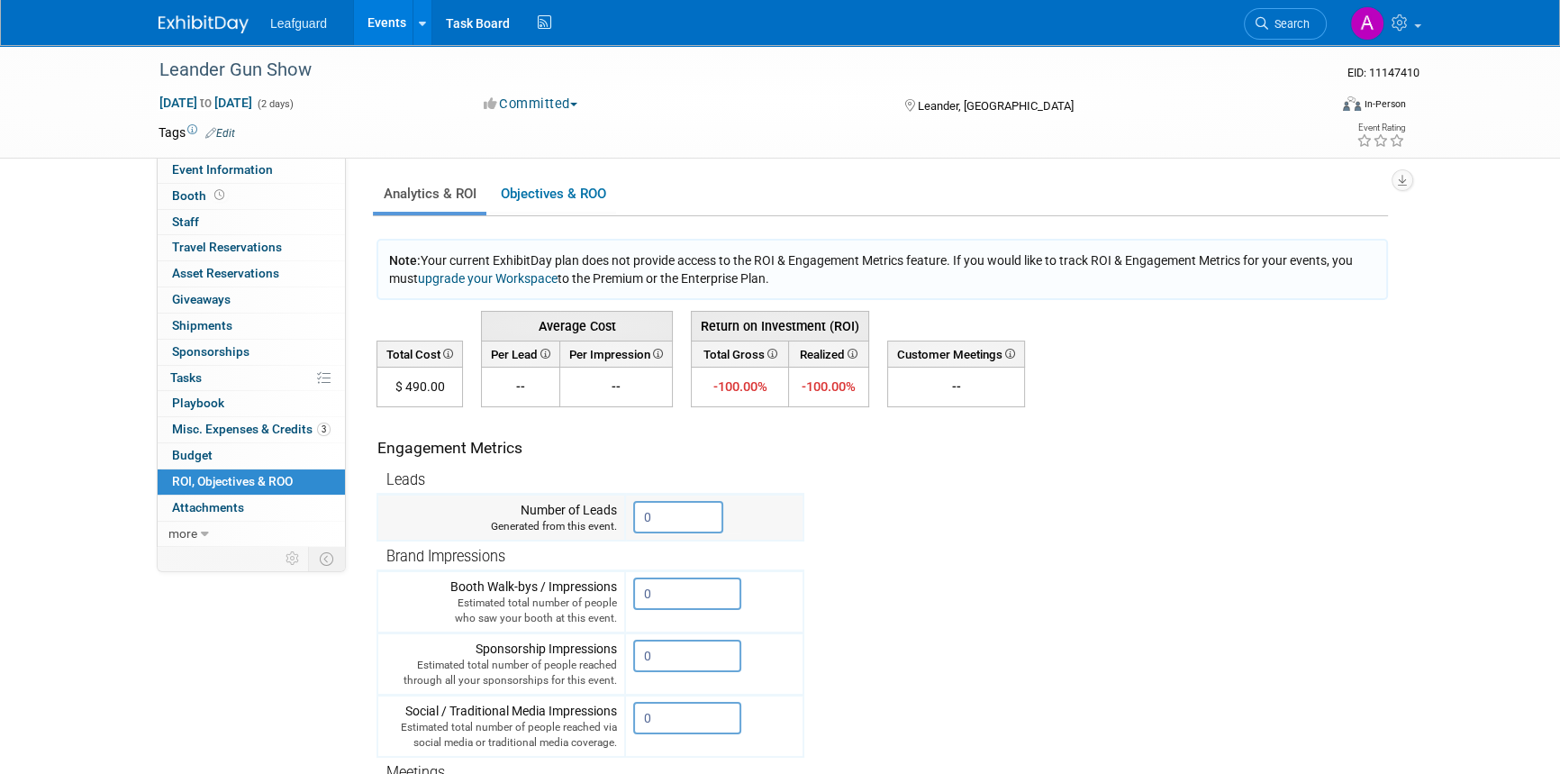
click at [659, 509] on input "0" at bounding box center [678, 517] width 90 height 32
click at [243, 177] on link "Event Information" at bounding box center [251, 170] width 187 height 25
select select "Austin"
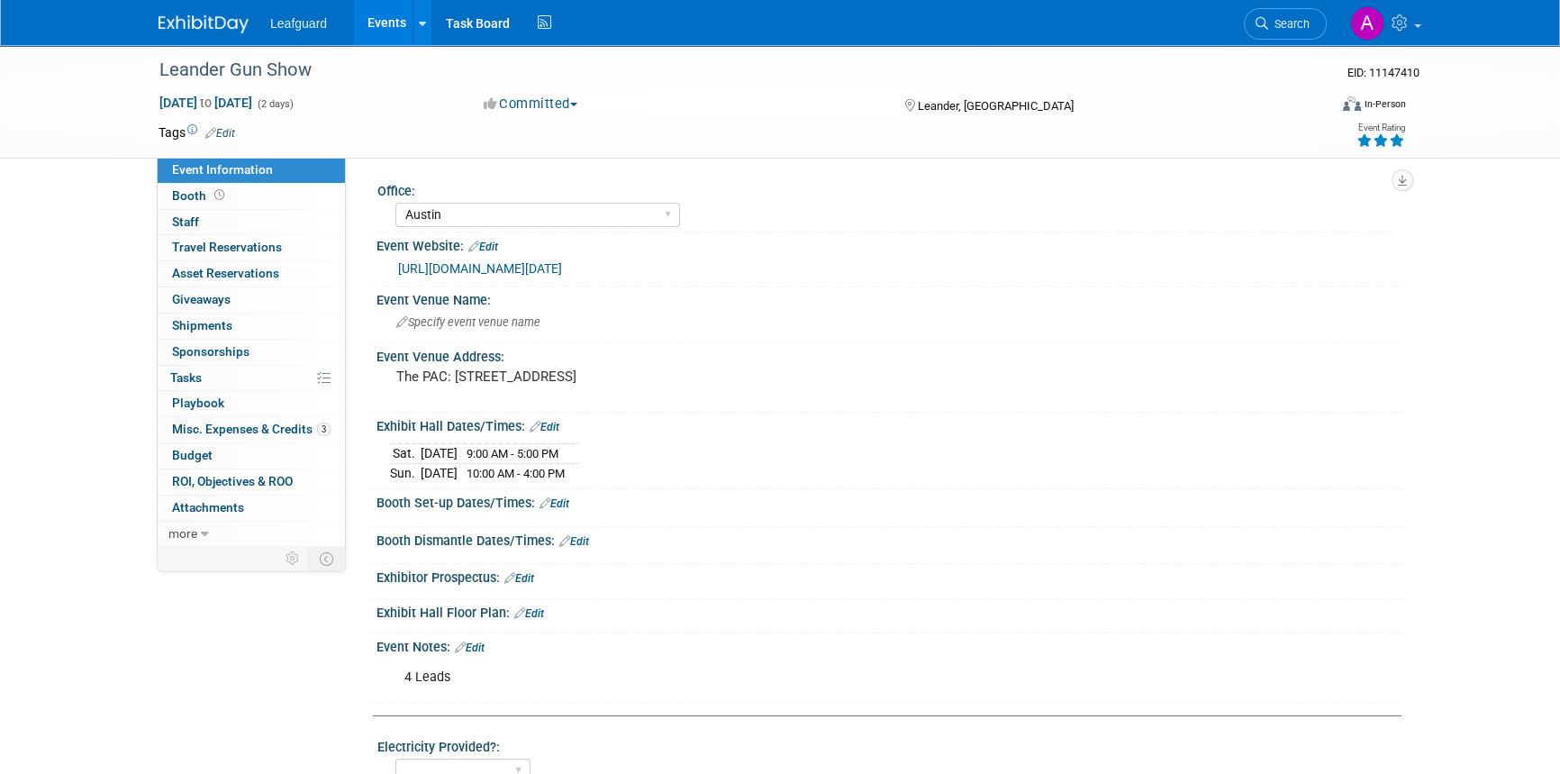
click at [1391, 137] on icon at bounding box center [1397, 140] width 16 height 13
click at [182, 25] on img at bounding box center [204, 24] width 90 height 18
